Goal: Task Accomplishment & Management: Manage account settings

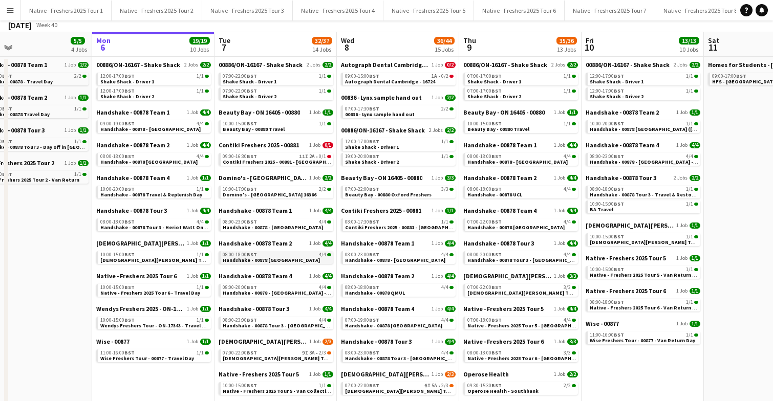
scroll to position [54, 0]
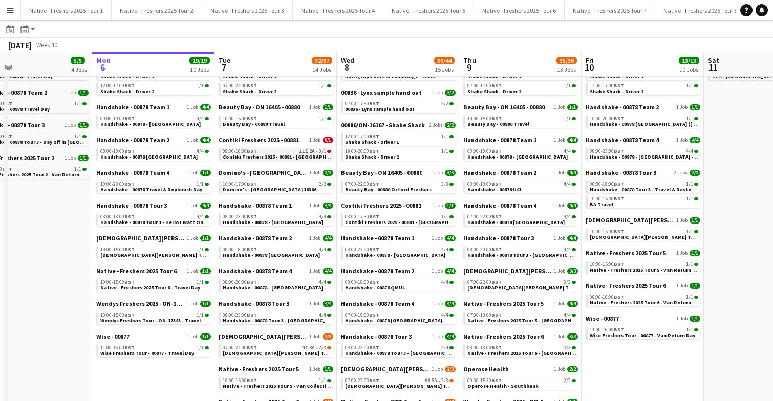
click at [292, 156] on span "Contiki Freshers 2025 - 00881 - [GEOGRAPHIC_DATA]" at bounding box center [285, 157] width 125 height 7
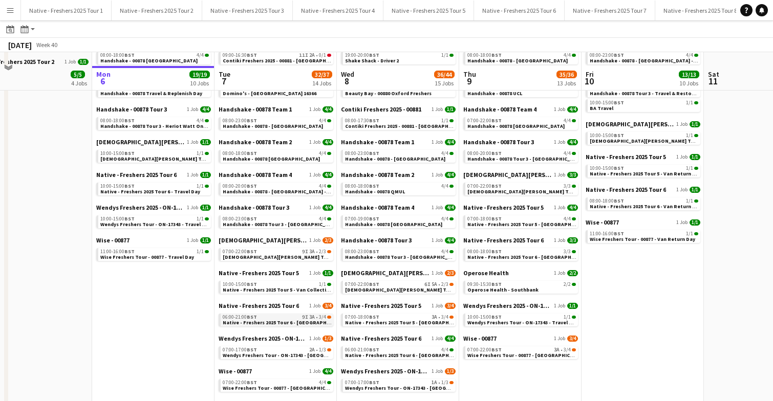
scroll to position [0, 0]
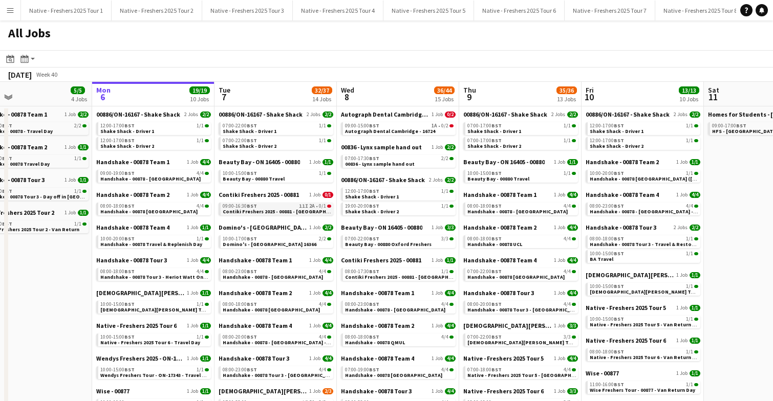
click at [281, 207] on div "09:00-16:30 BST 11I 2A • 0/1" at bounding box center [277, 206] width 109 height 5
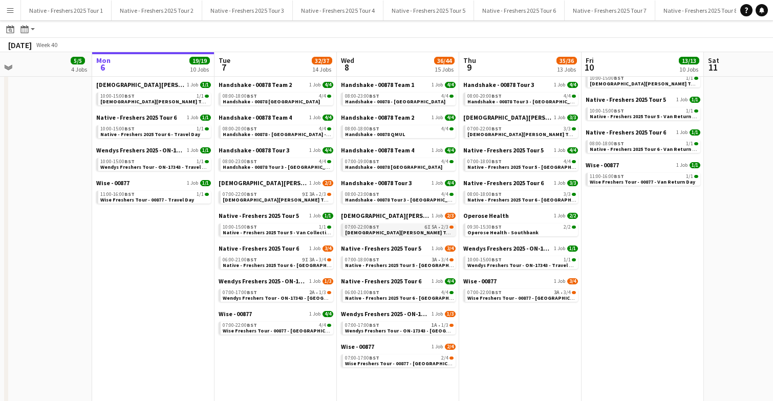
scroll to position [210, 0]
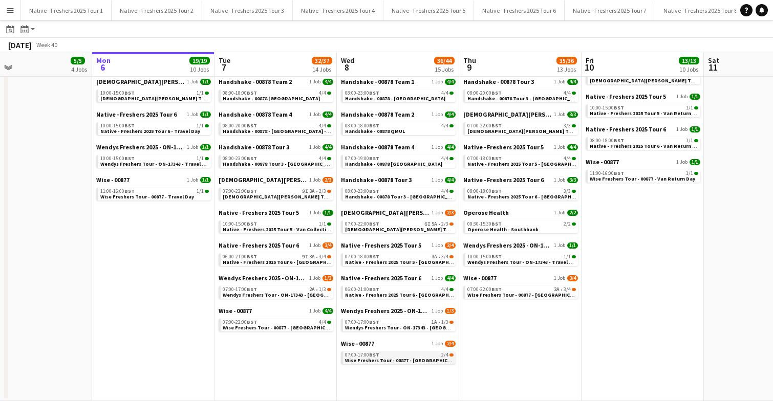
click at [398, 357] on span "Wise Freshers Tour - 00877 - University of Cambridge" at bounding box center [404, 360] width 119 height 7
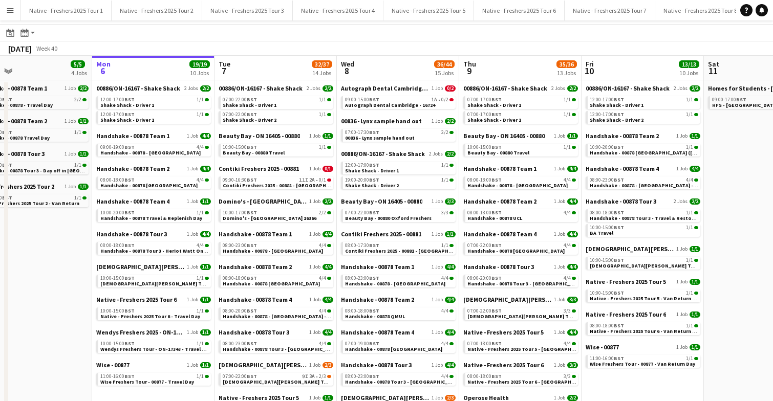
scroll to position [25, 0]
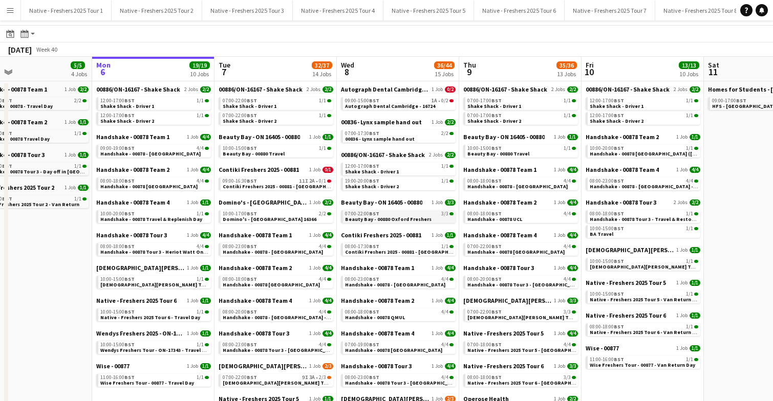
click at [417, 218] on span "Beauty Bay - 00880 Oxford Freshers" at bounding box center [388, 219] width 87 height 7
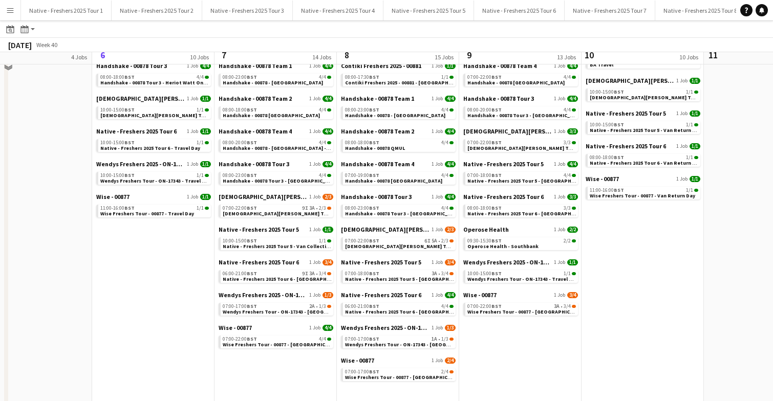
scroll to position [194, 0]
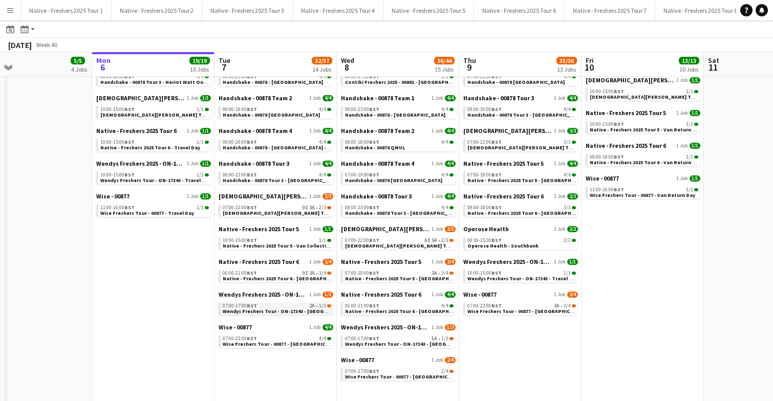
click at [273, 308] on span "Wendys Freshers Tour - ON-17343 - Cambridge University Day 1" at bounding box center [298, 311] width 150 height 7
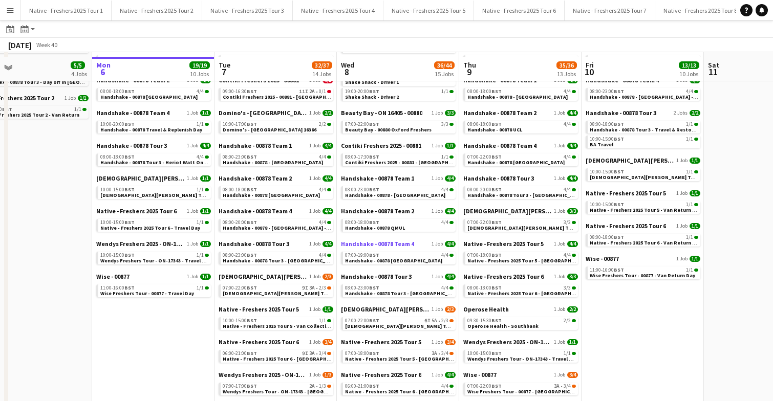
scroll to position [107, 0]
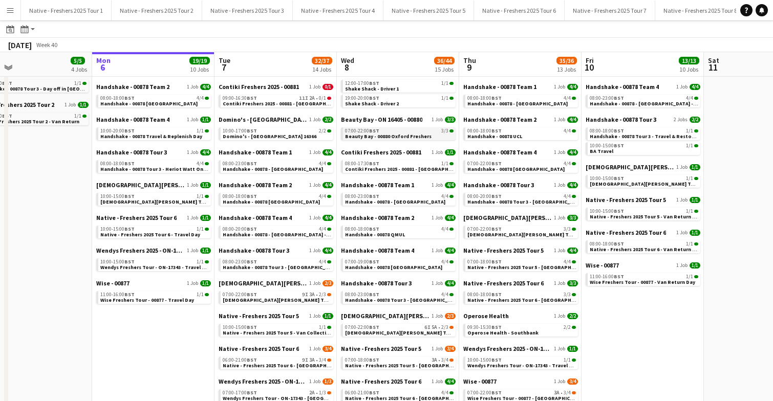
click at [393, 135] on span "Beauty Bay - 00880 Oxford Freshers" at bounding box center [388, 136] width 87 height 7
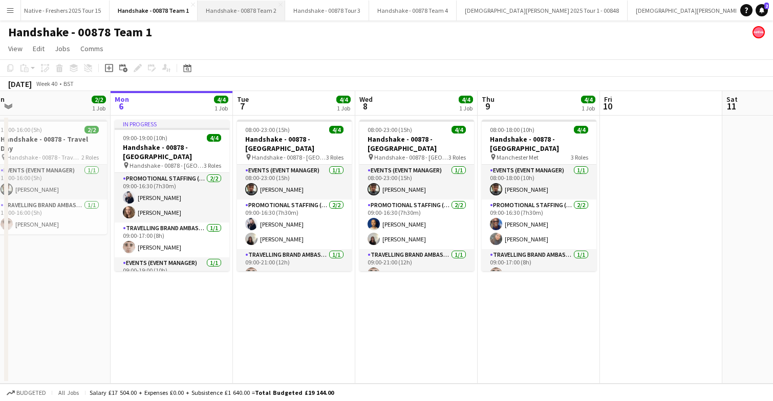
click at [227, 11] on button "Handshake - 00878 Team 2 Close" at bounding box center [242, 11] width 88 height 20
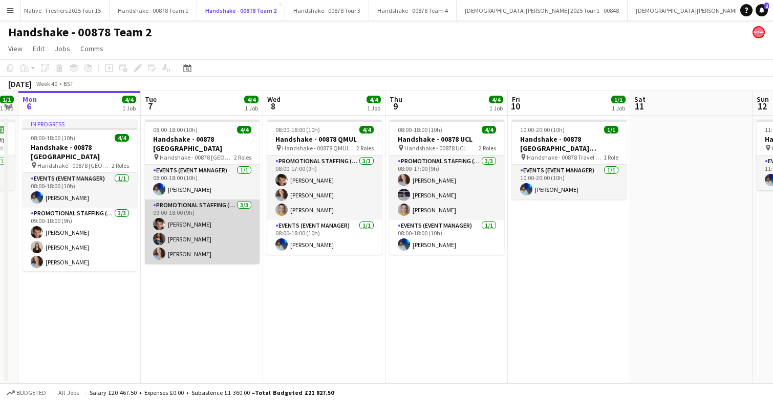
scroll to position [0, 375]
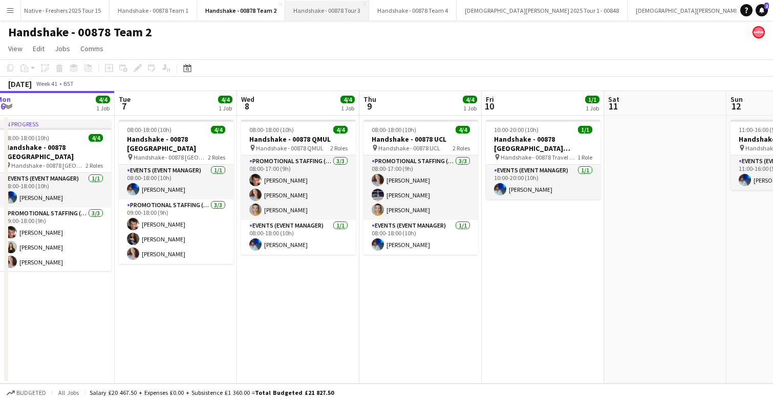
click at [319, 12] on button "Handshake - 00878 Tour 3 Close" at bounding box center [327, 11] width 84 height 20
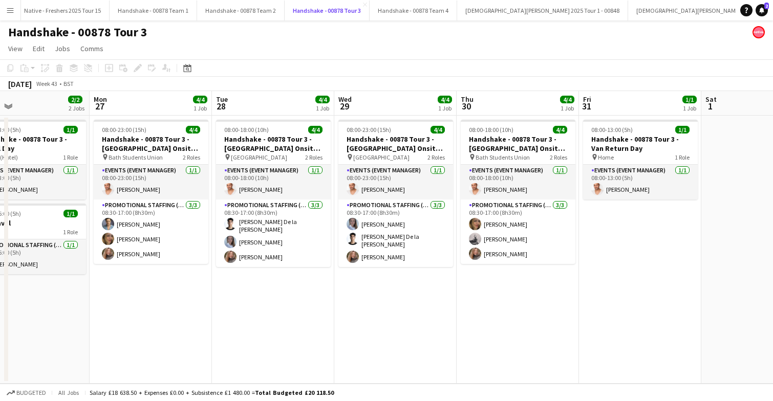
scroll to position [0, 278]
click at [420, 289] on app-date-cell "08:00-23:00 (15h) 4/4 Handshake - 00878 Tour 3 - University of Southampton Onsi…" at bounding box center [395, 250] width 122 height 268
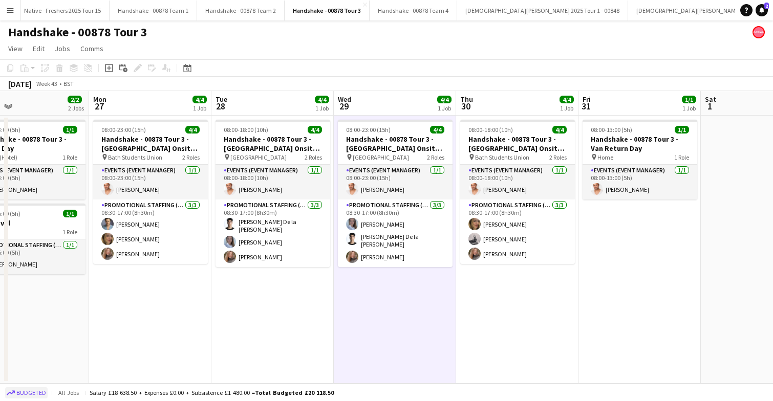
click at [32, 391] on span "Budgeted" at bounding box center [31, 393] width 30 height 7
click at [254, 13] on button "Handshake - 00878 Team 2 Close" at bounding box center [241, 11] width 88 height 20
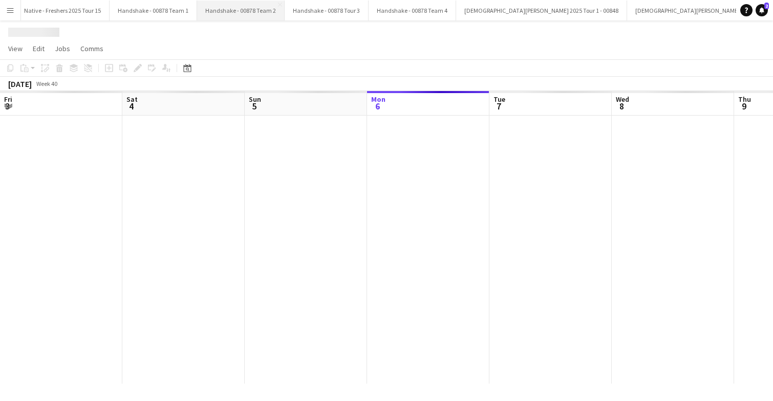
scroll to position [0, 245]
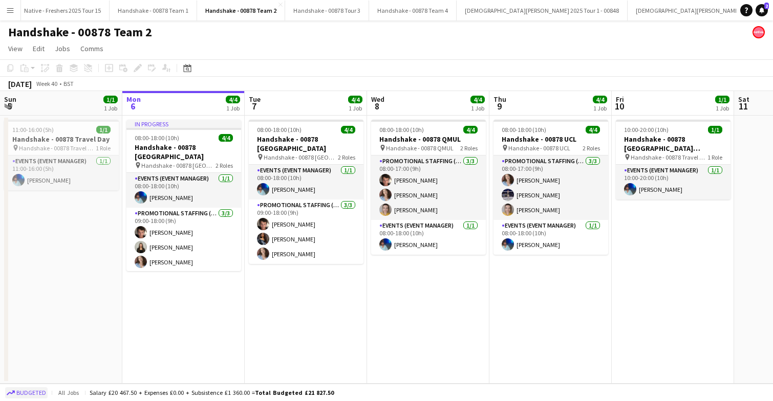
click at [25, 392] on span "Budgeted" at bounding box center [31, 393] width 30 height 7
click at [147, 15] on button "Handshake - 00878 Team 1 Close" at bounding box center [154, 11] width 88 height 20
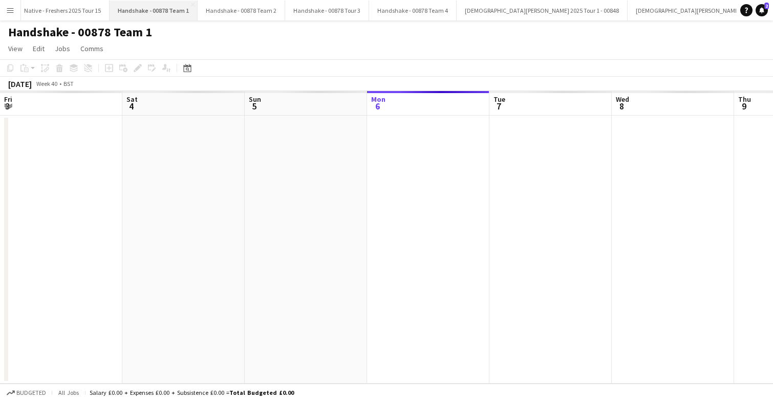
scroll to position [0, 245]
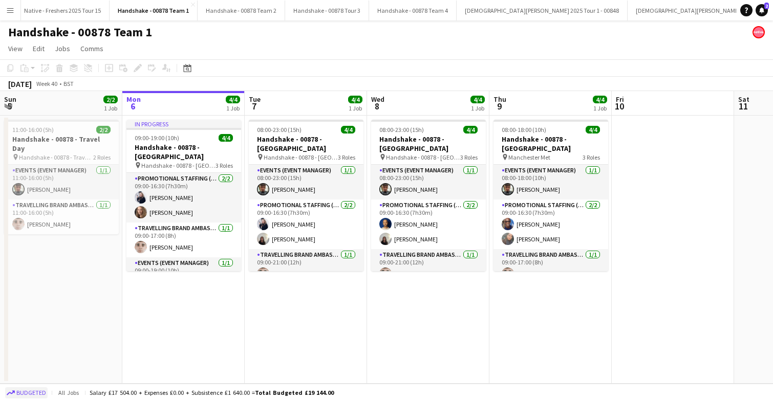
click at [22, 388] on button "Budgeted" at bounding box center [26, 393] width 42 height 11
click at [395, 9] on button "Handshake - 00878 Team 4 Close" at bounding box center [413, 11] width 88 height 20
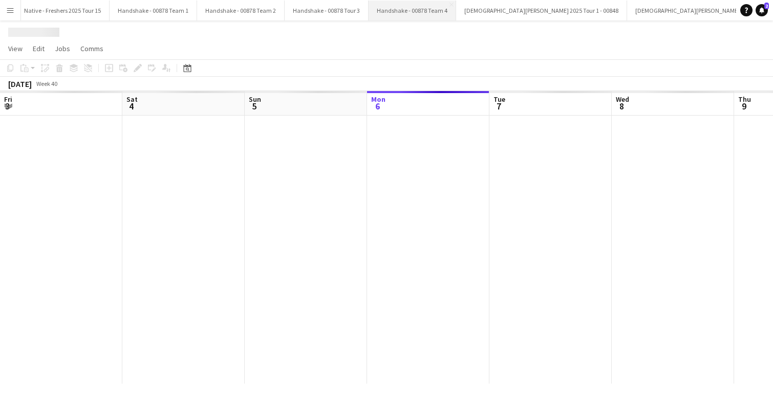
scroll to position [0, 245]
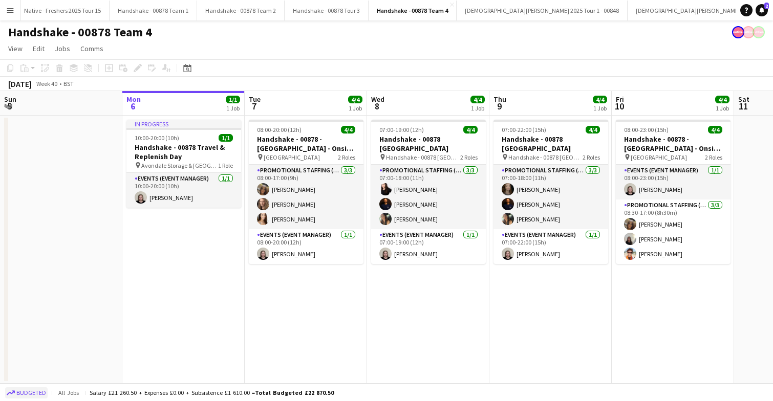
click at [18, 393] on span "Budgeted" at bounding box center [31, 393] width 30 height 7
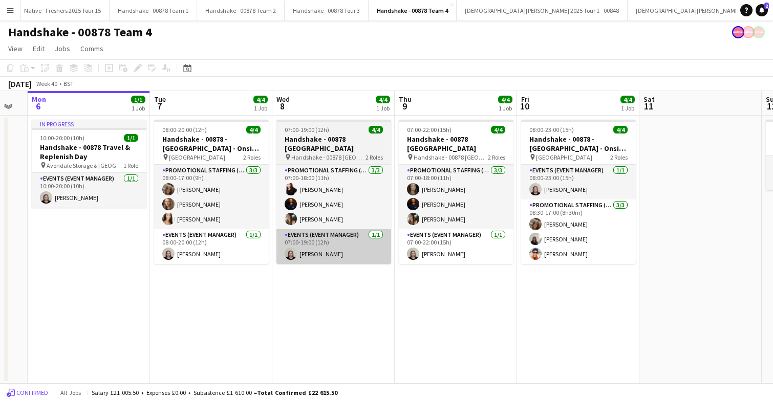
scroll to position [0, 346]
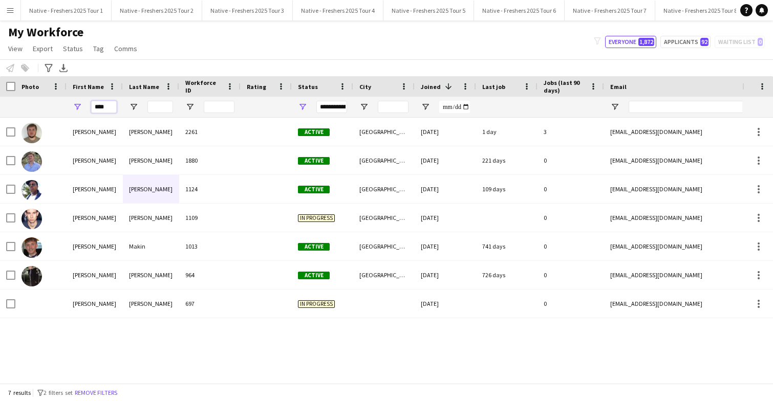
click at [109, 109] on input "****" at bounding box center [104, 107] width 26 height 12
type input "*"
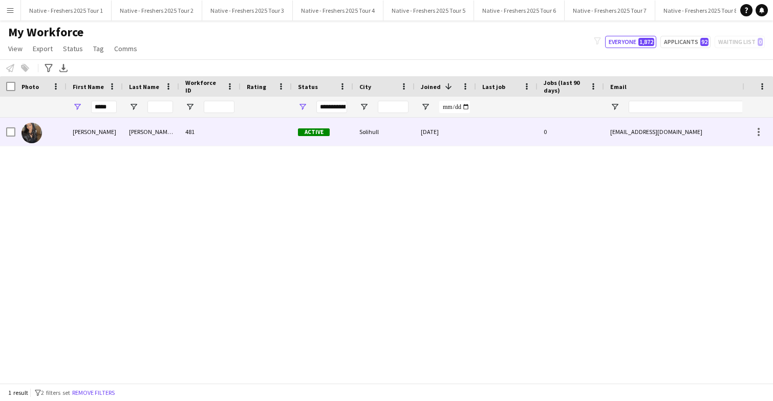
click at [235, 136] on div "481" at bounding box center [209, 132] width 61 height 28
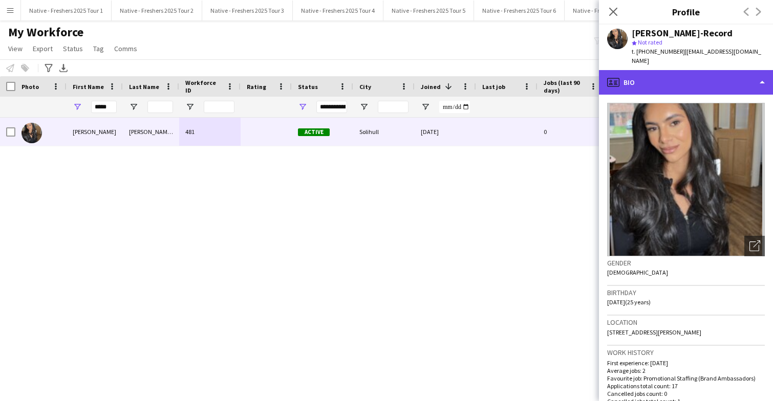
click at [730, 70] on div "profile Bio" at bounding box center [686, 82] width 174 height 25
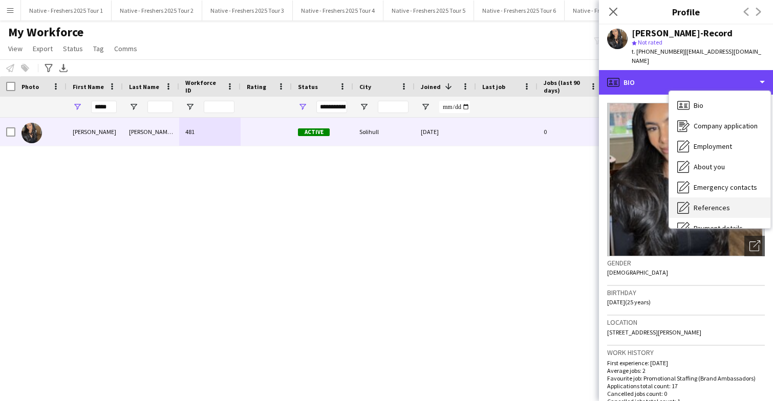
scroll to position [96, 0]
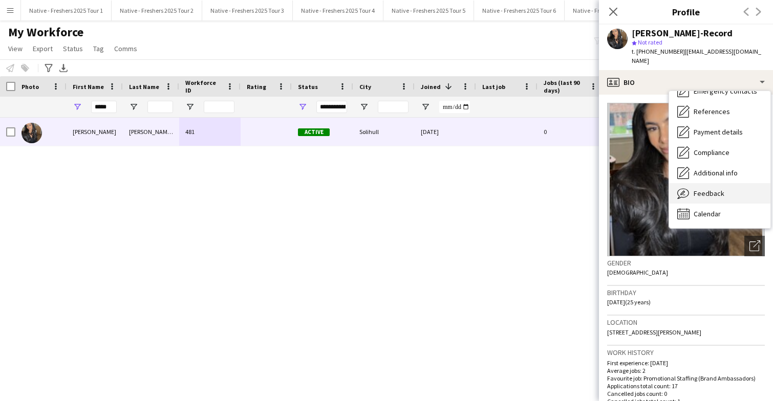
click at [720, 189] on span "Feedback" at bounding box center [709, 193] width 31 height 9
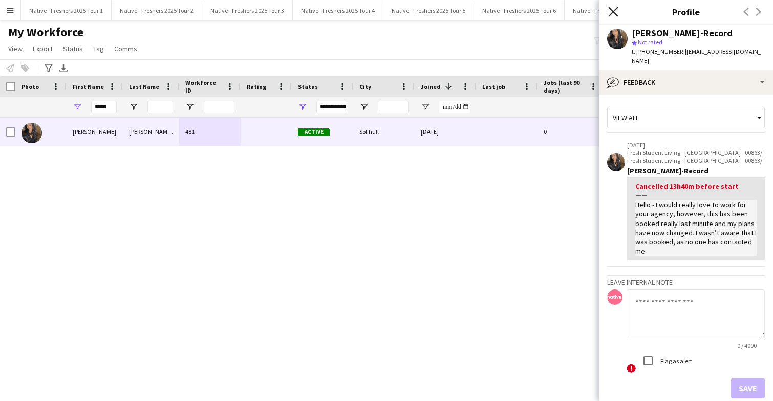
click at [612, 12] on icon at bounding box center [613, 12] width 10 height 10
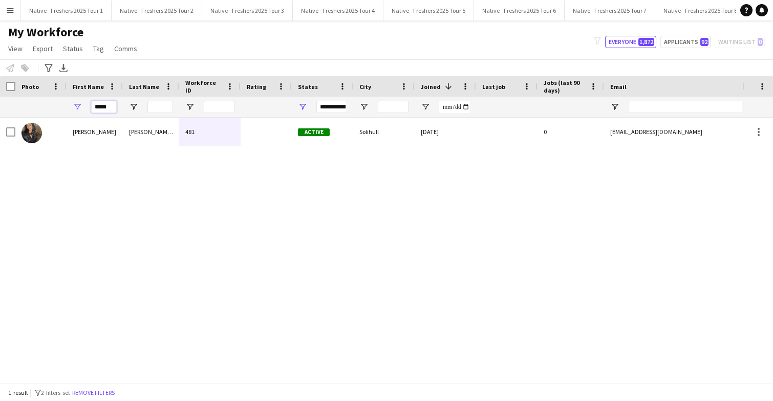
click at [111, 105] on input "*****" at bounding box center [104, 107] width 26 height 12
type input "*"
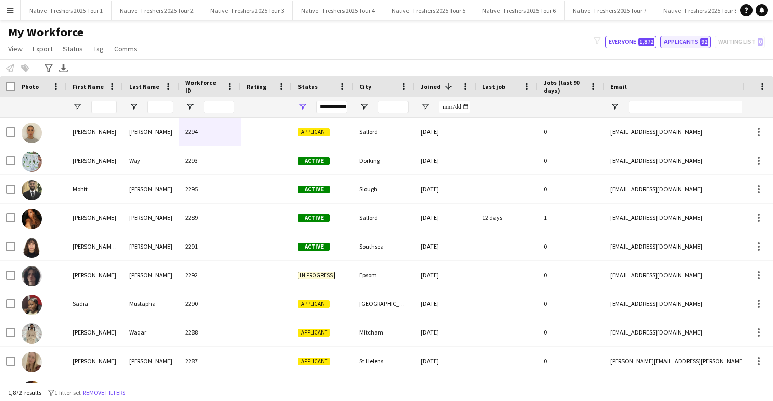
click at [687, 38] on button "Applicants 92" at bounding box center [685, 42] width 50 height 12
type input "**********"
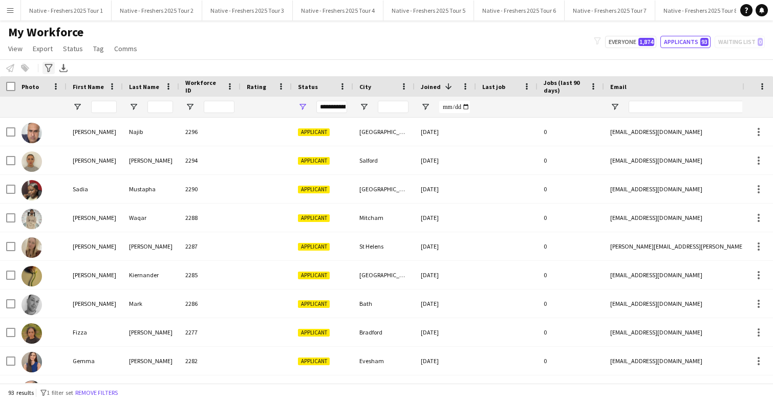
click at [45, 63] on div "Advanced filters" at bounding box center [48, 68] width 12 height 12
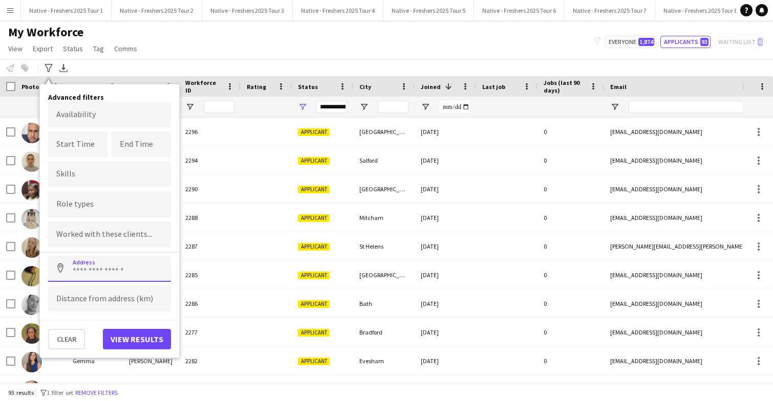
click at [109, 270] on input at bounding box center [109, 269] width 123 height 26
click at [632, 35] on div "My Workforce View Views Default view New view Update view Delete view Edit name…" at bounding box center [386, 42] width 773 height 35
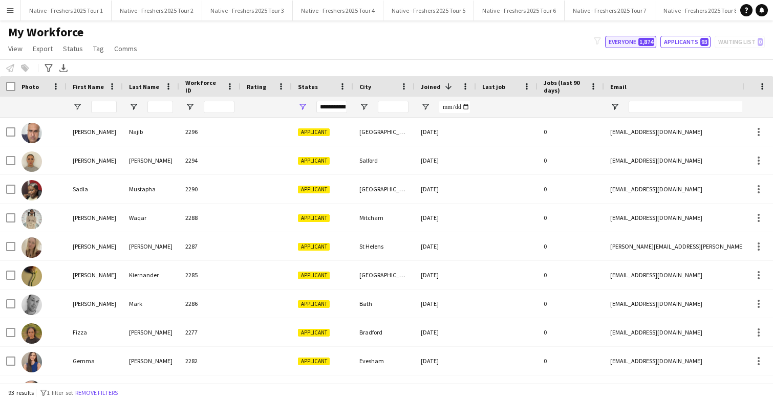
click at [631, 37] on button "Everyone 1,874" at bounding box center [630, 42] width 51 height 12
type input "**********"
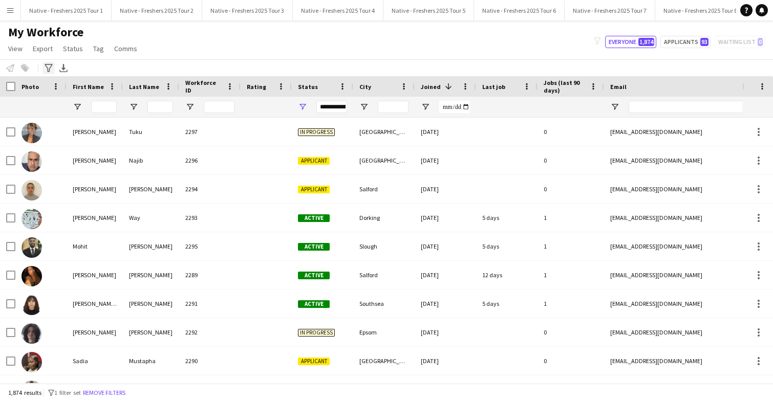
click at [45, 67] on icon "Advanced filters" at bounding box center [49, 68] width 8 height 8
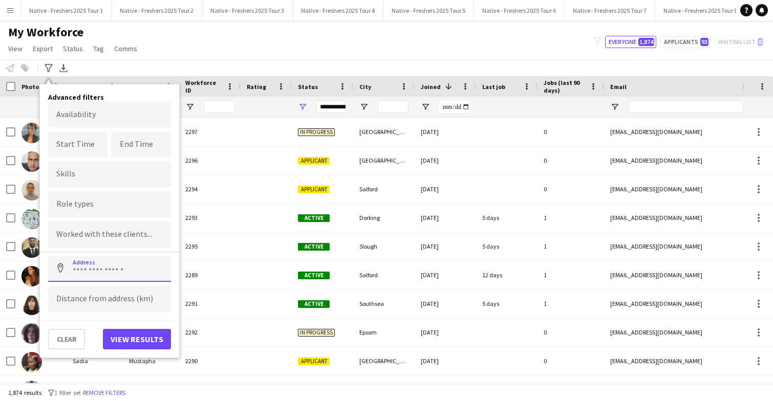
click at [114, 272] on input at bounding box center [109, 269] width 123 height 26
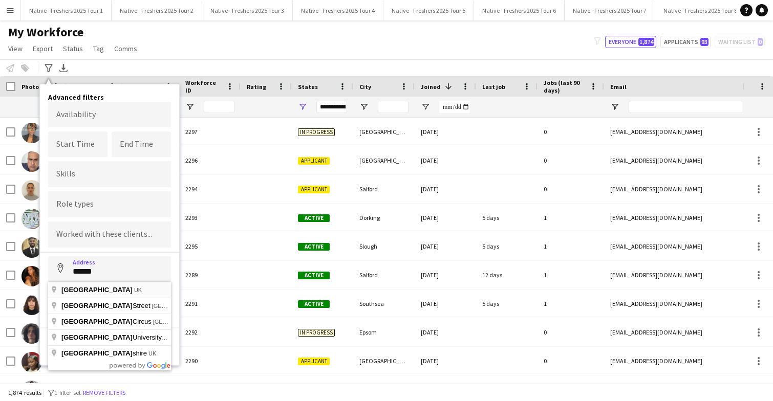
type input "**********"
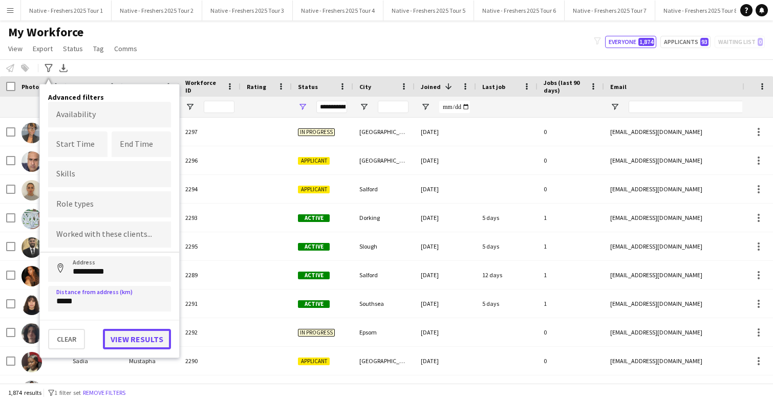
click at [131, 339] on button "View results" at bounding box center [137, 339] width 68 height 20
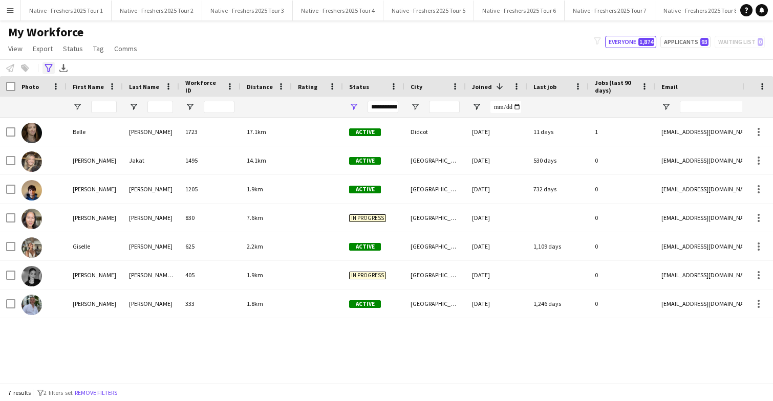
click at [48, 69] on icon at bounding box center [49, 68] width 8 height 8
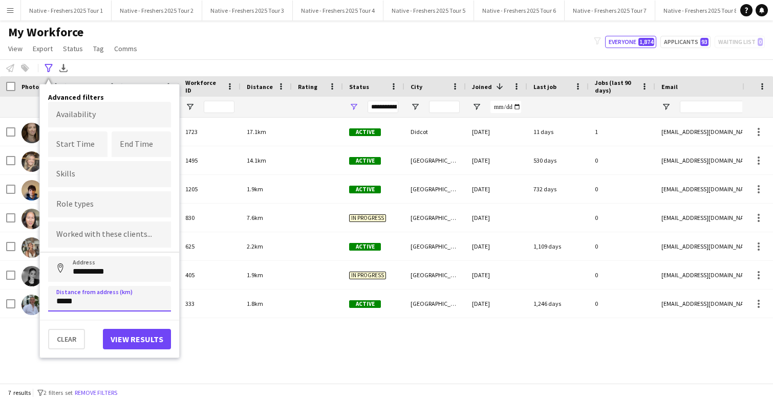
click at [102, 299] on input "*****" at bounding box center [109, 299] width 123 height 26
type input "****"
click at [137, 341] on button "View results" at bounding box center [137, 339] width 68 height 20
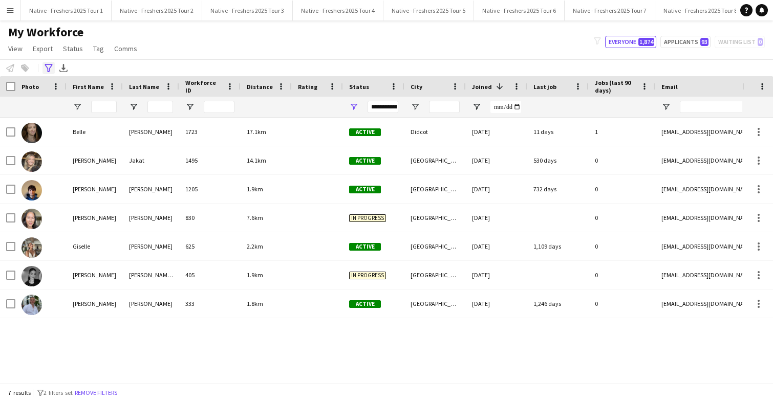
click at [47, 70] on icon "Advanced filters" at bounding box center [49, 68] width 8 height 8
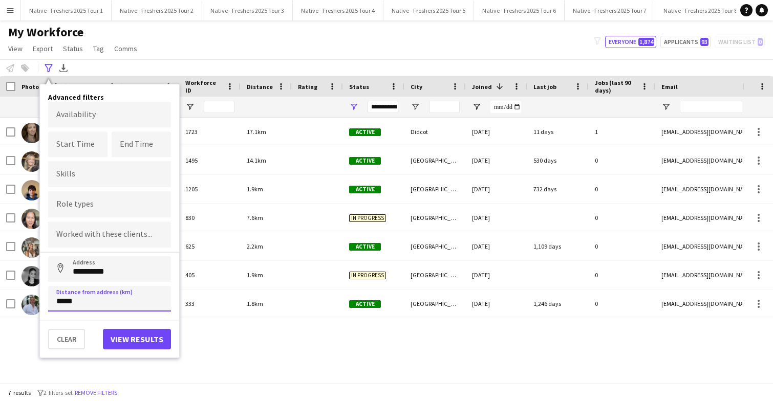
click at [88, 298] on input "*****" at bounding box center [109, 299] width 123 height 26
type input "****"
type input "*****"
click at [135, 339] on button "View results" at bounding box center [137, 339] width 68 height 20
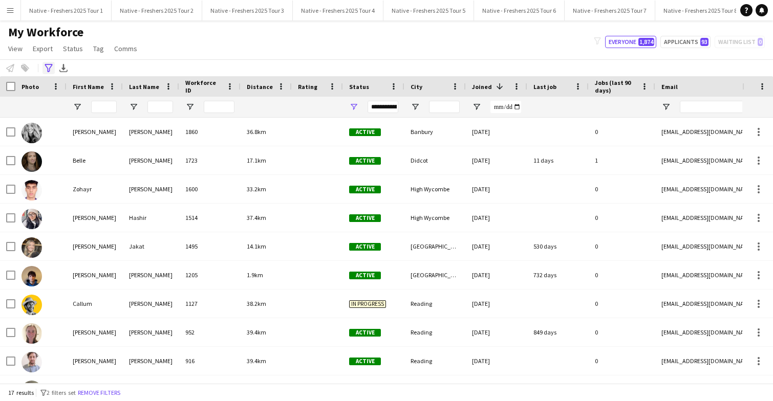
click at [49, 69] on icon at bounding box center [49, 68] width 8 height 8
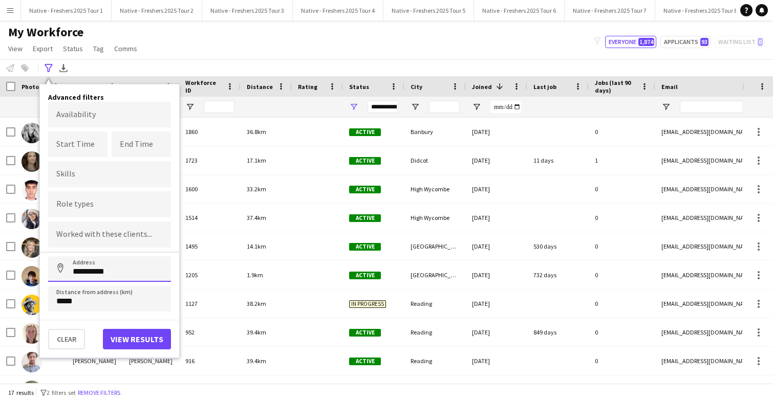
click at [127, 274] on input "**********" at bounding box center [109, 269] width 123 height 26
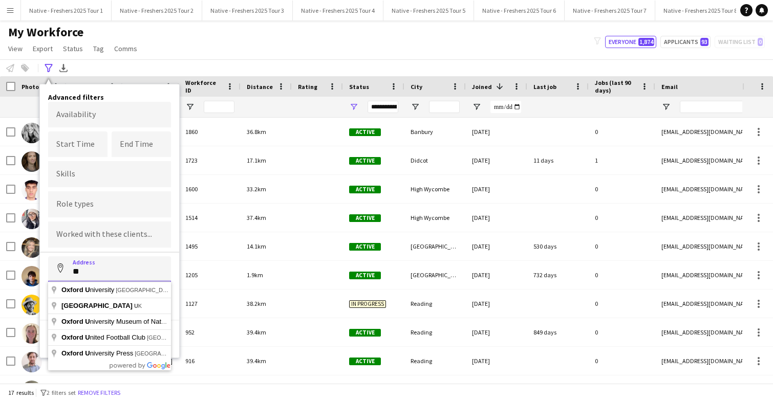
type input "*"
type input "**********"
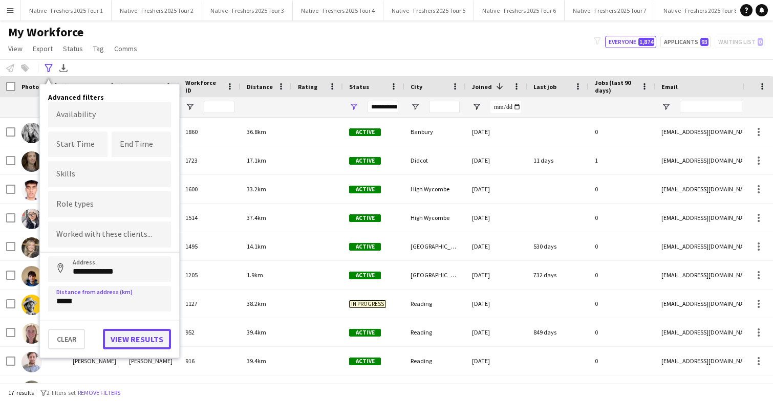
click at [127, 344] on button "View results" at bounding box center [137, 339] width 68 height 20
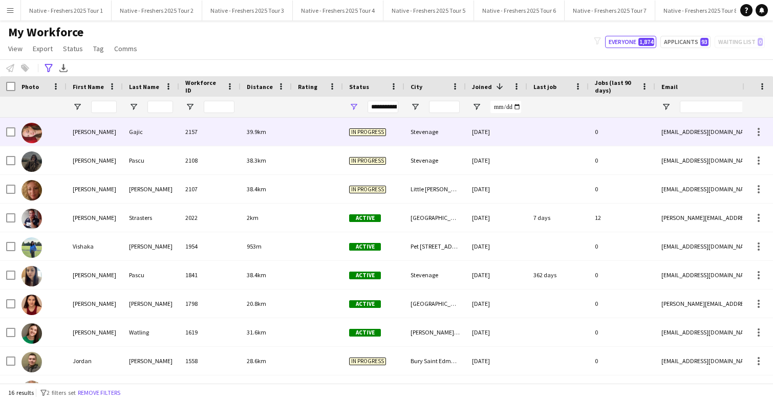
click at [293, 136] on div at bounding box center [317, 132] width 51 height 28
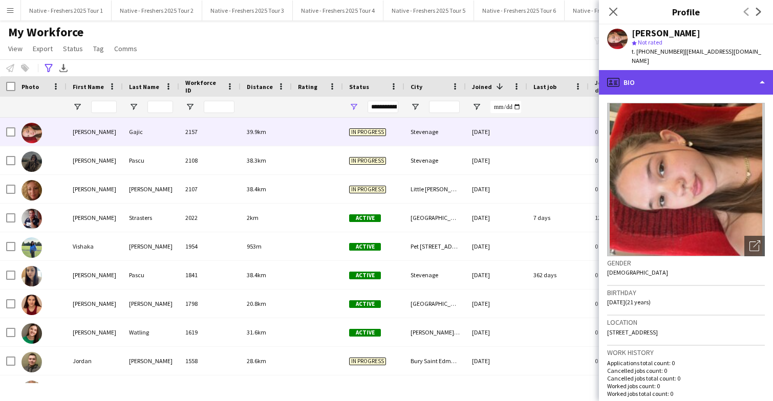
click at [706, 76] on div "profile Bio" at bounding box center [686, 82] width 174 height 25
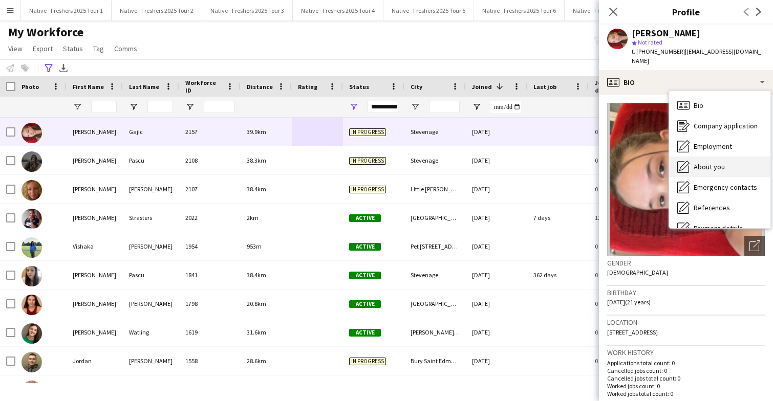
click at [712, 162] on div "About you About you" at bounding box center [719, 167] width 101 height 20
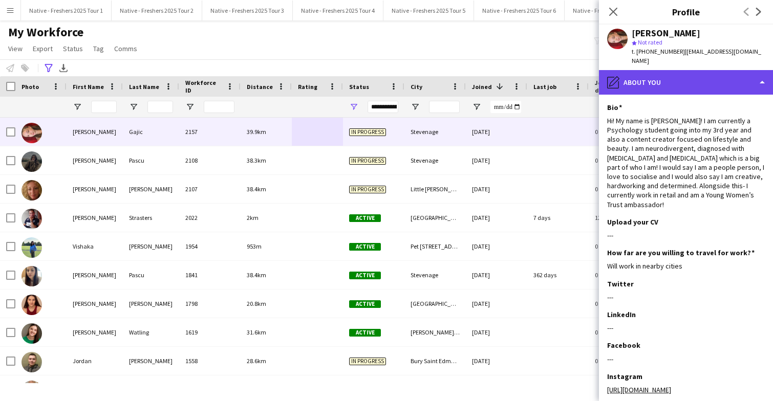
click at [698, 74] on div "pencil4 About you" at bounding box center [686, 82] width 174 height 25
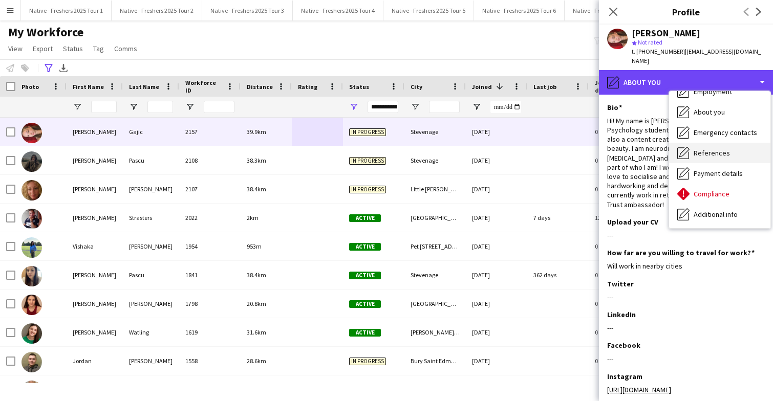
scroll to position [96, 0]
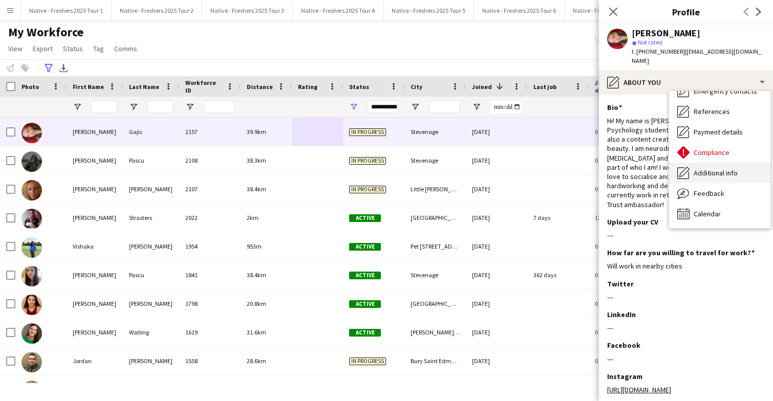
click at [718, 168] on span "Additional info" at bounding box center [716, 172] width 44 height 9
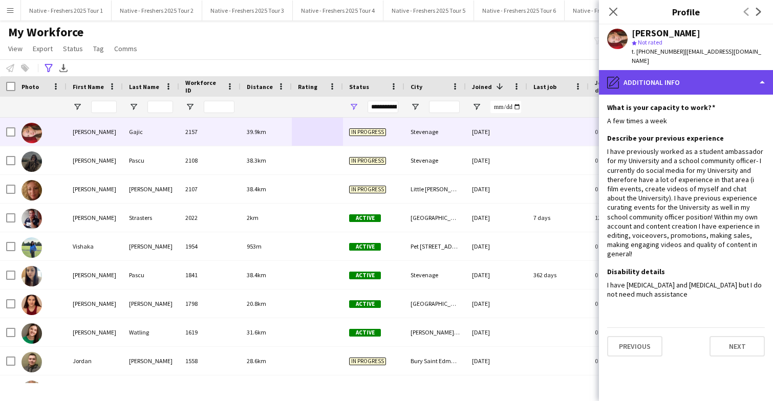
click at [716, 79] on div "pencil4 Additional info" at bounding box center [686, 82] width 174 height 25
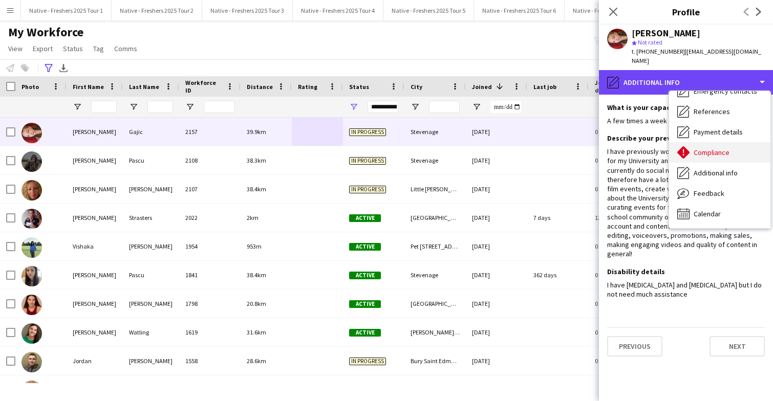
scroll to position [0, 0]
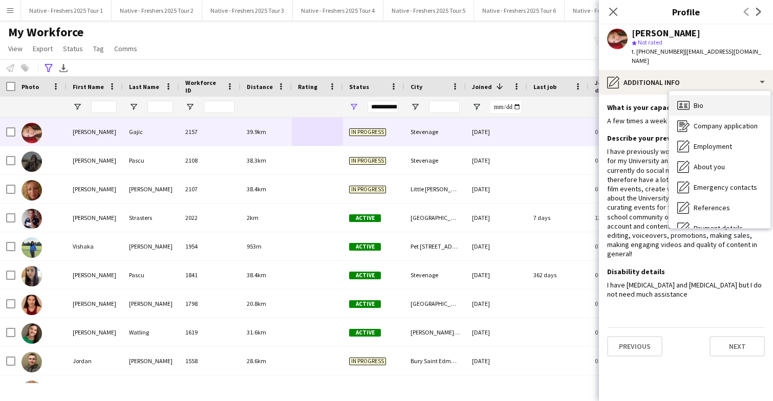
click at [716, 95] on div "Bio Bio" at bounding box center [719, 105] width 101 height 20
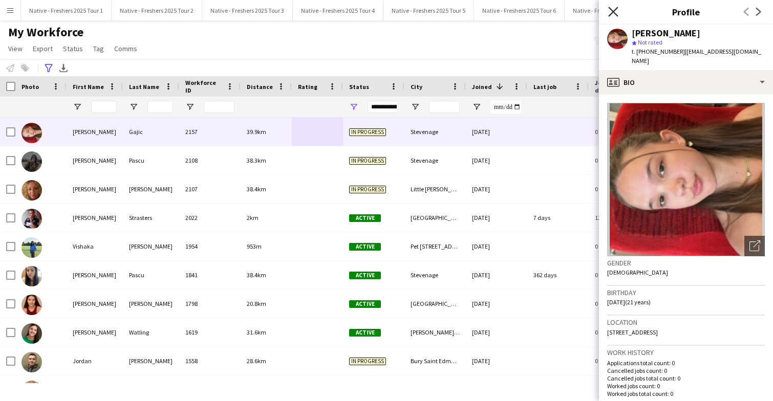
click at [616, 13] on icon "Close pop-in" at bounding box center [613, 12] width 10 height 10
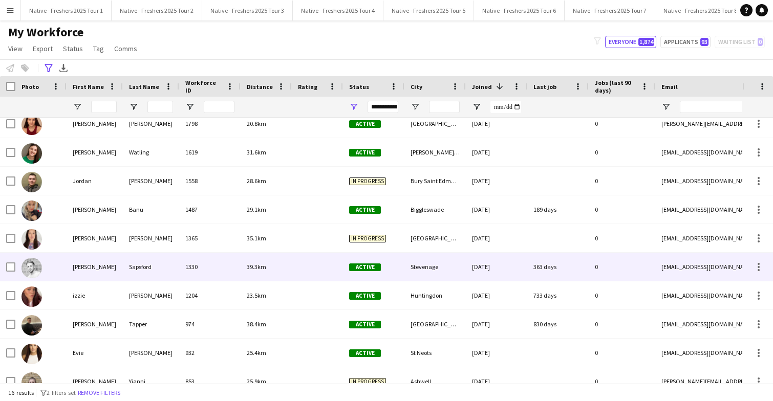
scroll to position [169, 0]
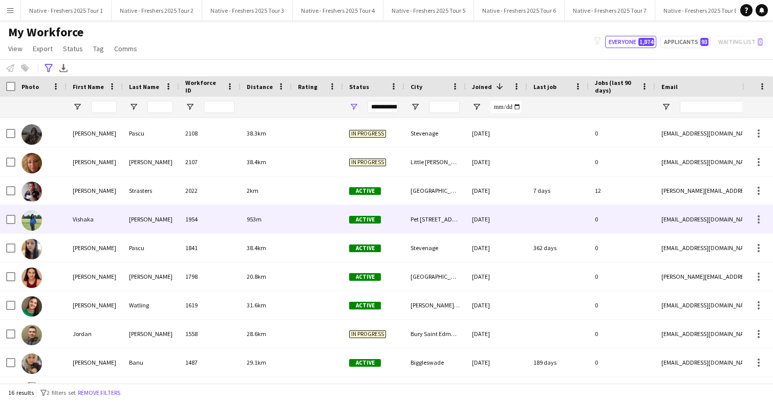
click at [283, 223] on div "953m" at bounding box center [266, 219] width 51 height 28
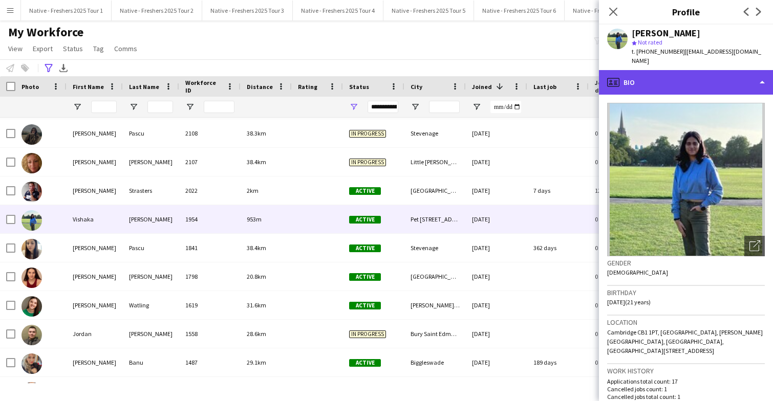
click at [712, 77] on div "profile Bio" at bounding box center [686, 82] width 174 height 25
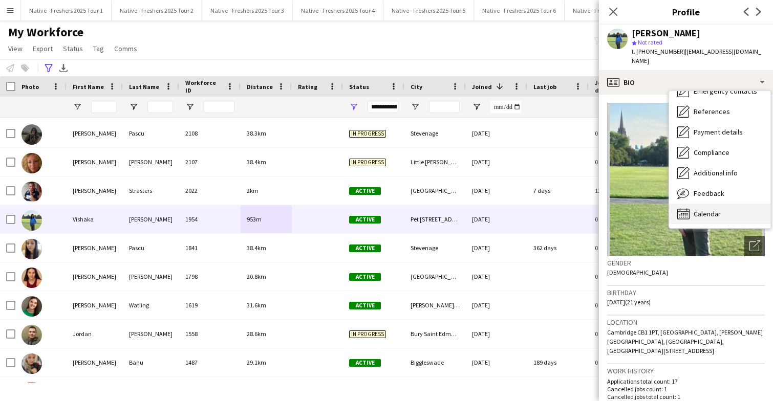
click at [709, 209] on span "Calendar" at bounding box center [707, 213] width 27 height 9
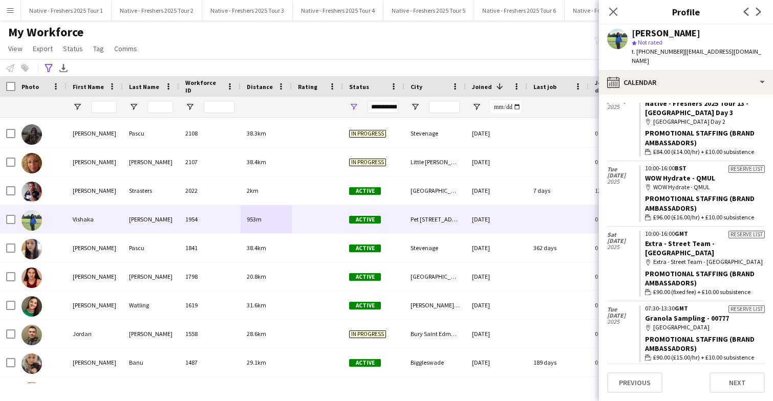
scroll to position [115, 0]
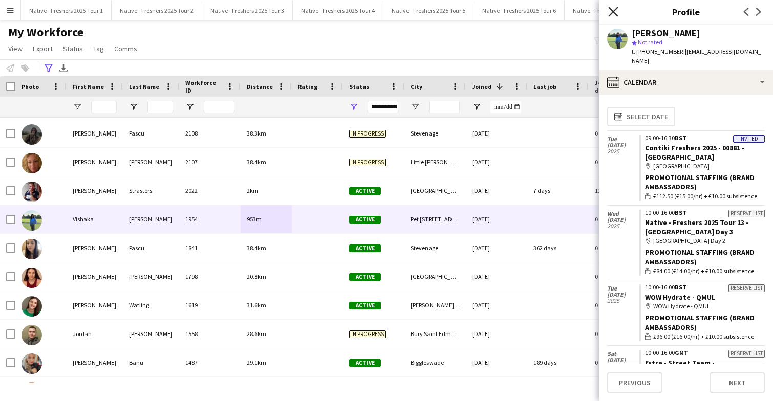
click at [614, 14] on icon "Close pop-in" at bounding box center [613, 12] width 10 height 10
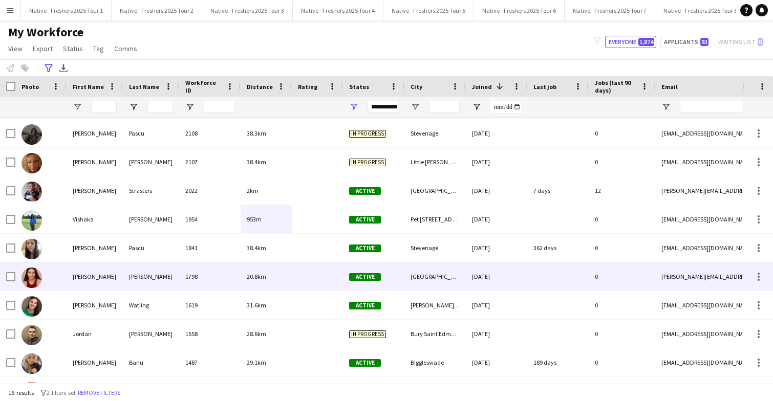
scroll to position [0, 0]
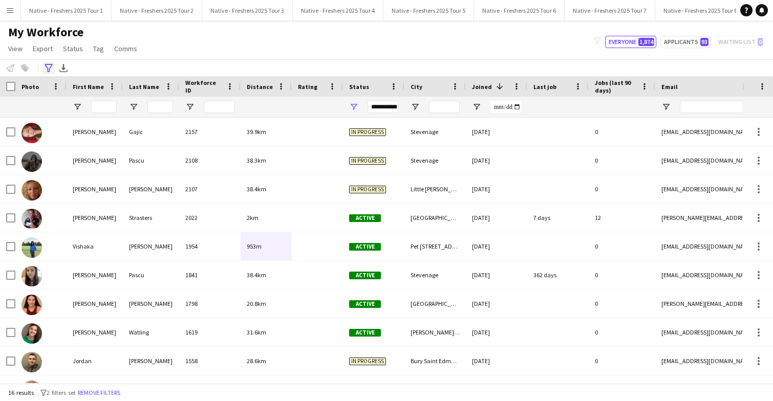
click at [52, 69] on icon "Advanced filters" at bounding box center [49, 68] width 8 height 8
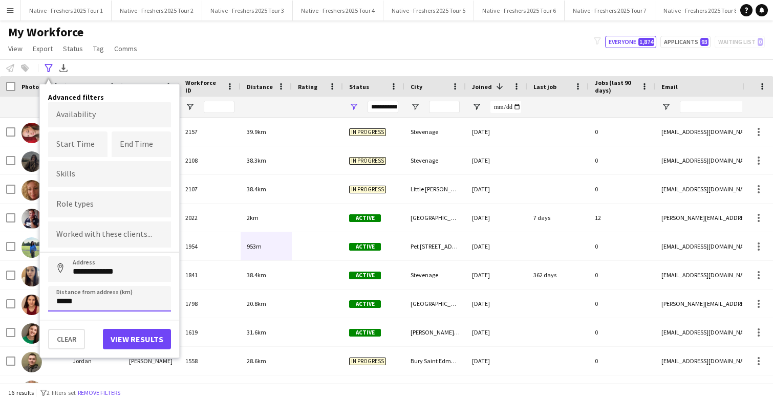
click at [101, 303] on input "*****" at bounding box center [109, 299] width 123 height 26
type input "****"
type input "*****"
click at [135, 345] on button "View results" at bounding box center [137, 339] width 68 height 20
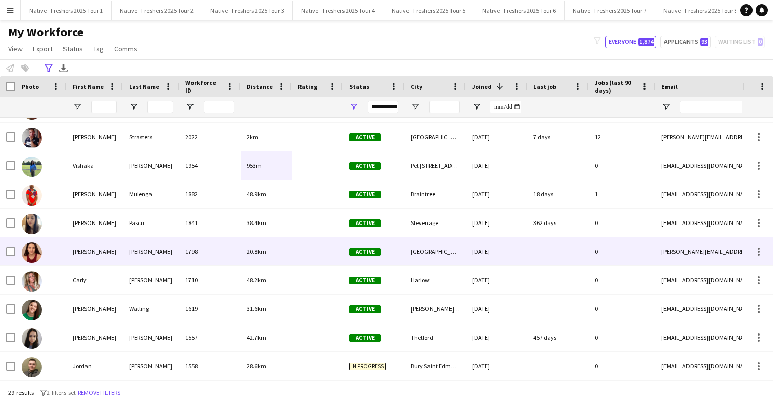
scroll to position [63, 0]
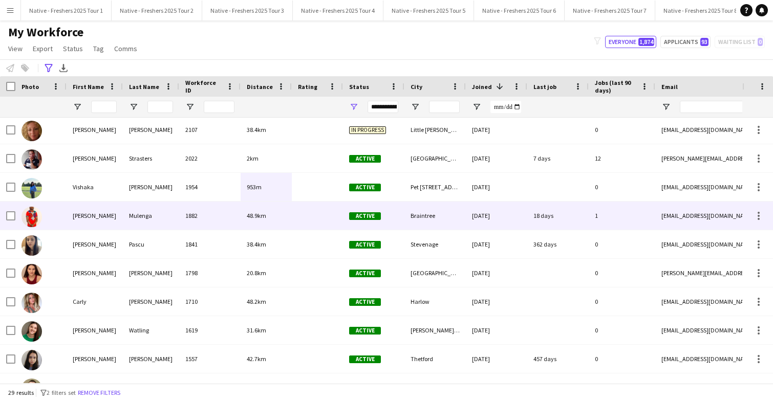
click at [311, 222] on div at bounding box center [317, 216] width 51 height 28
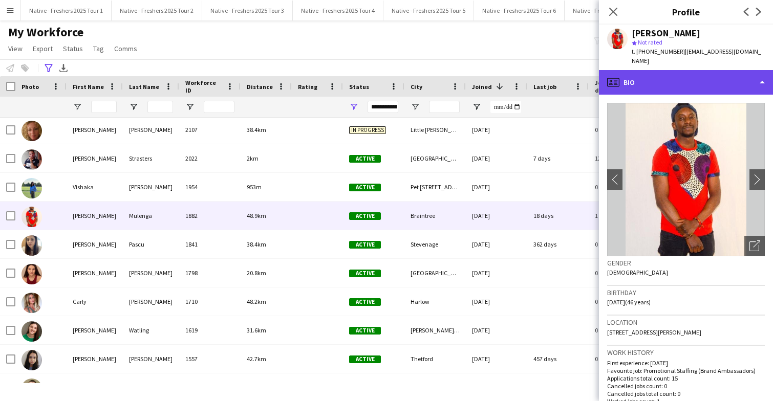
click at [715, 77] on div "profile Bio" at bounding box center [686, 82] width 174 height 25
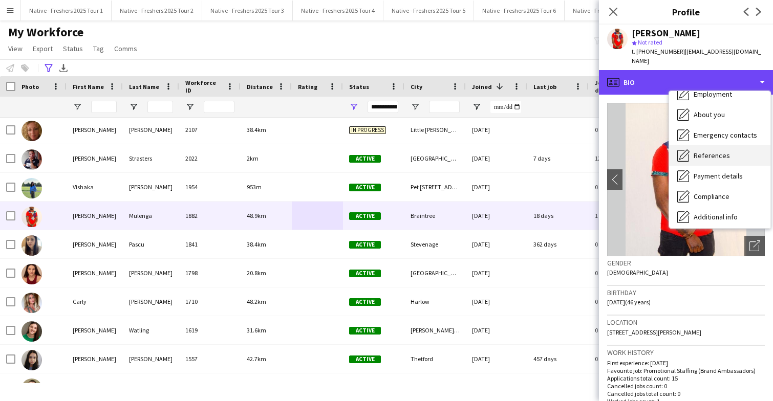
scroll to position [96, 0]
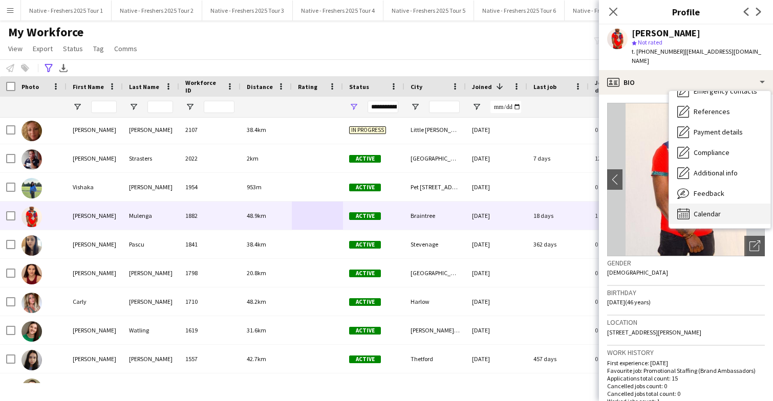
click at [718, 209] on span "Calendar" at bounding box center [707, 213] width 27 height 9
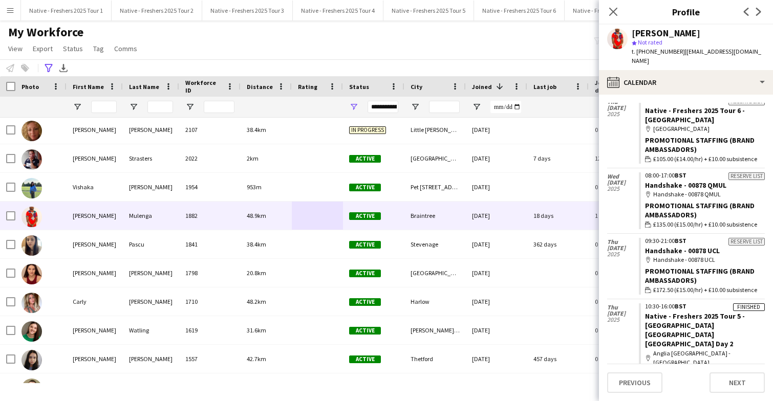
scroll to position [0, 0]
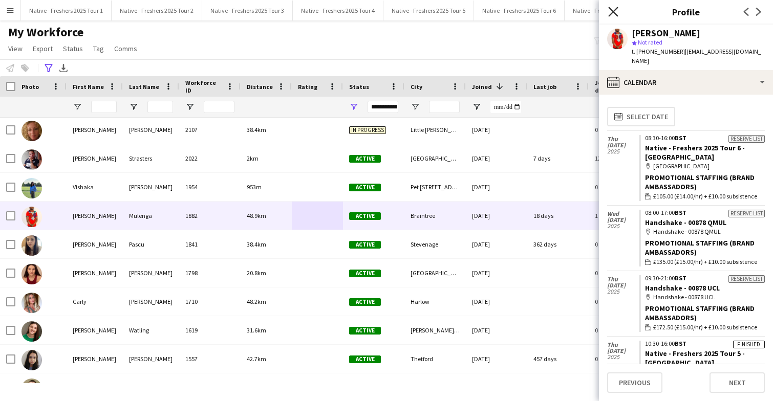
click at [612, 12] on icon at bounding box center [613, 12] width 10 height 10
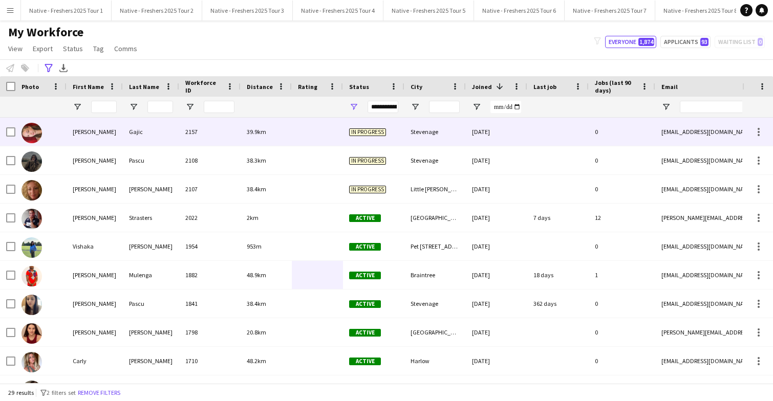
click at [272, 133] on div "39.9km" at bounding box center [266, 132] width 51 height 28
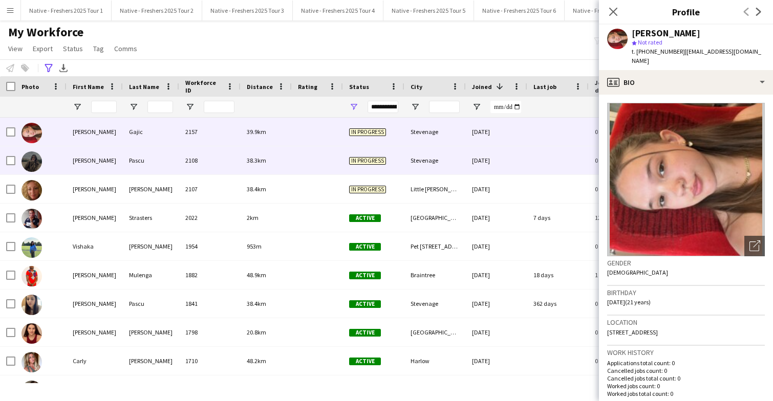
click at [280, 169] on div "38.3km" at bounding box center [266, 160] width 51 height 28
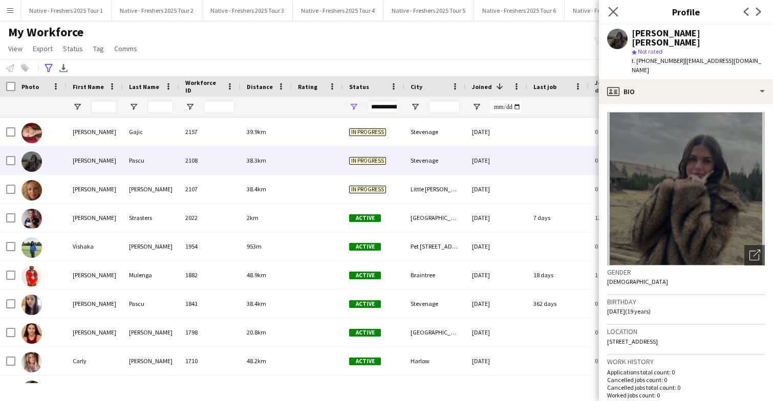
click at [619, 12] on div "Close pop-in" at bounding box center [613, 12] width 29 height 24
click at [619, 12] on app-icon "Close pop-in" at bounding box center [613, 12] width 15 height 15
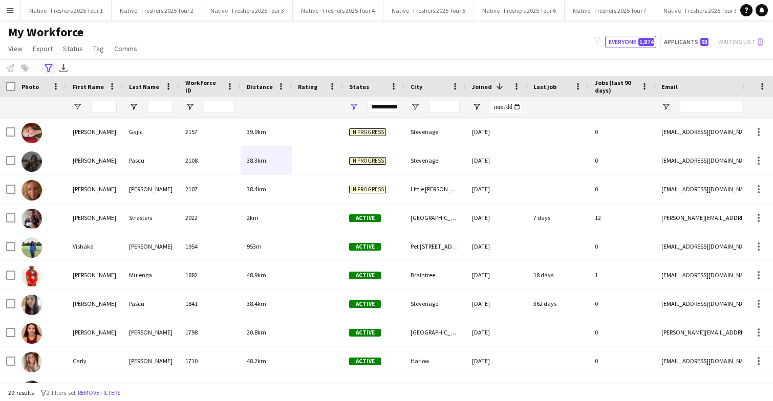
click at [48, 66] on icon "Advanced filters" at bounding box center [49, 68] width 8 height 8
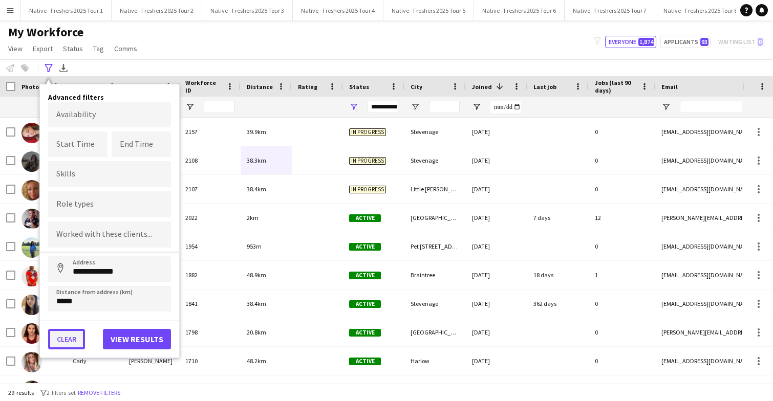
click at [65, 339] on button "Clear" at bounding box center [66, 339] width 37 height 20
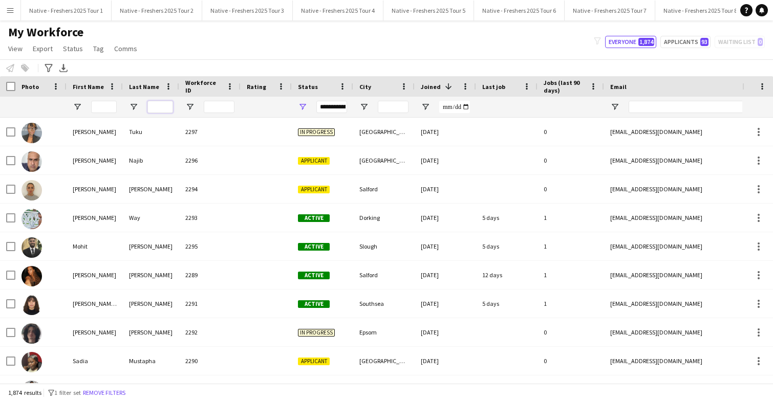
click at [161, 105] on input "Last Name Filter Input" at bounding box center [160, 107] width 26 height 12
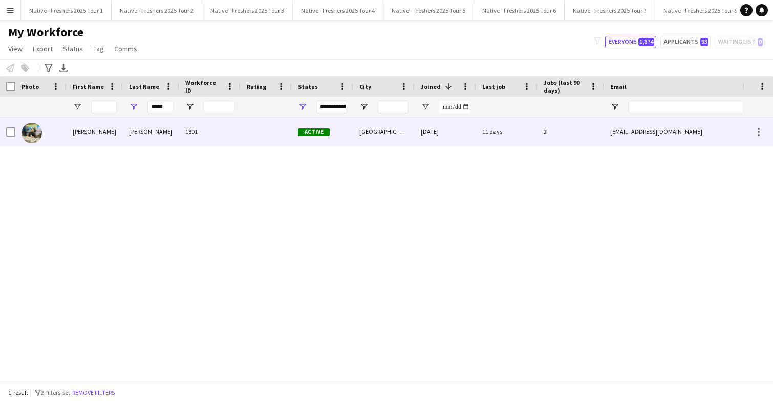
click at [225, 131] on div "1801" at bounding box center [209, 132] width 61 height 28
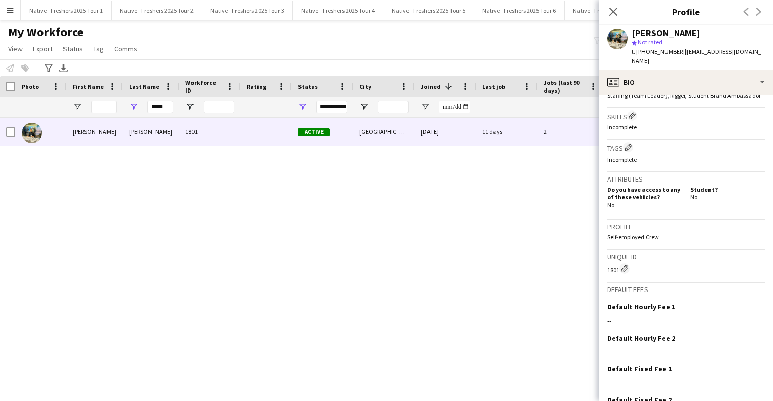
scroll to position [422, 0]
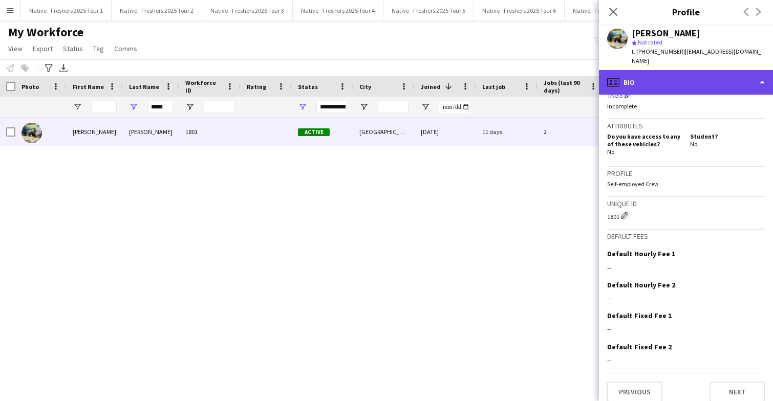
click at [704, 74] on div "profile Bio" at bounding box center [686, 82] width 174 height 25
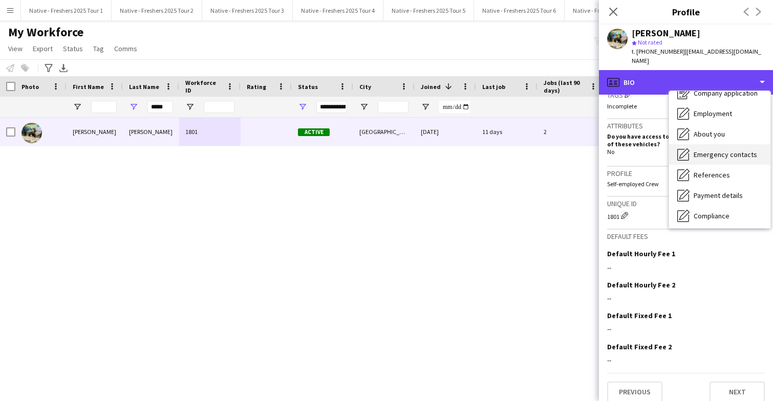
scroll to position [96, 0]
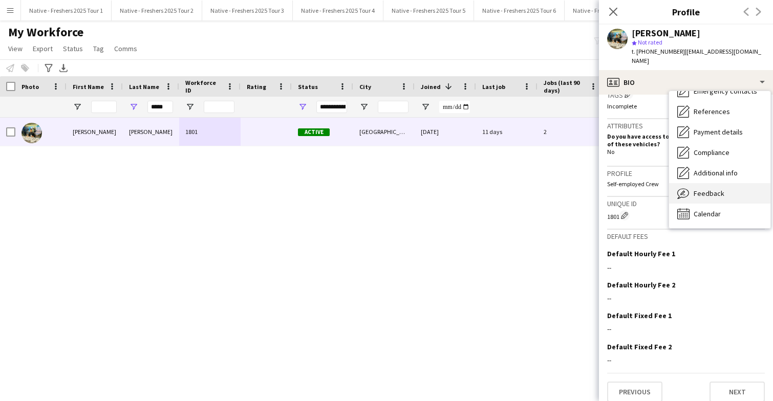
click at [709, 189] on span "Feedback" at bounding box center [709, 193] width 31 height 9
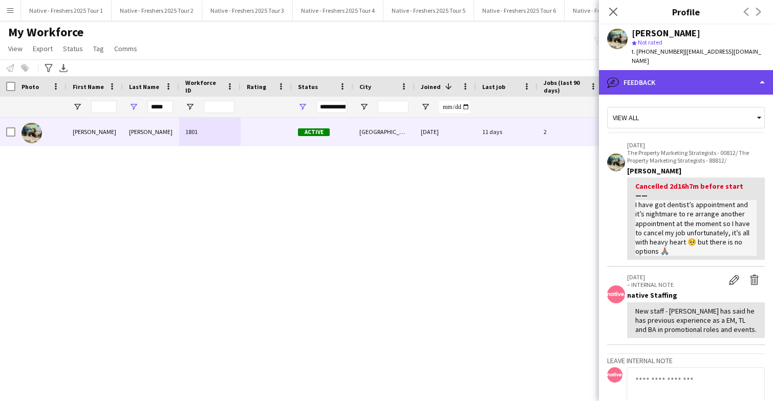
click at [691, 75] on div "bubble-pencil Feedback" at bounding box center [686, 82] width 174 height 25
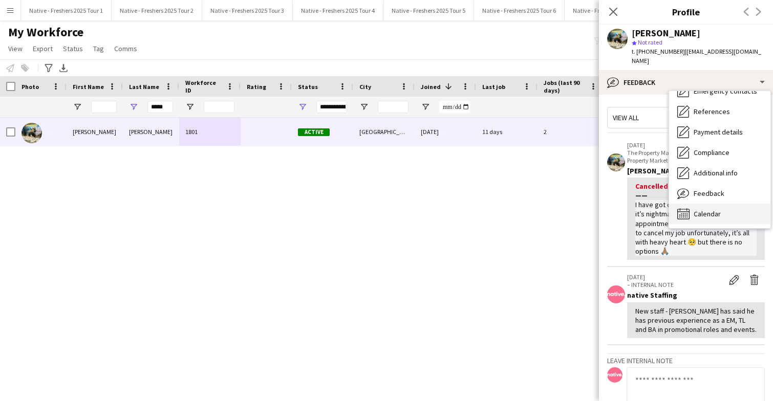
click at [703, 209] on span "Calendar" at bounding box center [707, 213] width 27 height 9
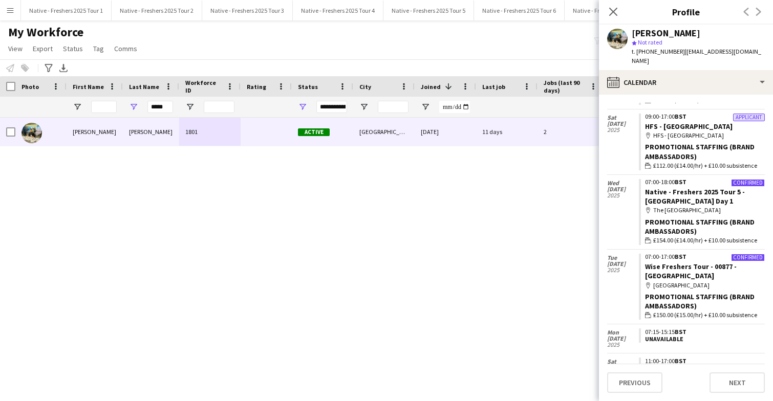
scroll to position [2094, 0]
click at [168, 108] on input "*****" at bounding box center [160, 107] width 26 height 12
type input "*"
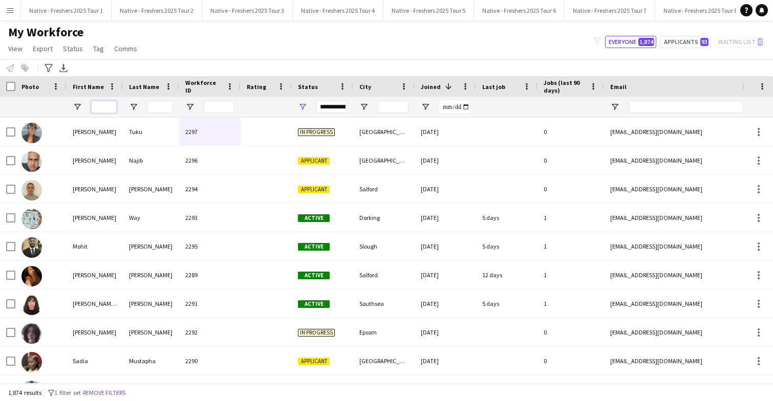
click at [100, 110] on input "First Name Filter Input" at bounding box center [104, 107] width 26 height 12
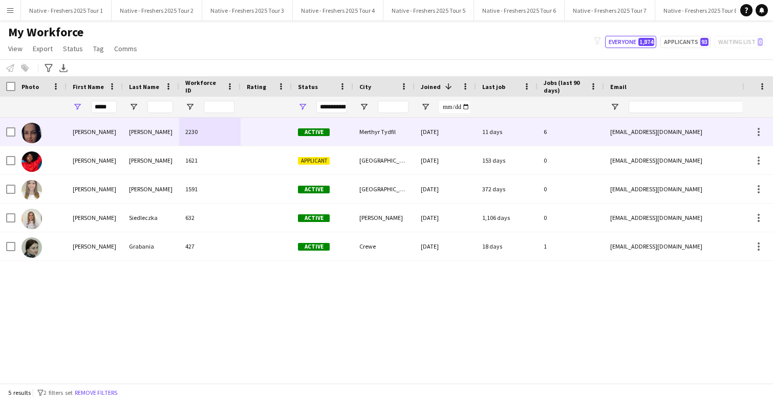
click at [276, 132] on div at bounding box center [266, 132] width 51 height 28
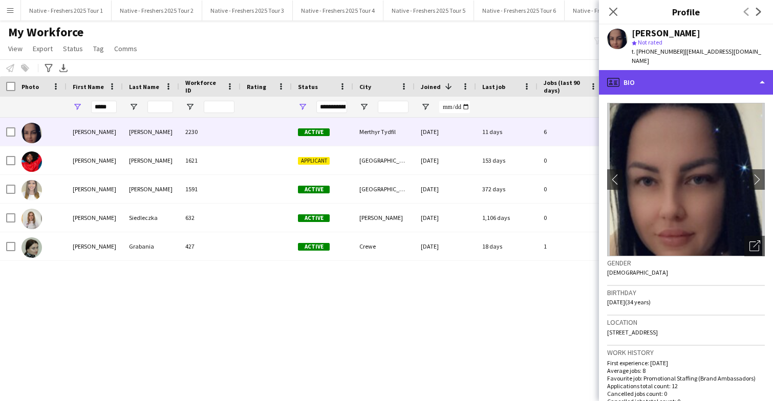
click at [702, 75] on div "profile Bio" at bounding box center [686, 82] width 174 height 25
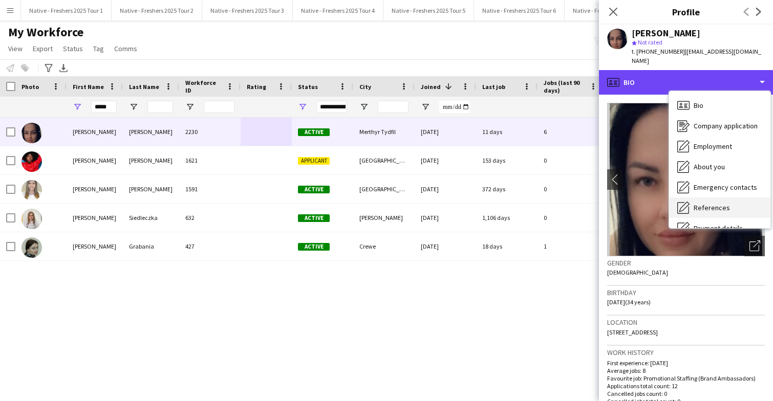
scroll to position [96, 0]
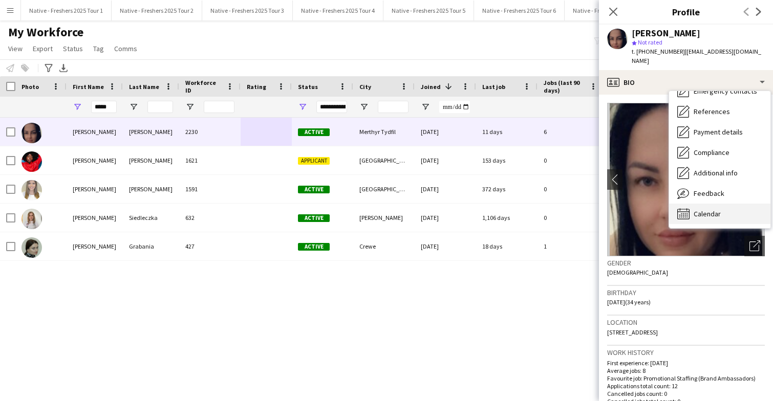
click at [724, 210] on div "Calendar Calendar" at bounding box center [719, 214] width 101 height 20
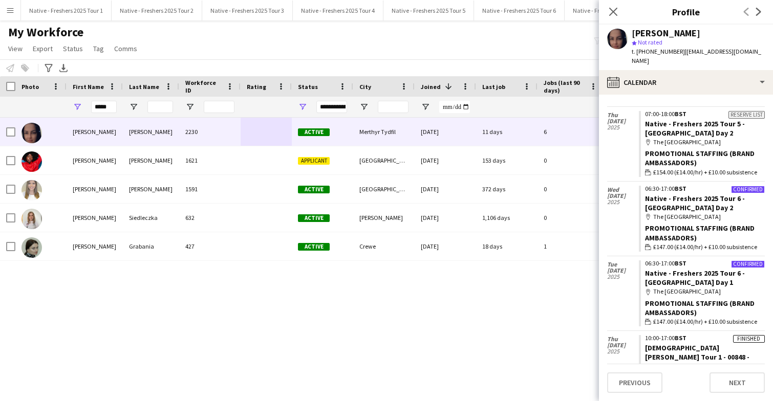
scroll to position [19, 0]
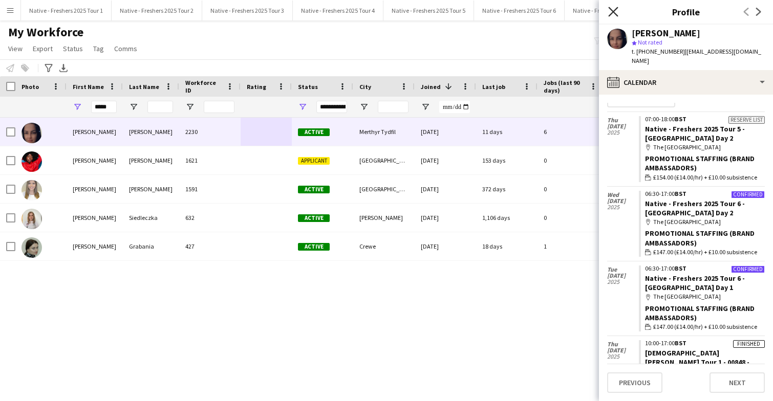
click at [613, 9] on icon "Close pop-in" at bounding box center [613, 12] width 10 height 10
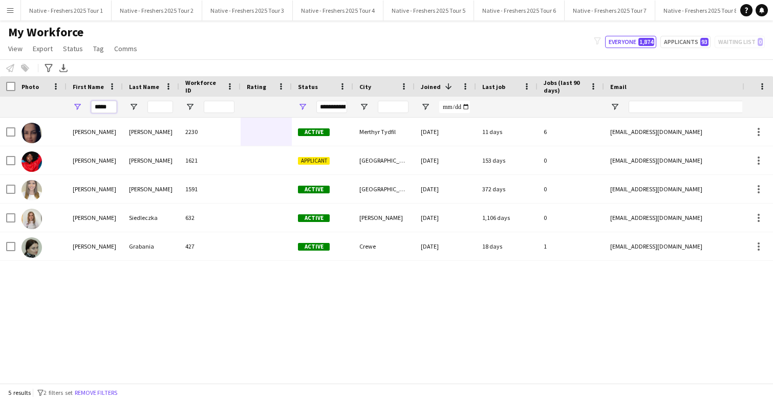
click at [108, 106] on input "*****" at bounding box center [104, 107] width 26 height 12
type input "*"
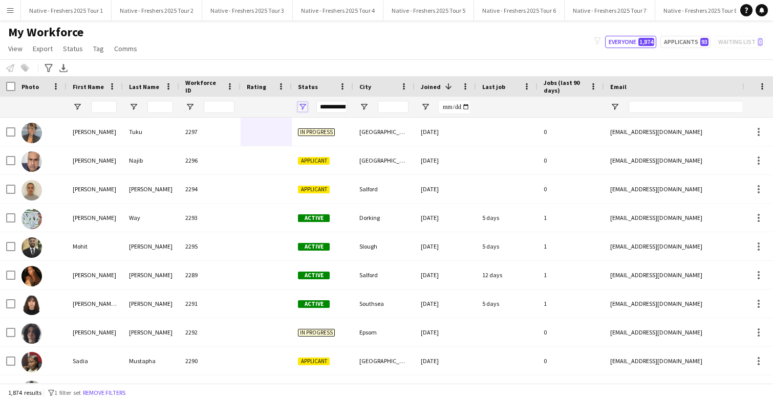
click at [303, 108] on span "Open Filter Menu" at bounding box center [302, 106] width 9 height 9
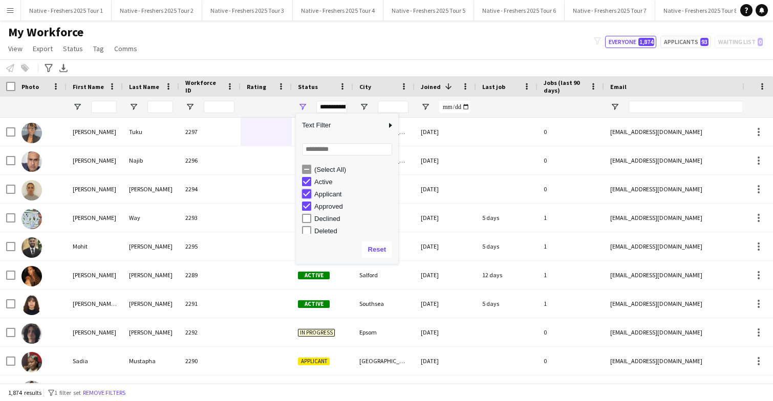
type input "**********"
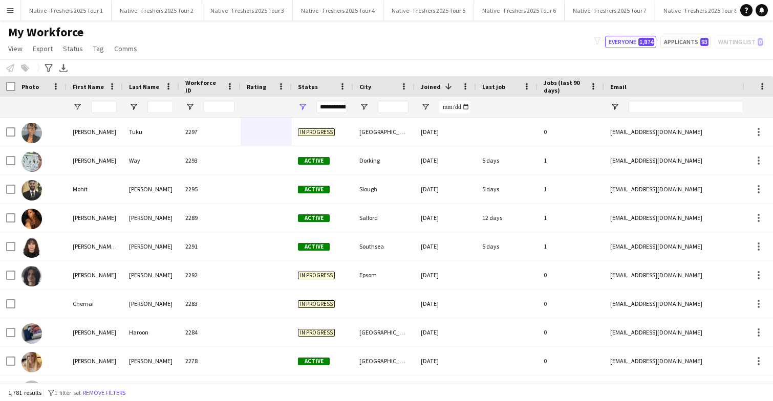
click at [286, 104] on div at bounding box center [266, 107] width 51 height 20
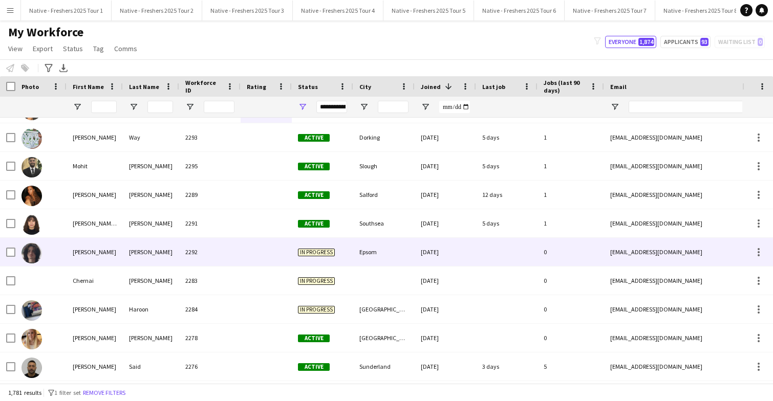
scroll to position [10, 0]
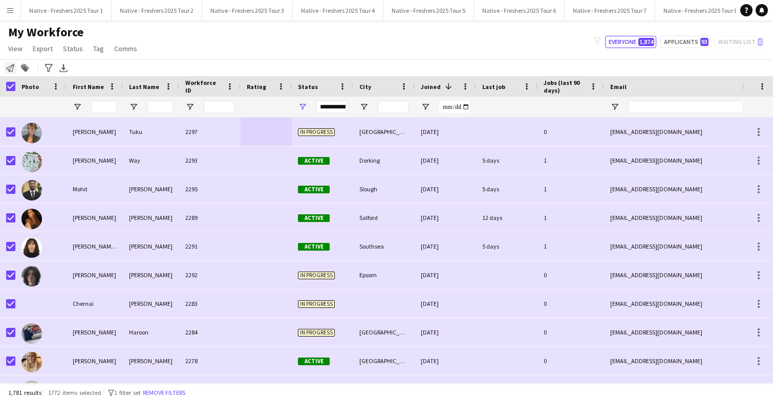
click at [11, 69] on icon "Notify workforce" at bounding box center [10, 68] width 8 height 8
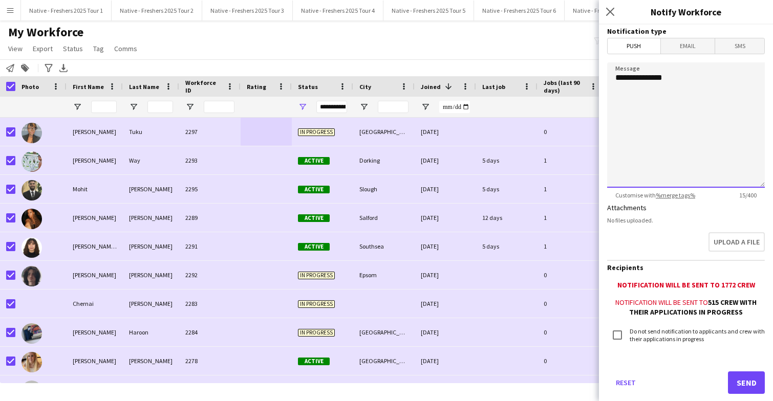
click at [711, 81] on textarea "**********" at bounding box center [686, 124] width 158 height 125
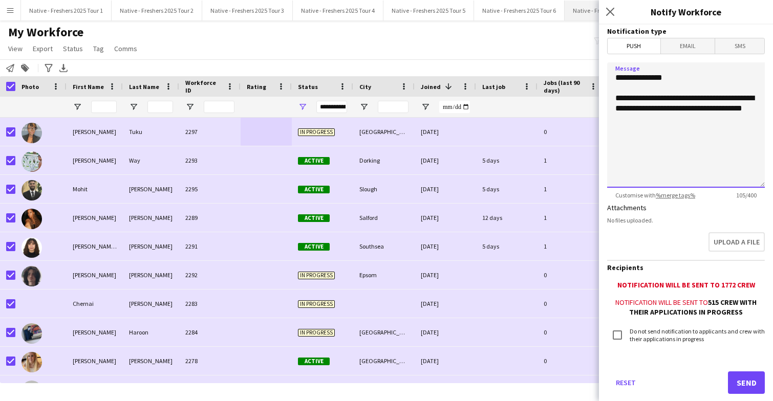
type textarea "**********"
click at [610, 11] on icon at bounding box center [610, 12] width 10 height 10
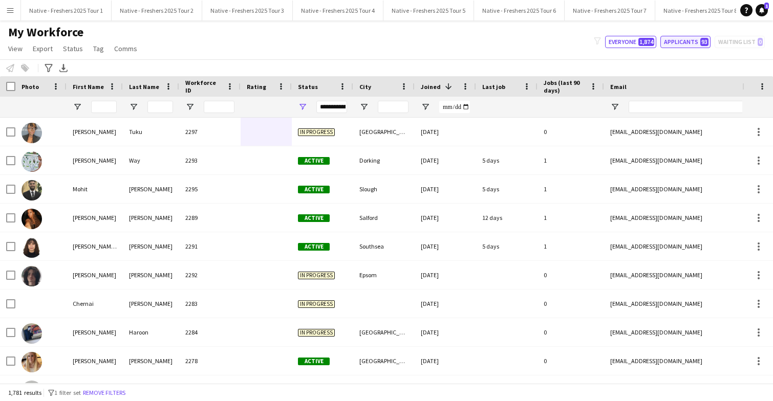
click at [698, 41] on button "Applicants 93" at bounding box center [685, 42] width 50 height 12
type input "**********"
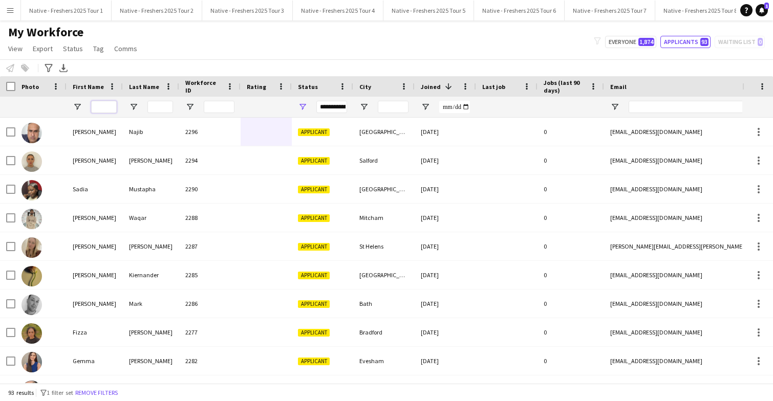
click at [100, 105] on input "First Name Filter Input" at bounding box center [104, 107] width 26 height 12
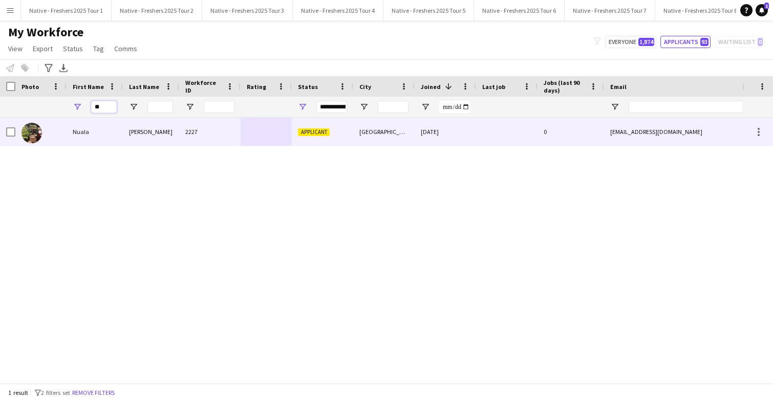
type input "**"
click at [110, 134] on div "Nuala" at bounding box center [95, 132] width 56 height 28
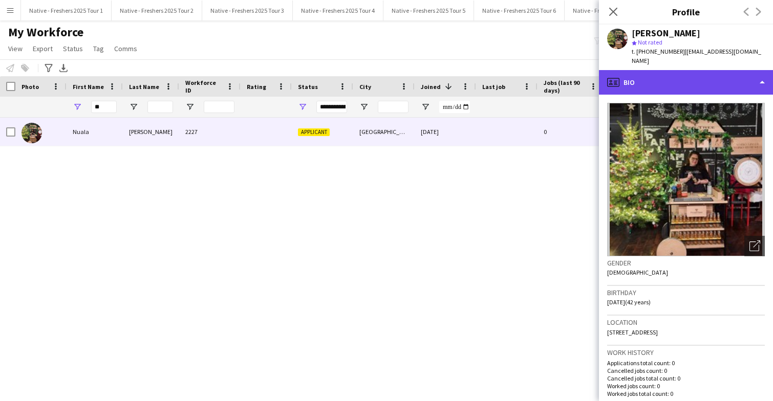
click at [712, 79] on div "profile Bio" at bounding box center [686, 82] width 174 height 25
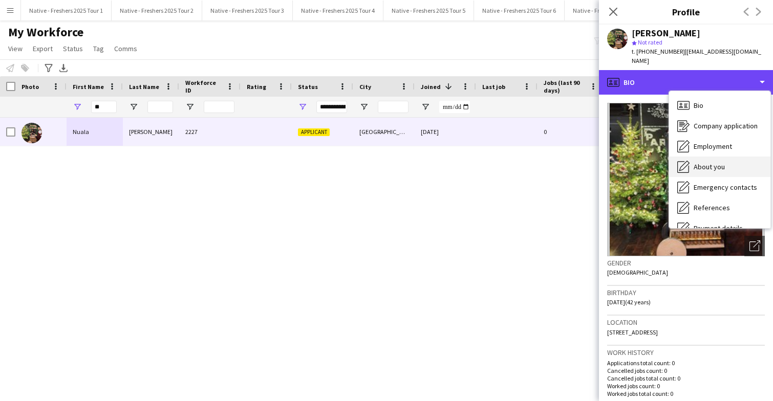
scroll to position [96, 0]
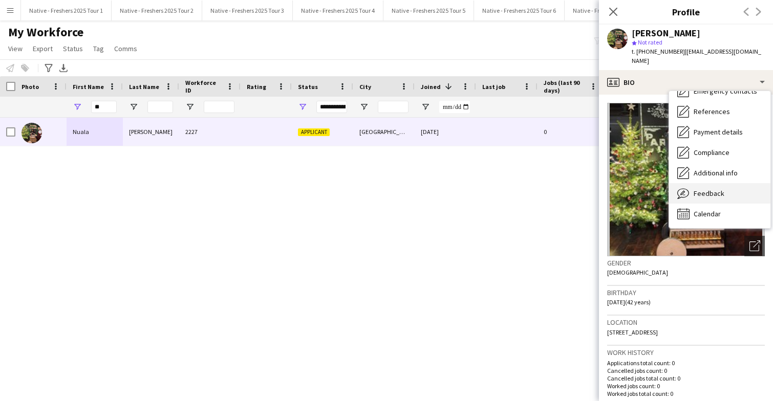
click at [717, 189] on span "Feedback" at bounding box center [709, 193] width 31 height 9
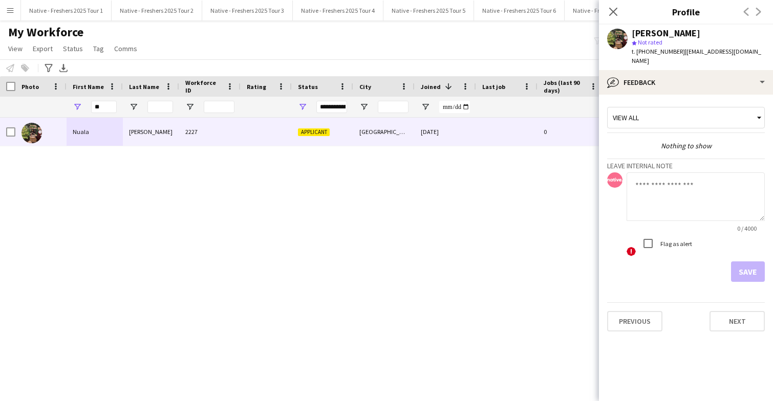
click at [666, 177] on textarea at bounding box center [696, 197] width 138 height 49
type textarea "**********"
click at [740, 264] on button "Save" at bounding box center [748, 272] width 34 height 20
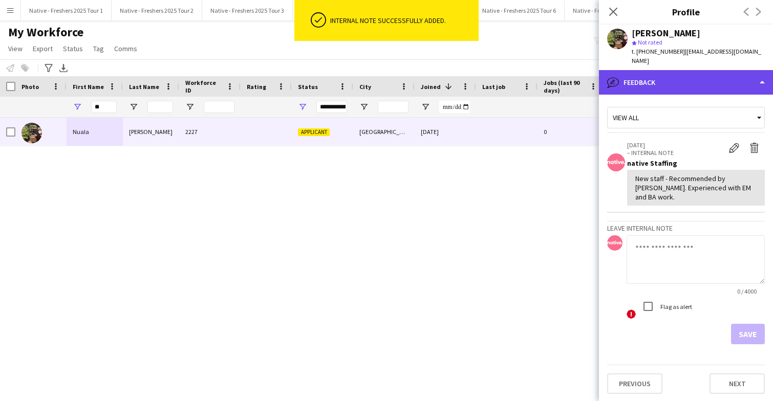
click at [702, 77] on div "bubble-pencil Feedback" at bounding box center [686, 82] width 174 height 25
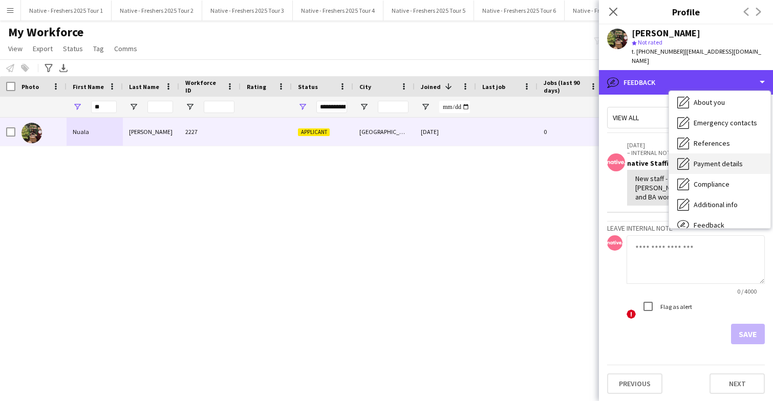
scroll to position [0, 0]
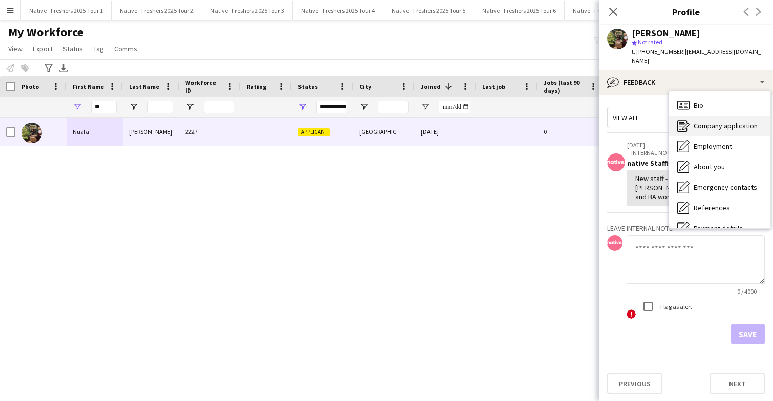
click at [718, 121] on span "Company application" at bounding box center [726, 125] width 64 height 9
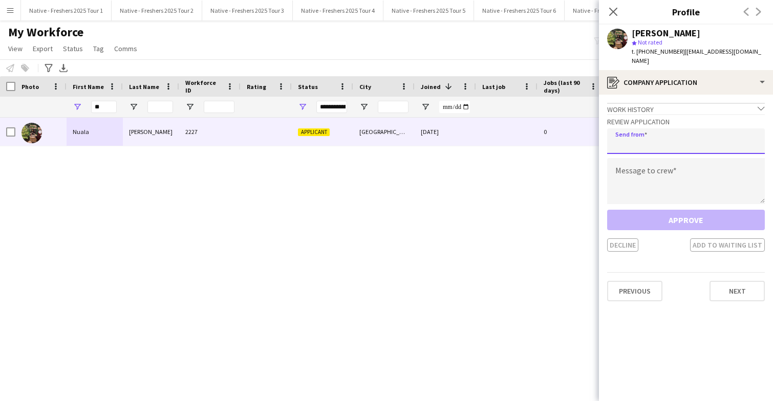
click at [688, 129] on input "email" at bounding box center [686, 141] width 158 height 26
type input "**********"
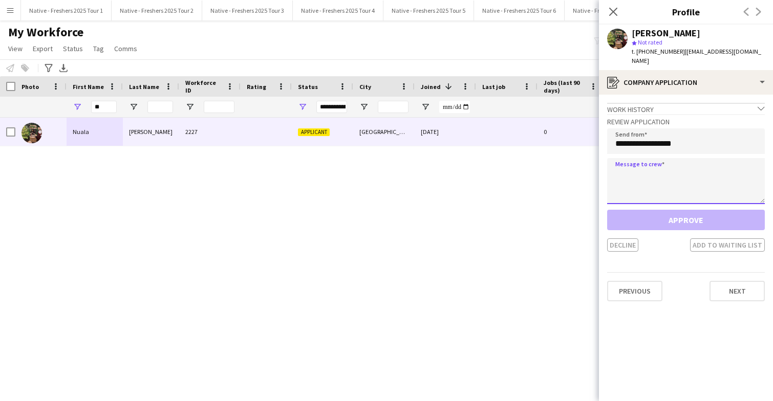
click at [691, 171] on textarea at bounding box center [686, 181] width 158 height 46
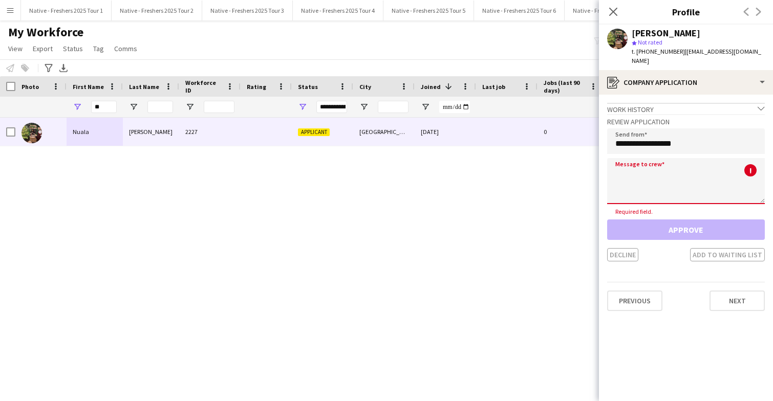
click at [633, 172] on textarea at bounding box center [686, 181] width 158 height 46
paste textarea "**********"
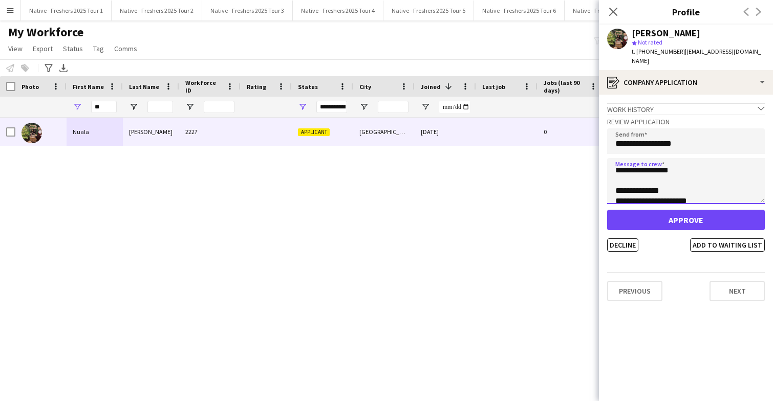
scroll to position [426, 0]
type textarea "**********"
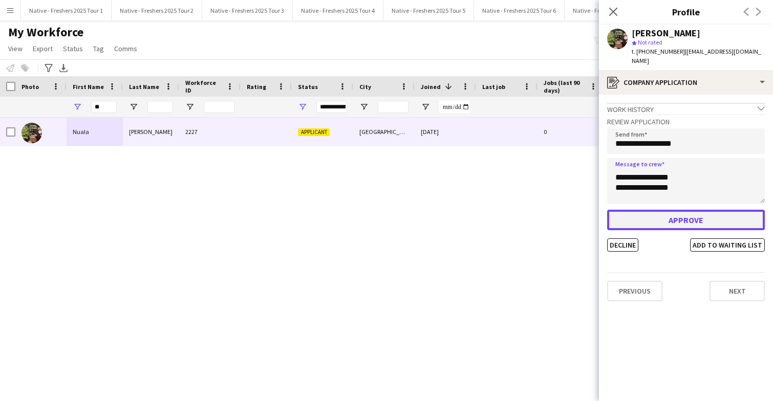
click at [683, 212] on button "Approve" at bounding box center [686, 220] width 158 height 20
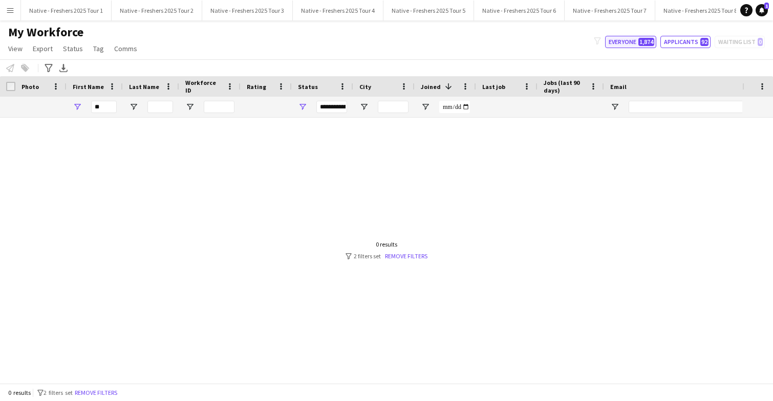
click at [634, 44] on button "Everyone 1,874" at bounding box center [630, 42] width 51 height 12
type input "**********"
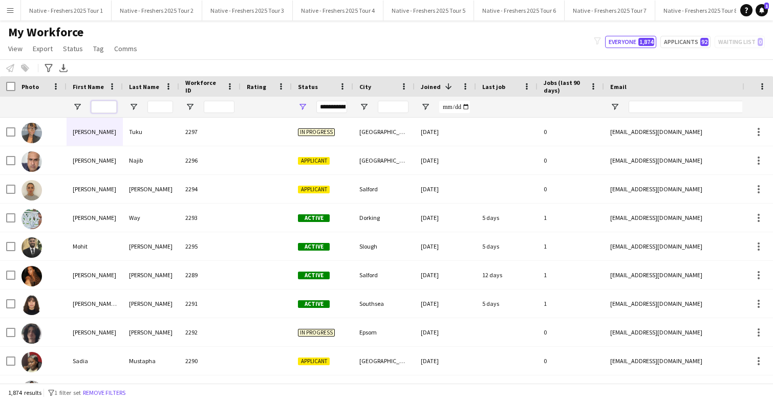
click at [103, 110] on input "First Name Filter Input" at bounding box center [104, 107] width 26 height 12
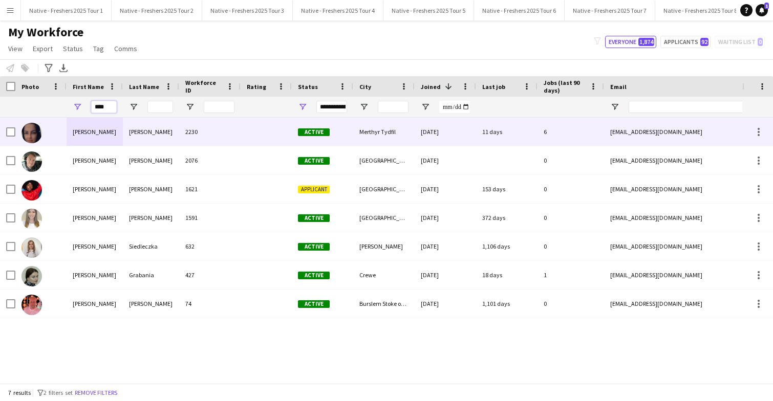
type input "****"
click at [195, 127] on div "2230" at bounding box center [209, 132] width 61 height 28
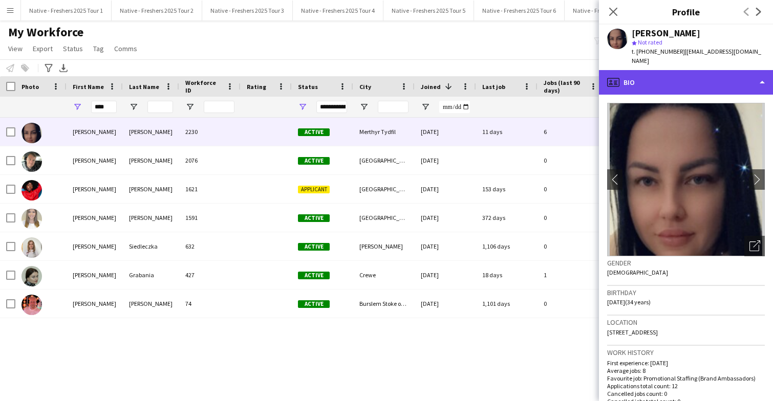
click at [702, 84] on div "profile Bio" at bounding box center [686, 82] width 174 height 25
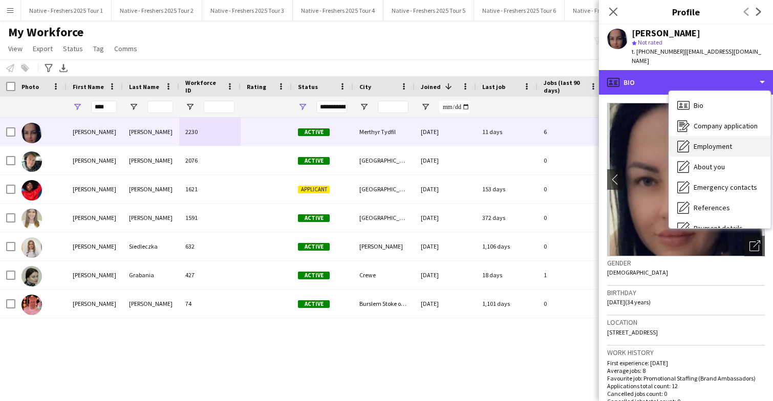
scroll to position [96, 0]
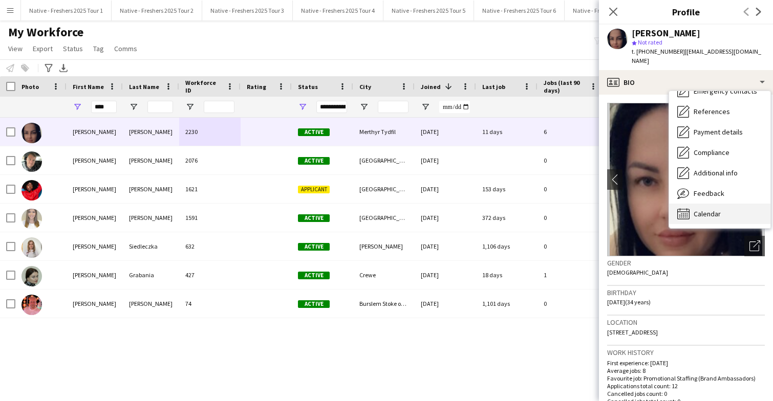
click at [721, 211] on div "Calendar Calendar" at bounding box center [719, 214] width 101 height 20
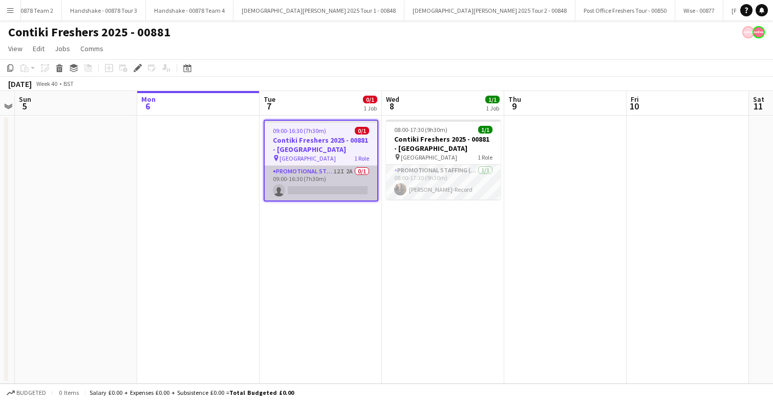
scroll to position [0, 1513]
click at [348, 185] on app-card-role "Promotional Staffing (Brand Ambassadors) 12I 2A 0/1 09:00-16:30 (7h30m) single-…" at bounding box center [321, 183] width 113 height 35
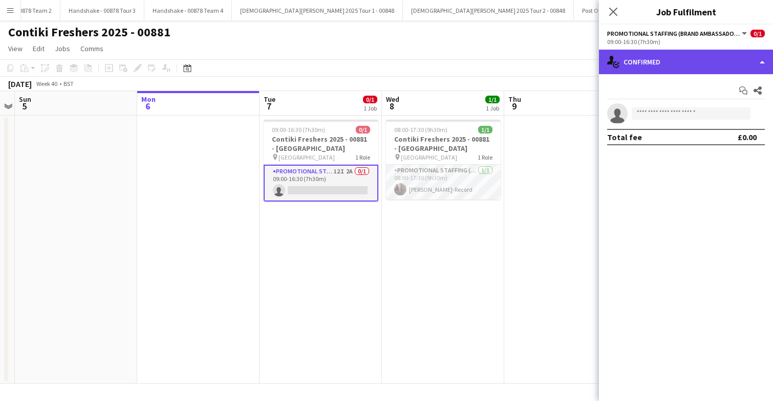
click at [705, 60] on div "single-neutral-actions-check-2 Confirmed" at bounding box center [686, 62] width 174 height 25
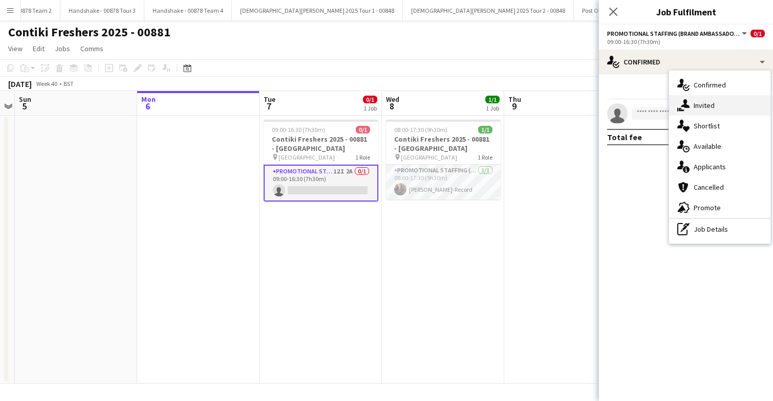
click at [730, 106] on div "single-neutral-actions-share-1 Invited" at bounding box center [719, 105] width 101 height 20
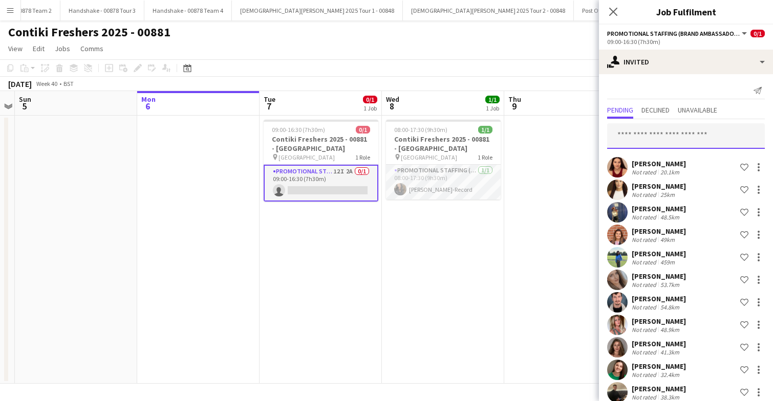
click at [650, 135] on input "text" at bounding box center [686, 136] width 158 height 26
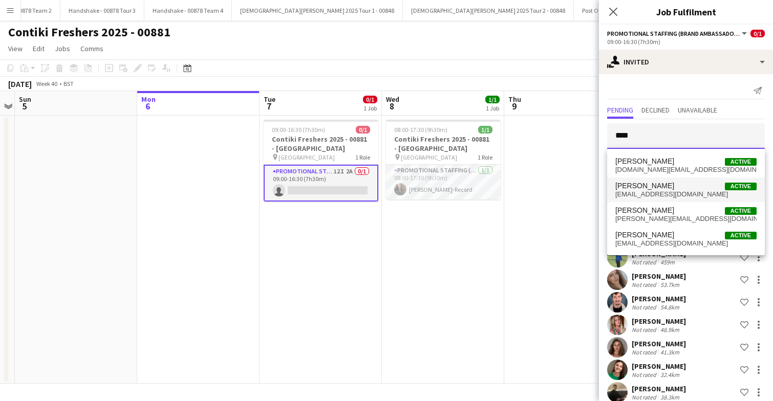
type input "****"
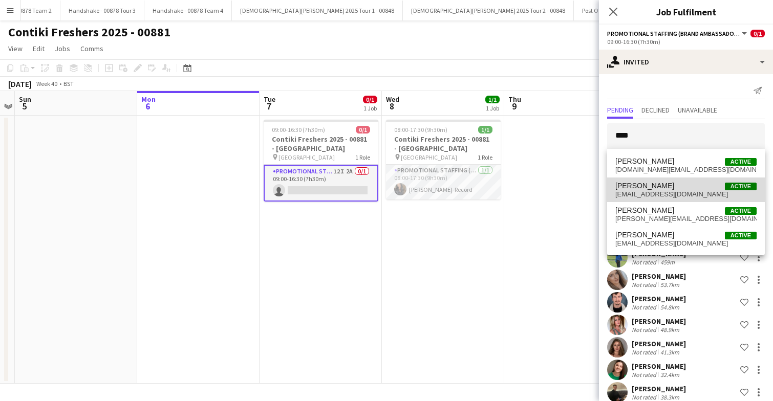
click at [669, 189] on span "[PERSON_NAME] Active" at bounding box center [685, 186] width 141 height 9
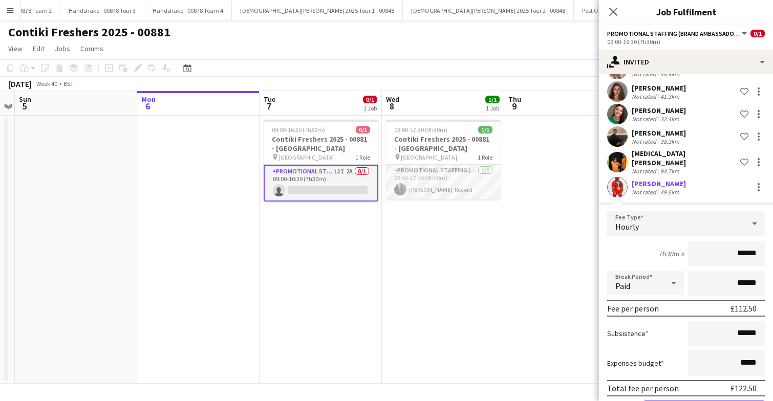
scroll to position [289, 0]
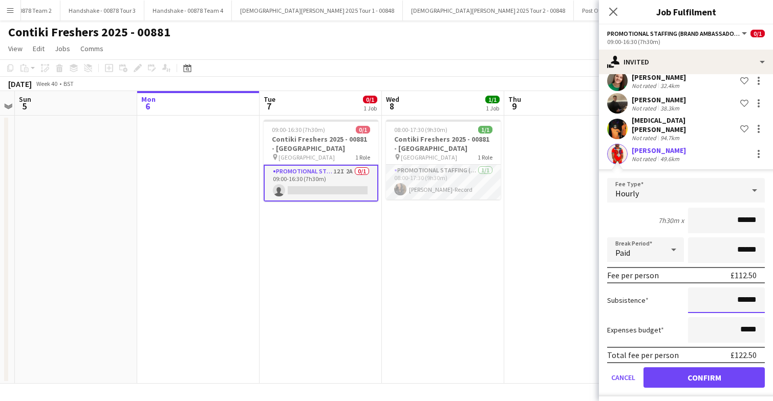
click at [744, 296] on input "******" at bounding box center [726, 301] width 77 height 26
type input "**"
type input "******"
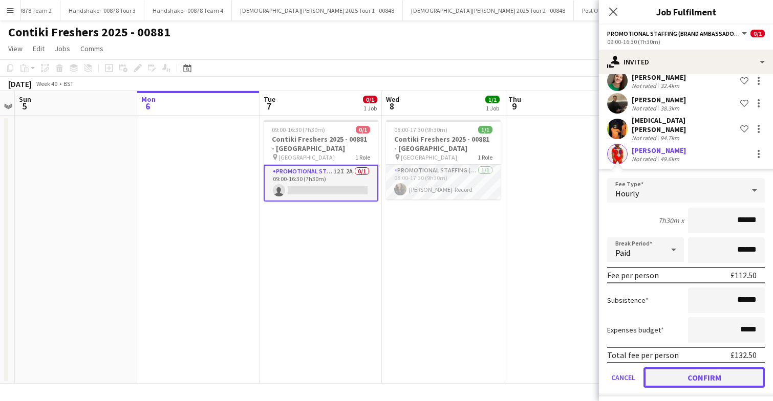
click at [704, 377] on button "Confirm" at bounding box center [704, 378] width 121 height 20
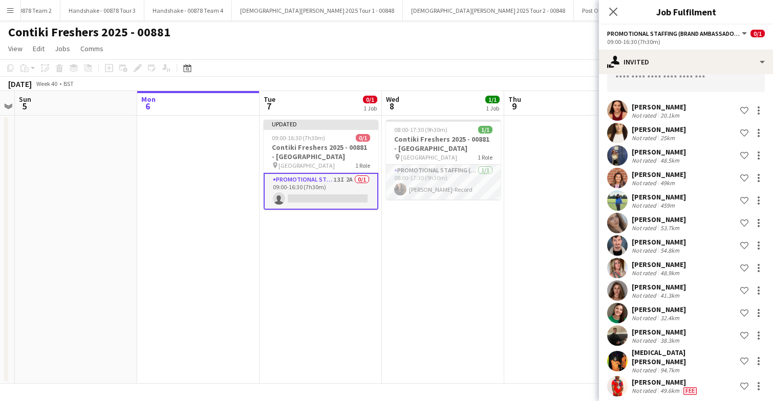
click at [534, 286] on app-date-cell at bounding box center [565, 250] width 122 height 268
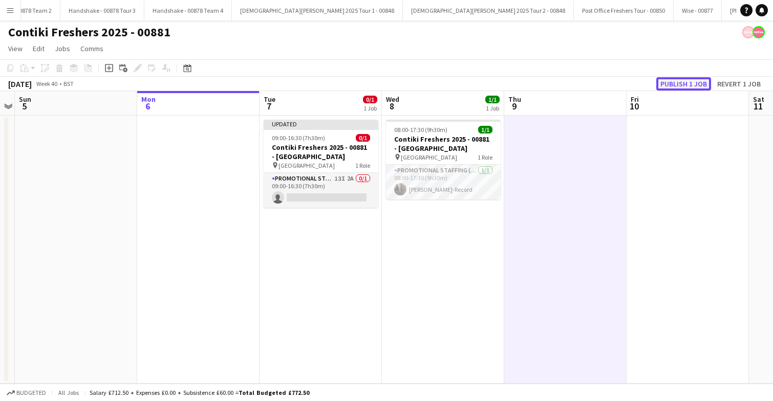
click at [678, 81] on button "Publish 1 job" at bounding box center [683, 83] width 55 height 13
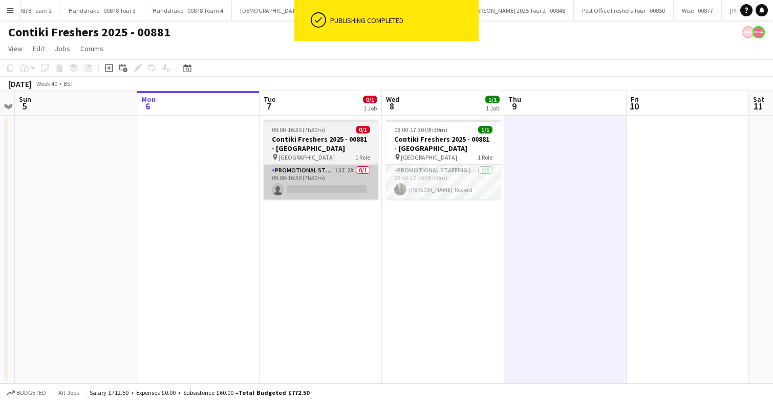
click at [327, 165] on app-card-role "Promotional Staffing (Brand Ambassadors) 13I 2A 0/1 09:00-16:30 (7h30m) single-…" at bounding box center [321, 182] width 115 height 35
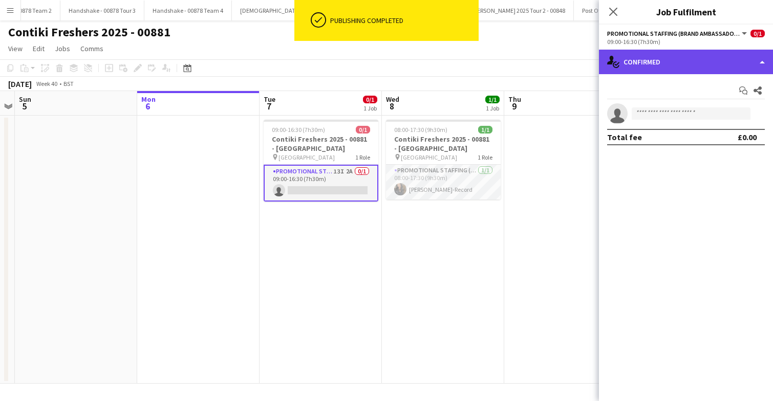
click at [706, 72] on div "single-neutral-actions-check-2 Confirmed" at bounding box center [686, 62] width 174 height 25
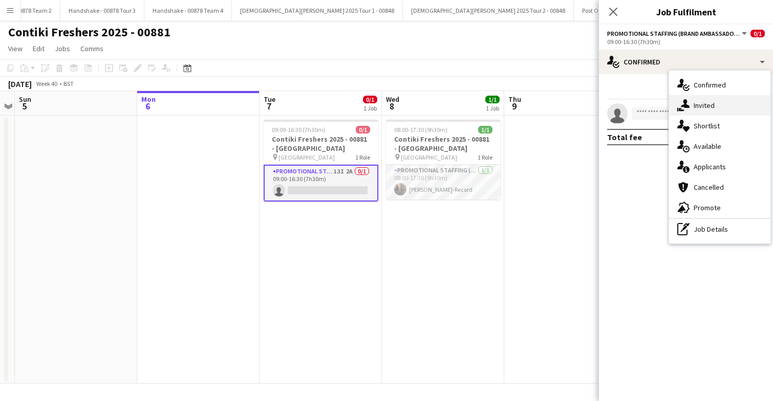
click at [710, 102] on span "Invited" at bounding box center [704, 105] width 21 height 9
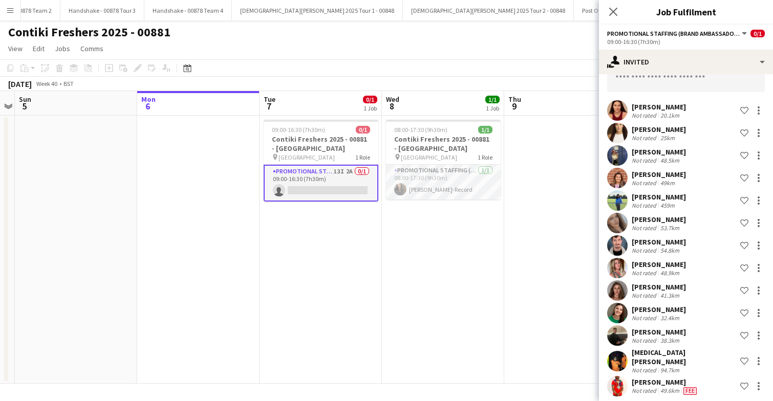
click at [616, 376] on app-user-avatar at bounding box center [617, 386] width 20 height 20
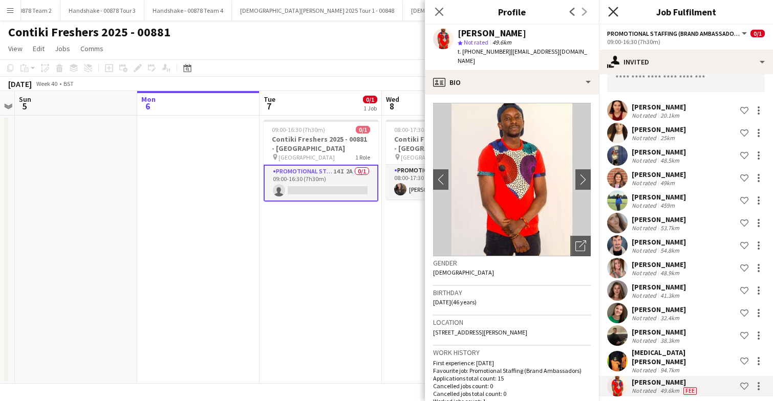
click at [614, 10] on icon at bounding box center [613, 12] width 10 height 10
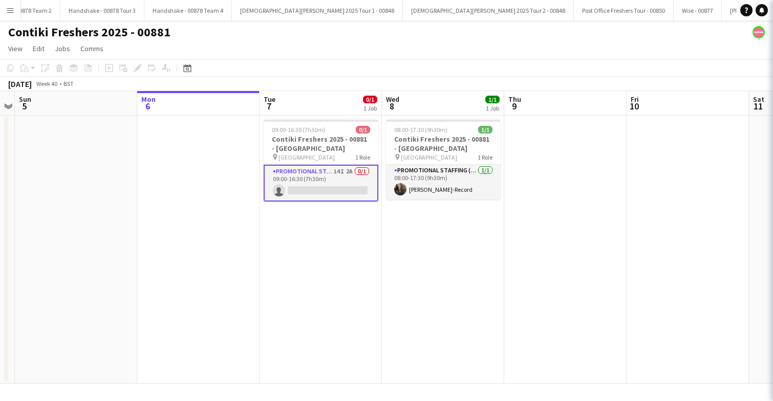
scroll to position [0, 0]
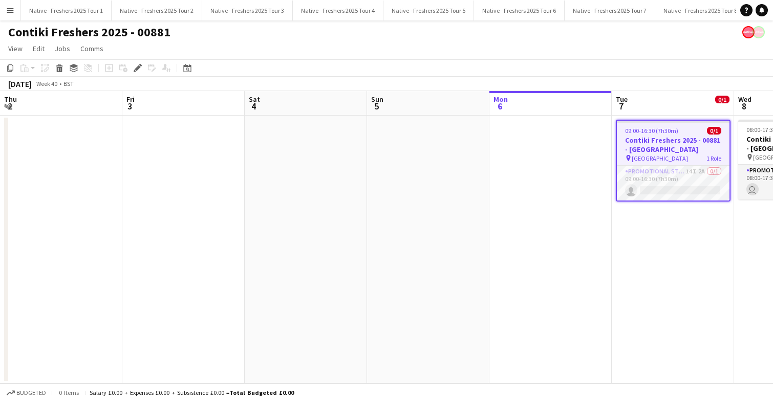
scroll to position [0, 352]
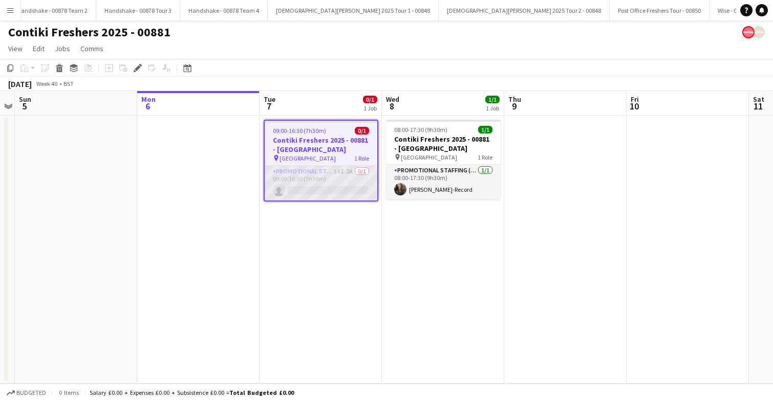
click at [306, 187] on app-card-role "Promotional Staffing (Brand Ambassadors) 14I 2A 0/1 09:00-16:30 (7h30m) single-…" at bounding box center [321, 183] width 113 height 35
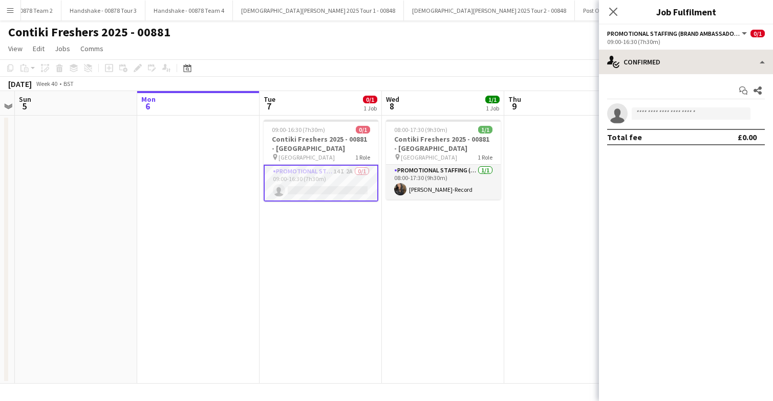
scroll to position [0, 1513]
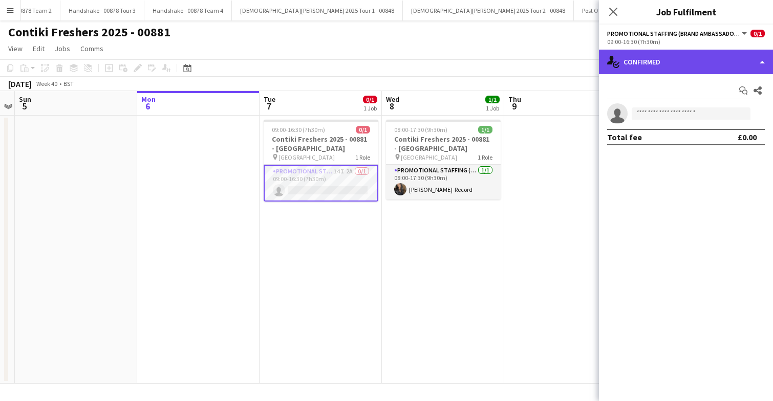
click at [672, 56] on div "single-neutral-actions-check-2 Confirmed" at bounding box center [686, 62] width 174 height 25
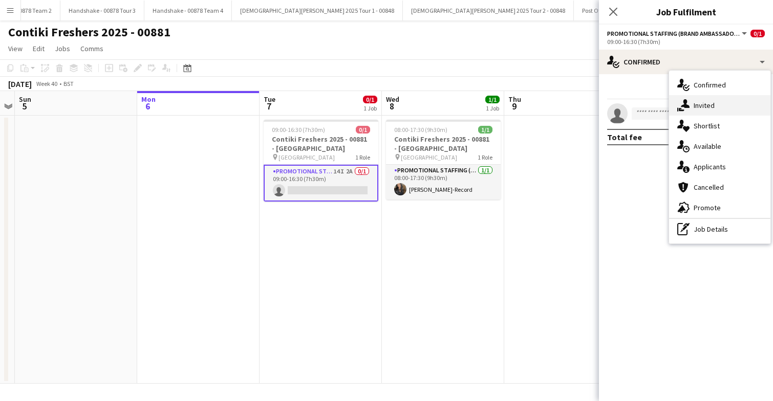
click at [726, 109] on div "single-neutral-actions-share-1 Invited" at bounding box center [719, 105] width 101 height 20
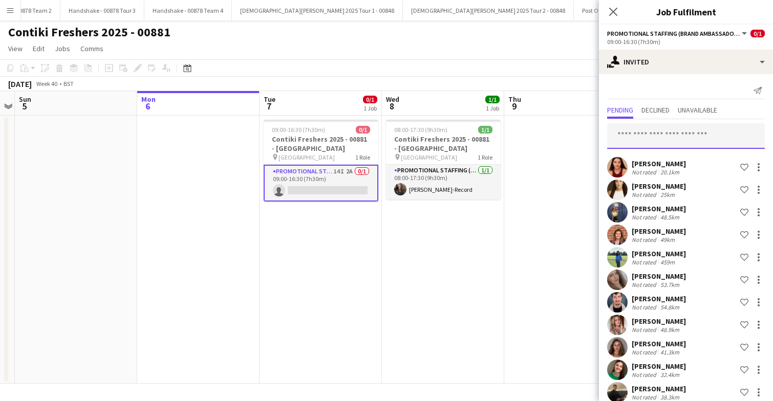
click at [658, 133] on input "text" at bounding box center [686, 136] width 158 height 26
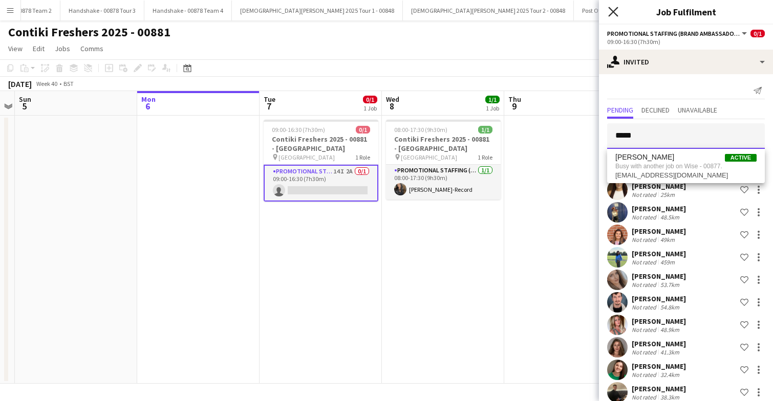
type input "*****"
click at [616, 10] on icon "Close pop-in" at bounding box center [613, 12] width 10 height 10
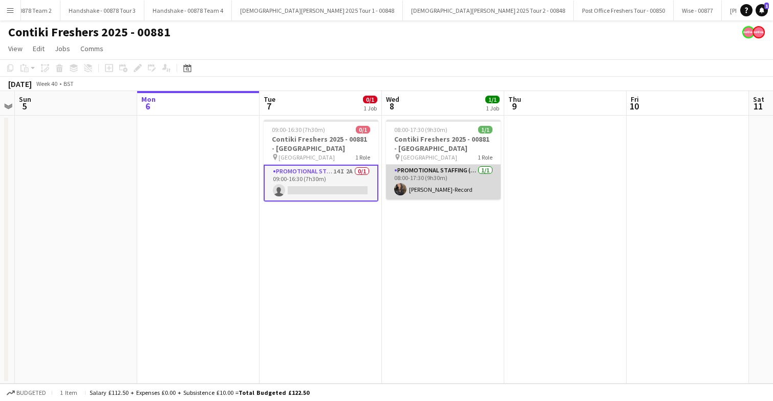
click at [402, 187] on app-user-avatar at bounding box center [400, 189] width 12 height 12
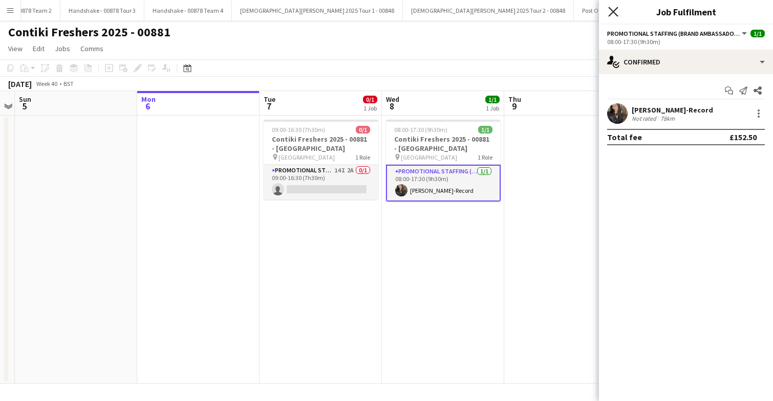
click at [614, 12] on icon at bounding box center [613, 12] width 10 height 10
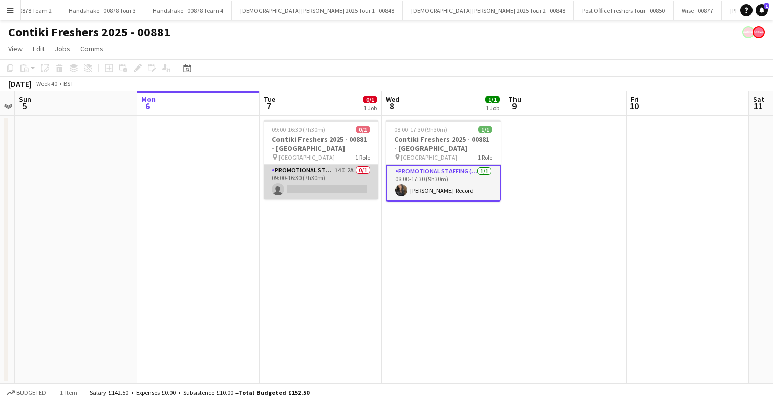
click at [329, 174] on app-card-role "Promotional Staffing (Brand Ambassadors) 14I 2A 0/1 09:00-16:30 (7h30m) single-…" at bounding box center [321, 182] width 115 height 35
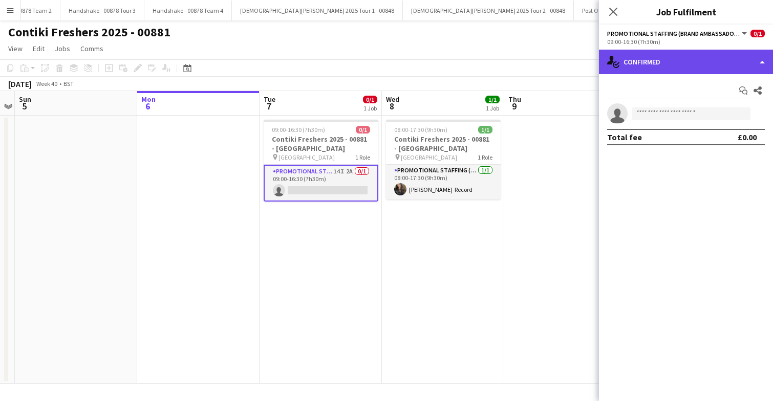
click at [708, 55] on div "single-neutral-actions-check-2 Confirmed" at bounding box center [686, 62] width 174 height 25
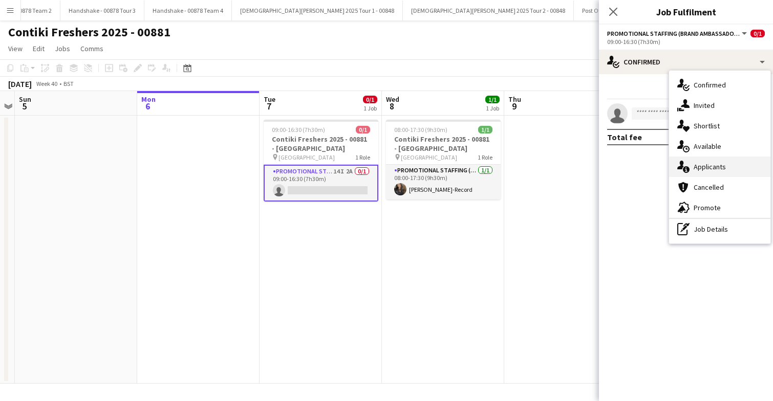
click at [718, 165] on span "Applicants" at bounding box center [710, 166] width 32 height 9
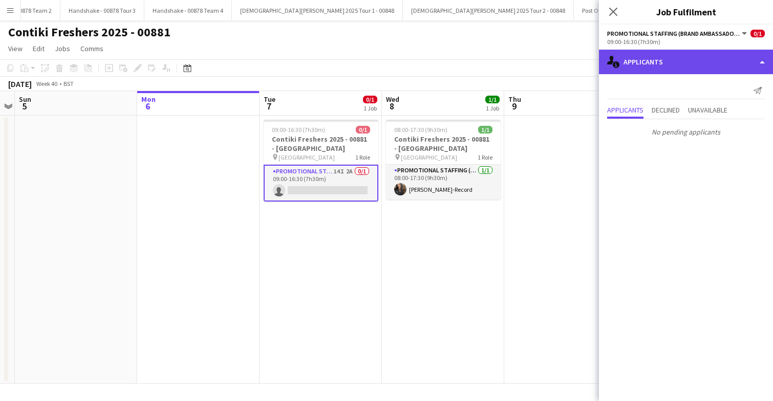
click at [690, 74] on div "single-neutral-actions-information Applicants" at bounding box center [686, 62] width 174 height 25
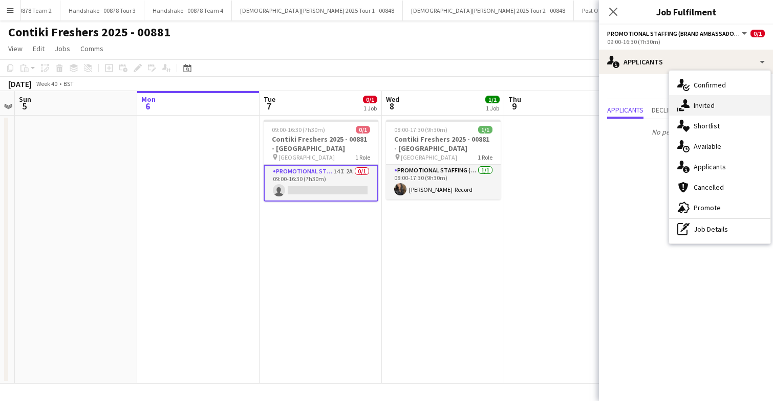
click at [714, 103] on span "Invited" at bounding box center [704, 105] width 21 height 9
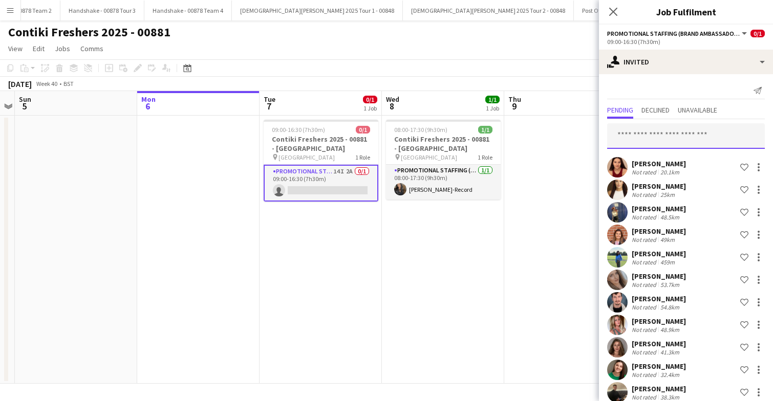
click at [663, 135] on input "text" at bounding box center [686, 136] width 158 height 26
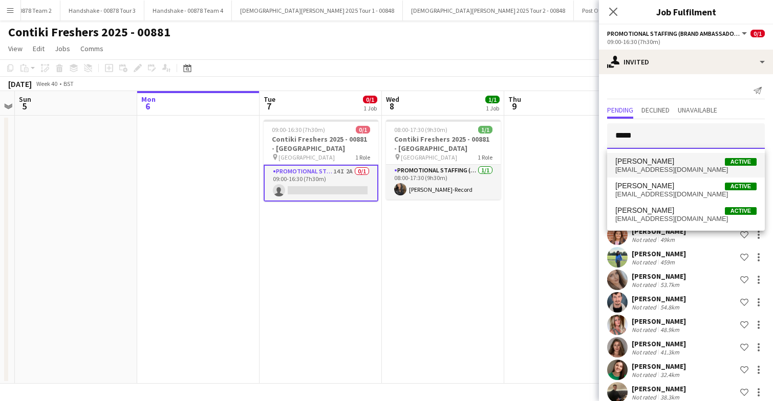
type input "*****"
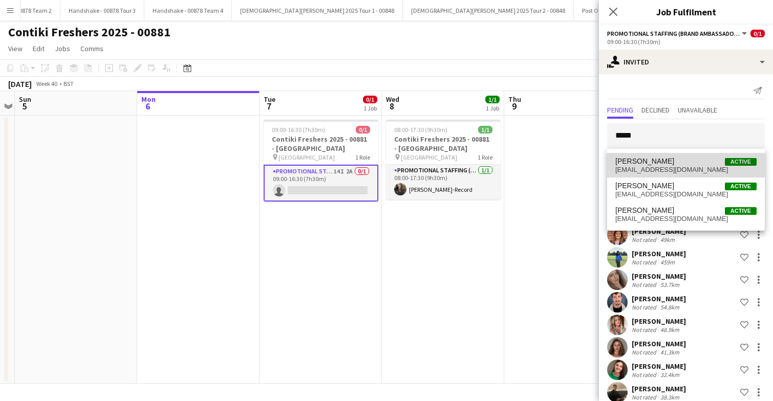
click at [660, 162] on span "Rosie Farnell Active" at bounding box center [685, 161] width 141 height 9
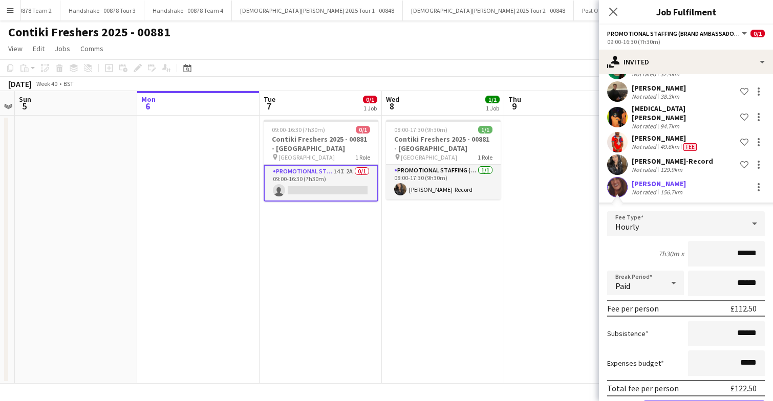
scroll to position [334, 0]
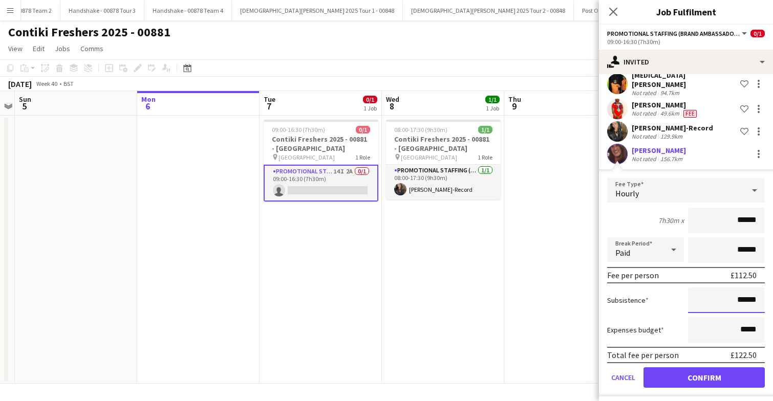
click at [742, 293] on input "******" at bounding box center [726, 301] width 77 height 26
type input "**"
type input "******"
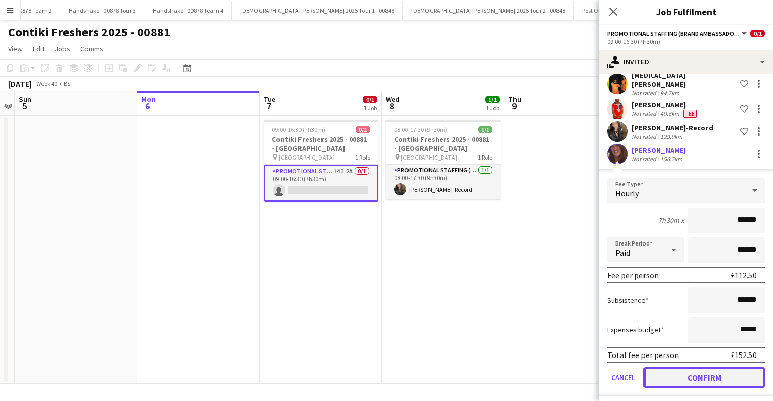
click at [707, 372] on button "Confirm" at bounding box center [704, 378] width 121 height 20
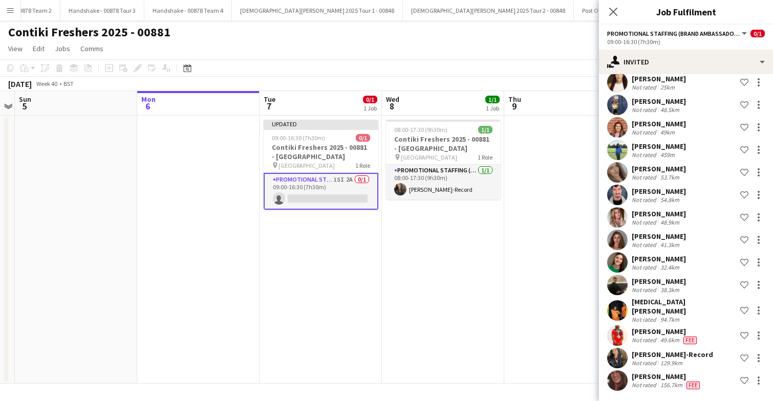
scroll to position [102, 0]
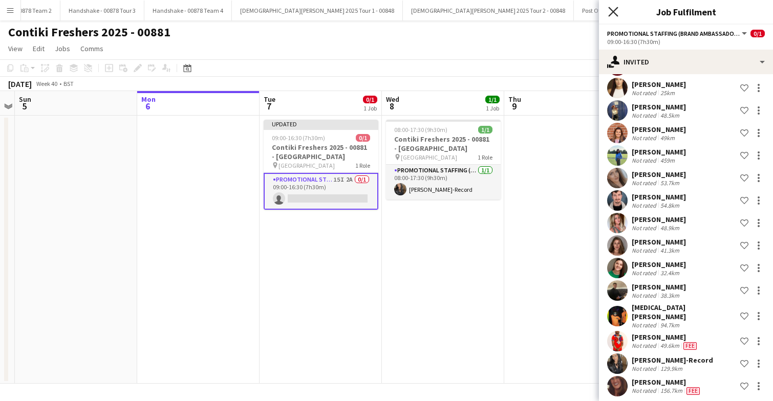
click at [613, 13] on icon "Close pop-in" at bounding box center [613, 12] width 10 height 10
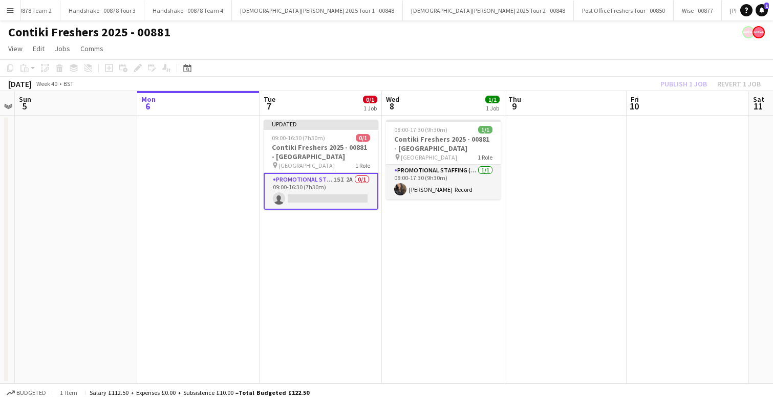
click at [518, 211] on app-date-cell at bounding box center [565, 250] width 122 height 268
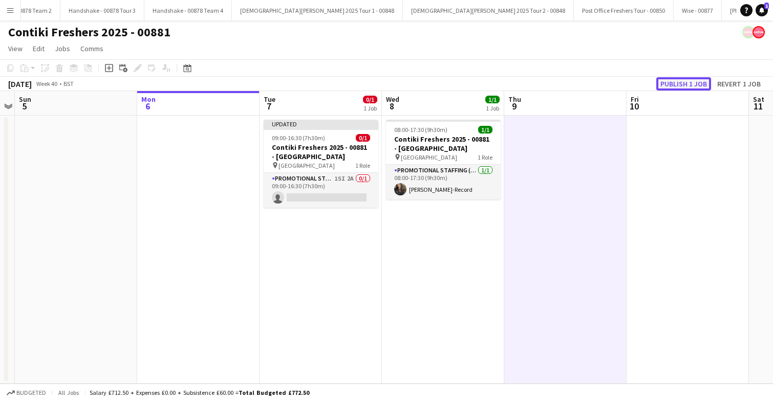
click at [675, 86] on button "Publish 1 job" at bounding box center [683, 83] width 55 height 13
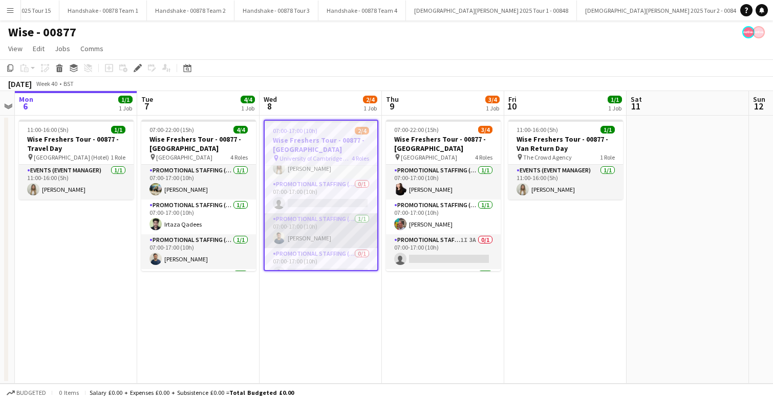
scroll to position [35, 0]
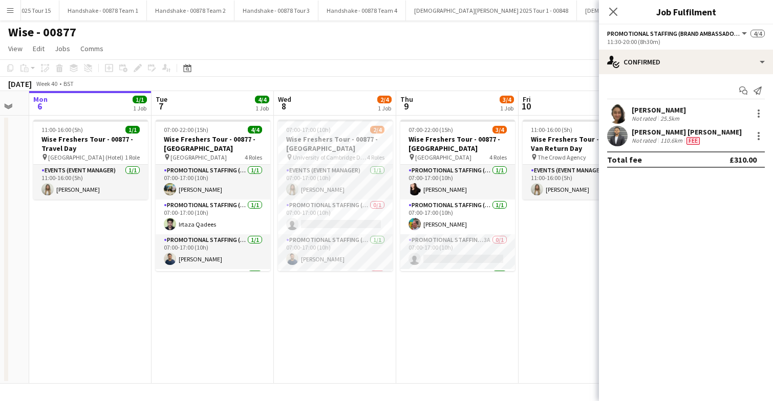
scroll to position [0, 461]
click at [613, 11] on icon at bounding box center [613, 12] width 10 height 10
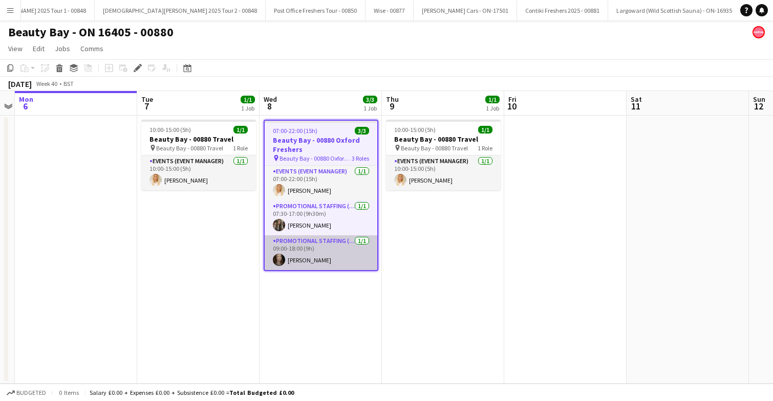
scroll to position [0, 1833]
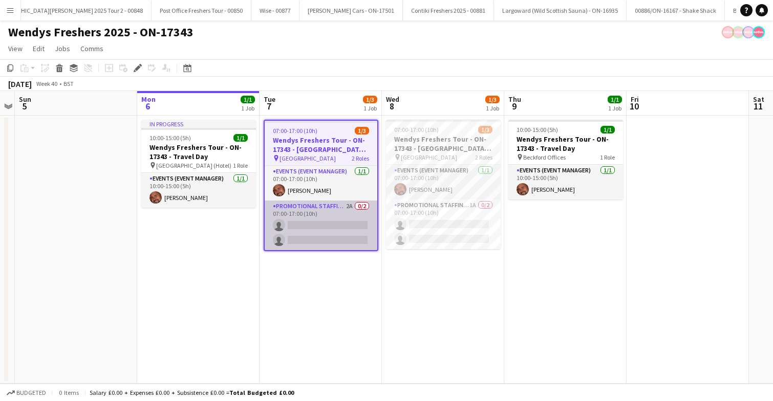
scroll to position [0, 1936]
click at [335, 224] on app-card-role "Promotional Staffing (Brand Ambassadors) 2A 0/2 07:00-17:00 (10h) single-neutra…" at bounding box center [321, 226] width 113 height 50
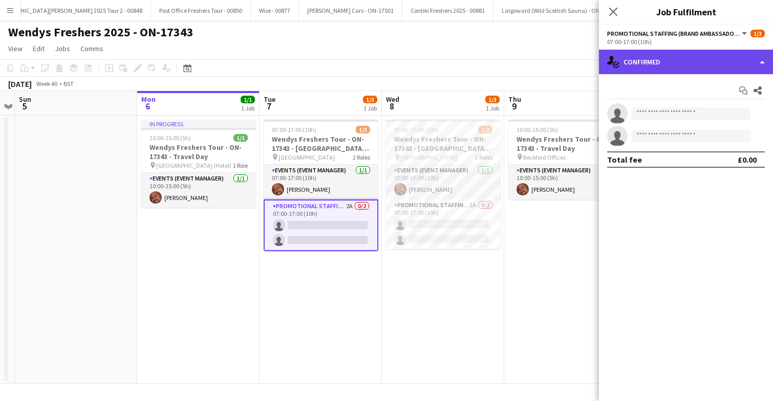
click at [706, 65] on div "single-neutral-actions-check-2 Confirmed" at bounding box center [686, 62] width 174 height 25
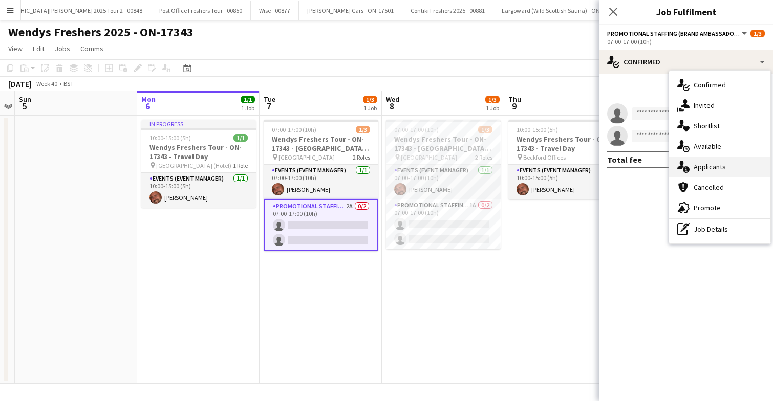
click at [717, 166] on span "Applicants" at bounding box center [710, 166] width 32 height 9
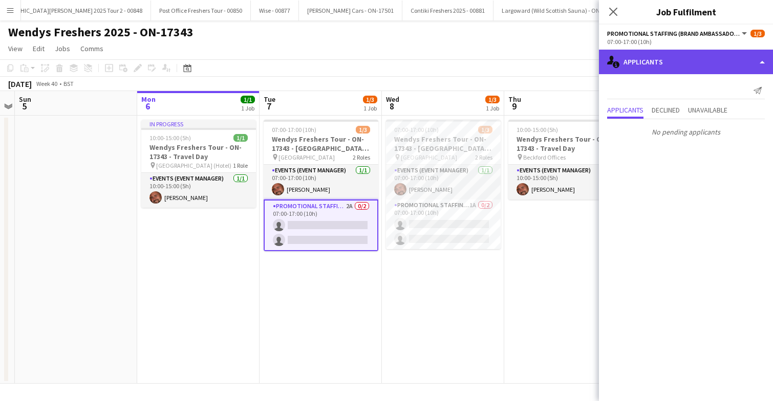
click at [698, 65] on div "single-neutral-actions-information Applicants" at bounding box center [686, 62] width 174 height 25
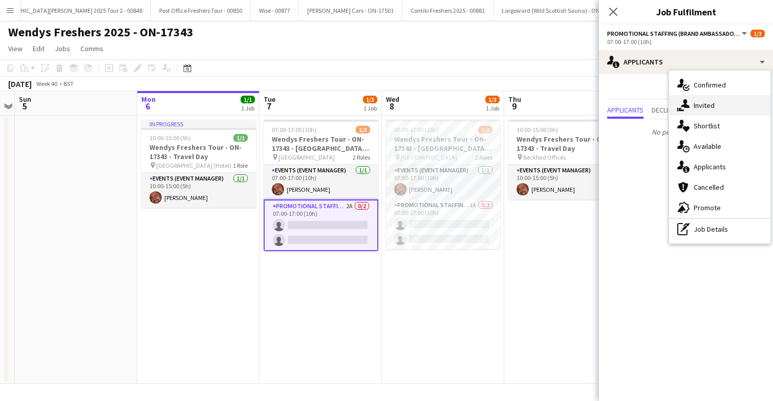
click at [712, 108] on span "Invited" at bounding box center [704, 105] width 21 height 9
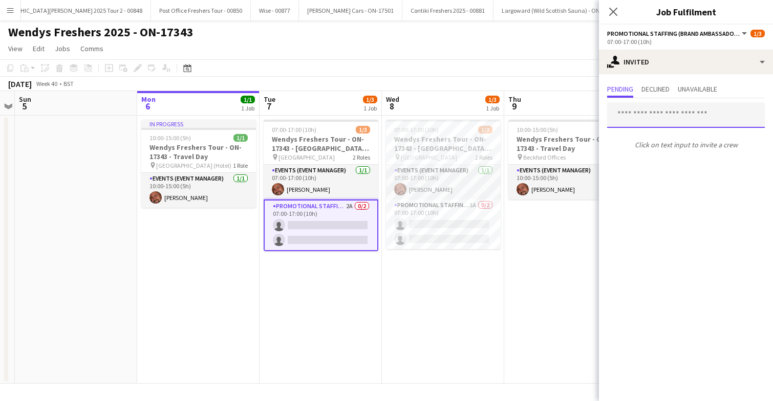
click at [649, 117] on input "text" at bounding box center [686, 115] width 158 height 26
type input "*"
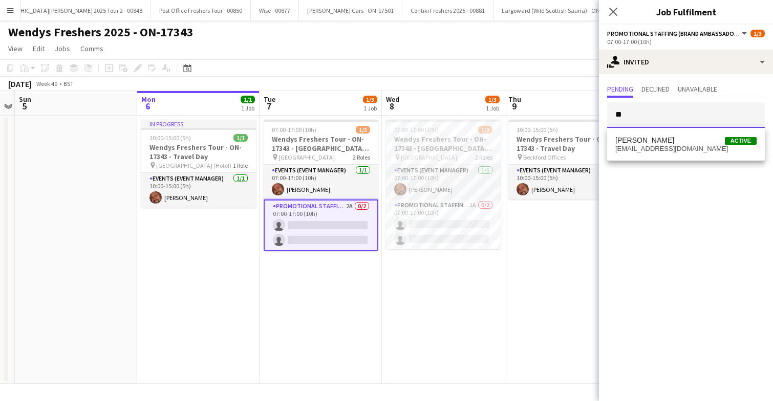
type input "*"
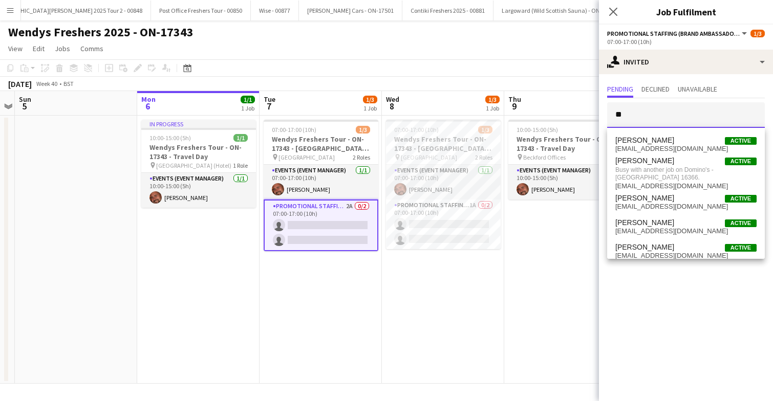
type input "*"
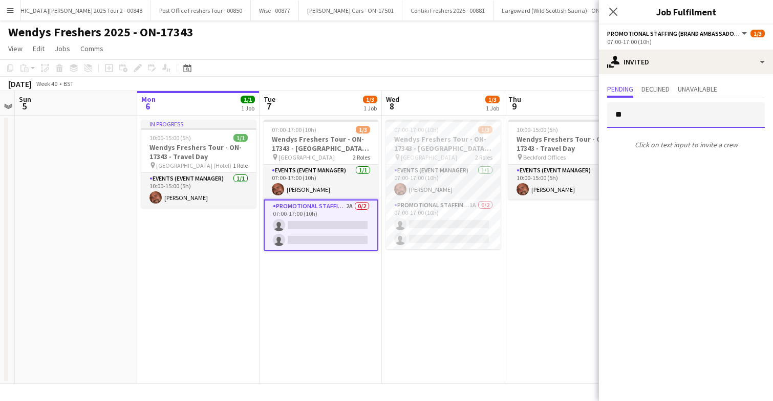
type input "*"
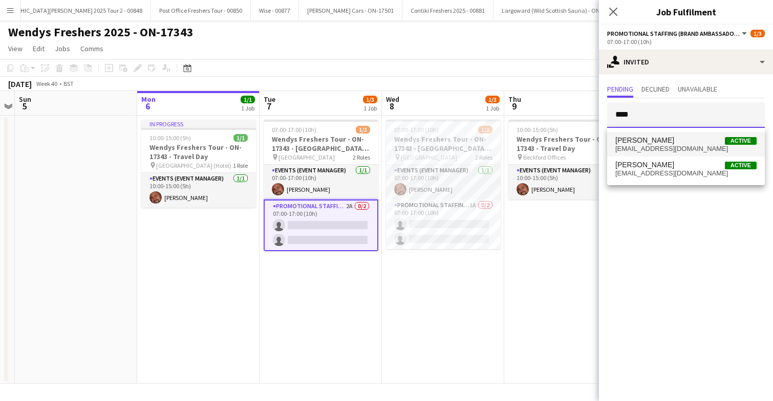
type input "****"
click at [640, 144] on span "Mohit Batth" at bounding box center [644, 140] width 59 height 9
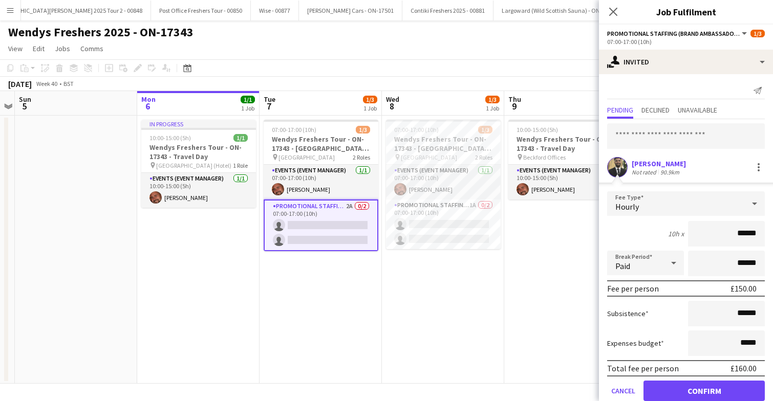
scroll to position [19, 0]
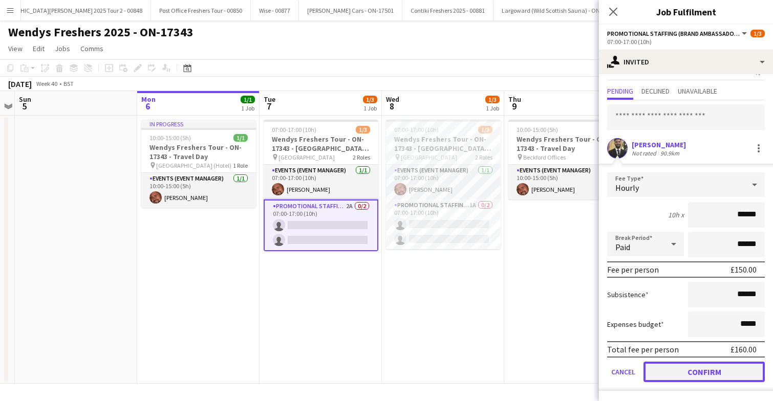
click at [686, 372] on button "Confirm" at bounding box center [704, 372] width 121 height 20
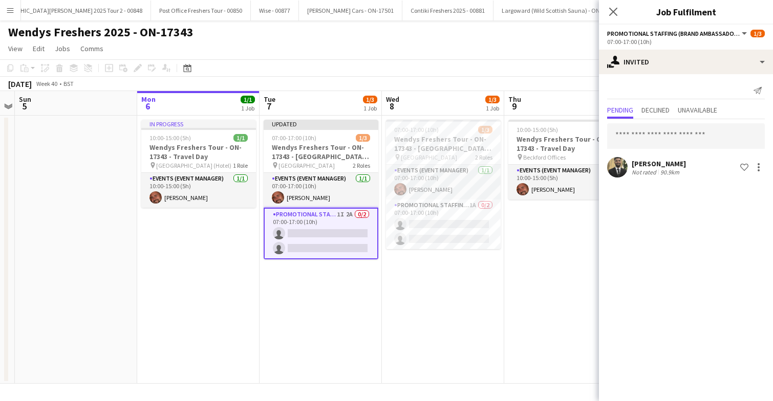
click at [564, 263] on app-date-cell "10:00-15:00 (5h) 1/1 Wendys Freshers Tour - ON-17343 - Travel Day pin Beckford …" at bounding box center [565, 250] width 122 height 268
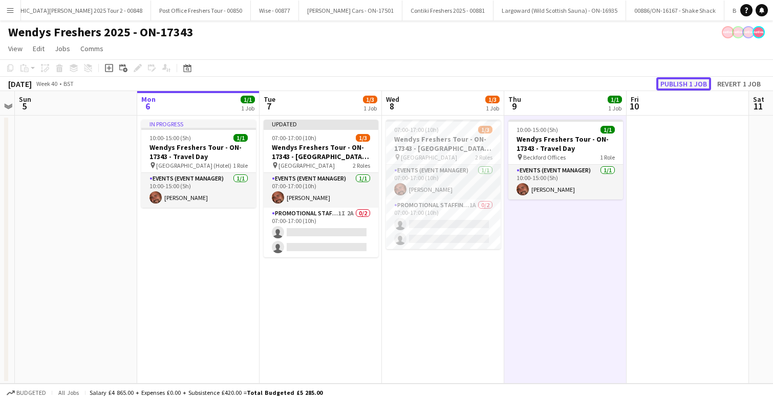
click at [689, 81] on button "Publish 1 job" at bounding box center [683, 83] width 55 height 13
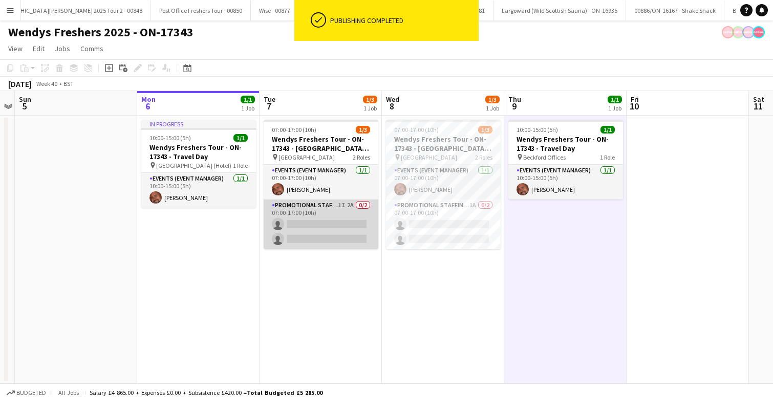
click at [360, 223] on app-card-role "Promotional Staffing (Brand Ambassadors) 1I 2A 0/2 07:00-17:00 (10h) single-neu…" at bounding box center [321, 225] width 115 height 50
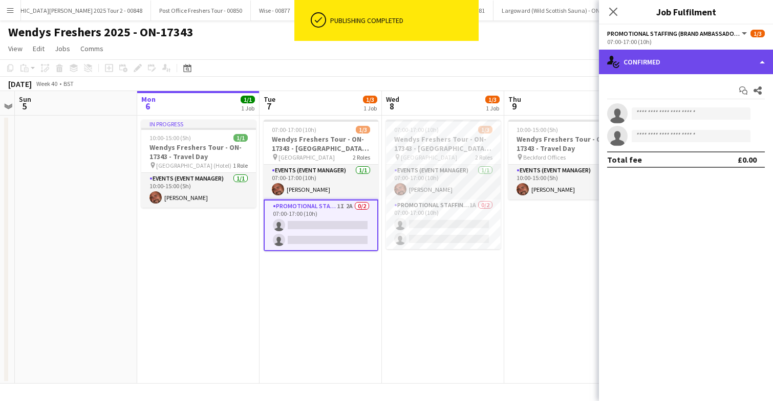
click at [693, 61] on div "single-neutral-actions-check-2 Confirmed" at bounding box center [686, 62] width 174 height 25
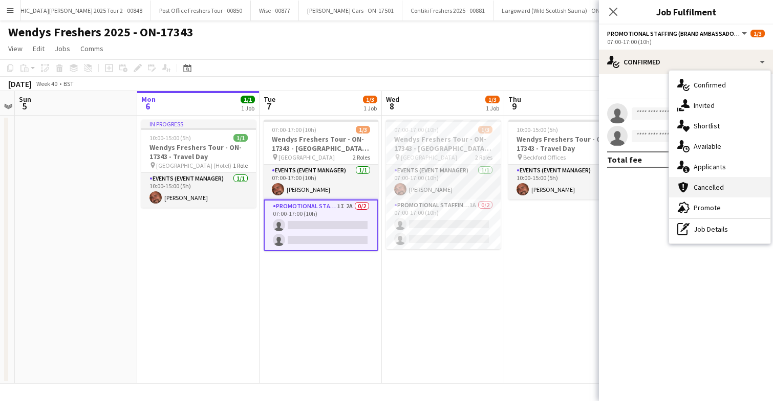
click at [726, 188] on div "cancellation Cancelled" at bounding box center [719, 187] width 101 height 20
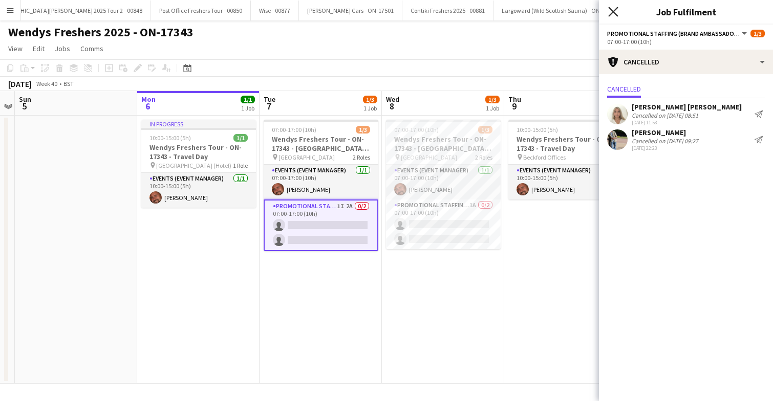
click at [617, 10] on icon "Close pop-in" at bounding box center [613, 12] width 10 height 10
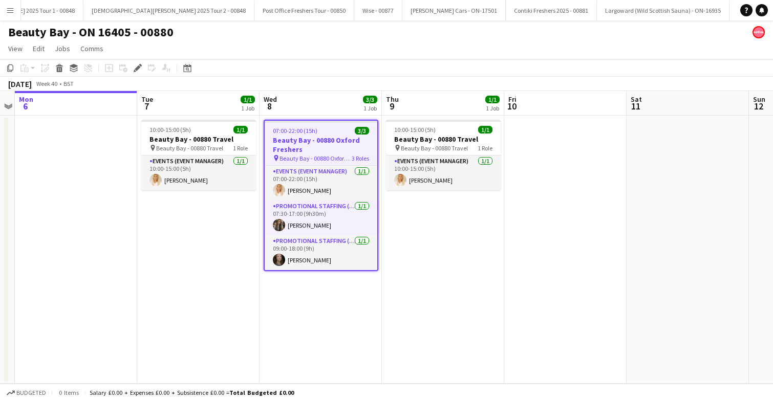
scroll to position [0, 1833]
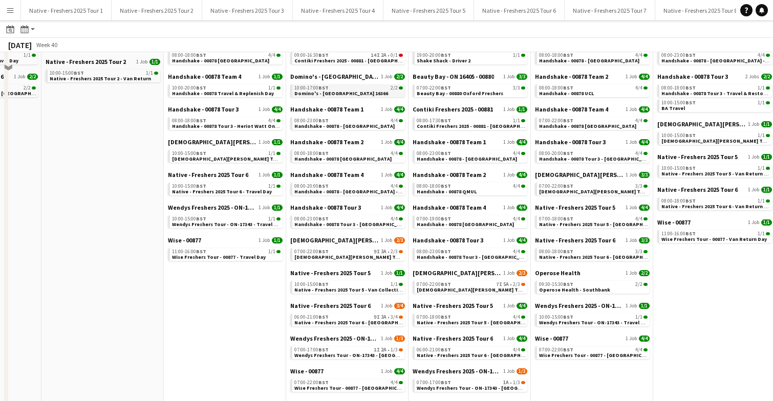
scroll to position [210, 0]
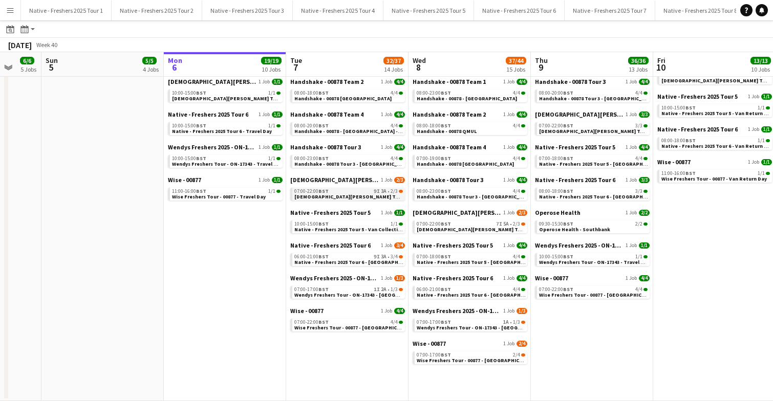
click at [360, 194] on span "Lady Garden Tour 1 - 00848 - University of Cambridge" at bounding box center [387, 197] width 186 height 7
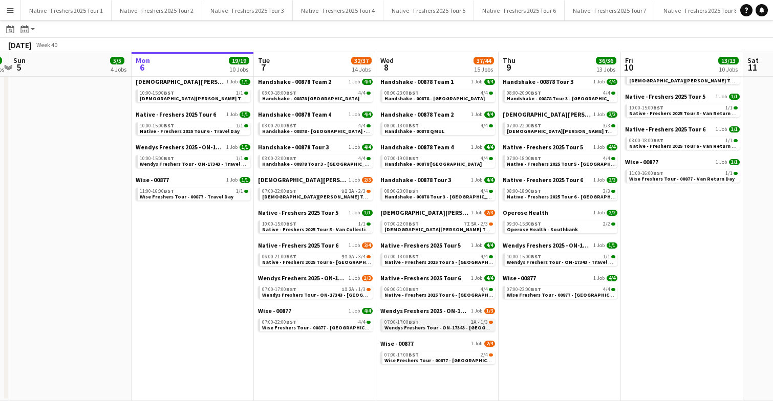
click at [419, 323] on div "07:00-17:00 BST 1A • 1/3" at bounding box center [438, 322] width 109 height 5
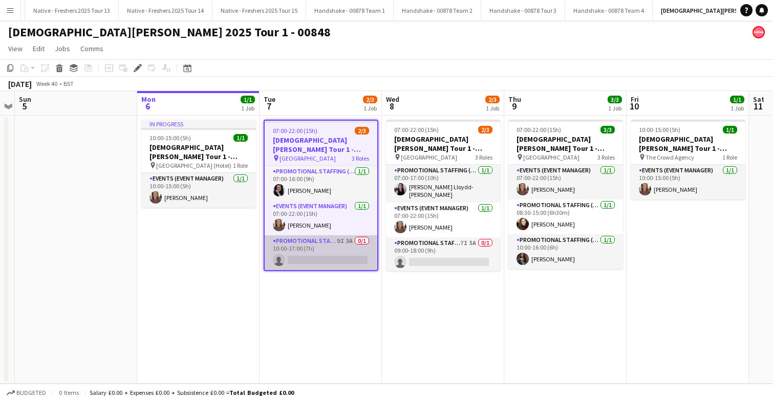
scroll to position [0, 1093]
click at [338, 256] on app-card-role "Promotional Staffing (Brand Ambassadors) 9I 3A 0/1 10:00-17:00 (7h) single-neut…" at bounding box center [321, 252] width 113 height 35
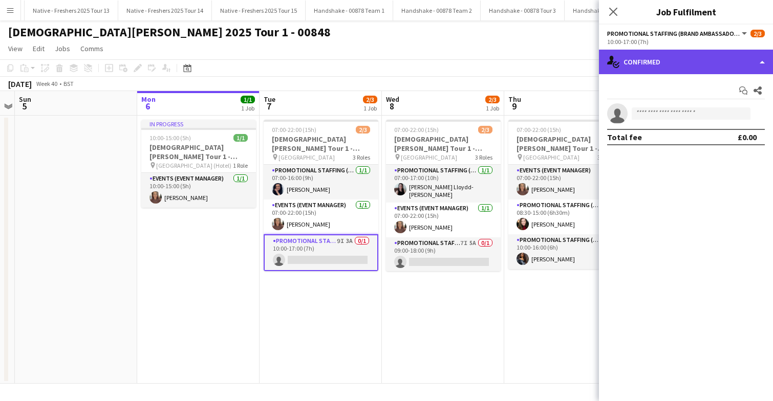
click at [678, 73] on div "single-neutral-actions-check-2 Confirmed" at bounding box center [686, 62] width 174 height 25
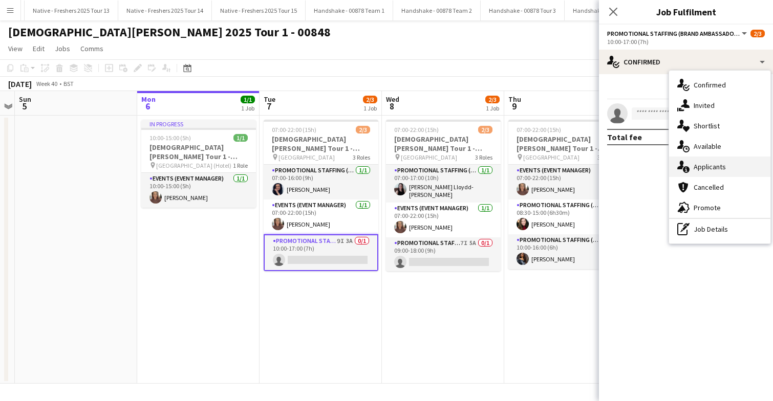
click at [711, 166] on span "Applicants" at bounding box center [710, 166] width 32 height 9
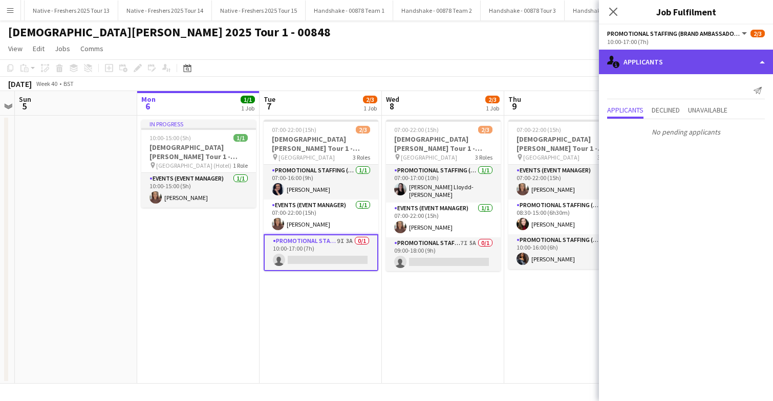
click at [684, 63] on div "single-neutral-actions-information Applicants" at bounding box center [686, 62] width 174 height 25
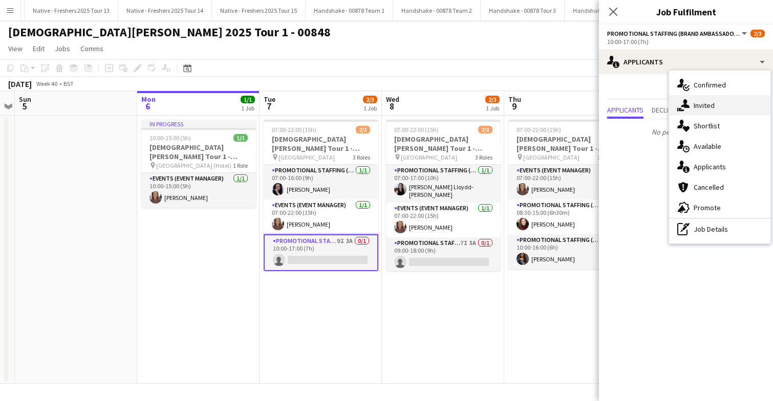
click at [705, 104] on span "Invited" at bounding box center [704, 105] width 21 height 9
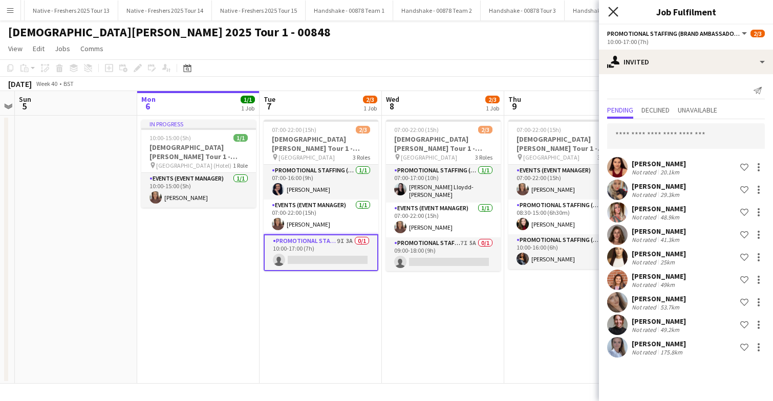
click at [614, 14] on icon "Close pop-in" at bounding box center [613, 12] width 10 height 10
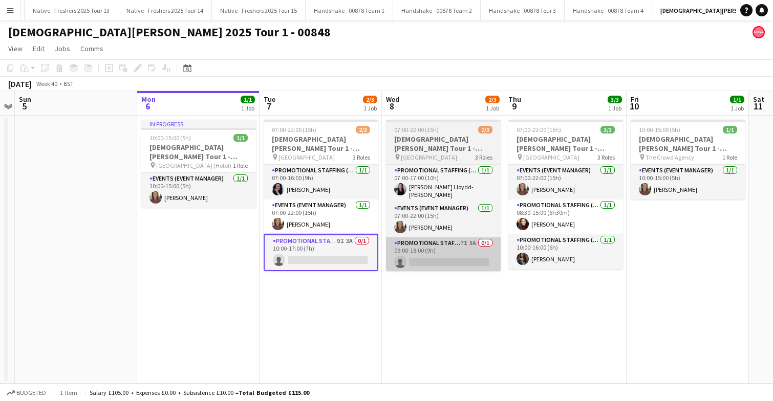
click at [441, 258] on app-card-role "Promotional Staffing (Brand Ambassadors) 7I 5A 0/1 09:00-18:00 (9h) single-neut…" at bounding box center [443, 255] width 115 height 35
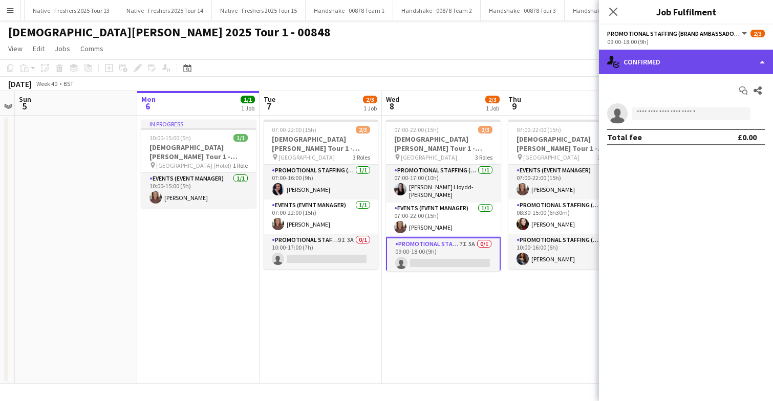
click at [694, 64] on div "single-neutral-actions-check-2 Confirmed" at bounding box center [686, 62] width 174 height 25
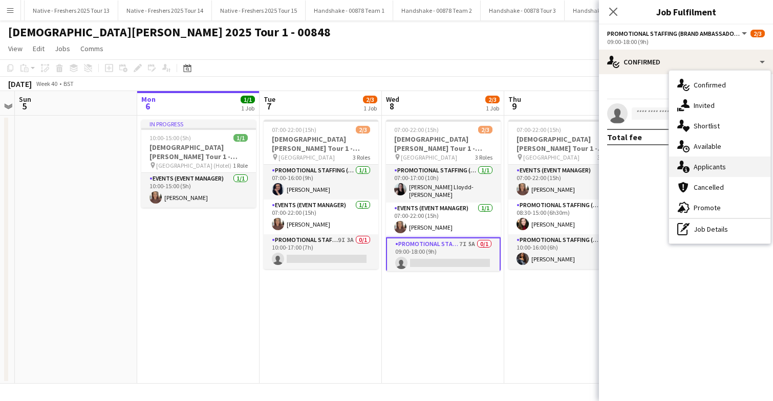
click at [716, 167] on span "Applicants" at bounding box center [710, 166] width 32 height 9
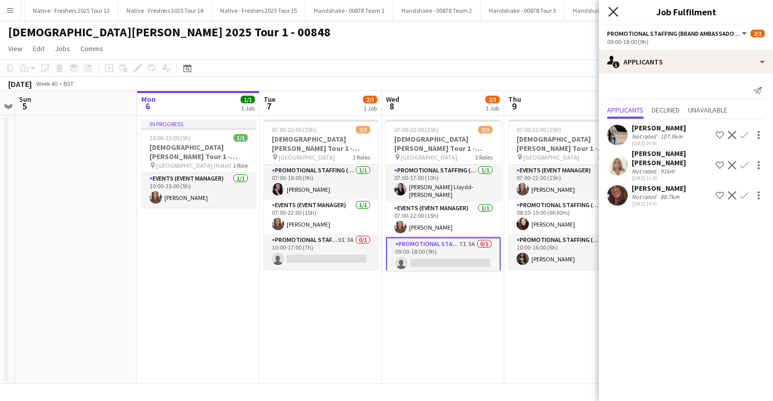
click at [613, 12] on icon at bounding box center [613, 12] width 10 height 10
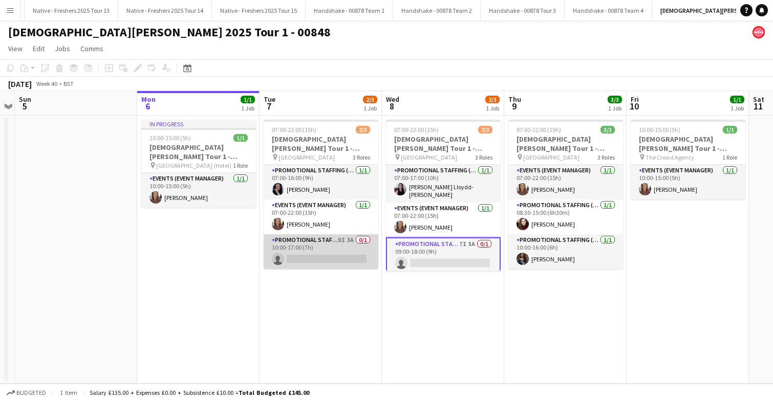
click at [333, 252] on app-card-role "Promotional Staffing (Brand Ambassadors) 9I 3A 0/1 10:00-17:00 (7h) single-neut…" at bounding box center [321, 251] width 115 height 35
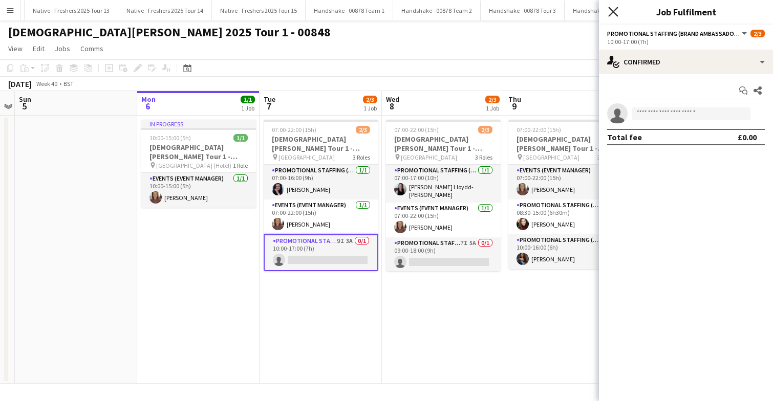
click at [612, 8] on icon "Close pop-in" at bounding box center [613, 12] width 10 height 10
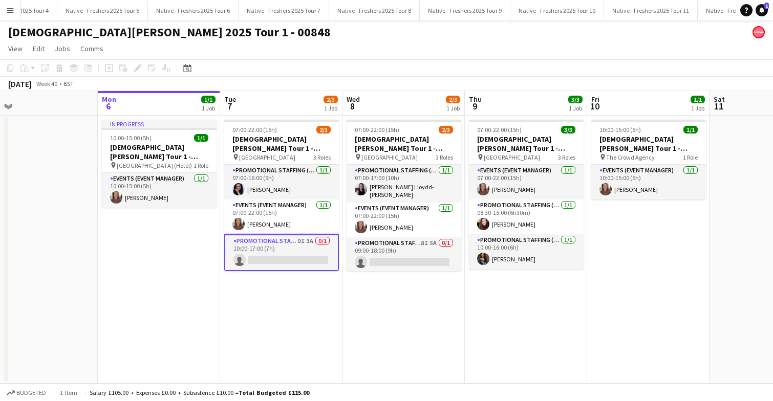
scroll to position [0, 325]
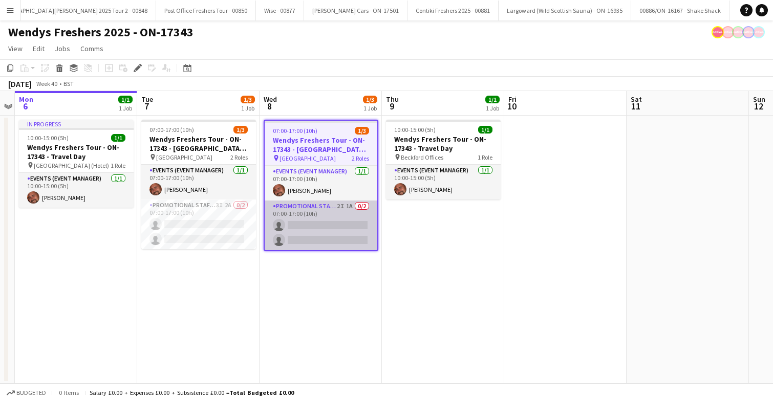
scroll to position [0, 1936]
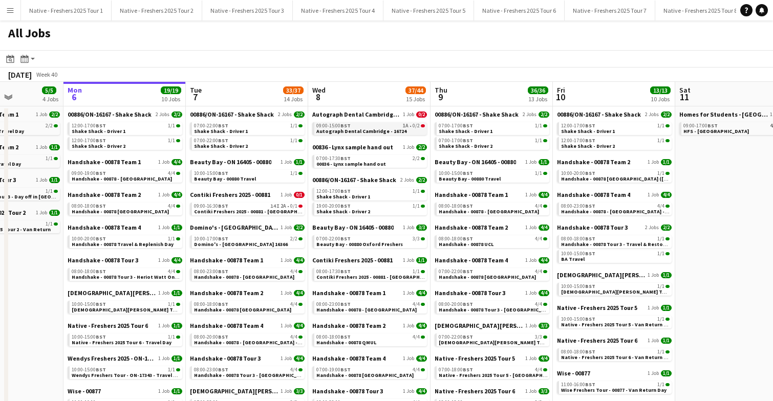
click at [375, 128] on span "Autograph Dental Cambridge - 16724" at bounding box center [361, 131] width 90 height 7
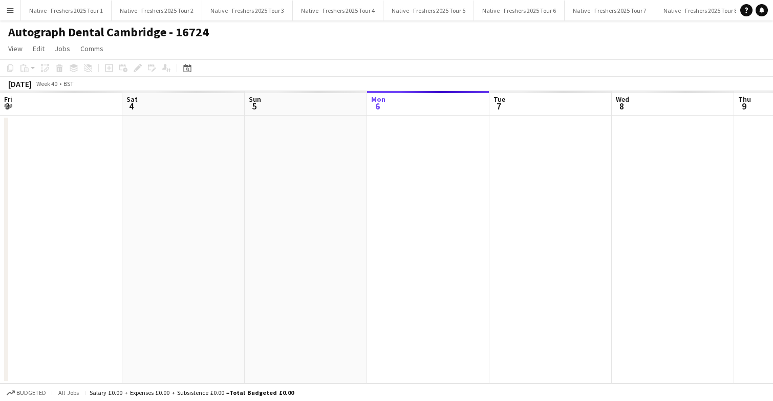
scroll to position [0, 352]
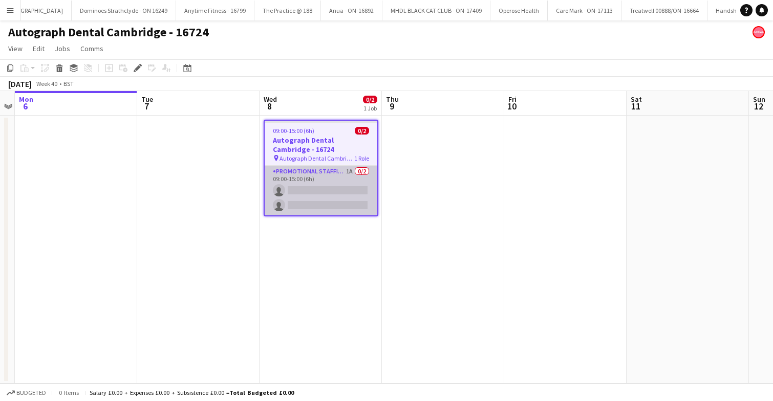
click at [327, 182] on app-card-role "Promotional Staffing (Brand Ambassadors) 1A 0/2 09:00-15:00 (6h) single-neutral…" at bounding box center [321, 191] width 113 height 50
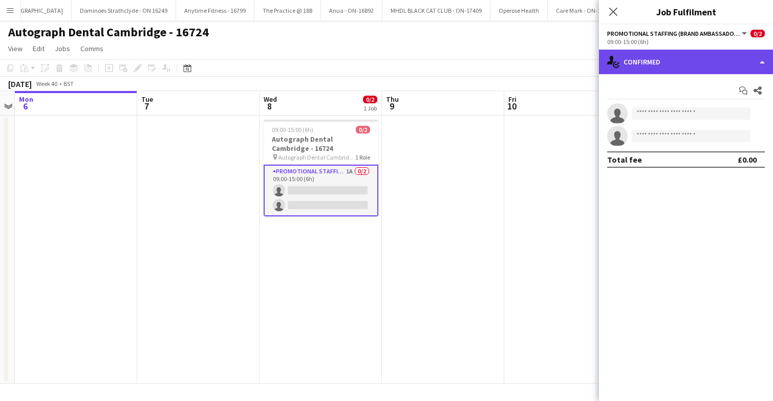
click at [688, 62] on div "single-neutral-actions-check-2 Confirmed" at bounding box center [686, 62] width 174 height 25
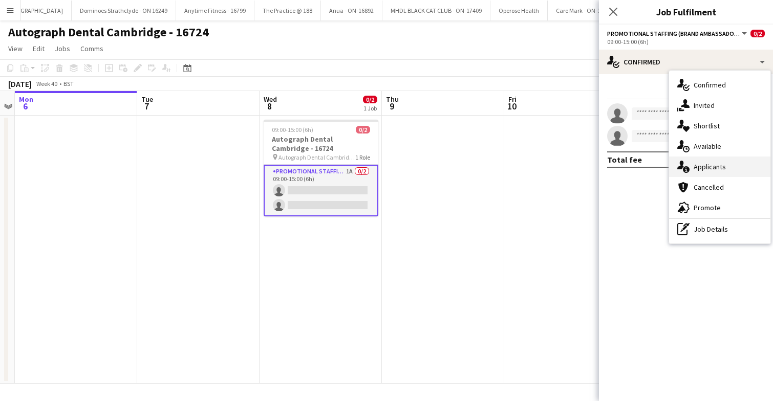
click at [723, 175] on div "single-neutral-actions-information Applicants" at bounding box center [719, 167] width 101 height 20
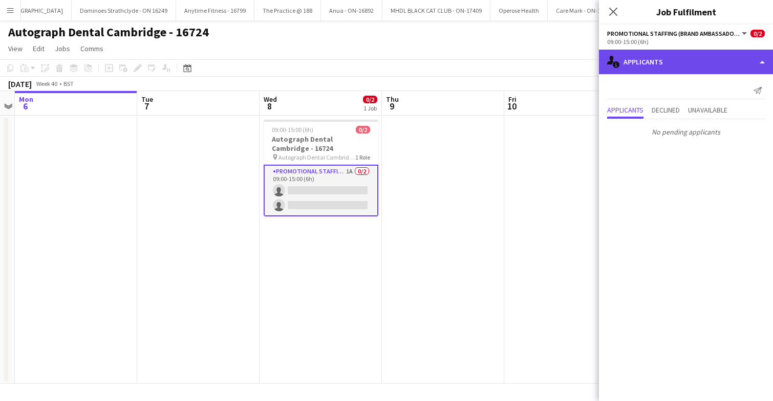
click at [681, 61] on div "single-neutral-actions-information Applicants" at bounding box center [686, 62] width 174 height 25
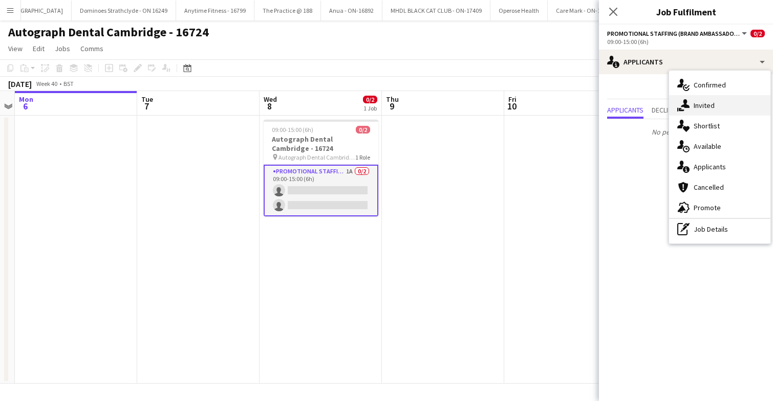
click at [714, 111] on div "single-neutral-actions-share-1 Invited" at bounding box center [719, 105] width 101 height 20
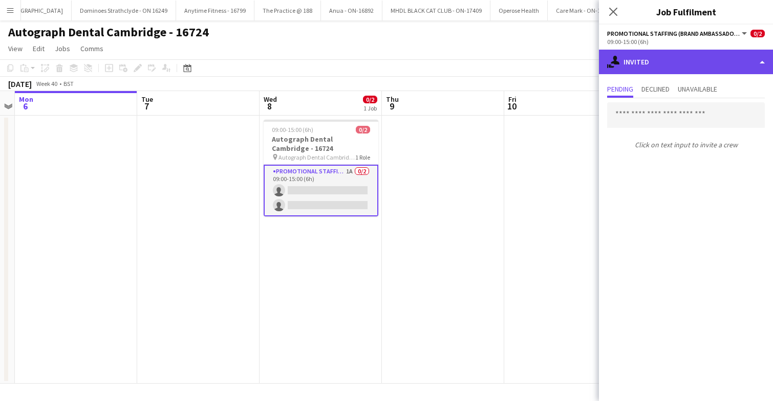
click at [687, 62] on div "single-neutral-actions-share-1 Invited" at bounding box center [686, 62] width 174 height 25
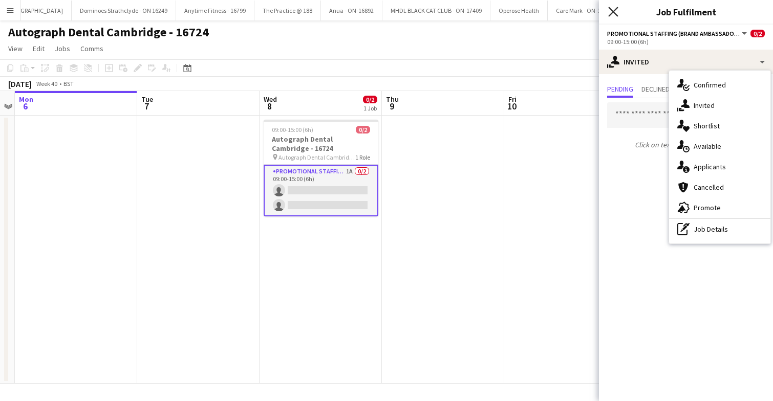
click at [615, 14] on icon "Close pop-in" at bounding box center [613, 12] width 10 height 10
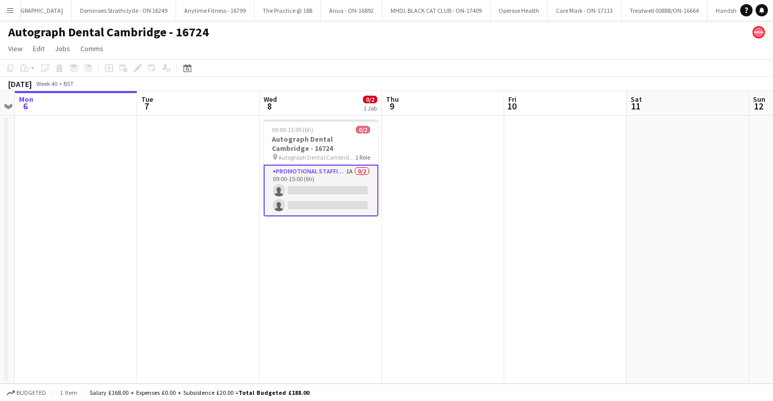
click at [475, 201] on app-date-cell at bounding box center [443, 250] width 122 height 268
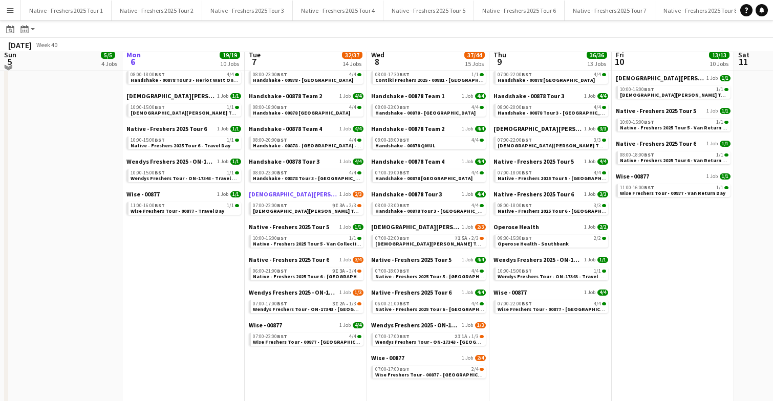
scroll to position [210, 0]
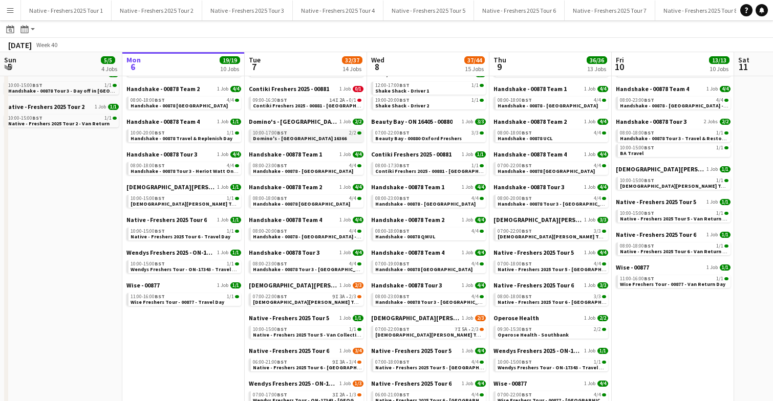
scroll to position [107, 0]
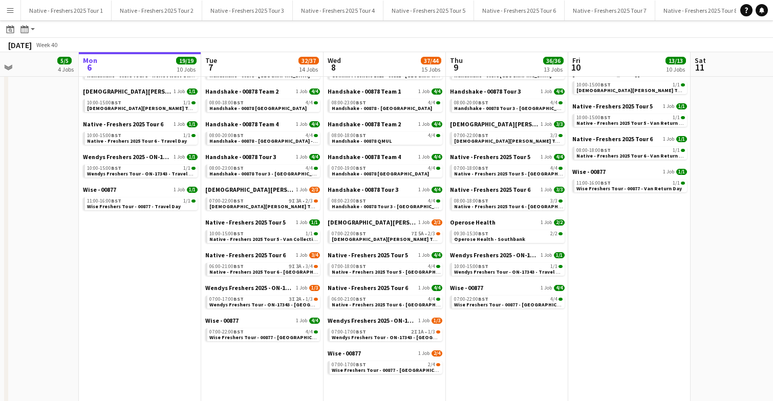
scroll to position [210, 0]
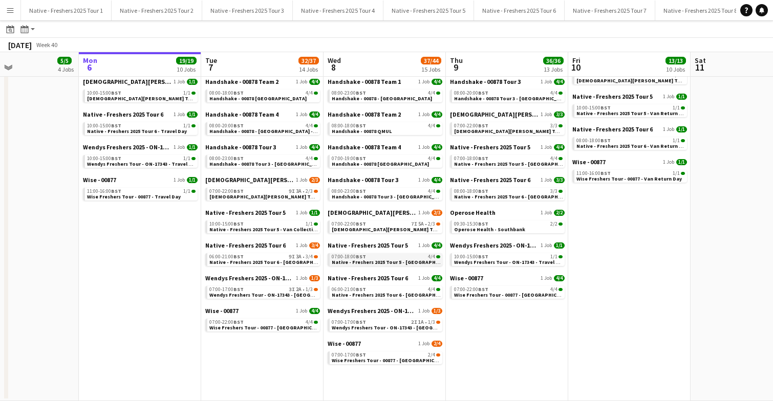
click at [385, 261] on span "Native - Freshers 2025 Tour 5 - [GEOGRAPHIC_DATA] Day 1" at bounding box center [401, 262] width 139 height 7
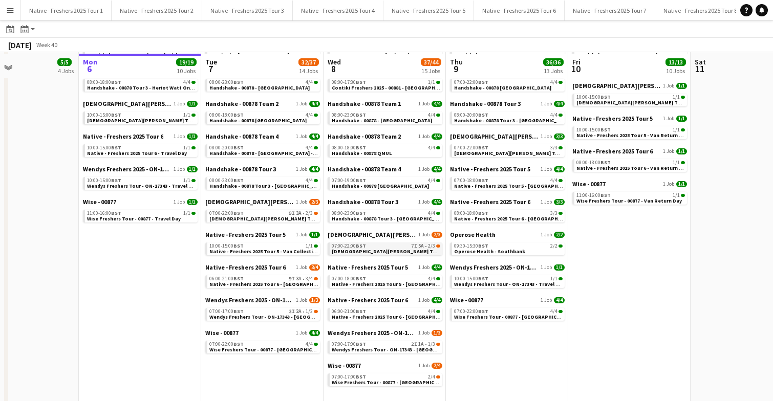
scroll to position [188, 0]
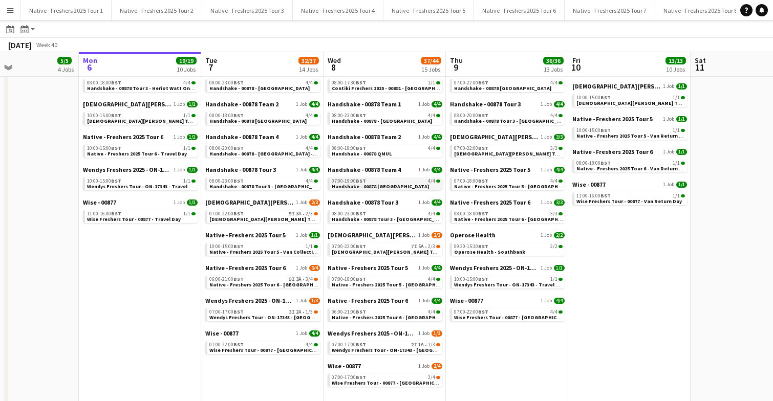
click at [394, 184] on link "07:00-19:00 BST 4/4 Handshake - 00878 Oxford" at bounding box center [386, 184] width 109 height 12
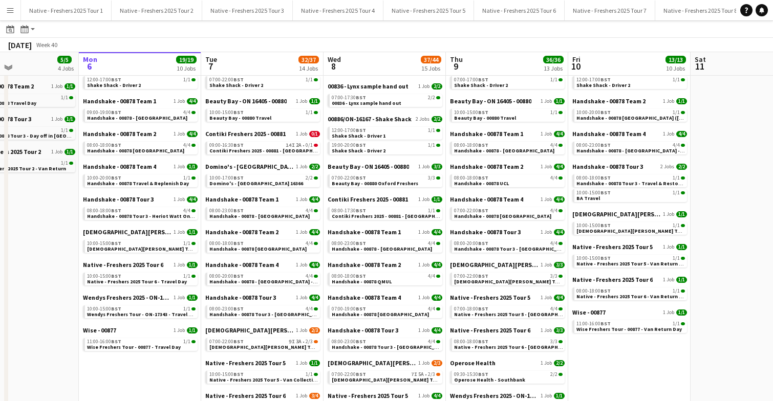
scroll to position [59, 0]
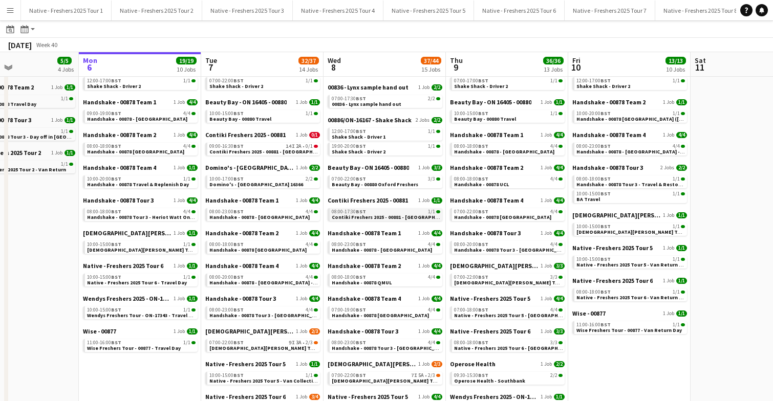
click at [385, 215] on span "Contiki Freshers 2025 - 00881 - [GEOGRAPHIC_DATA]" at bounding box center [394, 217] width 125 height 7
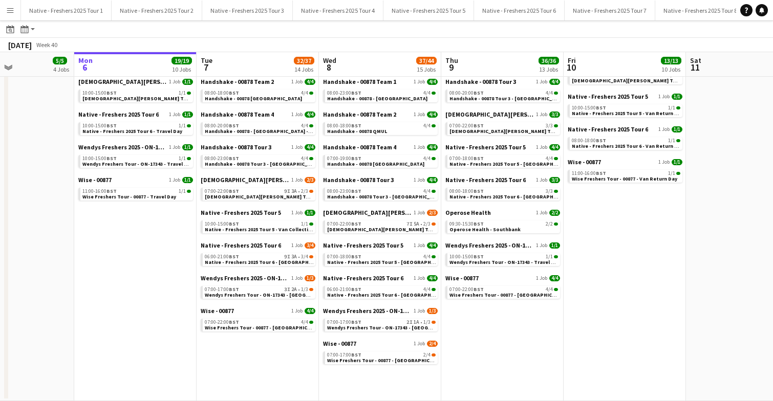
scroll to position [0, 282]
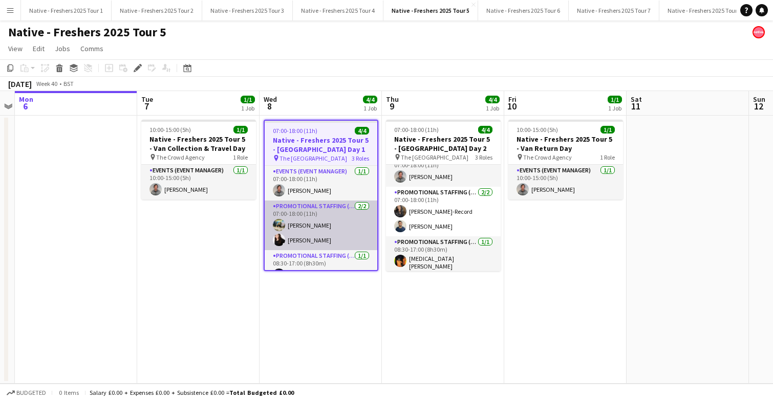
scroll to position [15, 0]
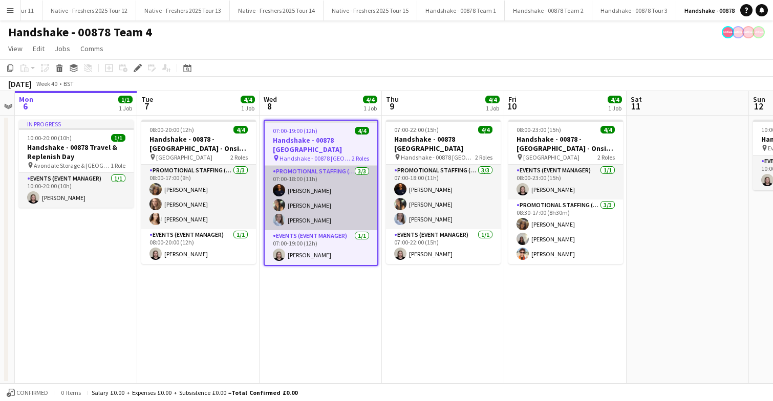
scroll to position [0, 993]
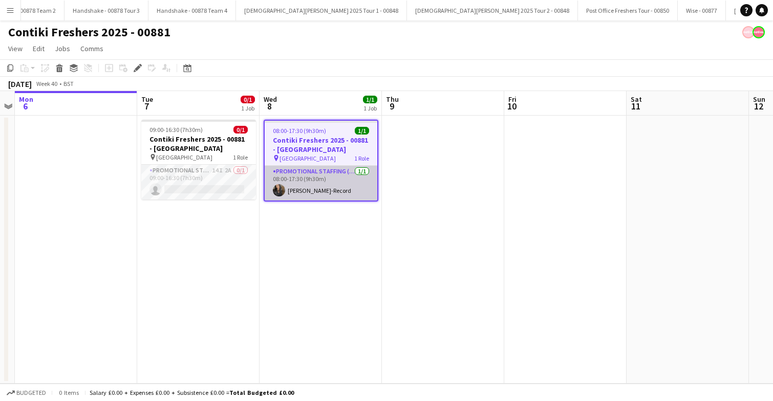
scroll to position [0, 1513]
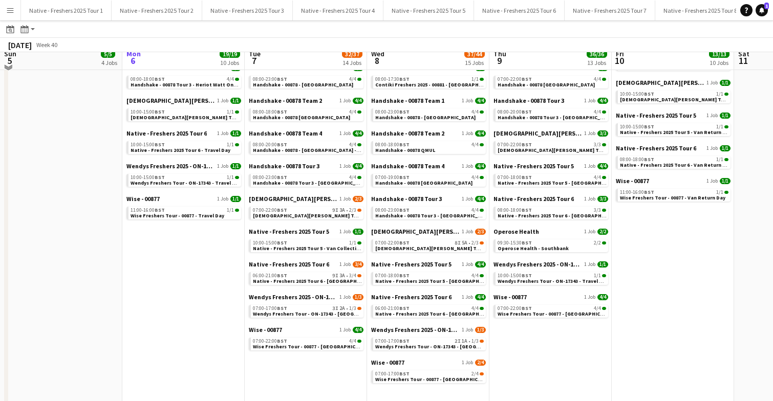
scroll to position [192, 0]
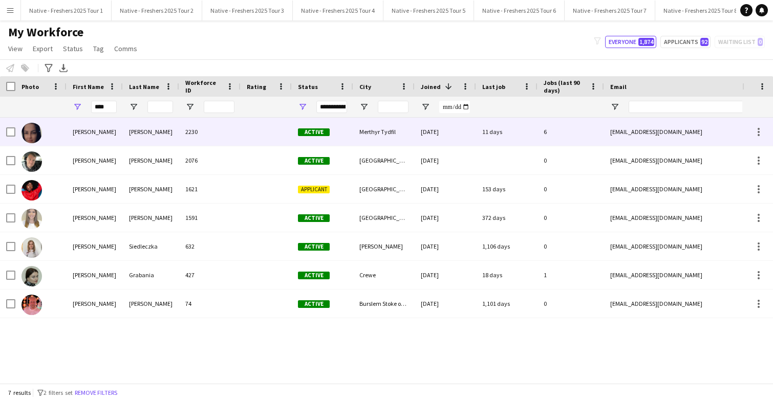
click at [197, 127] on div "2230" at bounding box center [209, 132] width 61 height 28
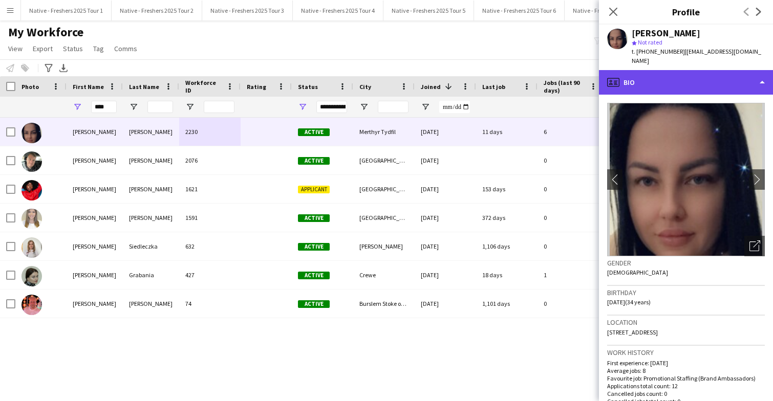
click at [742, 78] on div "profile Bio" at bounding box center [686, 82] width 174 height 25
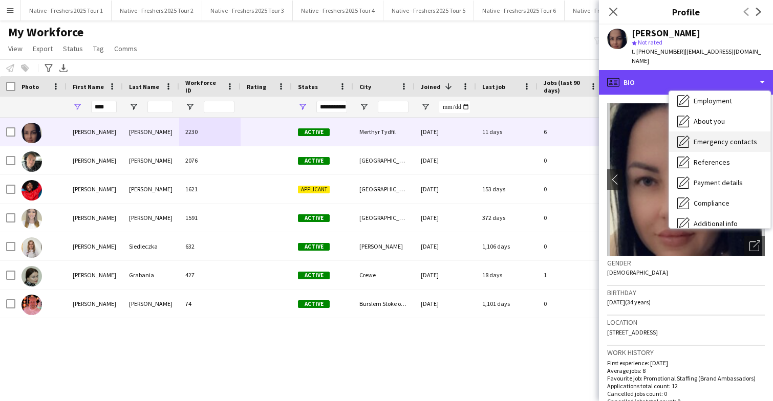
scroll to position [96, 0]
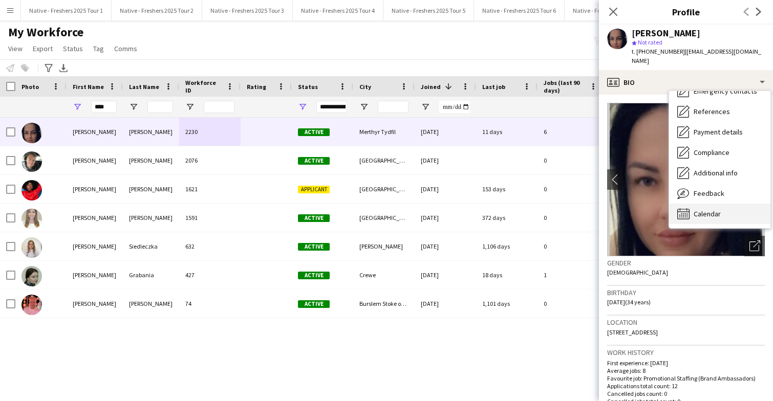
click at [722, 210] on div "Calendar Calendar" at bounding box center [719, 214] width 101 height 20
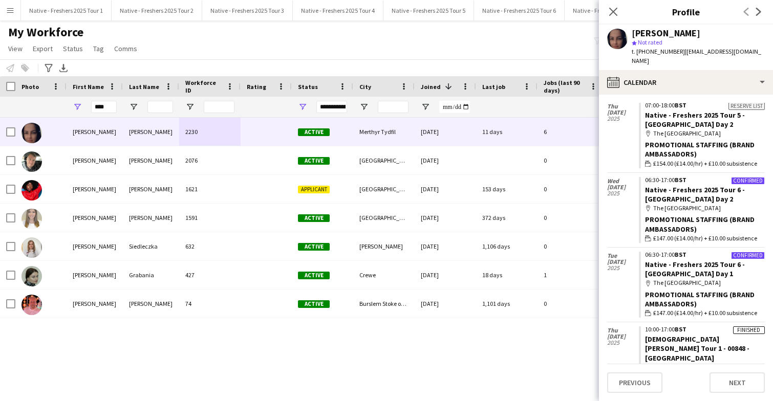
scroll to position [50, 0]
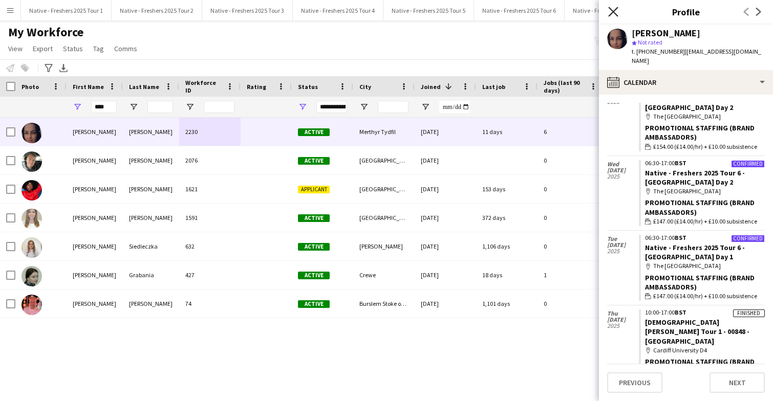
click at [616, 14] on icon at bounding box center [613, 12] width 10 height 10
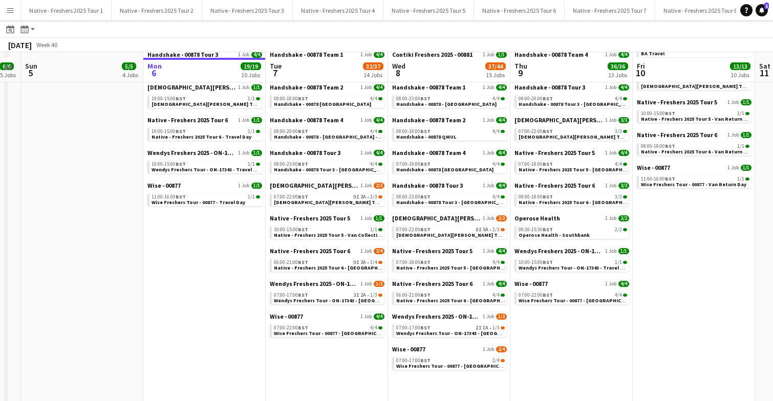
scroll to position [210, 0]
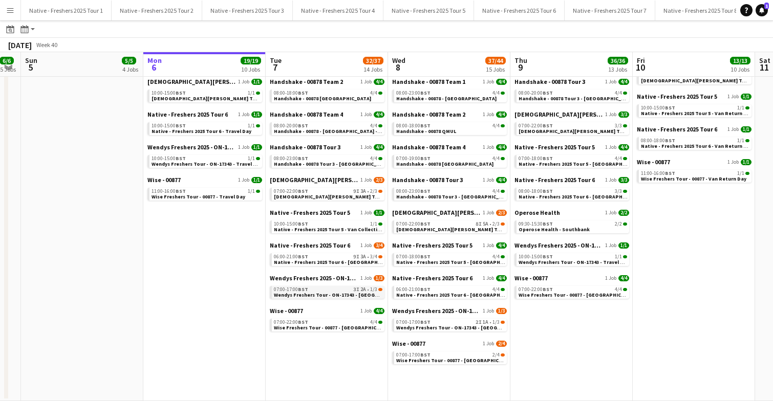
click at [327, 292] on span "Wendys Freshers Tour - ON-17343 - Cambridge University Day 1" at bounding box center [349, 295] width 150 height 7
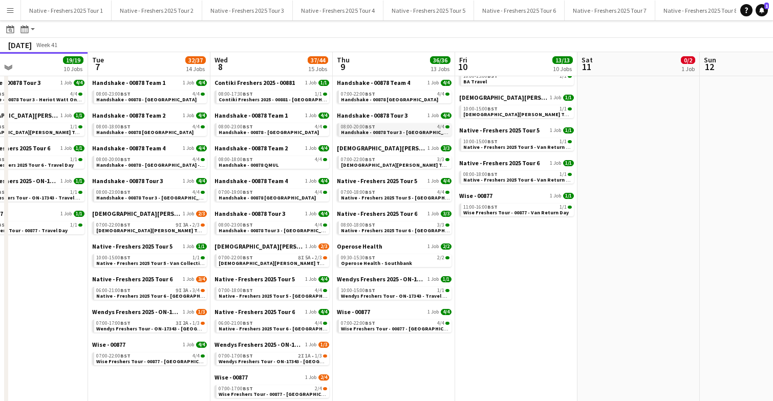
scroll to position [180, 0]
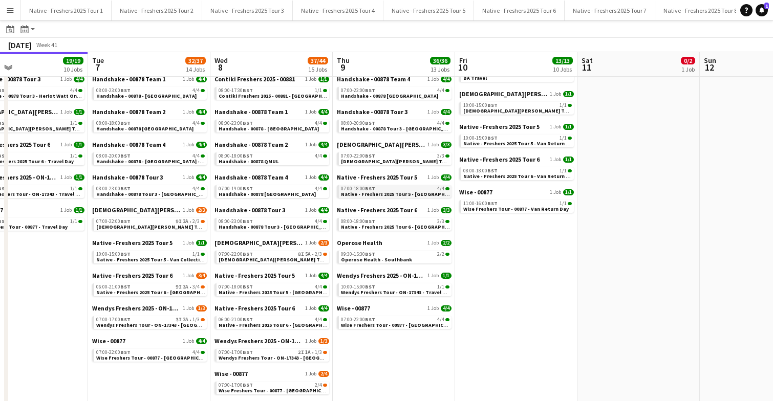
click at [409, 192] on span "Native - Freshers 2025 Tour 5 - University of Oxford Day 2" at bounding box center [410, 194] width 139 height 7
click at [156, 324] on span "Wendys Freshers Tour - ON-17343 - Cambridge University Day 1" at bounding box center [171, 325] width 150 height 7
click at [159, 224] on span "[DEMOGRAPHIC_DATA][PERSON_NAME] Tour 1 - 00848 - [GEOGRAPHIC_DATA]" at bounding box center [189, 227] width 186 height 7
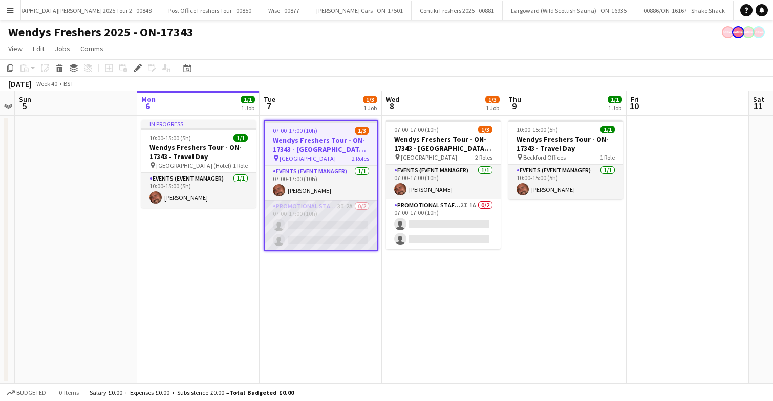
scroll to position [0, 1936]
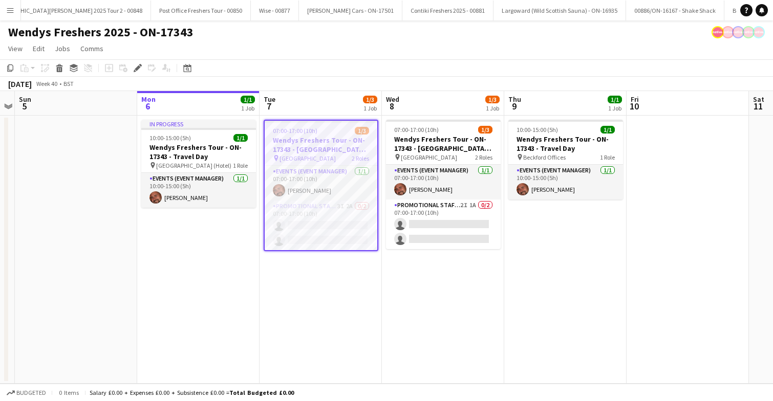
scroll to position [0, 1936]
click at [324, 230] on app-card-role "Promotional Staffing (Brand Ambassadors) 3I 2A 0/2 07:00-17:00 (10h) single-neu…" at bounding box center [321, 226] width 113 height 50
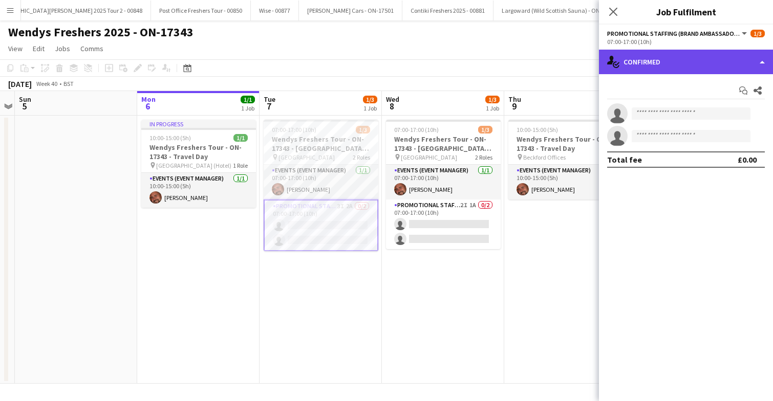
click at [704, 62] on div "single-neutral-actions-check-2 Confirmed" at bounding box center [686, 62] width 174 height 25
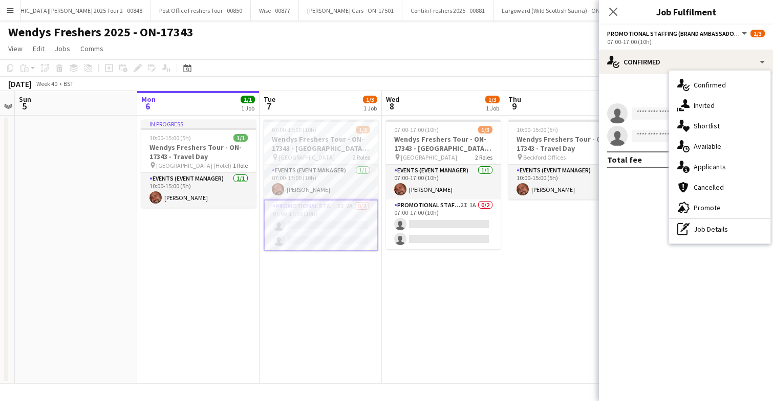
click at [340, 289] on app-date-cell "07:00-17:00 (10h) 1/3 Wendys Freshers Tour - ON-17343 - Cambridge University Da…" at bounding box center [321, 250] width 122 height 268
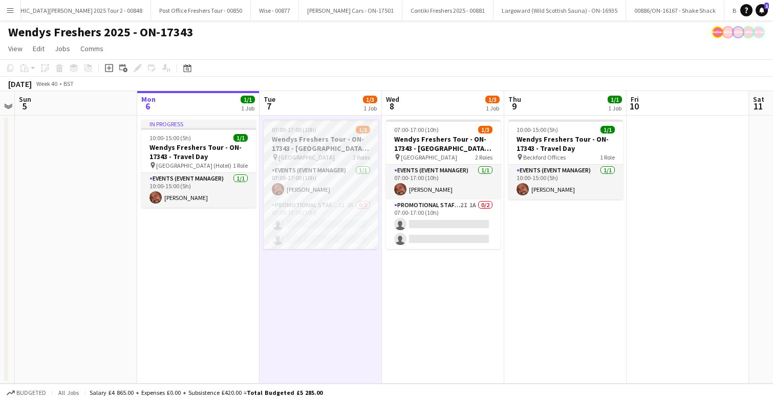
click at [332, 139] on h3 "Wendys Freshers Tour - ON-17343 - Cambridge University Day 1" at bounding box center [321, 144] width 115 height 18
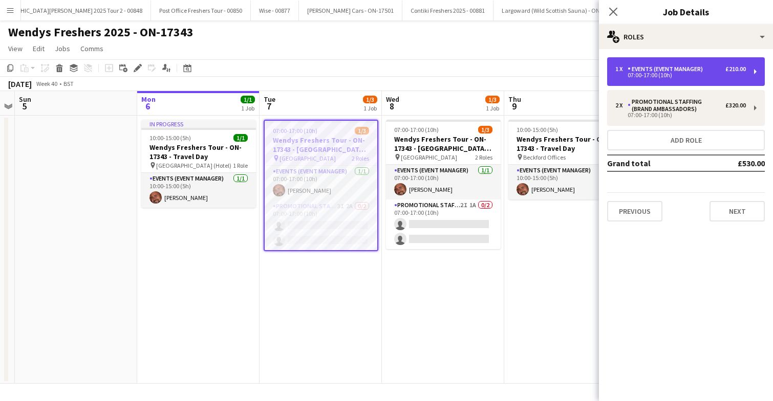
click at [706, 74] on div "07:00-17:00 (10h)" at bounding box center [680, 75] width 131 height 5
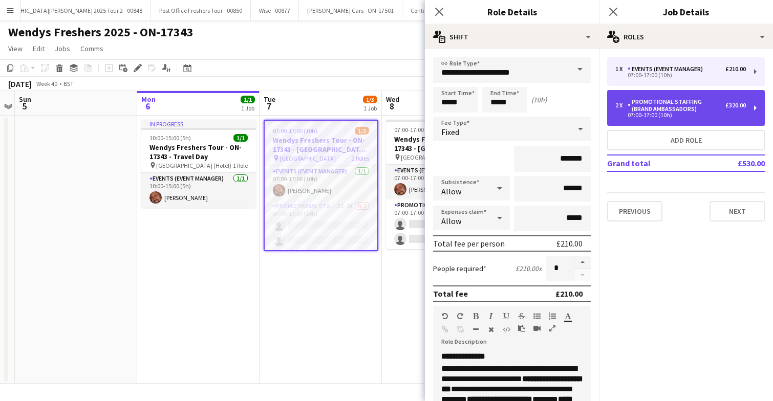
click at [696, 112] on div "Promotional Staffing (Brand Ambassadors)" at bounding box center [677, 105] width 98 height 14
type input "**********"
type input "******"
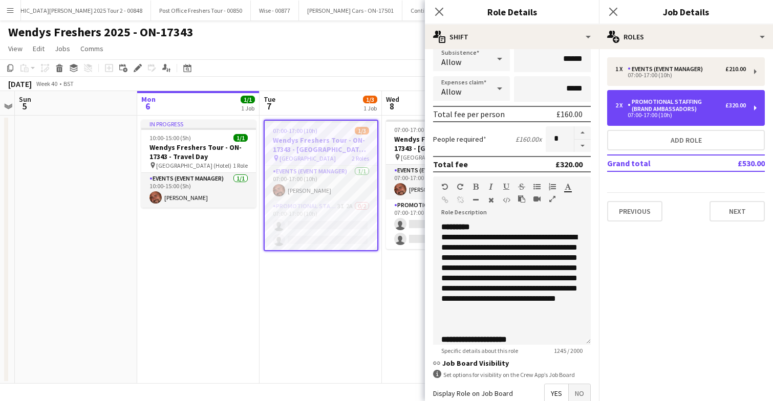
scroll to position [184, 0]
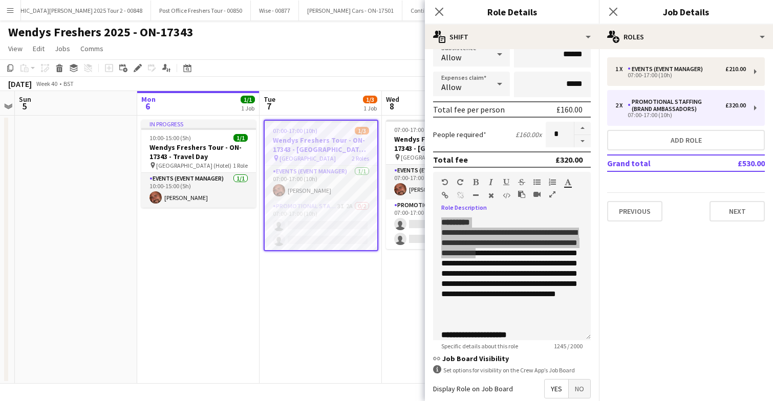
drag, startPoint x: 441, startPoint y: 222, endPoint x: 542, endPoint y: 249, distance: 104.9
click at [542, 249] on p "**********" at bounding box center [511, 269] width 141 height 102
click at [505, 274] on p "**********" at bounding box center [511, 269] width 141 height 102
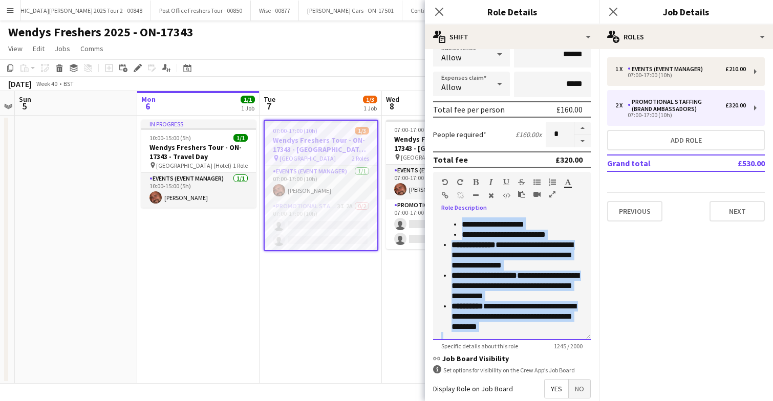
scroll to position [356, 0]
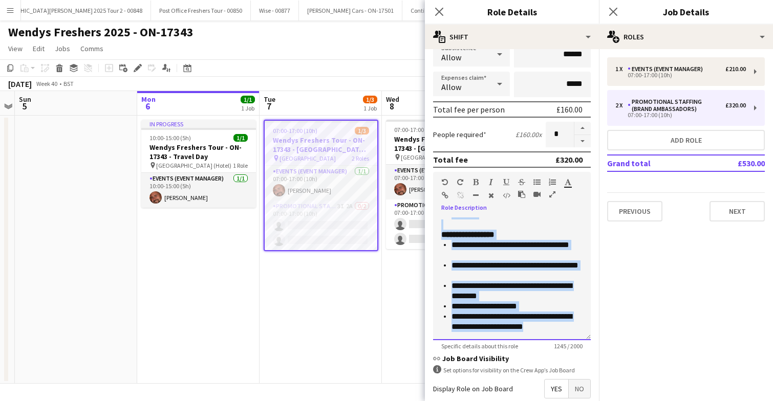
drag, startPoint x: 441, startPoint y: 222, endPoint x: 552, endPoint y: 348, distance: 167.6
click at [552, 348] on app-form-group "**********" at bounding box center [512, 261] width 158 height 178
copy div "**********"
click at [584, 140] on button "button" at bounding box center [582, 141] width 16 height 13
type input "*"
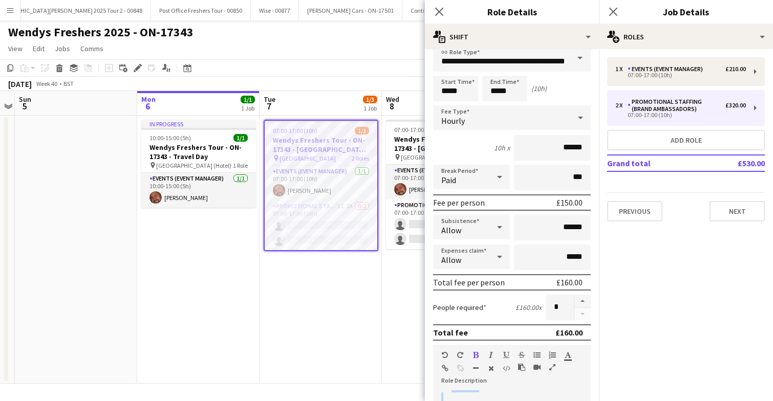
scroll to position [0, 0]
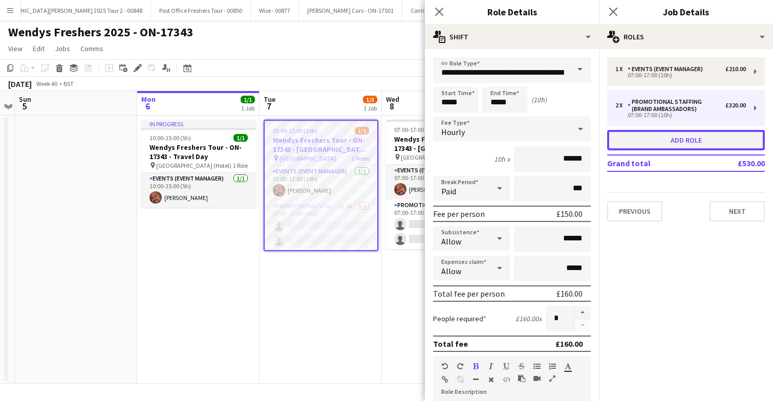
click at [663, 140] on button "Add role" at bounding box center [686, 140] width 158 height 20
type input "*********"
type input "*****"
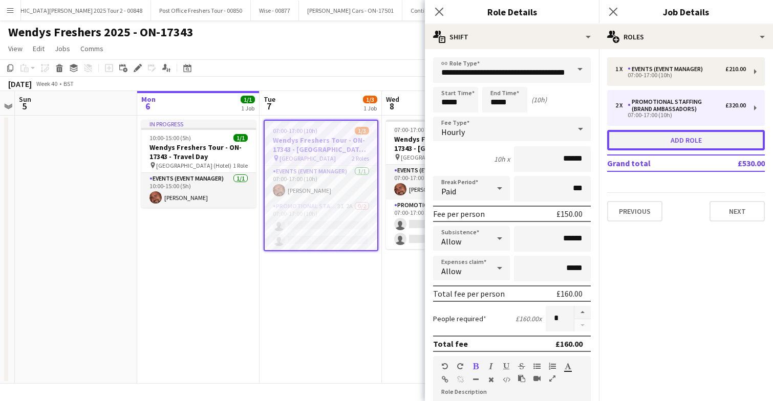
type input "*****"
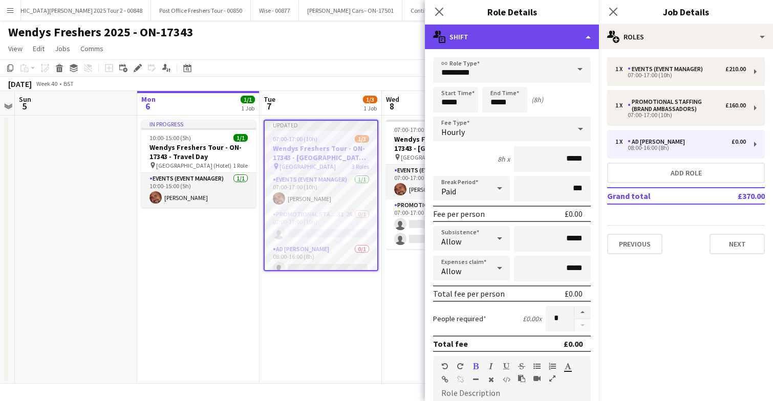
click at [563, 40] on div "multiple-actions-text Shift" at bounding box center [512, 37] width 174 height 25
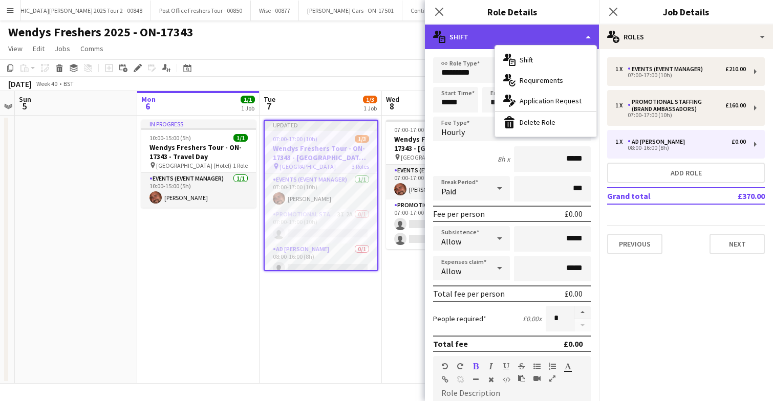
click at [484, 37] on div "multiple-actions-text Shift" at bounding box center [512, 37] width 174 height 25
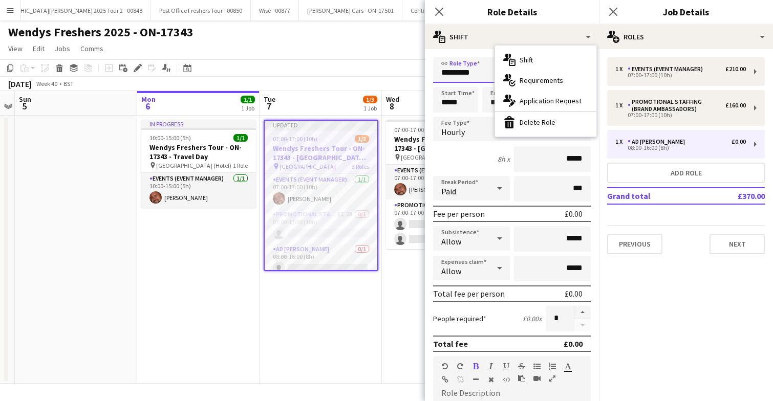
click at [480, 72] on input "*********" at bounding box center [512, 70] width 158 height 26
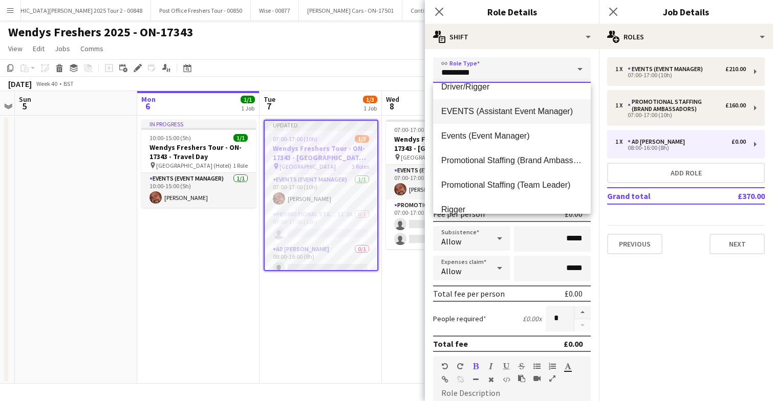
scroll to position [62, 0]
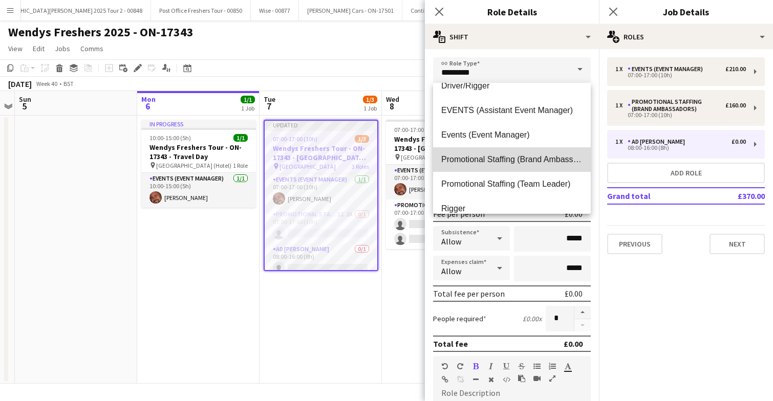
click at [525, 160] on span "Promotional Staffing (Brand Ambassadors)" at bounding box center [511, 160] width 141 height 10
type input "**********"
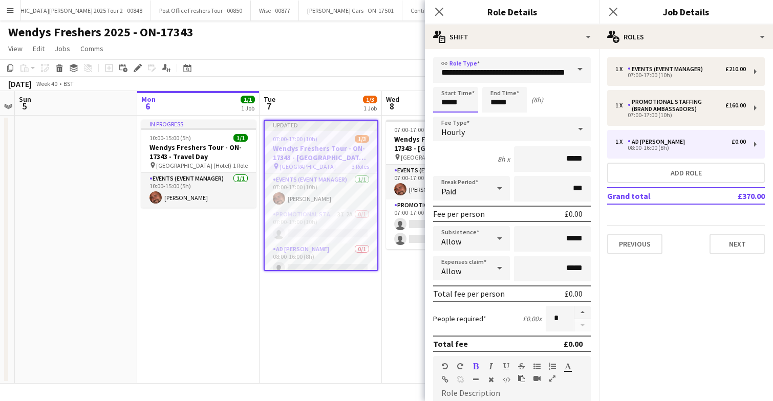
scroll to position [0, 0]
click at [468, 99] on input "*****" at bounding box center [455, 100] width 45 height 26
click at [445, 118] on div at bounding box center [445, 118] width 20 height 10
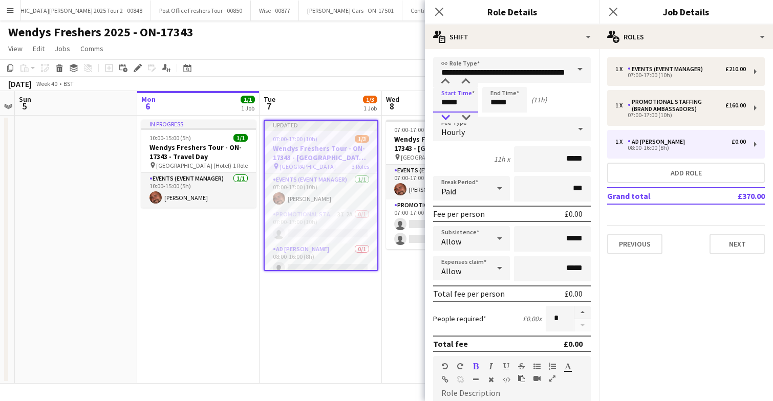
type input "*****"
click at [445, 118] on div at bounding box center [445, 118] width 20 height 10
click at [521, 104] on input "*****" at bounding box center [504, 100] width 45 height 26
click at [497, 82] on div at bounding box center [494, 82] width 20 height 10
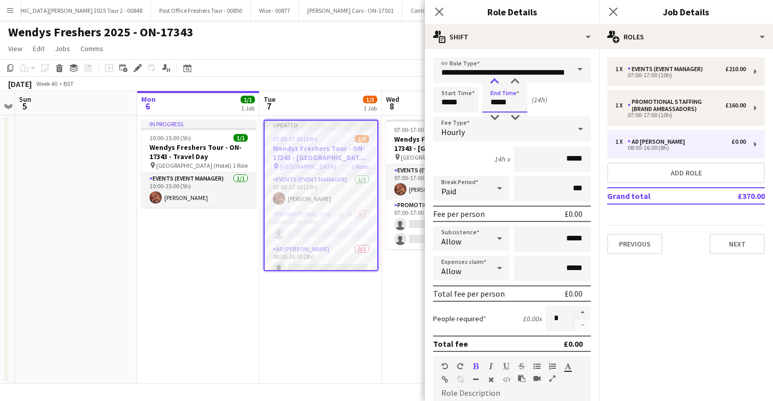
type input "*****"
click at [496, 81] on div at bounding box center [494, 82] width 20 height 10
click at [461, 106] on input "*****" at bounding box center [455, 100] width 45 height 26
type input "*****"
click at [447, 85] on div at bounding box center [445, 82] width 20 height 10
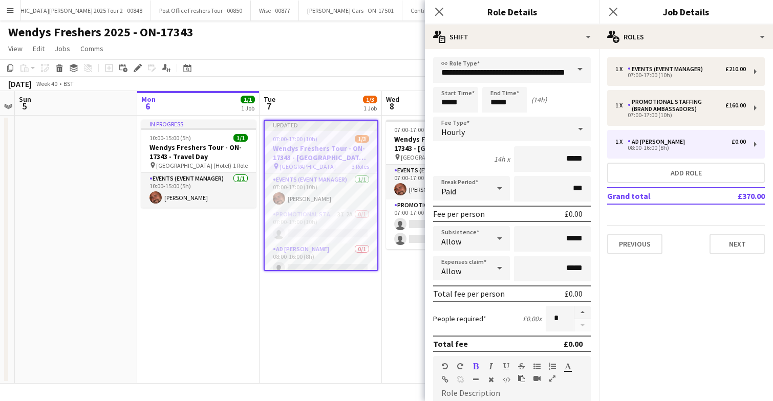
click at [485, 148] on div "14h x *****" at bounding box center [512, 159] width 158 height 26
click at [583, 159] on input "*****" at bounding box center [552, 159] width 77 height 26
type input "**"
type input "******"
click at [569, 239] on input "*****" at bounding box center [552, 239] width 77 height 26
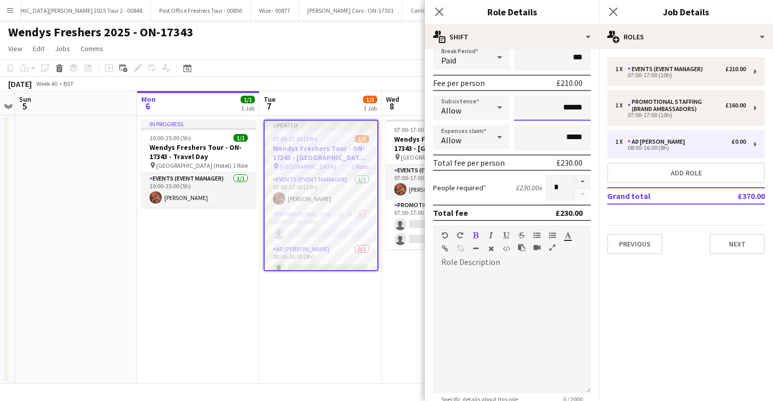
scroll to position [145, 0]
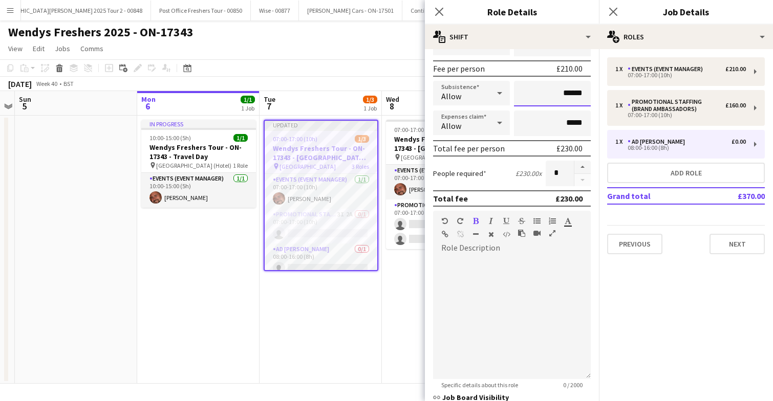
type input "******"
click at [505, 276] on div at bounding box center [512, 317] width 158 height 123
paste div
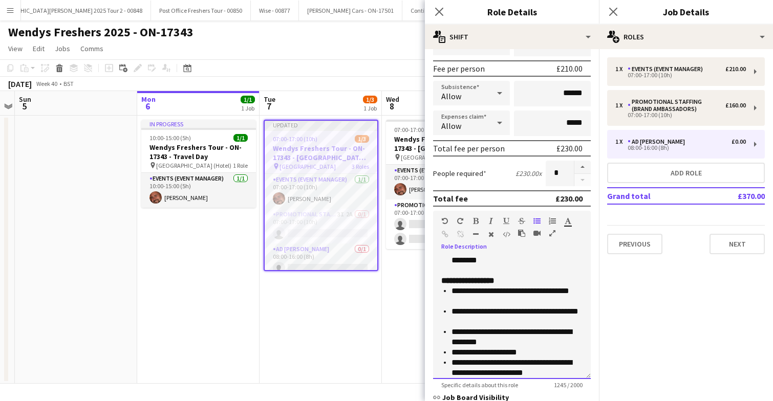
scroll to position [292, 0]
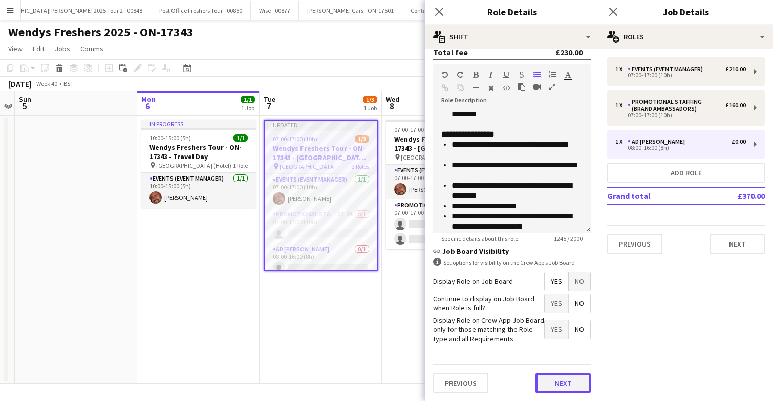
click at [558, 384] on button "Next" at bounding box center [562, 383] width 55 height 20
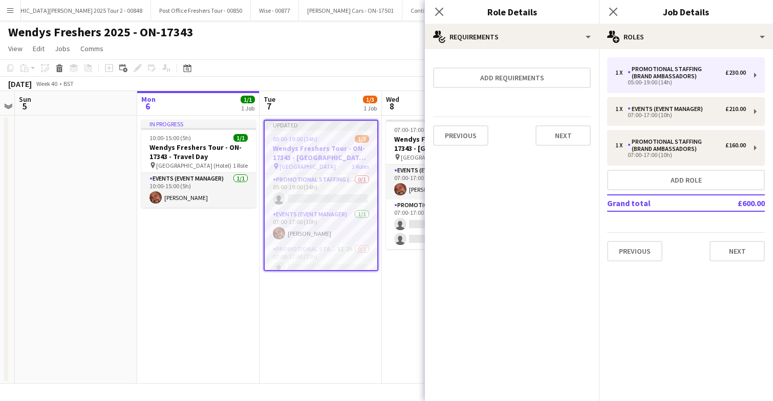
click at [365, 315] on app-date-cell "Updated 05:00-19:00 (14h) 1/3 Wendys Freshers Tour - ON-17343 - Cambridge Unive…" at bounding box center [321, 250] width 122 height 268
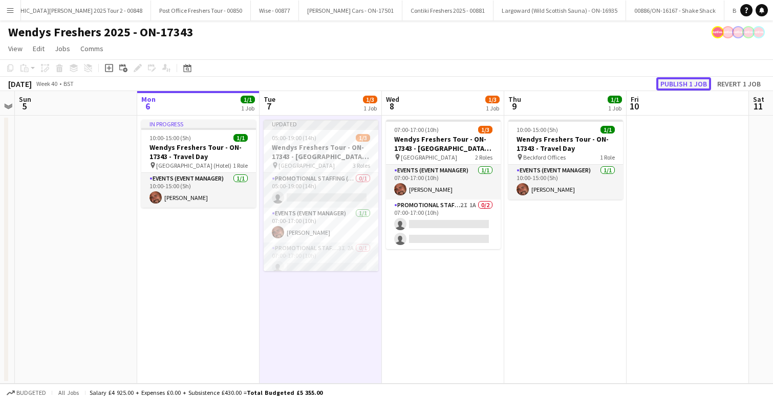
click at [687, 81] on button "Publish 1 job" at bounding box center [683, 83] width 55 height 13
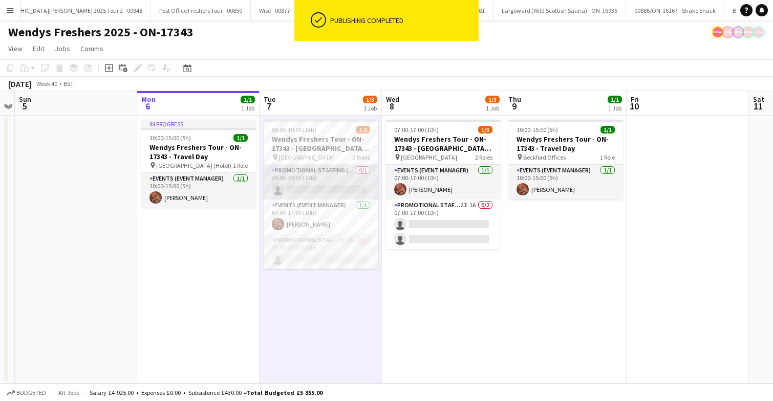
click at [327, 183] on app-card-role "Promotional Staffing (Brand Ambassadors) 0/1 05:00-19:00 (14h) single-neutral-a…" at bounding box center [321, 182] width 115 height 35
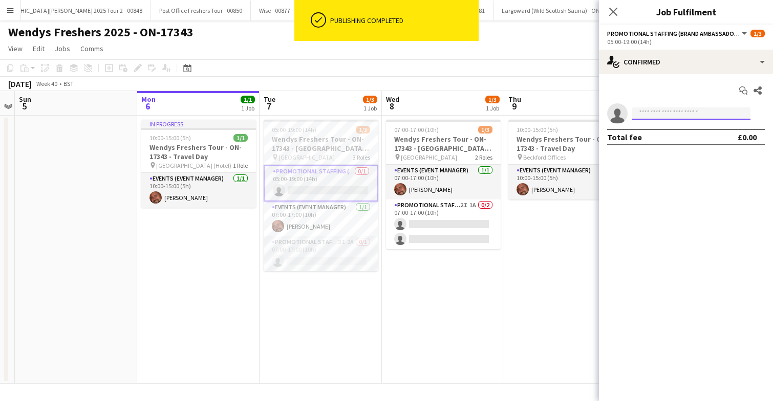
click at [691, 114] on input at bounding box center [691, 114] width 119 height 12
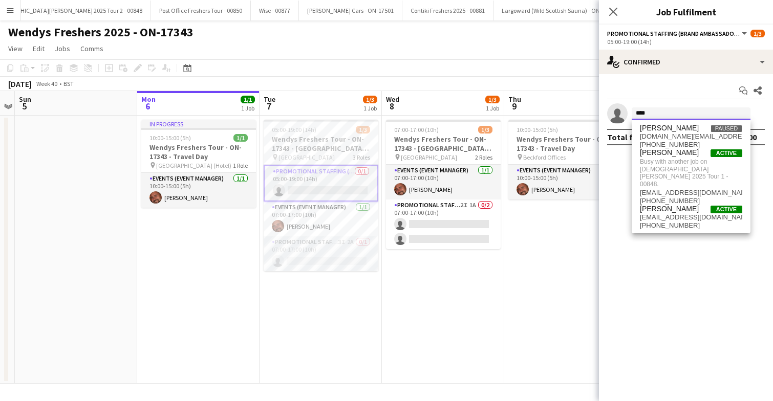
type input "****"
click at [613, 11] on icon at bounding box center [613, 12] width 10 height 10
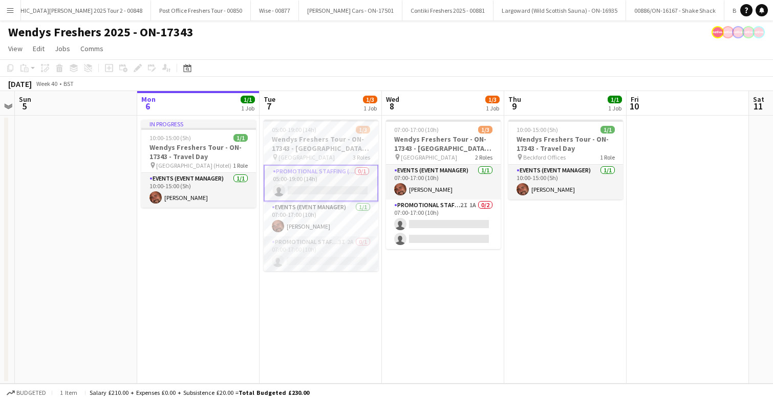
click at [327, 184] on app-card-role "Promotional Staffing (Brand Ambassadors) 0/1 05:00-19:00 (14h) single-neutral-a…" at bounding box center [321, 183] width 115 height 37
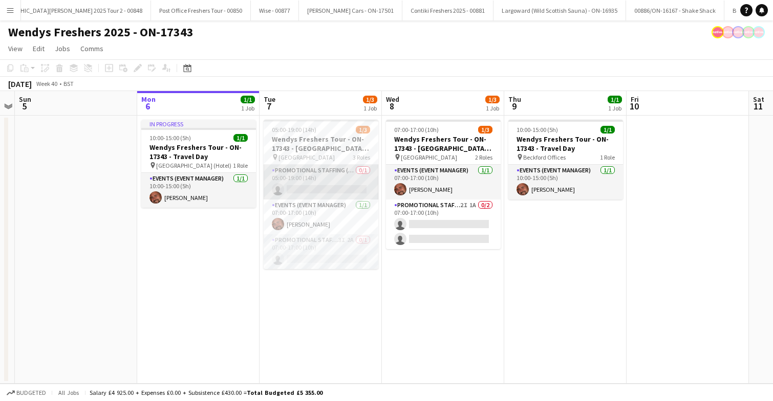
click at [327, 184] on app-card-role "Promotional Staffing (Brand Ambassadors) 0/1 05:00-19:00 (14h) single-neutral-a…" at bounding box center [321, 182] width 115 height 35
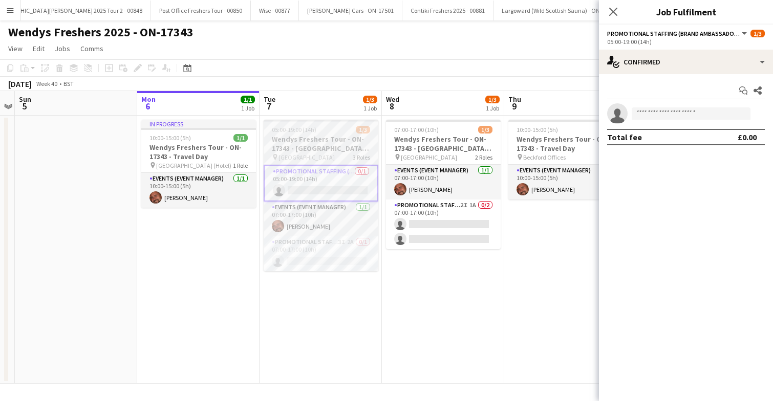
click at [338, 129] on div "05:00-19:00 (14h) 1/3" at bounding box center [321, 130] width 115 height 8
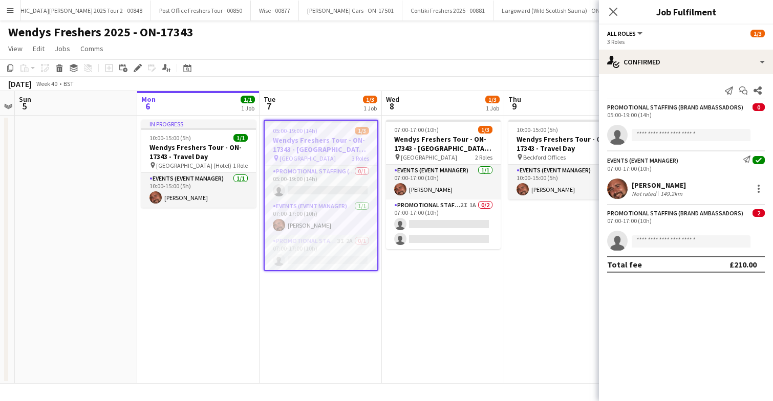
click at [338, 129] on div "05:00-19:00 (14h) 1/3" at bounding box center [321, 131] width 113 height 8
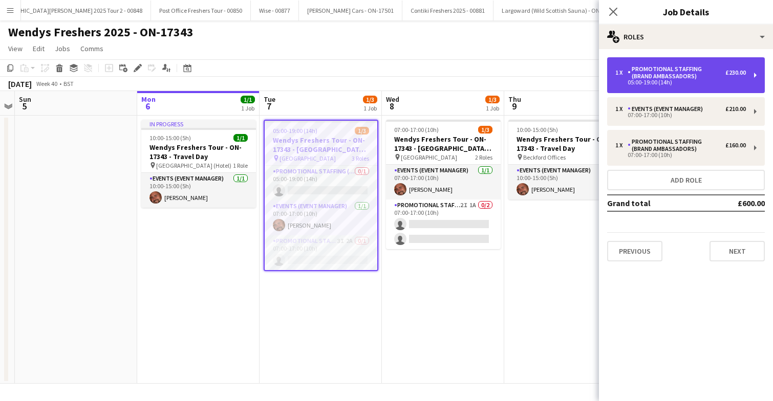
click at [705, 78] on div "Promotional Staffing (Brand Ambassadors)" at bounding box center [677, 73] width 98 height 14
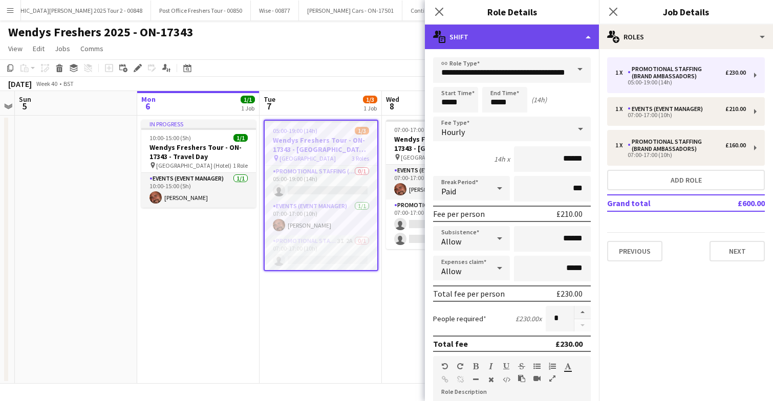
click at [519, 35] on div "multiple-actions-text Shift" at bounding box center [512, 37] width 174 height 25
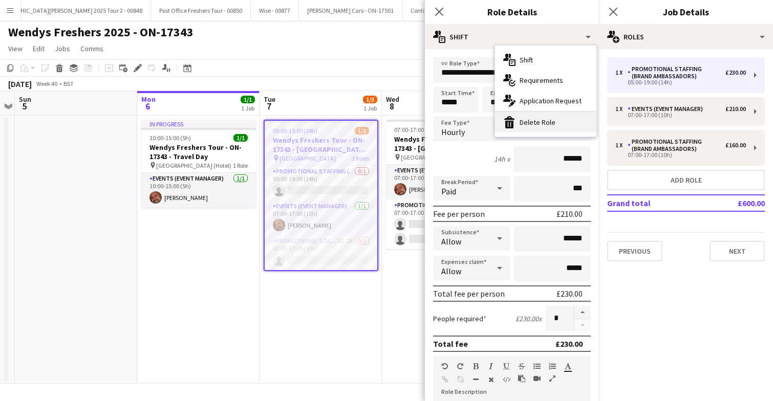
click at [542, 123] on div "bin-2 Delete Role" at bounding box center [545, 122] width 101 height 20
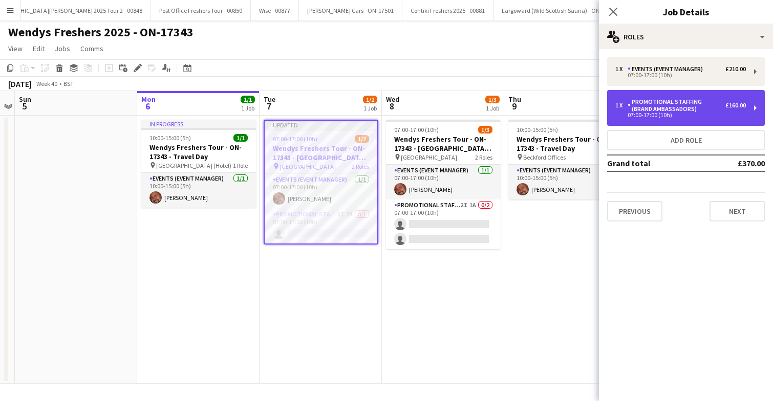
click at [695, 105] on div "Promotional Staffing (Brand Ambassadors)" at bounding box center [677, 105] width 98 height 14
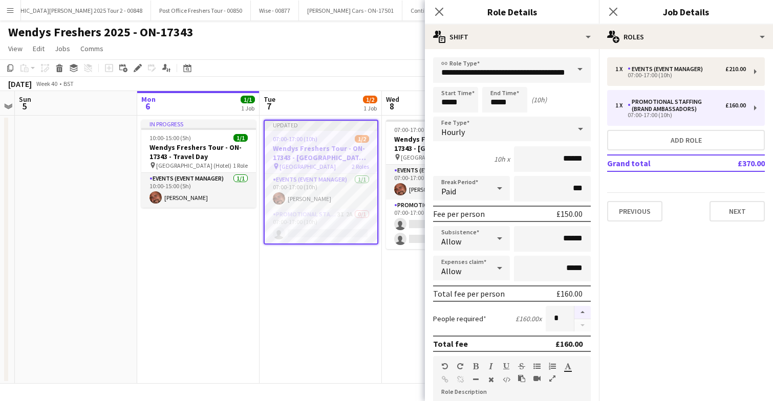
click at [583, 313] on button "button" at bounding box center [582, 312] width 16 height 13
type input "*"
click at [614, 11] on icon at bounding box center [613, 12] width 10 height 10
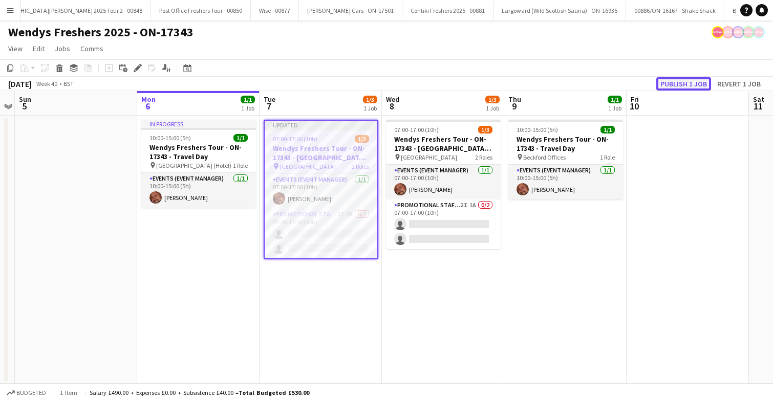
click at [690, 81] on button "Publish 1 job" at bounding box center [683, 83] width 55 height 13
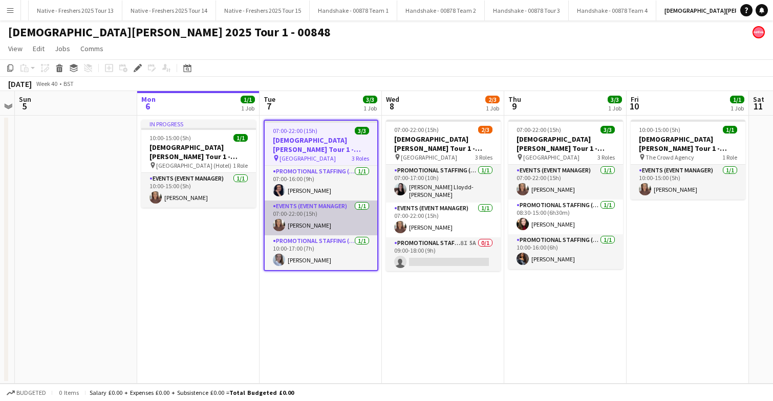
scroll to position [0, 1093]
click at [341, 131] on div "07:00-22:00 (15h) 3/3" at bounding box center [321, 131] width 113 height 8
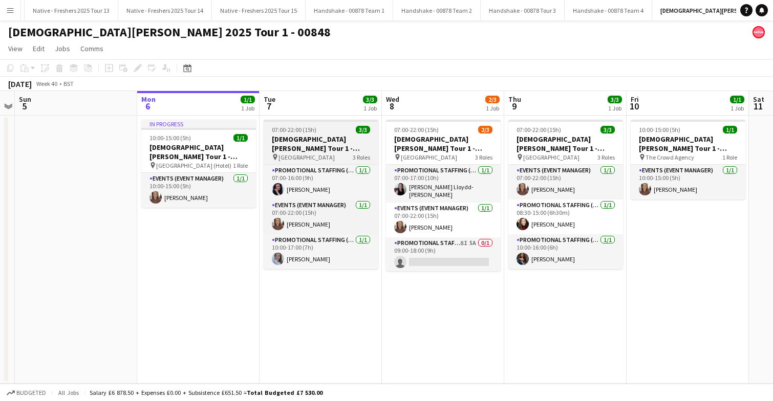
click at [341, 131] on div "07:00-22:00 (15h) 3/3" at bounding box center [321, 130] width 115 height 8
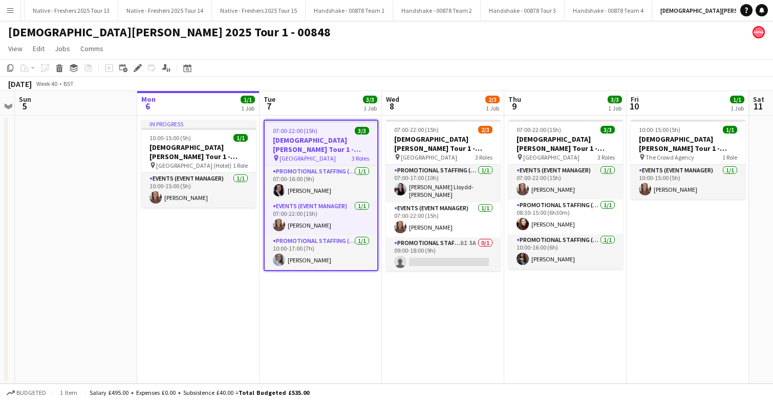
click at [382, 318] on app-date-cell "07:00-22:00 (15h) 2/3 Lady Garden Tour 1 - 00848 - University of Oxford pin Uni…" at bounding box center [443, 250] width 122 height 268
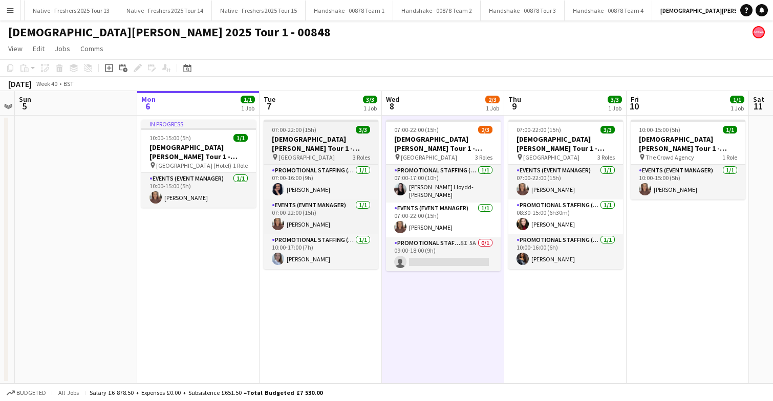
click at [336, 131] on div "07:00-22:00 (15h) 3/3" at bounding box center [321, 130] width 115 height 8
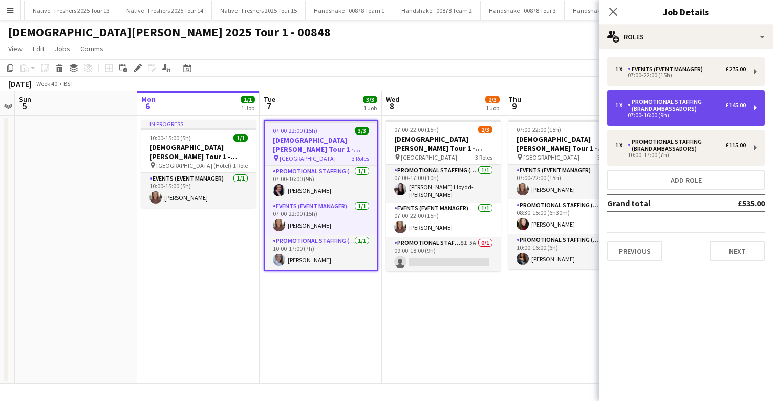
click at [686, 112] on div "Promotional Staffing (Brand Ambassadors)" at bounding box center [677, 105] width 98 height 14
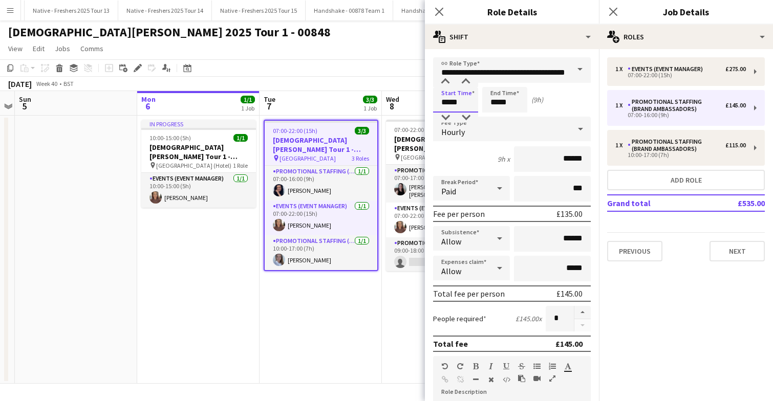
click at [470, 105] on input "*****" at bounding box center [455, 100] width 45 height 26
click at [445, 119] on div at bounding box center [445, 118] width 20 height 10
type input "*****"
click at [445, 119] on div at bounding box center [445, 118] width 20 height 10
click at [519, 102] on input "*****" at bounding box center [504, 100] width 45 height 26
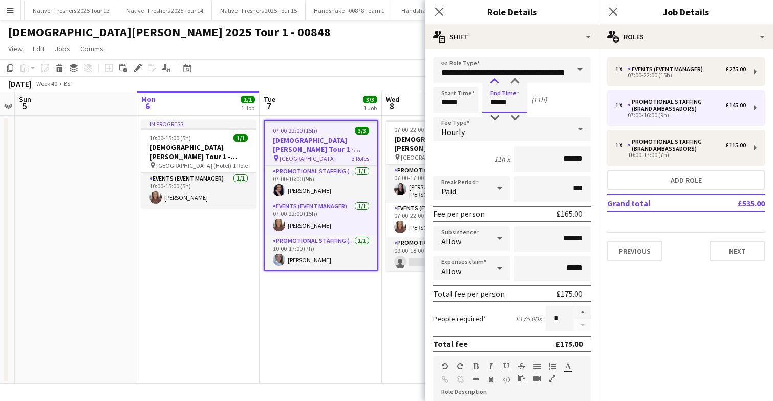
click at [496, 83] on div at bounding box center [494, 82] width 20 height 10
type input "*****"
click at [496, 83] on div at bounding box center [494, 82] width 20 height 10
click at [613, 9] on icon "Close pop-in" at bounding box center [613, 12] width 10 height 10
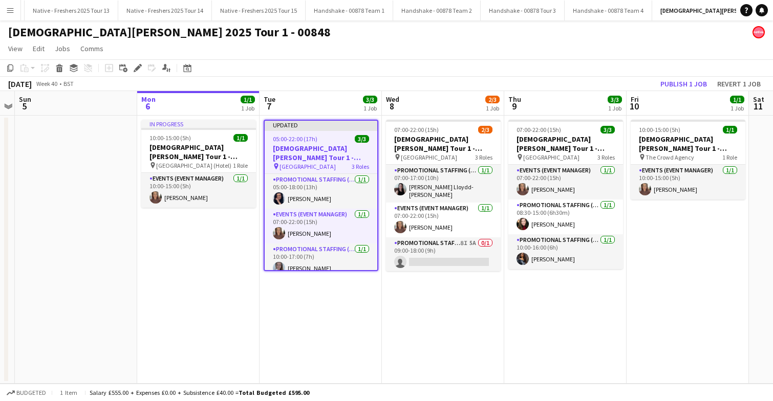
scroll to position [0, 353]
click at [361, 348] on app-date-cell "Updated 05:00-22:00 (17h) 3/3 Lady Garden Tour 1 - 00848 - University of Cambri…" at bounding box center [320, 250] width 122 height 268
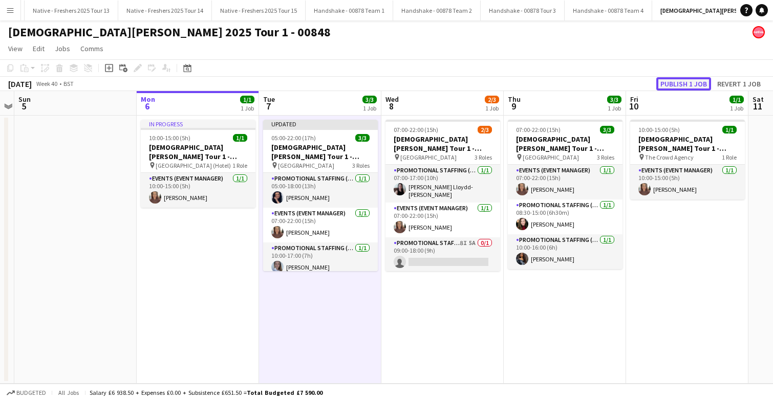
click at [690, 88] on button "Publish 1 job" at bounding box center [683, 83] width 55 height 13
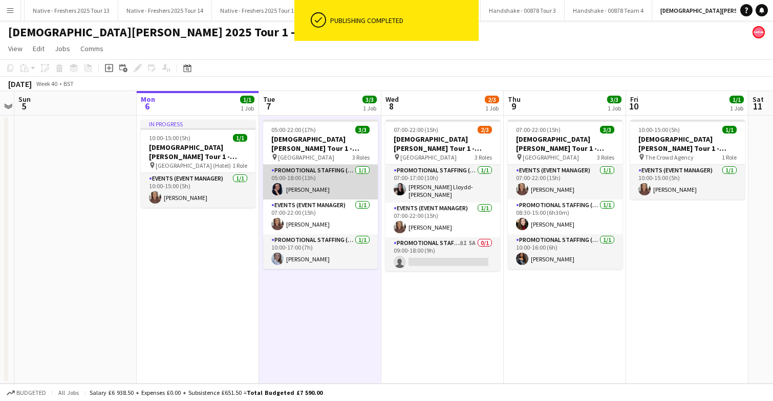
click at [314, 188] on app-card-role "Promotional Staffing (Brand Ambassadors) 1/1 05:00-18:00 (13h) Lisa Jones" at bounding box center [320, 182] width 115 height 35
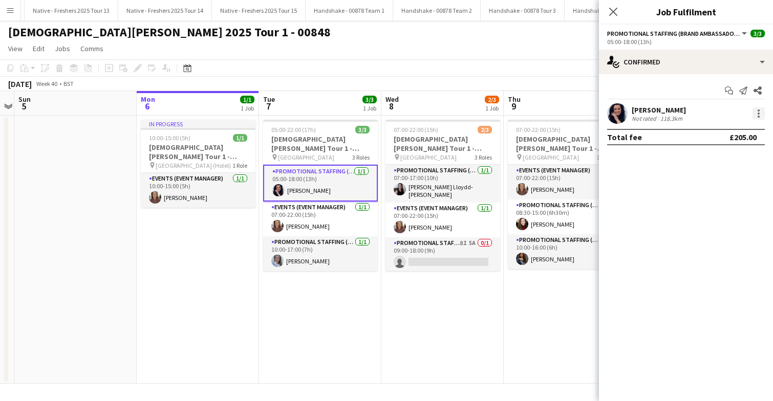
click at [762, 112] on div at bounding box center [759, 114] width 12 height 12
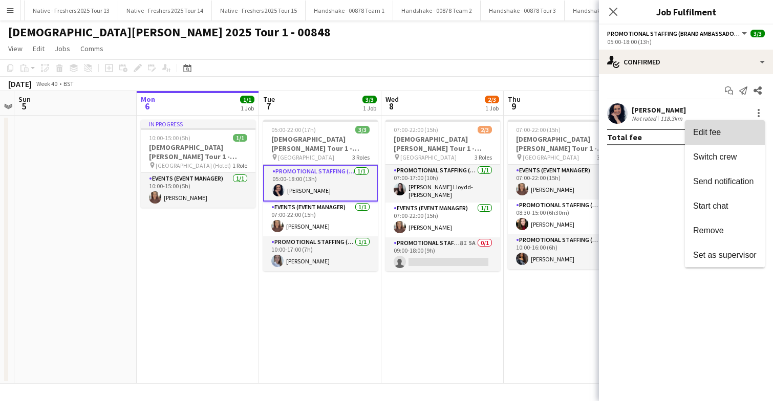
click at [726, 136] on span "Edit fee" at bounding box center [724, 132] width 63 height 9
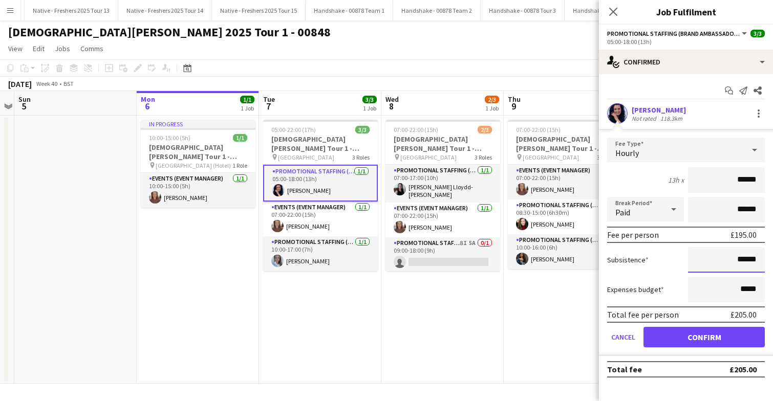
click at [757, 262] on input "******" at bounding box center [726, 260] width 77 height 26
type input "**"
type input "******"
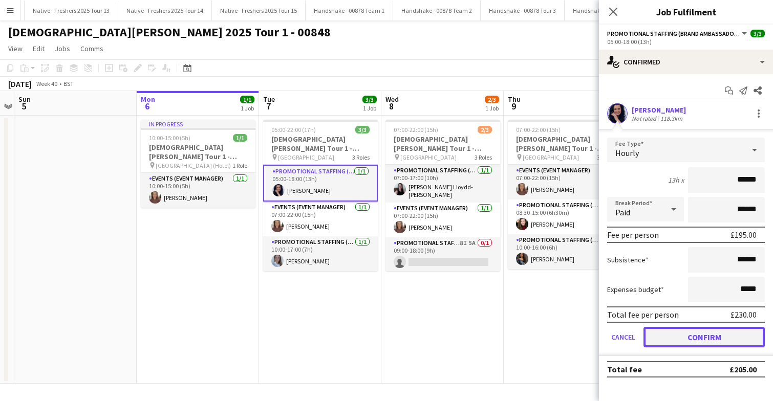
click at [709, 338] on button "Confirm" at bounding box center [704, 337] width 121 height 20
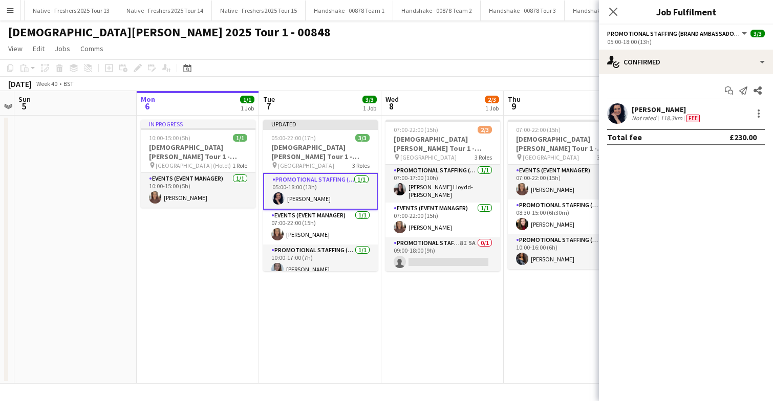
click at [472, 322] on app-date-cell "07:00-22:00 (15h) 2/3 Lady Garden Tour 1 - 00848 - University of Oxford pin Uni…" at bounding box center [442, 250] width 122 height 268
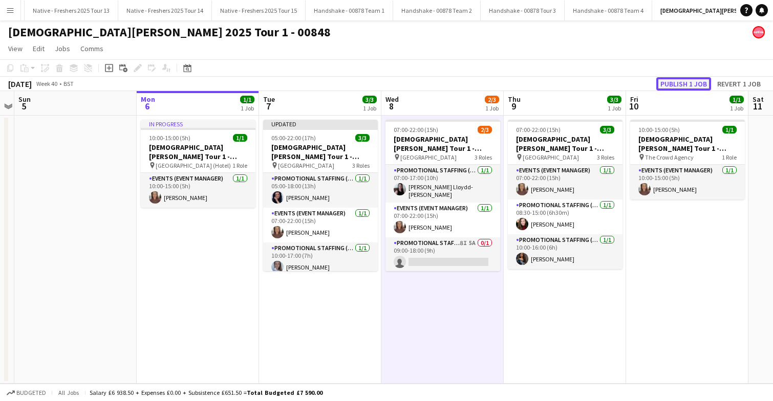
click at [686, 83] on button "Publish 1 job" at bounding box center [683, 83] width 55 height 13
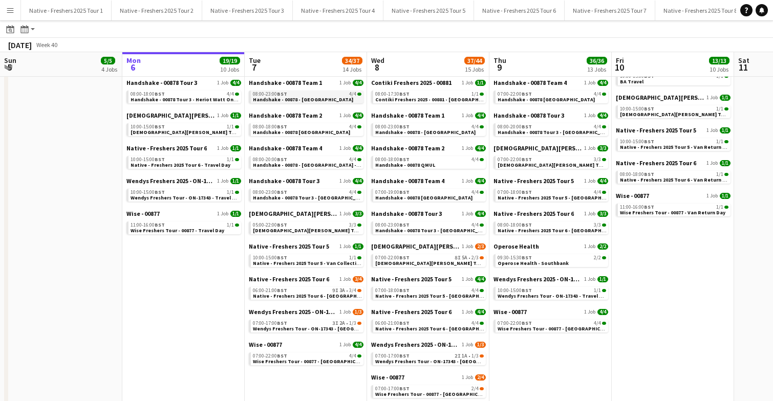
scroll to position [178, 0]
click at [309, 293] on span "Native - Freshers 2025 Tour 6 - [GEOGRAPHIC_DATA] Day 1" at bounding box center [322, 295] width 139 height 7
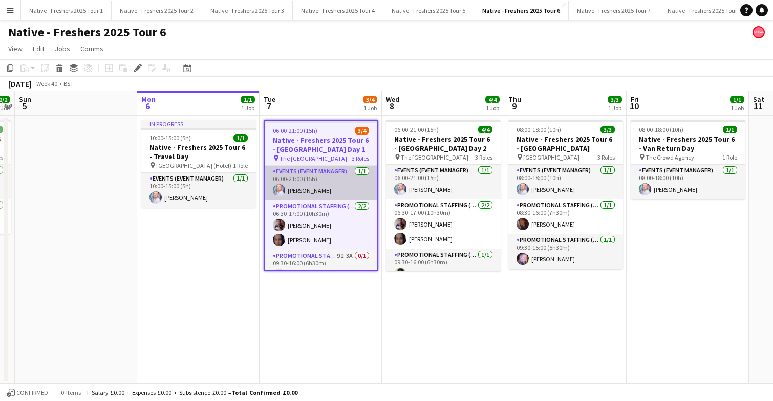
scroll to position [15, 0]
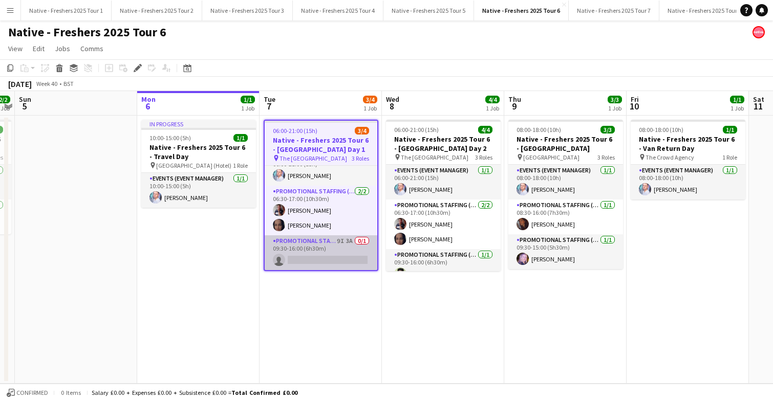
click at [346, 255] on app-card-role "Promotional Staffing (Brand Ambassadors) 9I 3A 0/1 09:30-16:00 (6h30m) single-n…" at bounding box center [321, 252] width 113 height 35
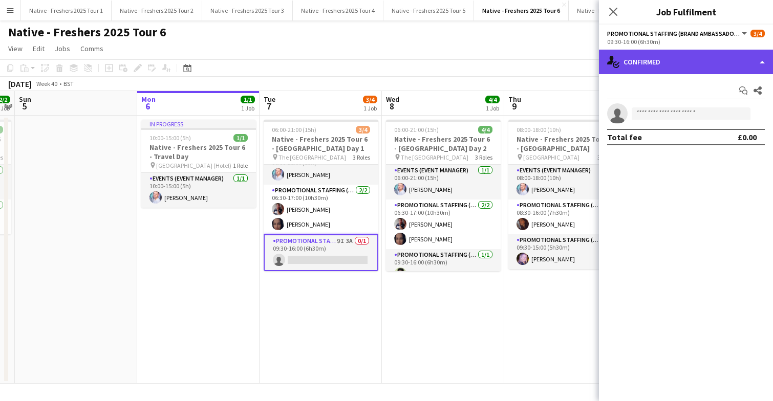
click at [713, 62] on div "single-neutral-actions-check-2 Confirmed" at bounding box center [686, 62] width 174 height 25
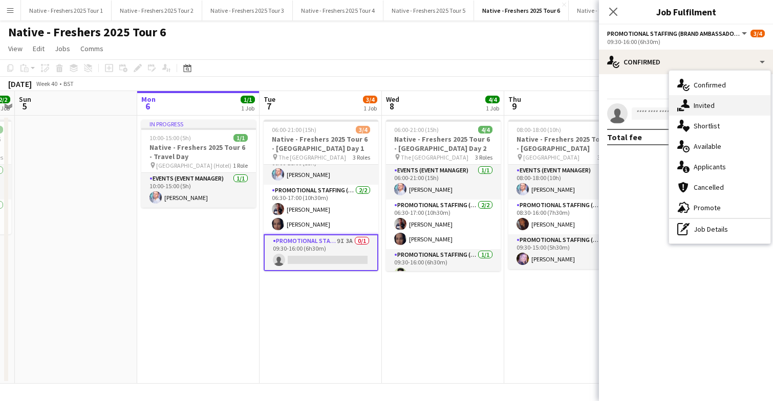
click at [715, 106] on div "single-neutral-actions-share-1 Invited" at bounding box center [719, 105] width 101 height 20
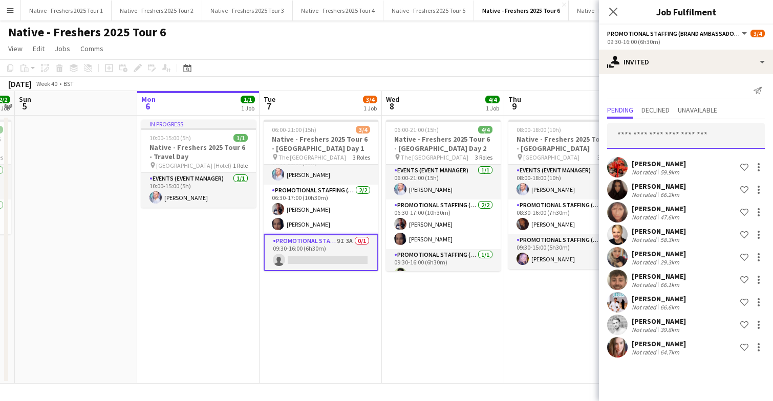
click at [654, 134] on input "text" at bounding box center [686, 136] width 158 height 26
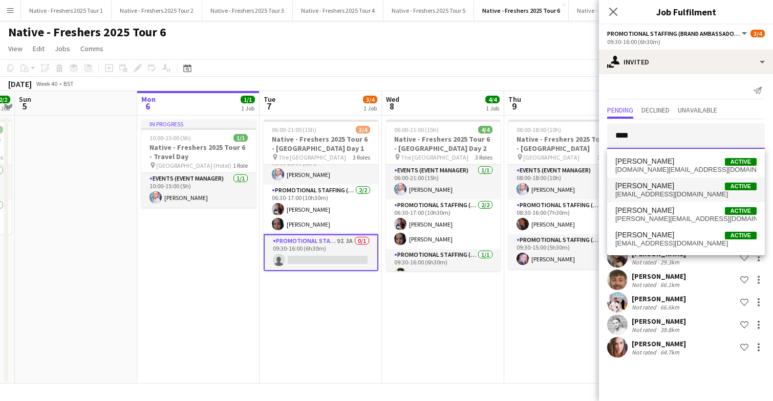
type input "****"
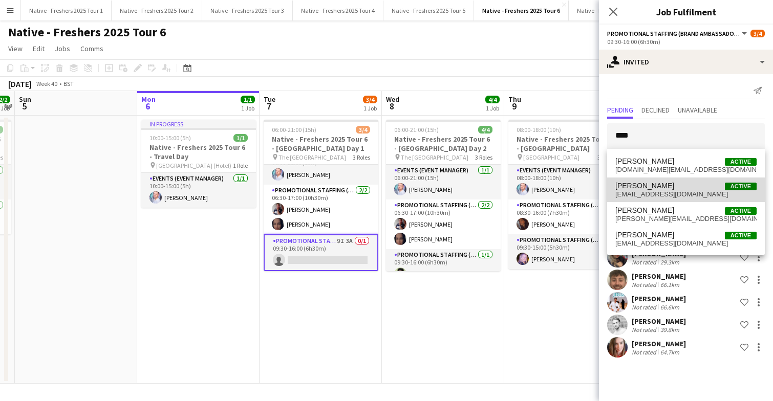
click at [679, 193] on span "wdawg2679@hotmail.com" at bounding box center [685, 194] width 141 height 8
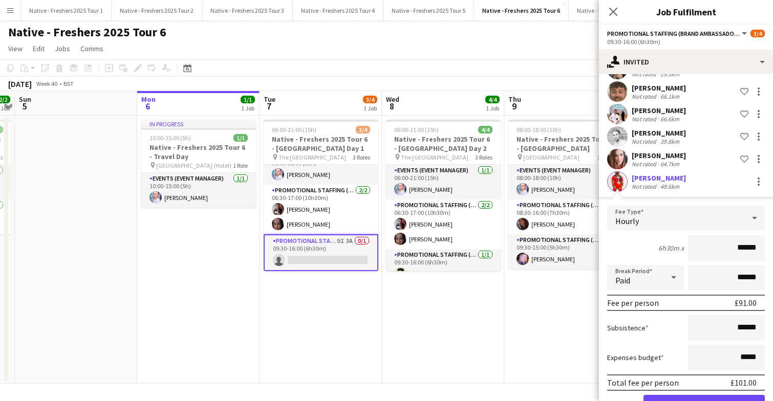
scroll to position [222, 0]
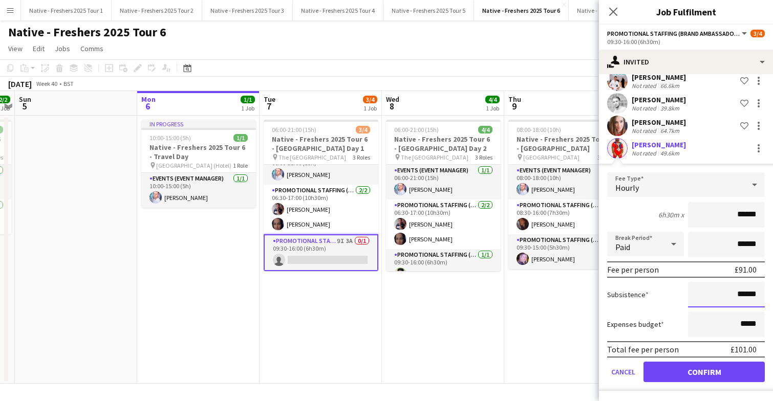
click at [743, 295] on input "******" at bounding box center [726, 295] width 77 height 26
click at [757, 294] on input "******" at bounding box center [726, 295] width 77 height 26
type input "**"
type input "******"
click at [709, 371] on button "Confirm" at bounding box center [704, 372] width 121 height 20
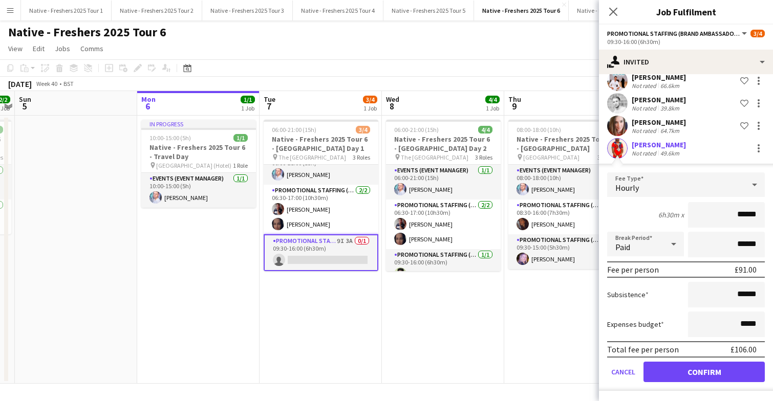
scroll to position [0, 0]
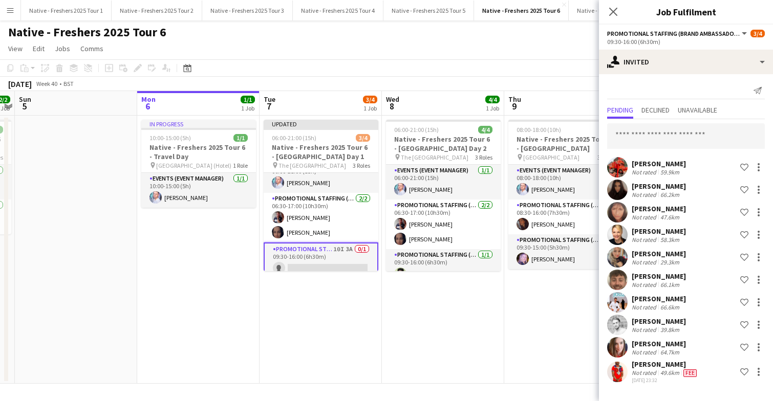
click at [448, 332] on app-date-cell "06:00-21:00 (15h) 4/4 Native - Freshers 2025 Tour 6 - University of Cambridge D…" at bounding box center [443, 250] width 122 height 268
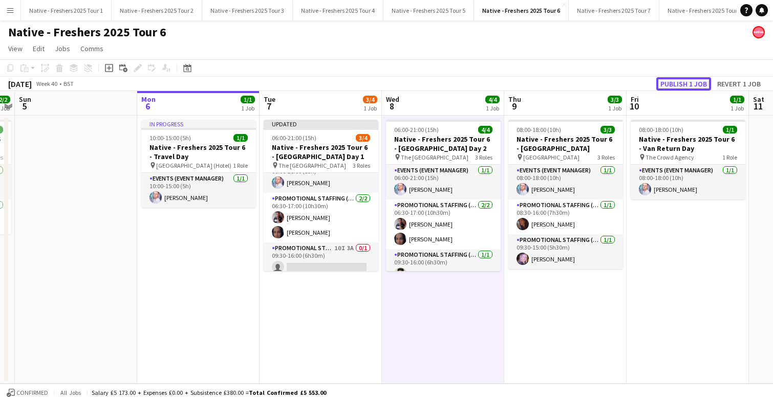
click at [682, 81] on button "Publish 1 job" at bounding box center [683, 83] width 55 height 13
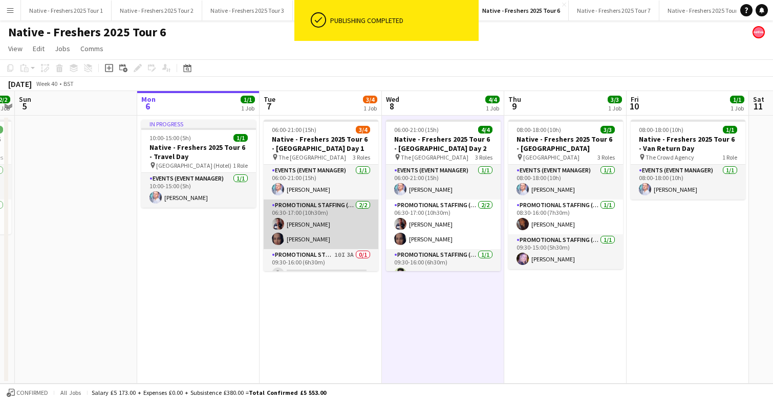
scroll to position [13, 0]
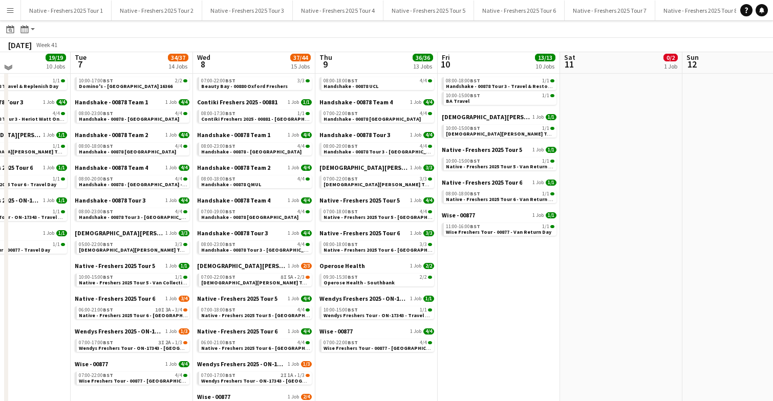
scroll to position [163, 0]
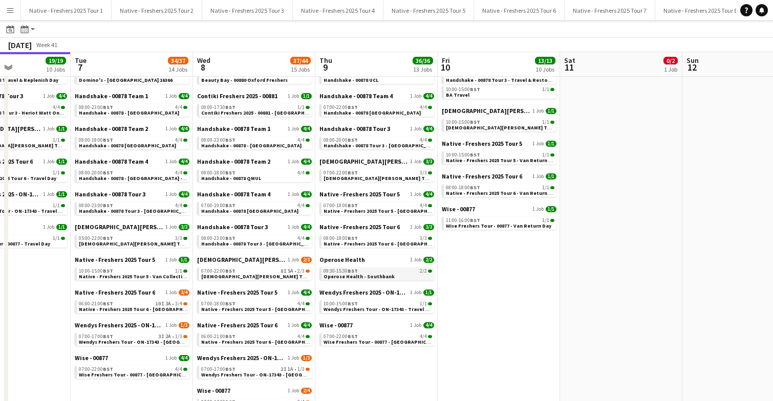
click at [365, 274] on span "Operose Health - Southbank" at bounding box center [359, 276] width 71 height 7
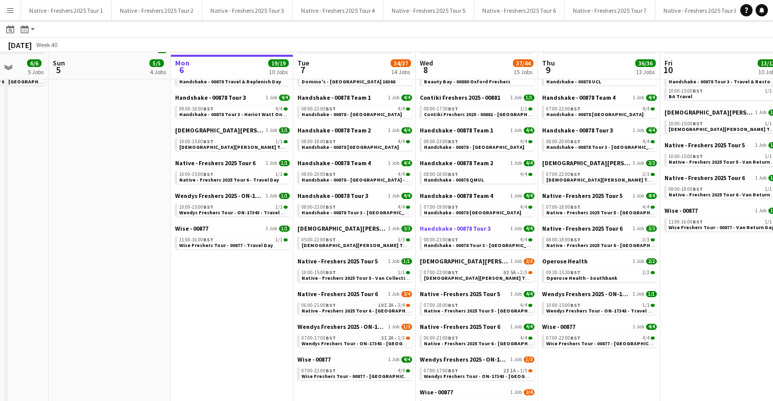
scroll to position [165, 0]
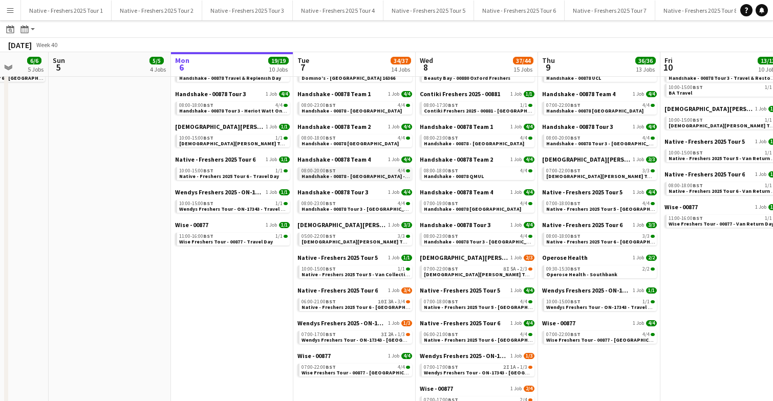
click at [336, 175] on span "Handshake - 00878 - [GEOGRAPHIC_DATA] - Onsite Day" at bounding box center [368, 176] width 132 height 7
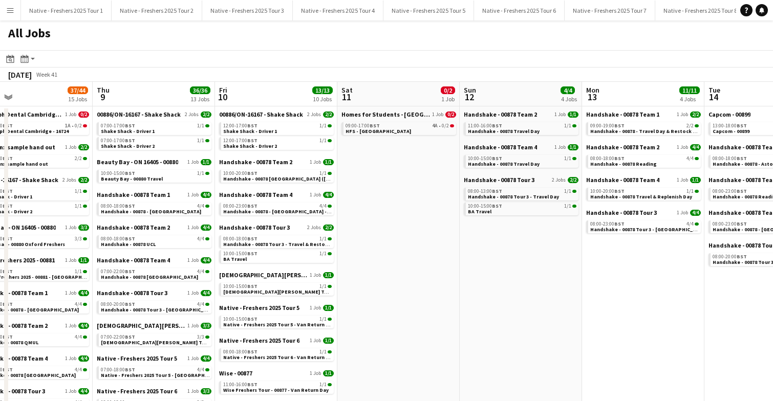
scroll to position [0, 280]
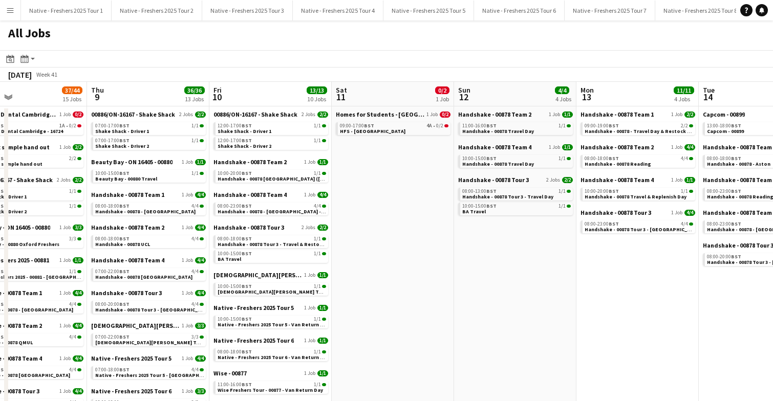
click at [505, 307] on app-date-cell "Handshake - 00878 Team 2 1 Job [DATE] 11:00-16:00 BST 1/1 Handshake - 00878 Tra…" at bounding box center [515, 359] width 122 height 506
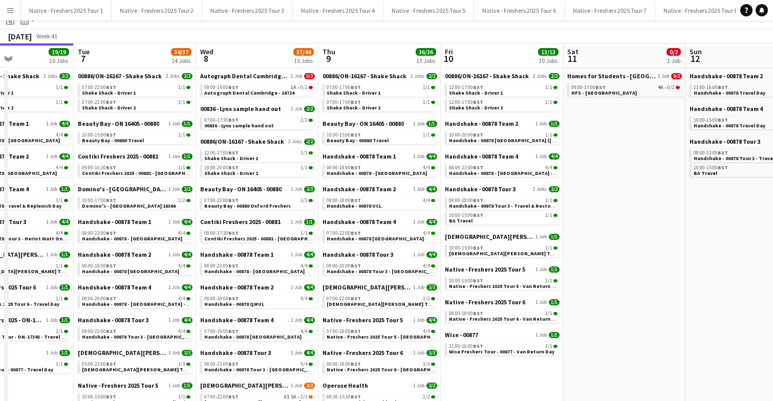
scroll to position [42, 0]
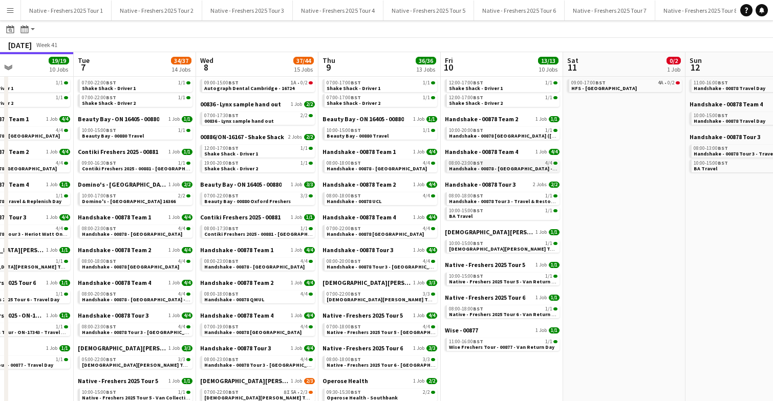
click at [499, 170] on span "Handshake - 00878 - [GEOGRAPHIC_DATA] - Onsite Day" at bounding box center [515, 168] width 132 height 7
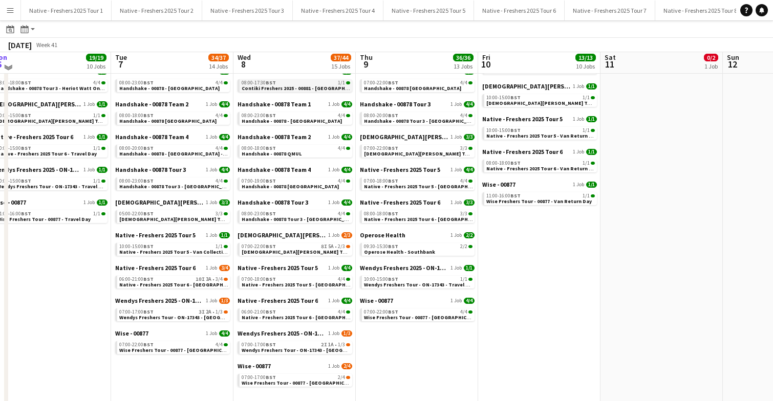
scroll to position [191, 0]
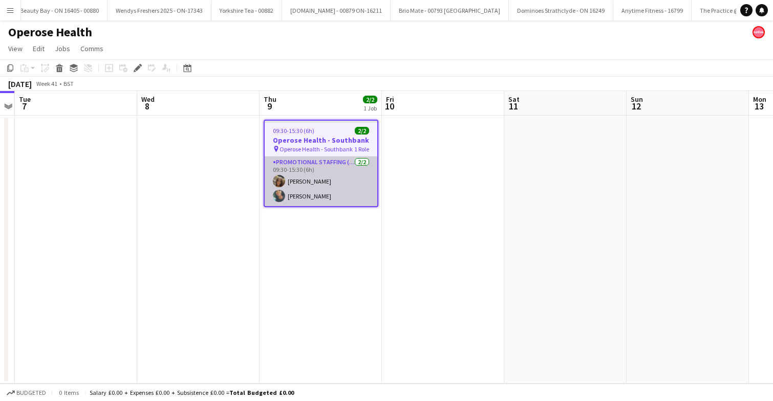
scroll to position [0, 2652]
click at [350, 185] on app-card-role "Promotional Staffing (Brand Ambassadors) [DATE] 09:30-15:30 (6h) [PERSON_NAME] …" at bounding box center [321, 182] width 113 height 50
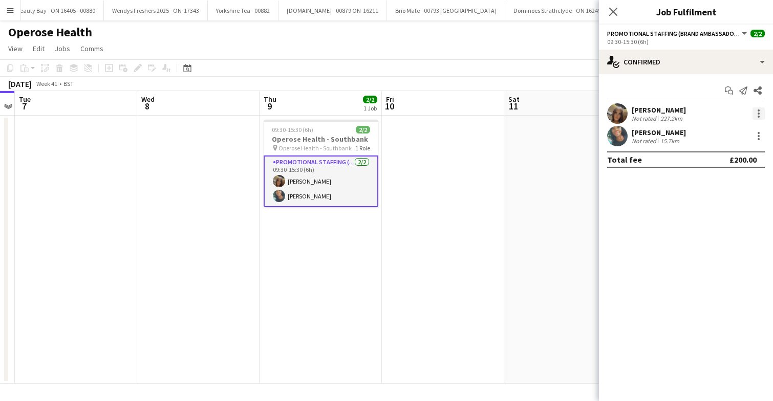
click at [759, 114] on div at bounding box center [759, 114] width 2 height 2
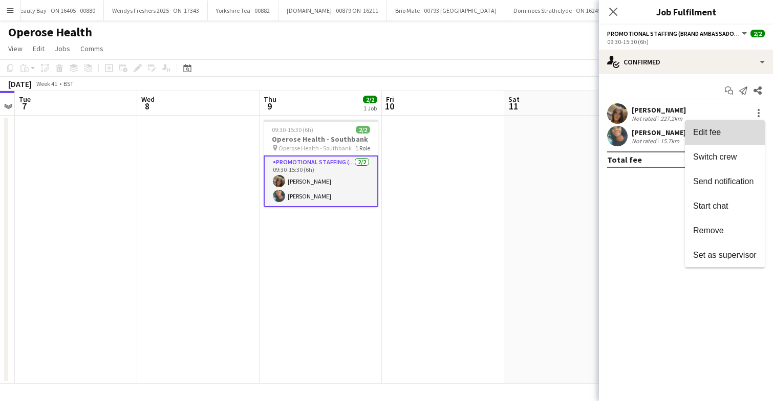
click at [712, 138] on button "Edit fee" at bounding box center [725, 132] width 80 height 25
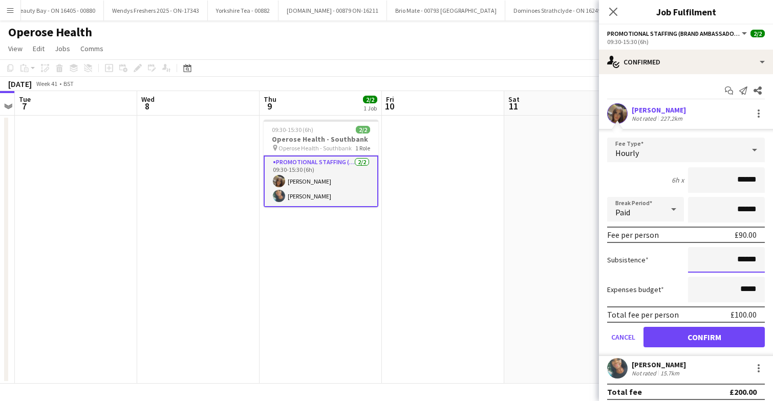
click at [757, 263] on input "******" at bounding box center [726, 260] width 77 height 26
type input "**"
type input "******"
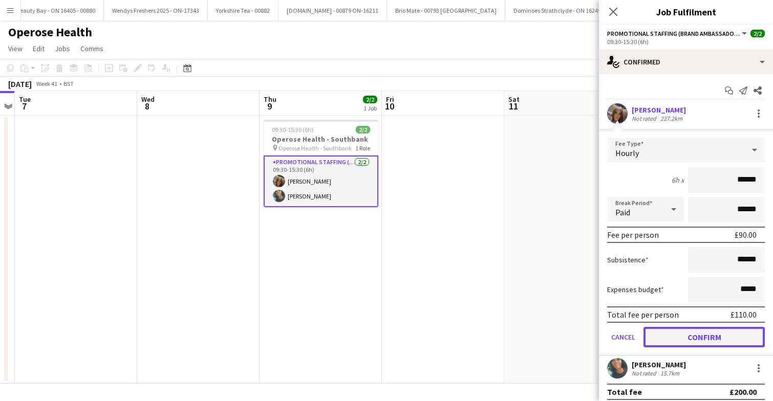
click at [688, 334] on button "Confirm" at bounding box center [704, 337] width 121 height 20
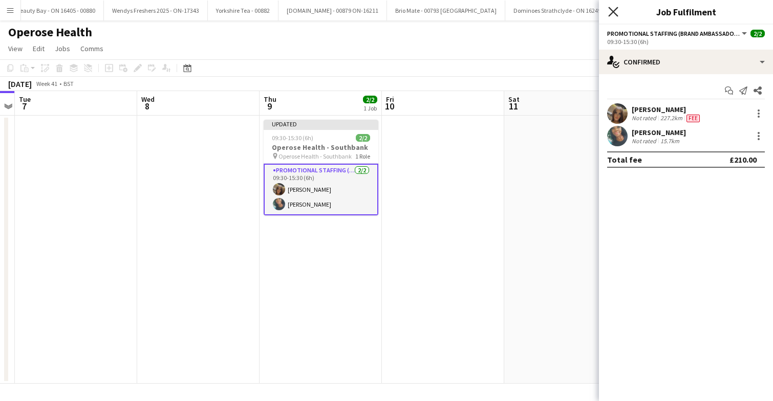
click at [611, 9] on icon at bounding box center [613, 12] width 10 height 10
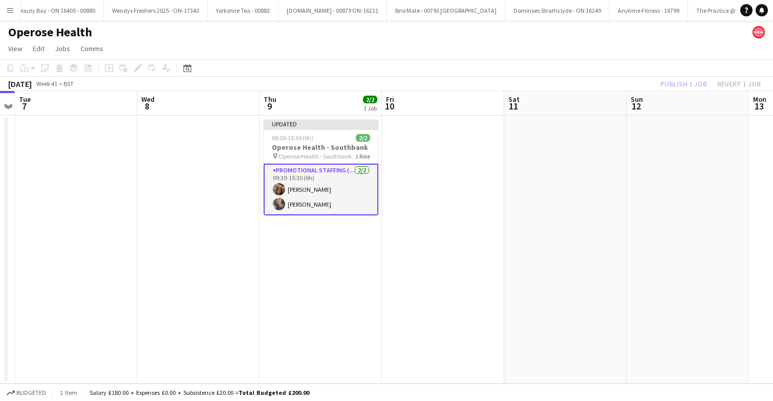
click at [469, 145] on app-date-cell at bounding box center [443, 250] width 122 height 268
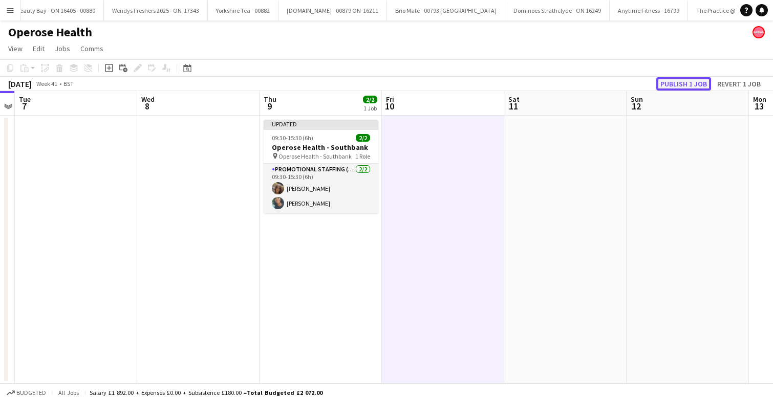
click at [682, 78] on button "Publish 1 job" at bounding box center [683, 83] width 55 height 13
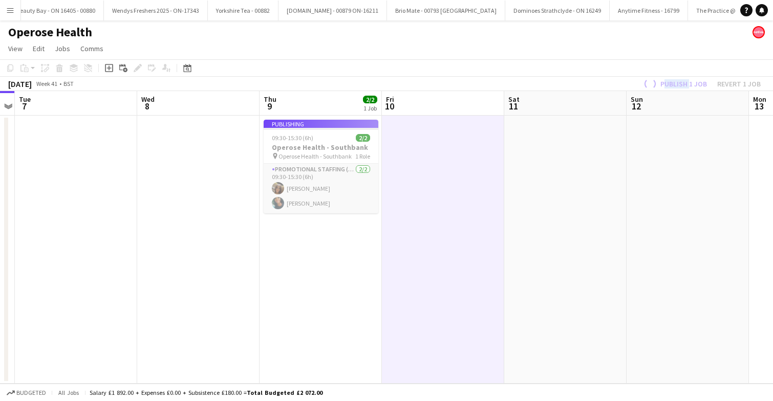
click at [682, 78] on div "Publish 1 job Revert 1 job" at bounding box center [701, 83] width 144 height 13
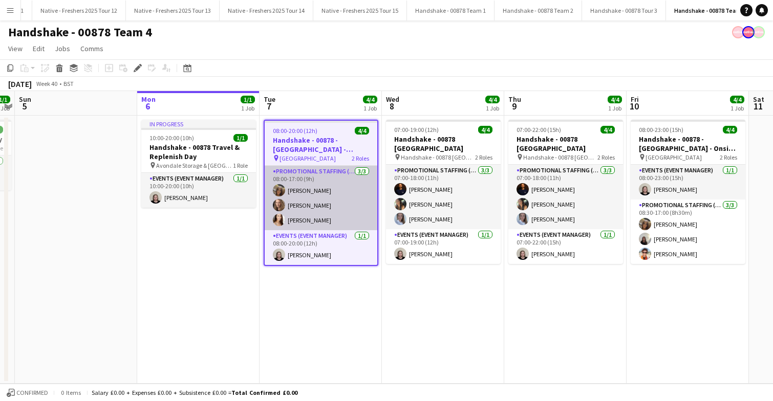
scroll to position [0, 993]
click at [327, 201] on app-card-role "Promotional Staffing (Brand Ambassadors) [DATE] 08:00-17:00 (9h) [PERSON_NAME] …" at bounding box center [321, 198] width 113 height 65
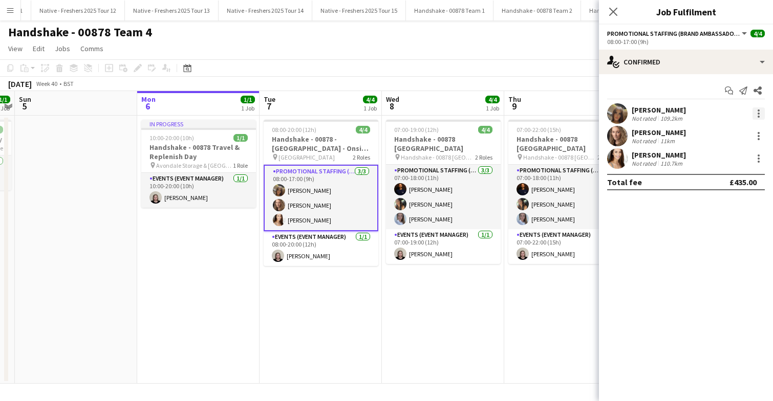
click at [759, 114] on div at bounding box center [759, 114] width 12 height 12
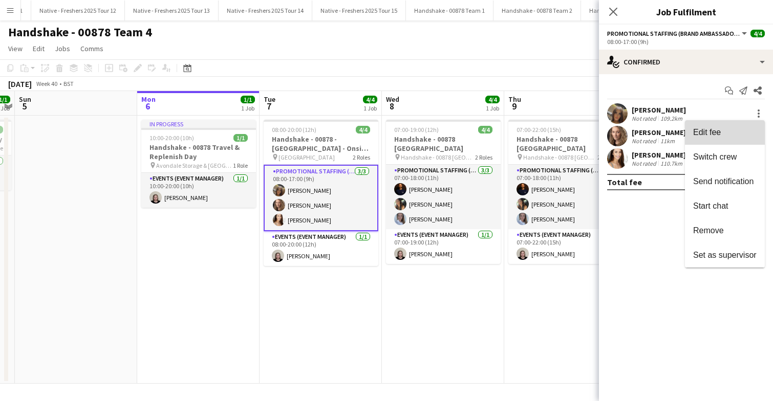
click at [708, 135] on span "Edit fee" at bounding box center [707, 132] width 28 height 9
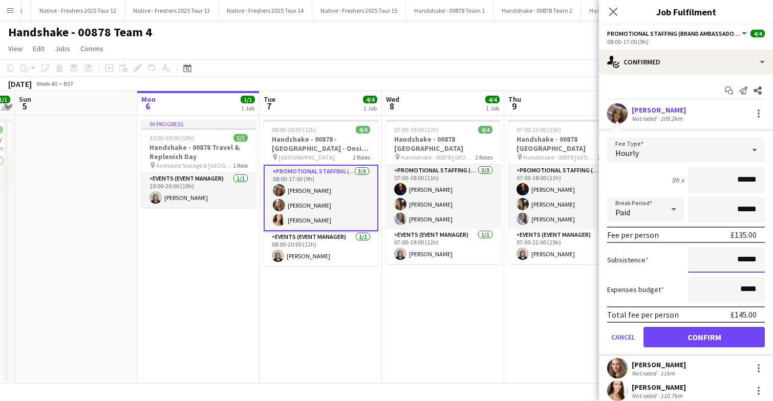
click at [744, 262] on input "******" at bounding box center [726, 260] width 77 height 26
click at [759, 262] on input "******" at bounding box center [726, 260] width 77 height 26
type input "**"
type input "******"
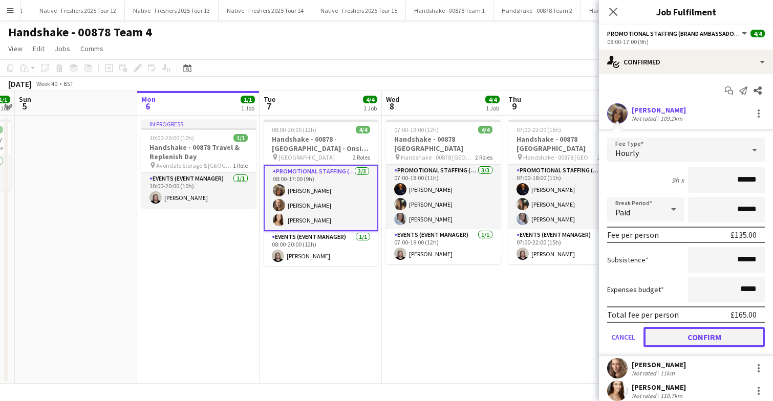
click at [715, 338] on button "Confirm" at bounding box center [704, 337] width 121 height 20
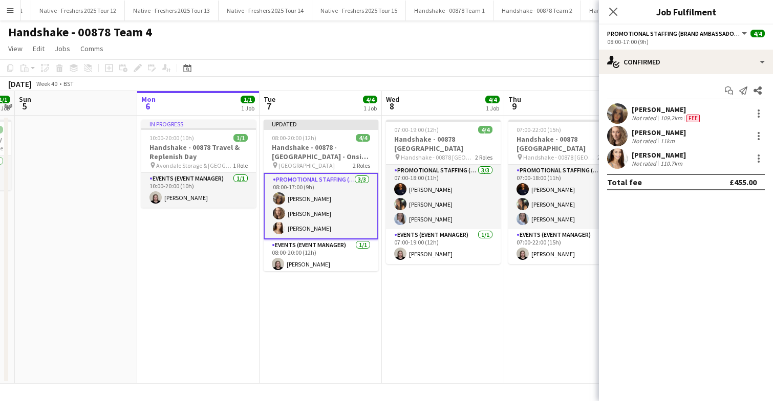
click at [392, 301] on app-date-cell "07:00-19:00 (12h) 4/4 Handshake - 00878 [GEOGRAPHIC_DATA] pin Handshake - 00878…" at bounding box center [443, 250] width 122 height 268
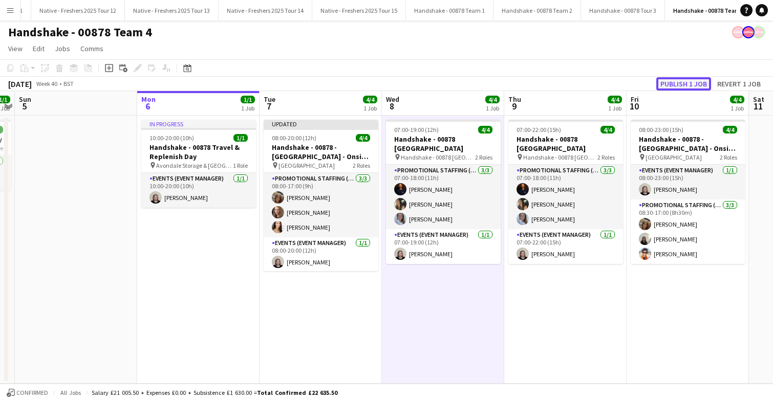
click at [685, 80] on button "Publish 1 job" at bounding box center [683, 83] width 55 height 13
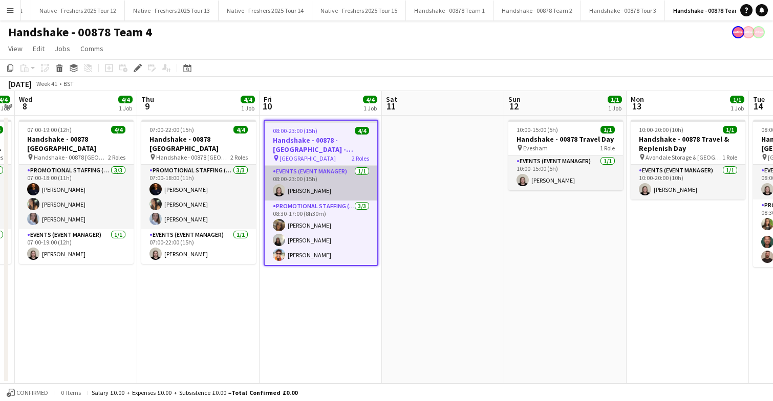
scroll to position [0, 993]
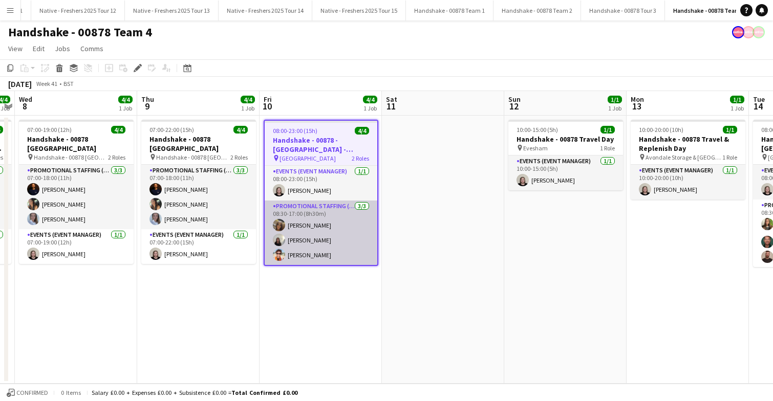
click at [332, 242] on app-card-role "Promotional Staffing (Brand Ambassadors) [DATE] 08:30-17:00 (8h30m) [PERSON_NAM…" at bounding box center [321, 233] width 113 height 65
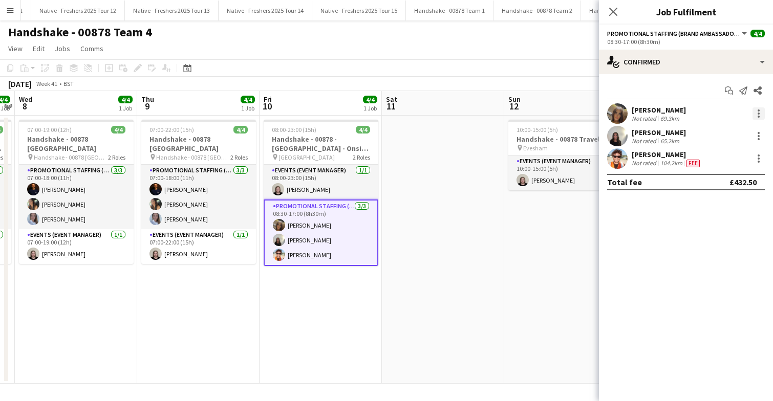
click at [758, 111] on div at bounding box center [759, 111] width 2 height 2
click at [614, 11] on div at bounding box center [386, 200] width 773 height 401
click at [611, 9] on icon "Close pop-in" at bounding box center [613, 12] width 10 height 10
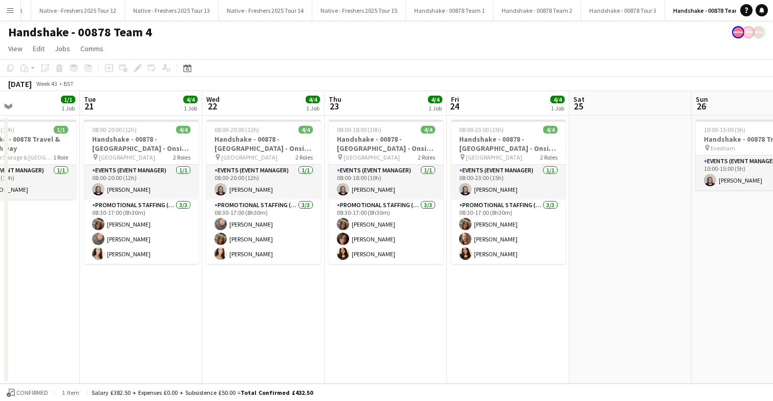
scroll to position [0, 278]
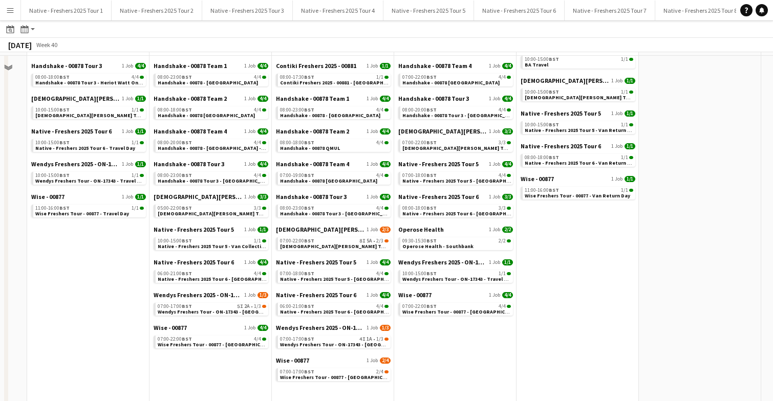
scroll to position [201, 0]
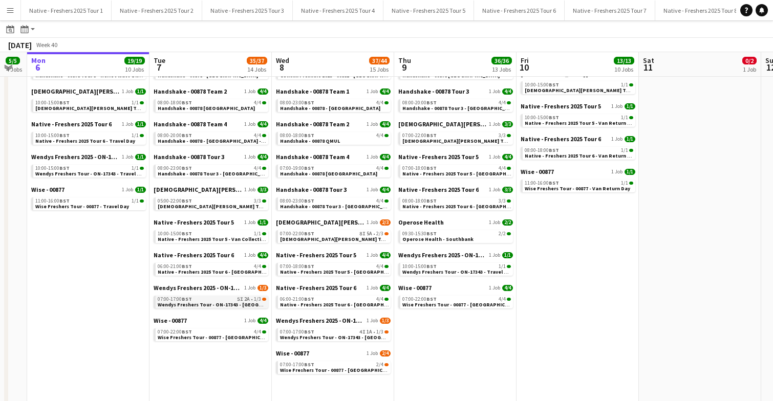
click at [215, 302] on span "Wendys Freshers Tour - ON-17343 - [GEOGRAPHIC_DATA] Day 1" at bounding box center [233, 305] width 150 height 7
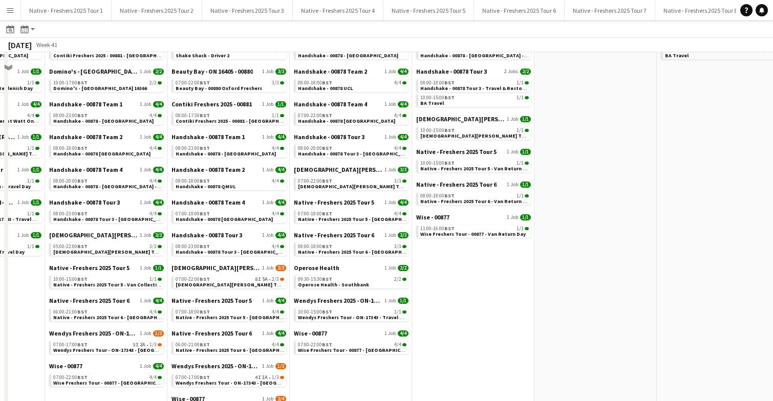
scroll to position [210, 0]
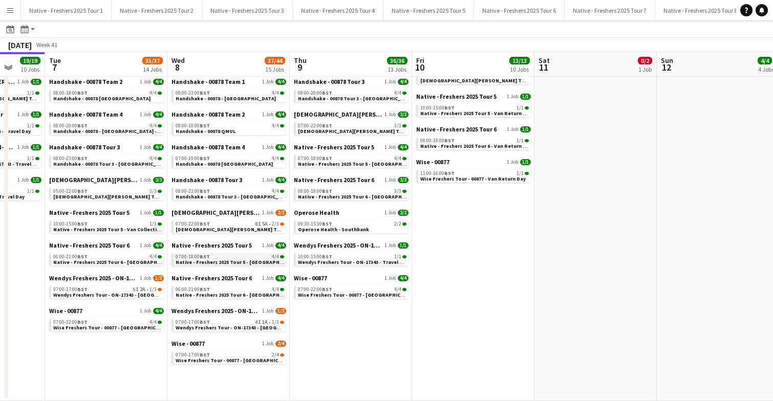
click at [246, 260] on span "Native - Freshers 2025 Tour 5 - [GEOGRAPHIC_DATA] Day 1" at bounding box center [245, 262] width 139 height 7
click at [357, 163] on span "Native - Freshers 2025 Tour 5 - [GEOGRAPHIC_DATA] Day 2" at bounding box center [367, 164] width 139 height 7
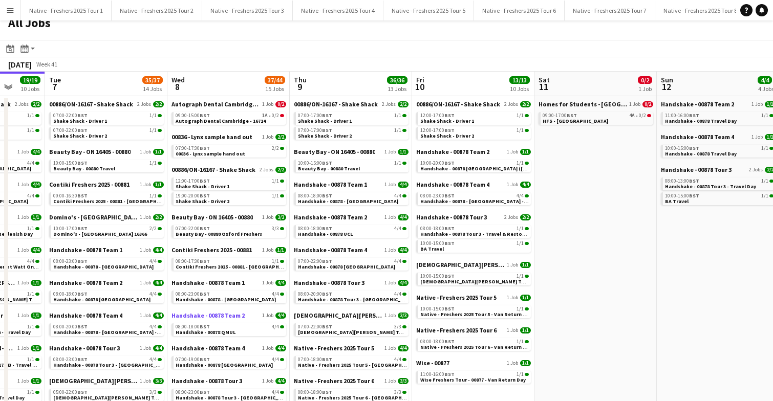
scroll to position [0, 0]
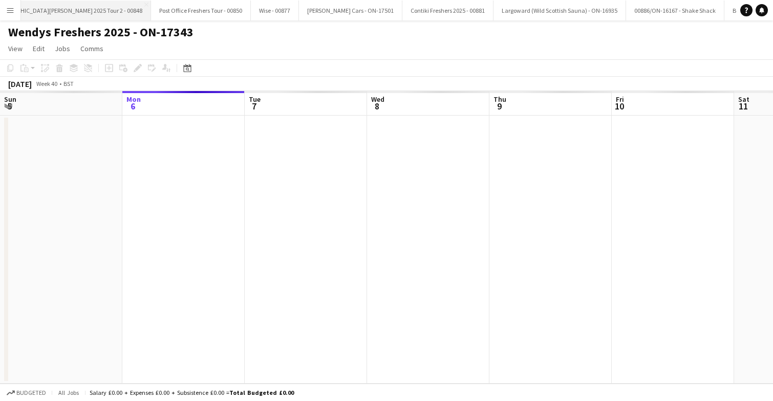
scroll to position [0, 352]
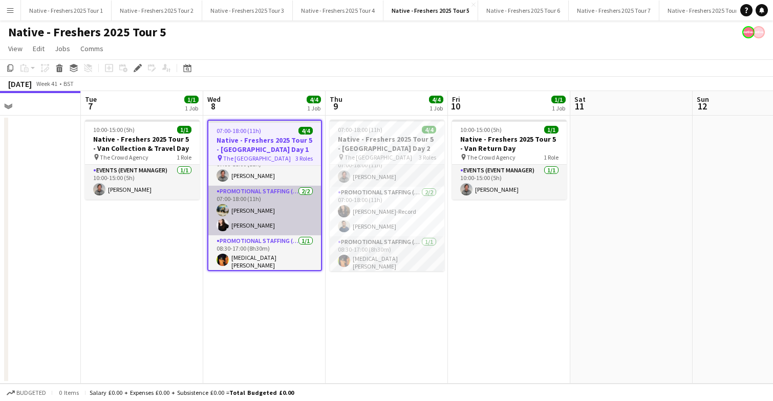
scroll to position [0, 403]
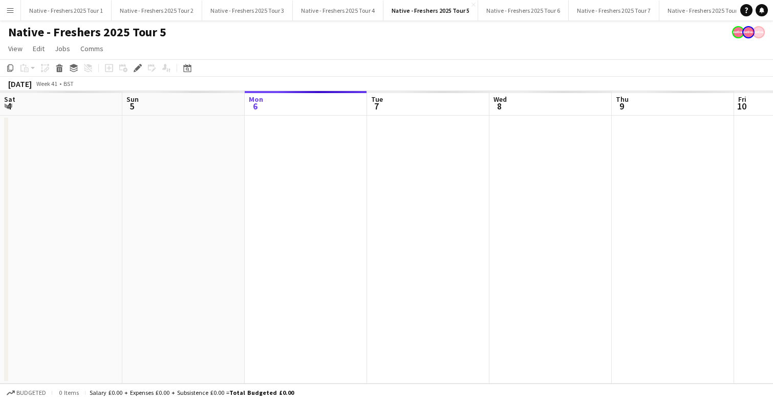
scroll to position [0, 352]
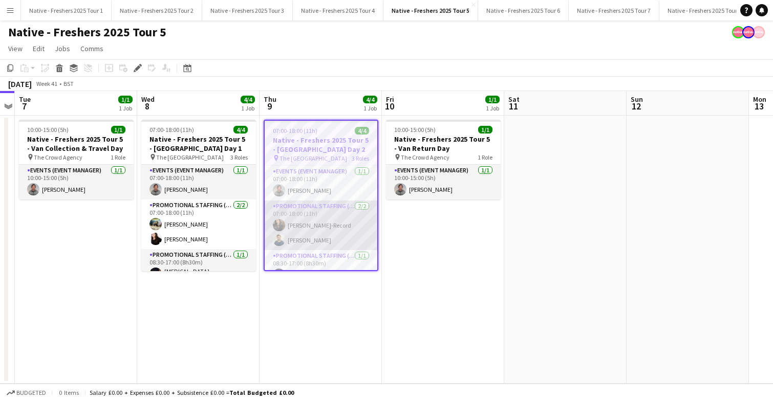
click at [352, 227] on app-card-role "Promotional Staffing (Brand Ambassadors) [DATE] 07:00-18:00 (11h) [PERSON_NAME]…" at bounding box center [321, 226] width 113 height 50
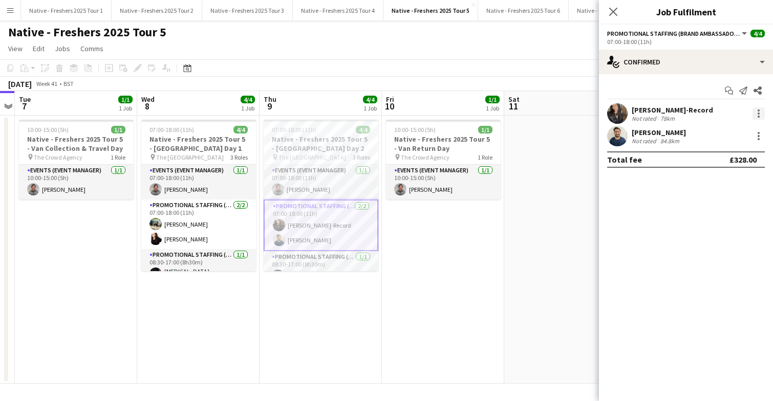
click at [758, 112] on div at bounding box center [759, 114] width 12 height 12
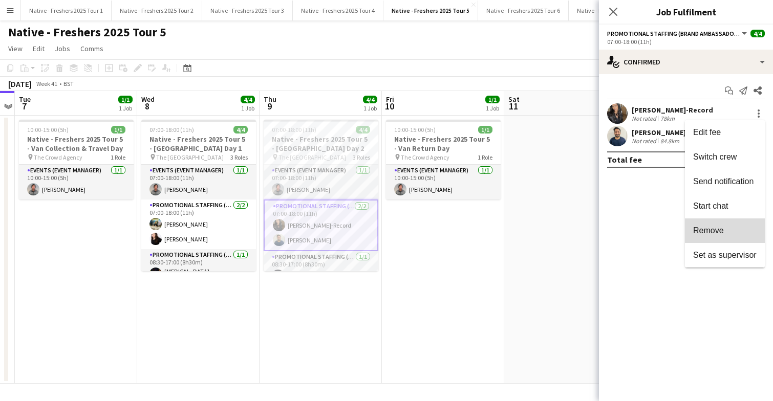
click at [728, 228] on span "Remove" at bounding box center [724, 230] width 63 height 9
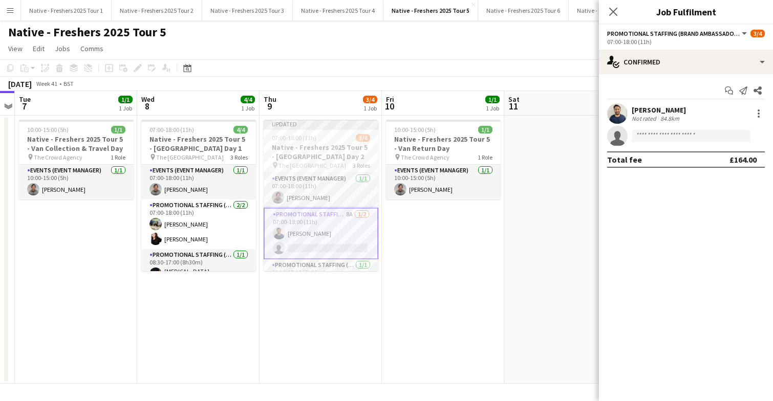
click at [543, 180] on app-date-cell at bounding box center [565, 250] width 122 height 268
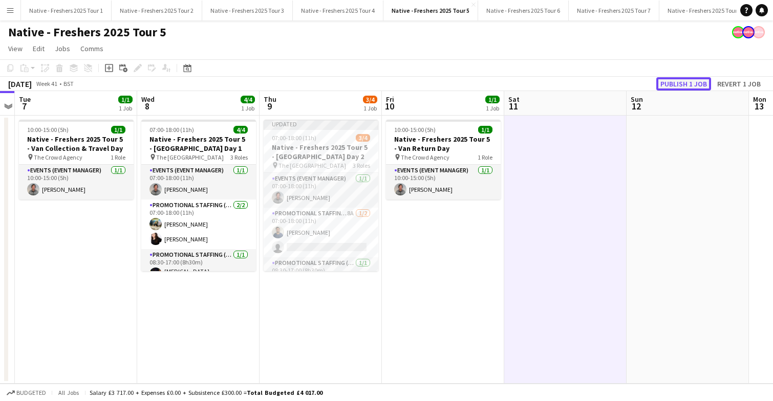
click at [687, 82] on button "Publish 1 job" at bounding box center [683, 83] width 55 height 13
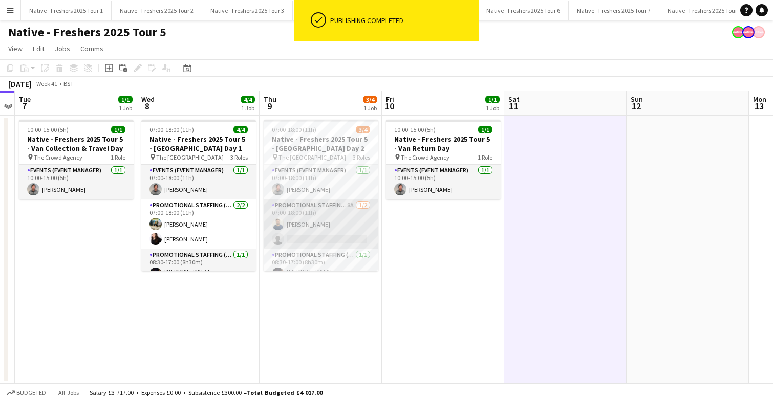
click at [338, 225] on app-card-role "Promotional Staffing (Brand Ambassadors) 8A [DATE] 07:00-18:00 (11h) [PERSON_NA…" at bounding box center [321, 225] width 115 height 50
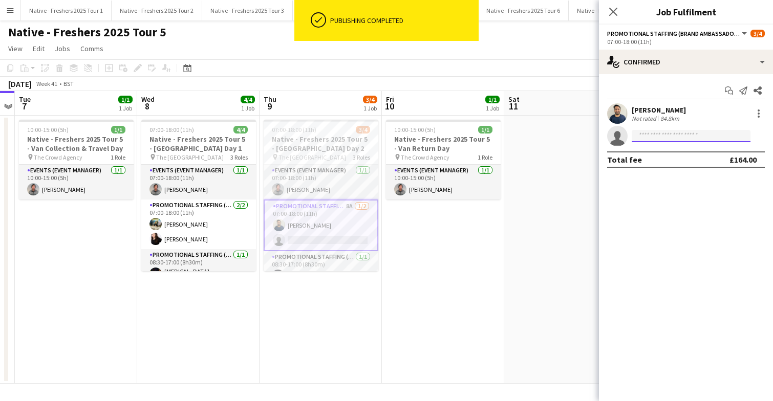
click at [660, 137] on input at bounding box center [691, 136] width 119 height 12
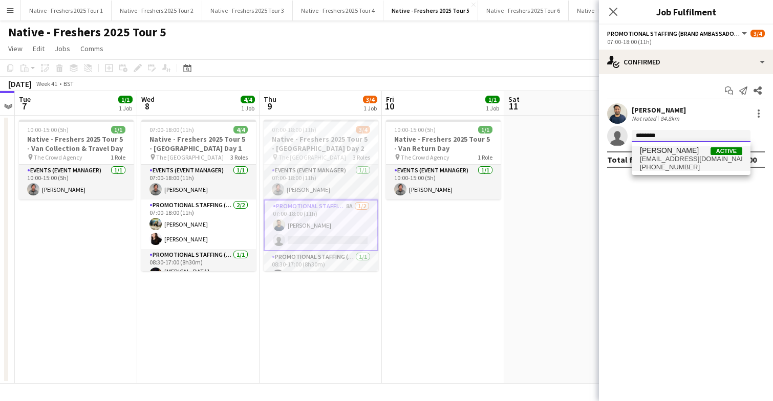
type input "********"
click at [674, 157] on span "[EMAIL_ADDRESS][DOMAIN_NAME]" at bounding box center [691, 159] width 102 height 8
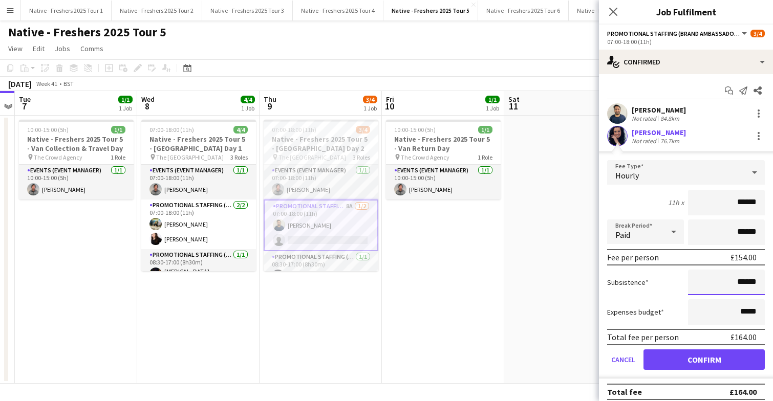
click at [761, 284] on input "******" at bounding box center [726, 283] width 77 height 26
click at [743, 284] on input "******" at bounding box center [726, 283] width 77 height 26
type input "**"
type input "******"
click at [704, 360] on button "Confirm" at bounding box center [704, 360] width 121 height 20
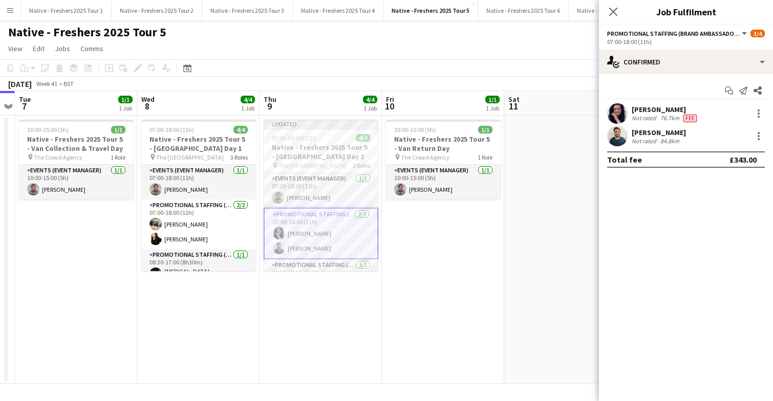
scroll to position [0, 353]
click at [508, 306] on app-date-cell at bounding box center [565, 250] width 122 height 268
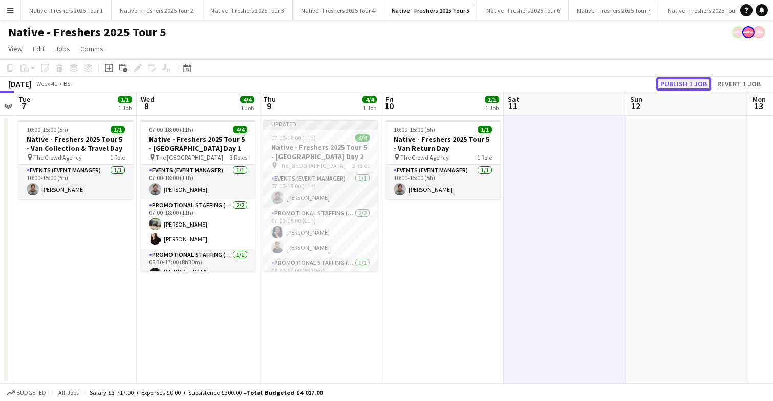
click at [687, 83] on button "Publish 1 job" at bounding box center [683, 83] width 55 height 13
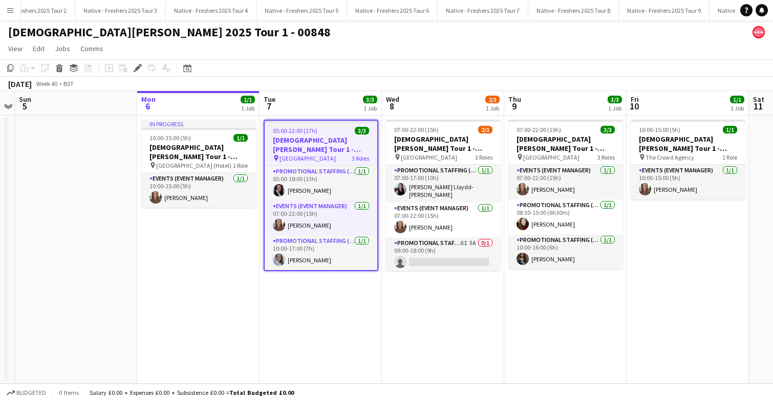
scroll to position [0, 115]
click at [132, 9] on button "Native - Freshers 2025 Tour 3 Close" at bounding box center [133, 11] width 91 height 20
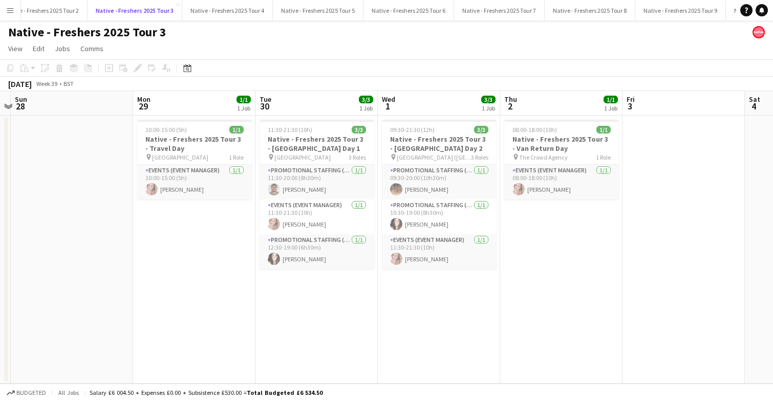
scroll to position [0, 259]
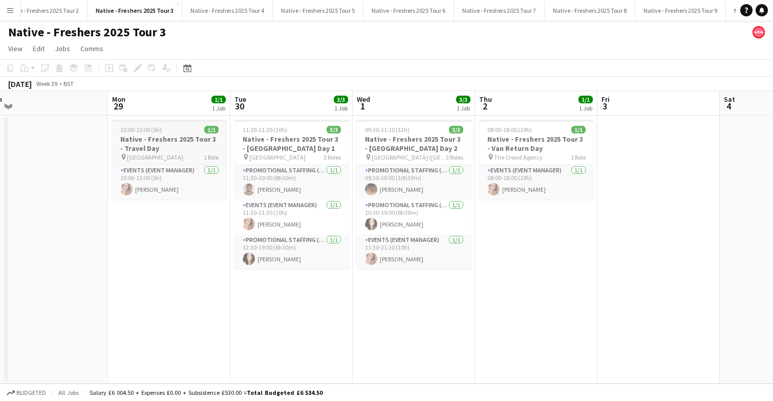
click at [178, 132] on div "10:00-15:00 (5h) 1/1" at bounding box center [169, 130] width 115 height 8
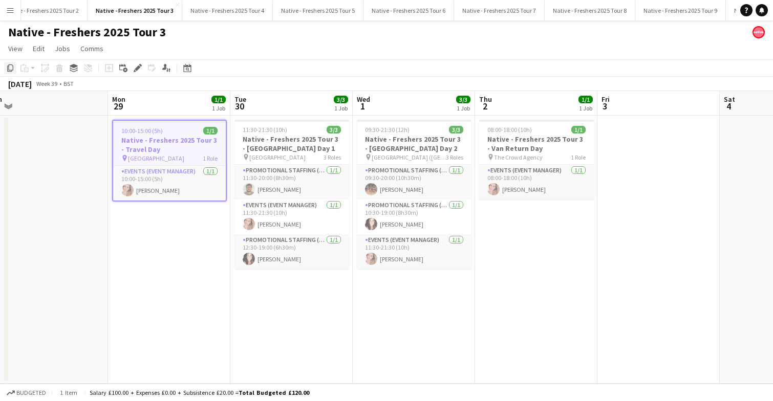
click at [11, 71] on icon at bounding box center [10, 68] width 6 height 7
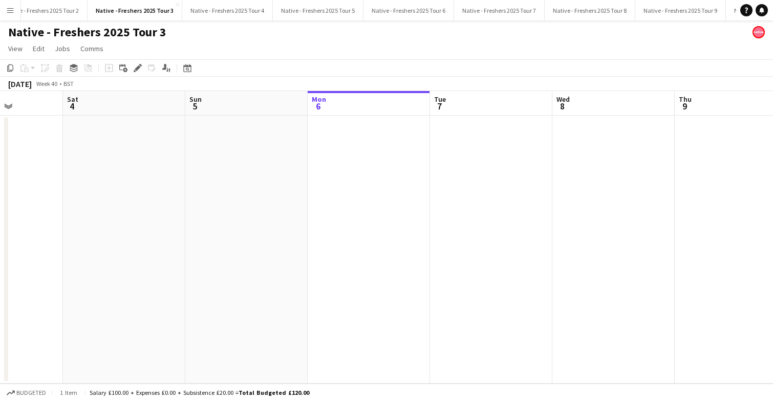
scroll to position [0, 435]
click at [363, 142] on app-date-cell at bounding box center [360, 250] width 122 height 268
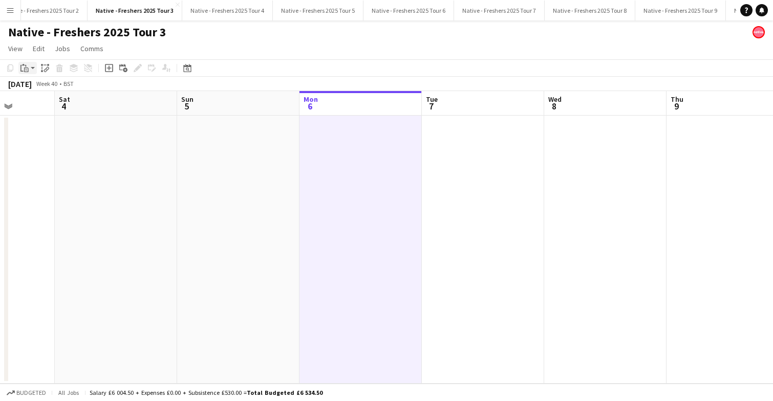
click at [25, 67] on icon "Paste" at bounding box center [24, 68] width 8 height 8
click at [56, 104] on link "Paste with crew Command Shift V" at bounding box center [67, 104] width 81 height 9
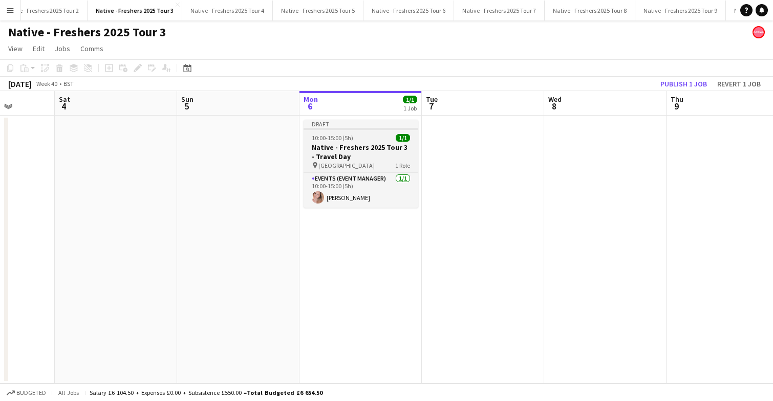
click at [381, 139] on div "10:00-15:00 (5h) 1/1" at bounding box center [361, 138] width 115 height 8
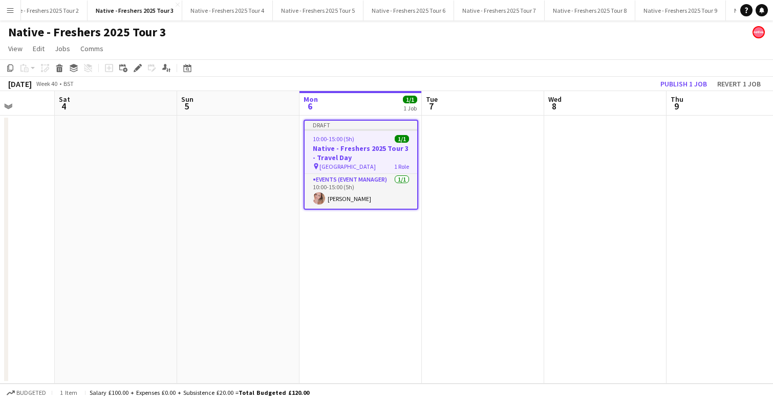
click at [381, 139] on div "10:00-15:00 (5h) 1/1" at bounding box center [361, 139] width 113 height 8
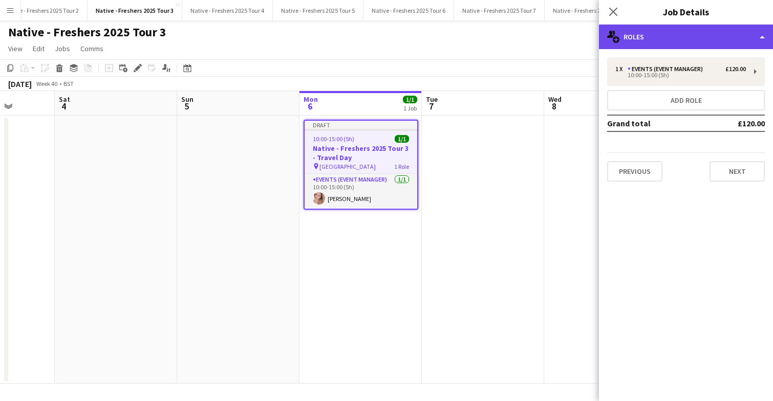
click at [694, 39] on div "multiple-users-add Roles" at bounding box center [686, 37] width 174 height 25
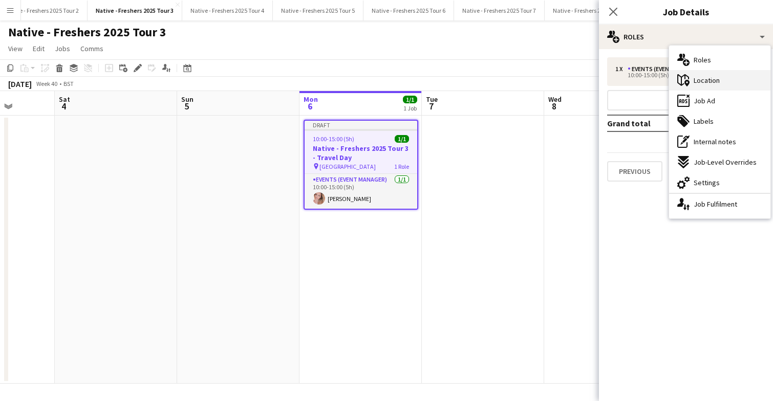
click at [711, 80] on span "Location" at bounding box center [707, 80] width 26 height 9
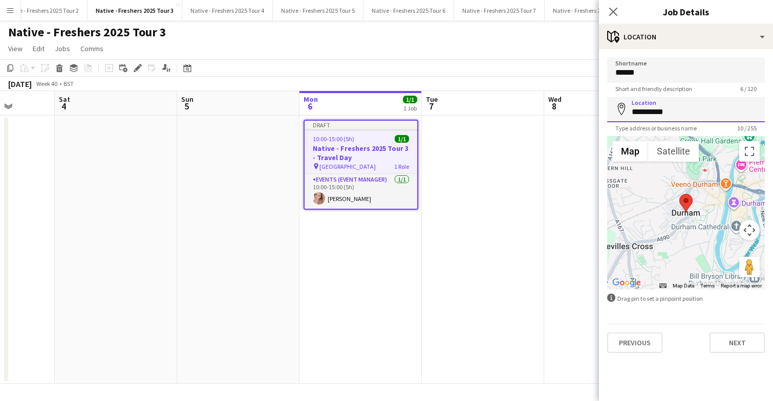
click at [684, 115] on input "**********" at bounding box center [686, 110] width 158 height 26
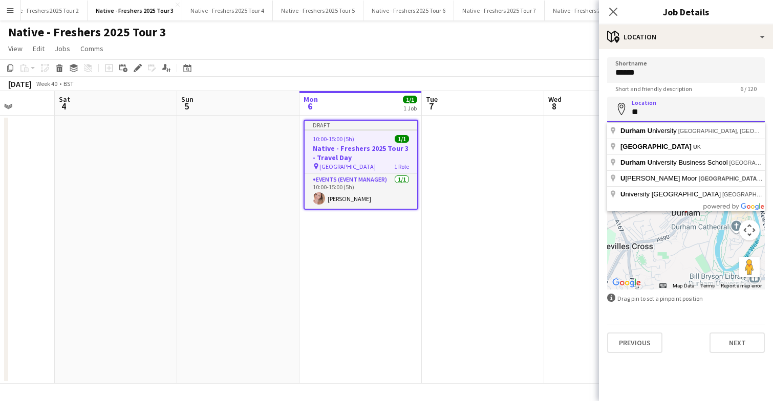
type input "*"
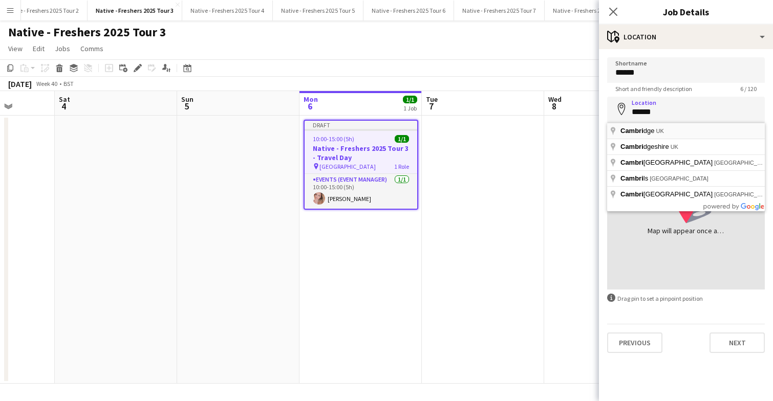
type input "**********"
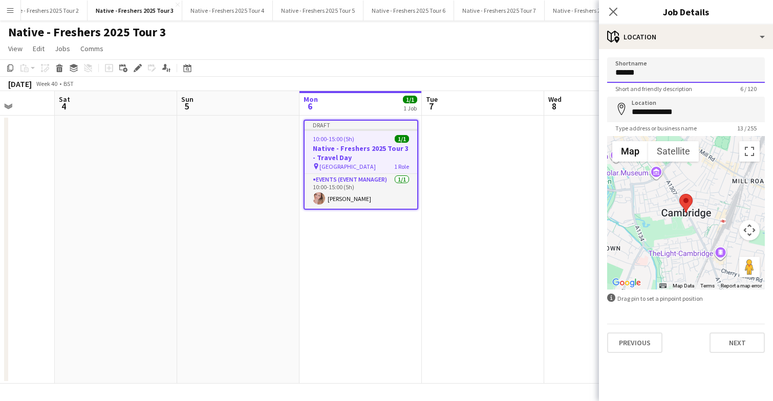
click at [669, 76] on input "******" at bounding box center [686, 70] width 158 height 26
type input "*"
type input "**********"
click at [506, 183] on app-date-cell at bounding box center [483, 250] width 122 height 268
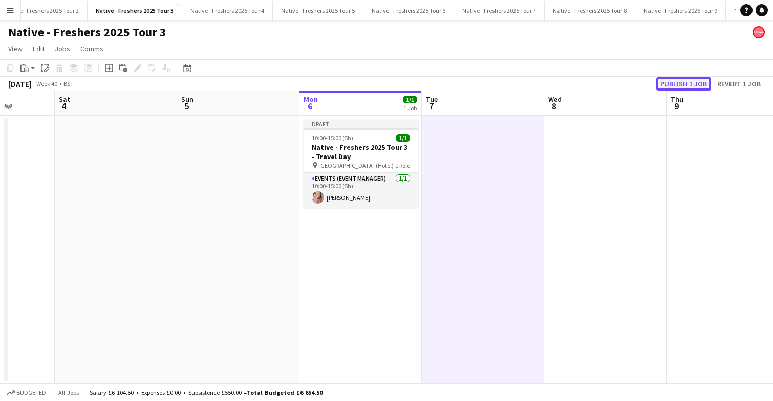
click at [671, 82] on button "Publish 1 job" at bounding box center [683, 83] width 55 height 13
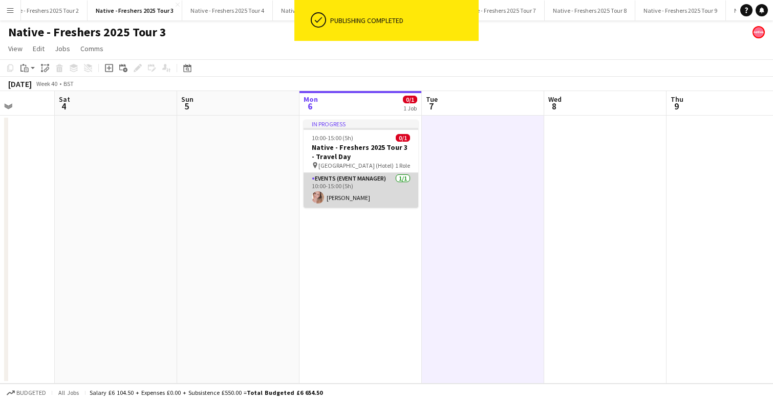
click at [376, 197] on app-card-role "Events (Event Manager) [DATE] 10:00-15:00 (5h) [PERSON_NAME]" at bounding box center [361, 190] width 115 height 35
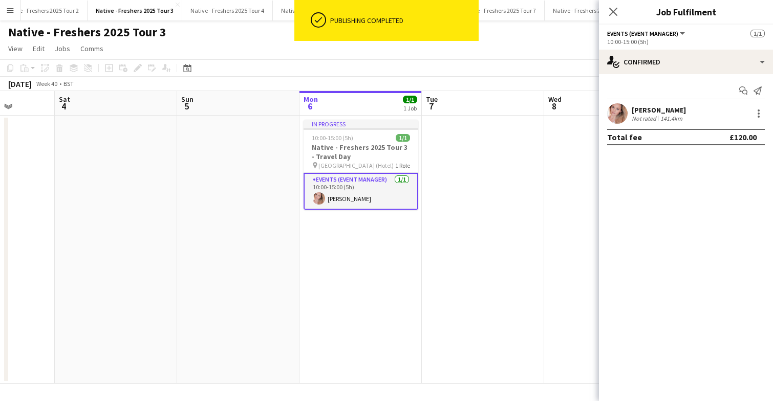
click at [486, 182] on app-date-cell at bounding box center [483, 250] width 122 height 268
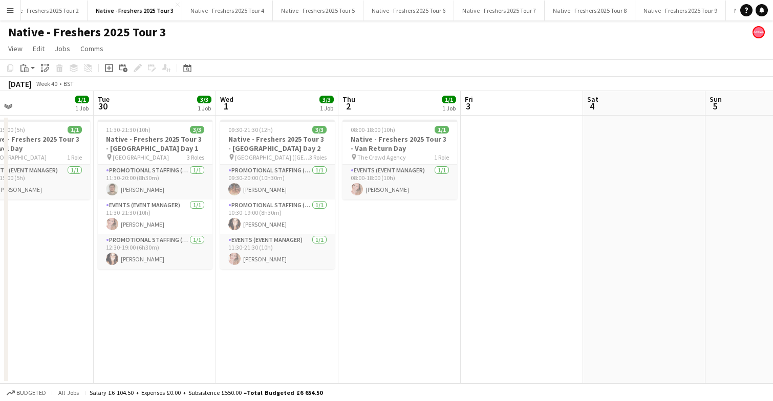
scroll to position [0, 273]
click at [156, 135] on h3 "Native - Freshers 2025 Tour 3 - [GEOGRAPHIC_DATA] Day 1" at bounding box center [155, 144] width 115 height 18
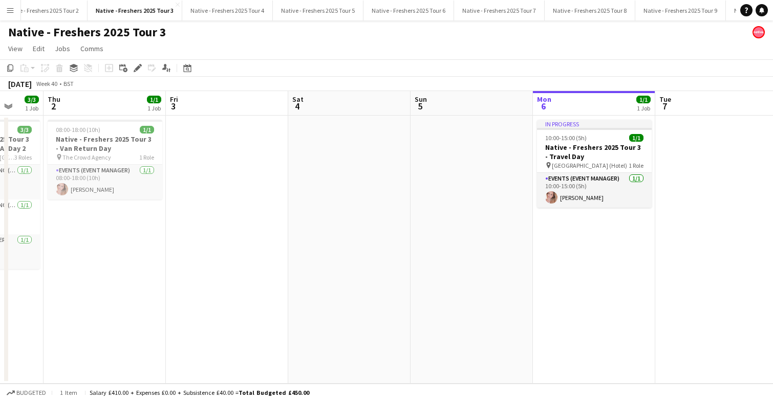
scroll to position [0, 348]
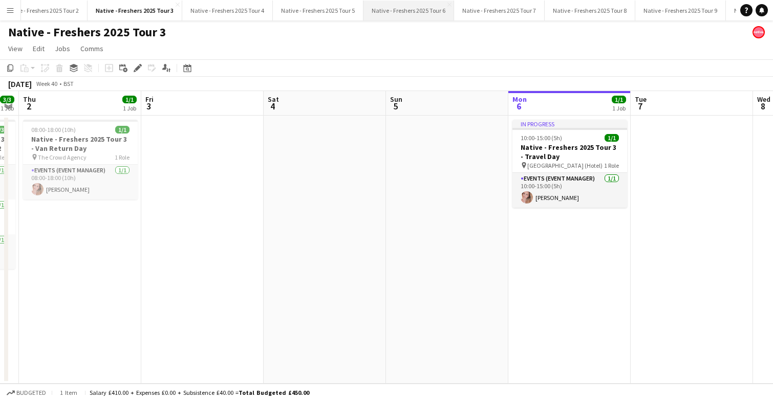
click at [409, 11] on button "Native - Freshers 2025 Tour 6 Close" at bounding box center [408, 11] width 91 height 20
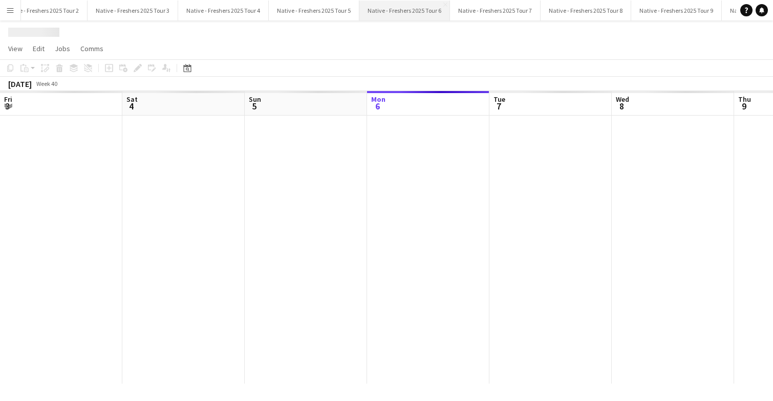
scroll to position [0, 245]
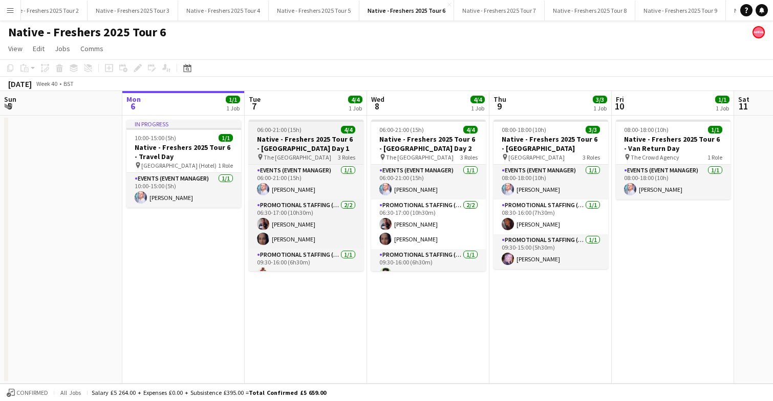
click at [316, 135] on h3 "Native - Freshers 2025 Tour 6 - [GEOGRAPHIC_DATA] Day 1" at bounding box center [306, 144] width 115 height 18
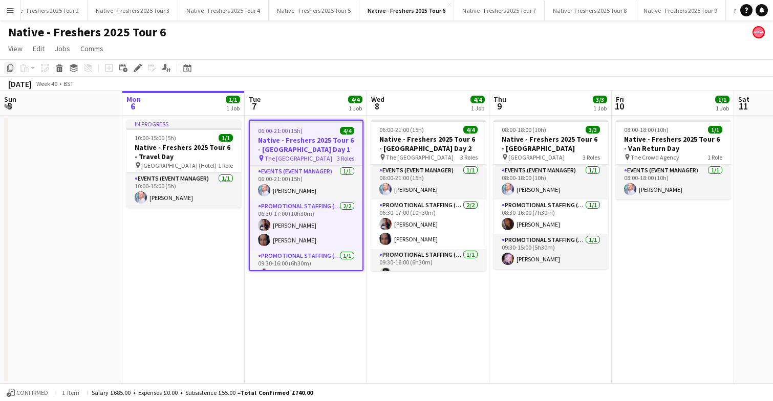
click at [9, 66] on icon "Copy" at bounding box center [10, 68] width 8 height 8
click at [147, 8] on button "Native - Freshers 2025 Tour 3 Close" at bounding box center [133, 11] width 91 height 20
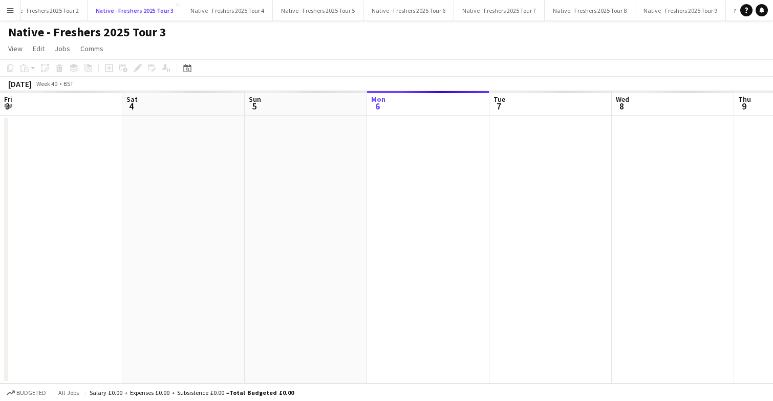
scroll to position [0, 245]
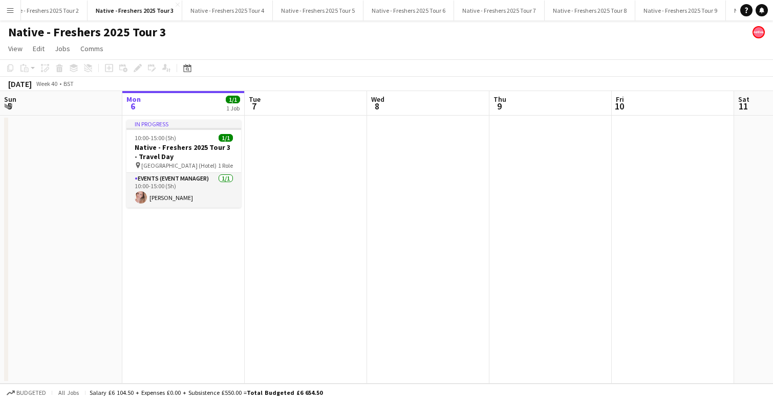
click at [317, 164] on app-date-cell at bounding box center [306, 250] width 122 height 268
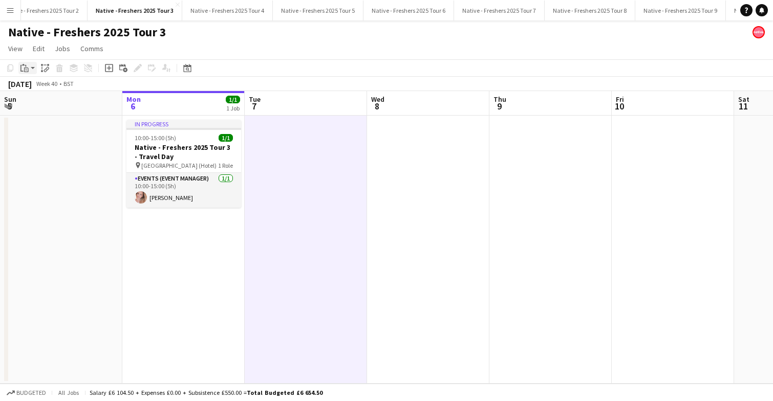
click at [28, 67] on icon "Paste" at bounding box center [24, 68] width 8 height 8
click at [49, 90] on link "Paste Command V" at bounding box center [67, 87] width 81 height 9
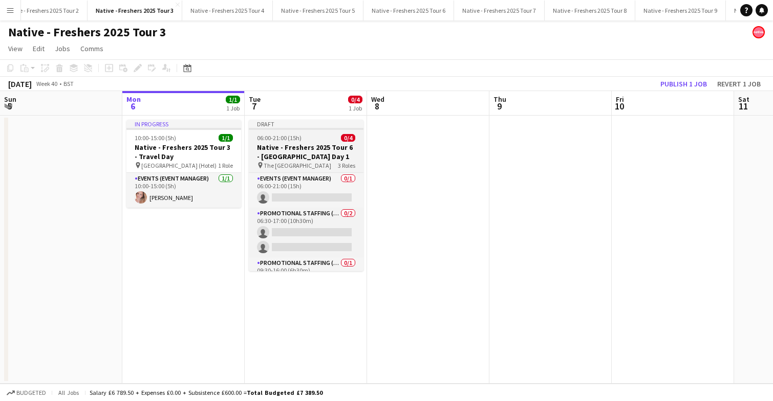
click at [322, 138] on div "06:00-21:00 (15h) 0/4" at bounding box center [306, 138] width 115 height 8
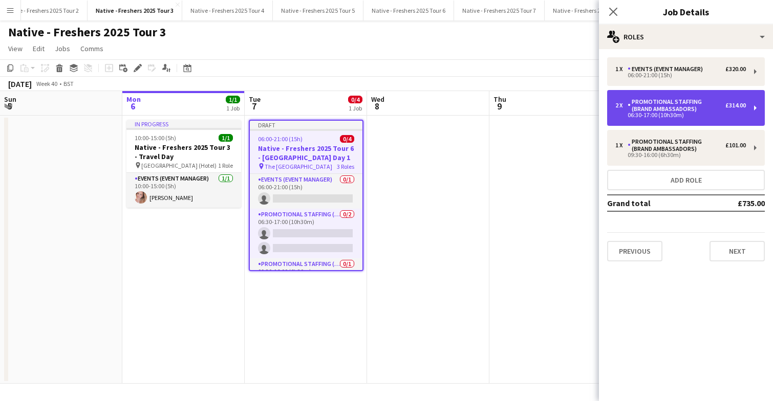
click at [697, 104] on div "Promotional Staffing (Brand Ambassadors)" at bounding box center [677, 105] width 98 height 14
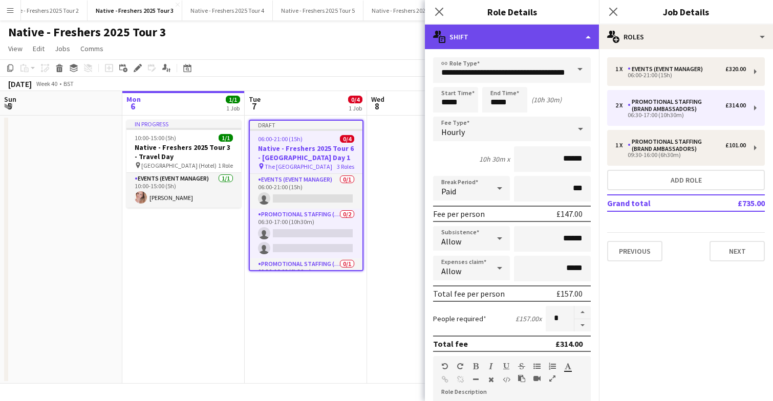
click at [525, 39] on div "multiple-actions-text Shift" at bounding box center [512, 37] width 174 height 25
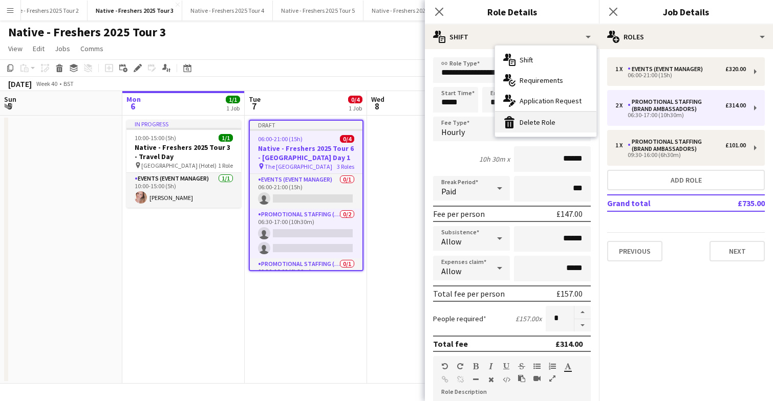
click at [545, 129] on div "bin-2 Delete Role" at bounding box center [545, 122] width 101 height 20
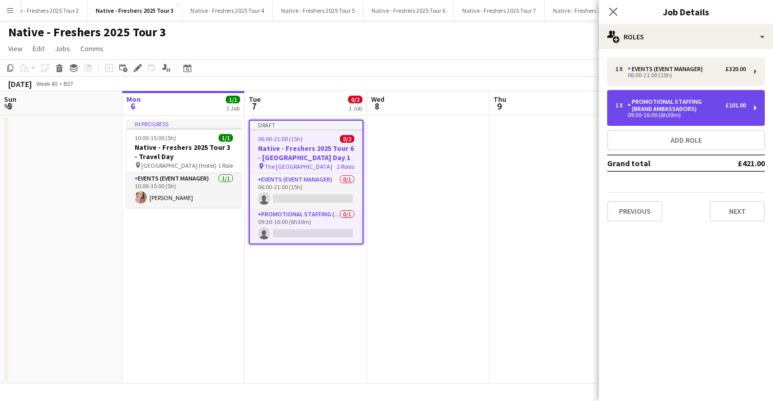
click at [682, 101] on div "Promotional Staffing (Brand Ambassadors)" at bounding box center [677, 105] width 98 height 14
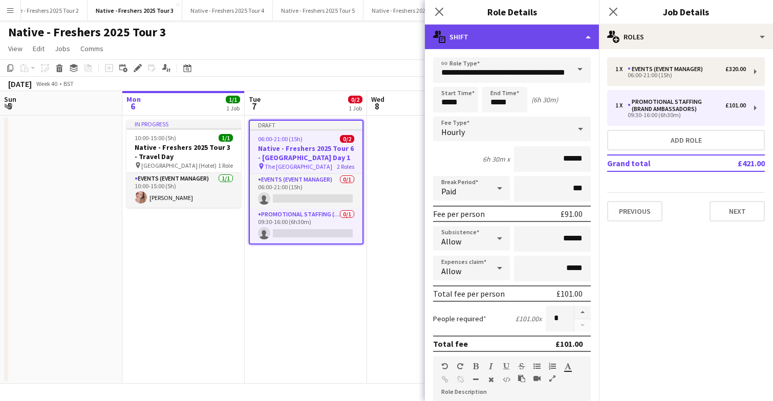
click at [518, 37] on div "multiple-actions-text Shift" at bounding box center [512, 37] width 174 height 25
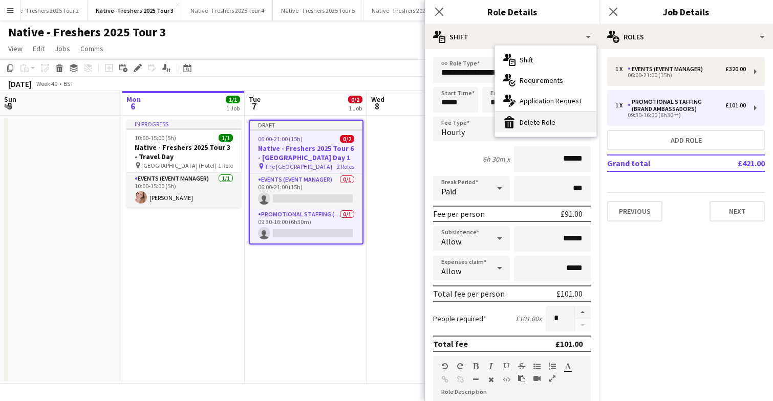
click at [534, 120] on div "bin-2 Delete Role" at bounding box center [545, 122] width 101 height 20
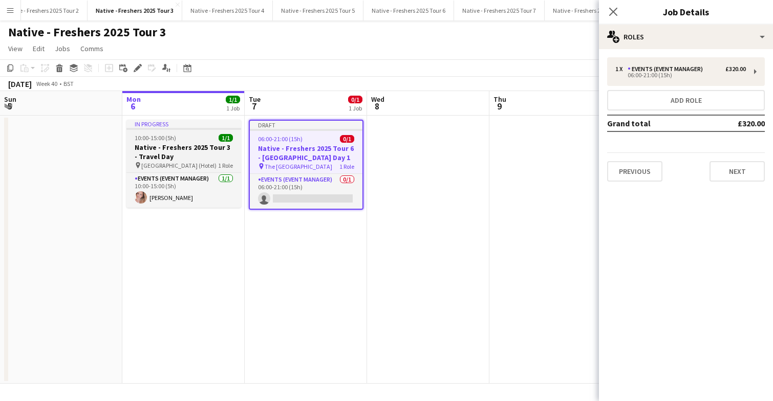
click at [185, 139] on div "10:00-15:00 (5h) 1/1" at bounding box center [183, 138] width 115 height 8
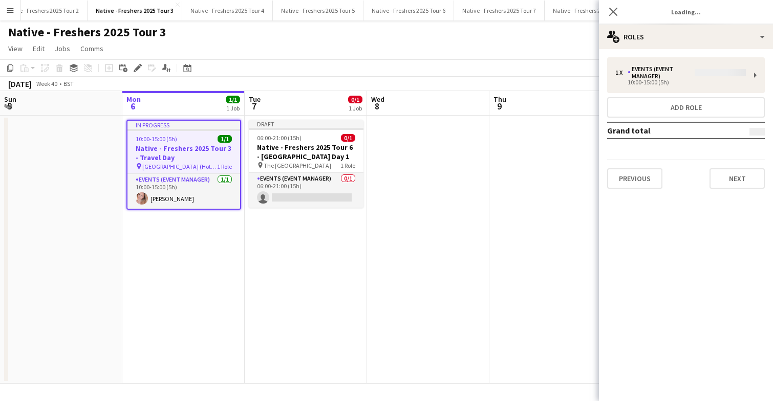
click at [185, 139] on div "10:00-15:00 (5h) 1/1" at bounding box center [183, 139] width 113 height 8
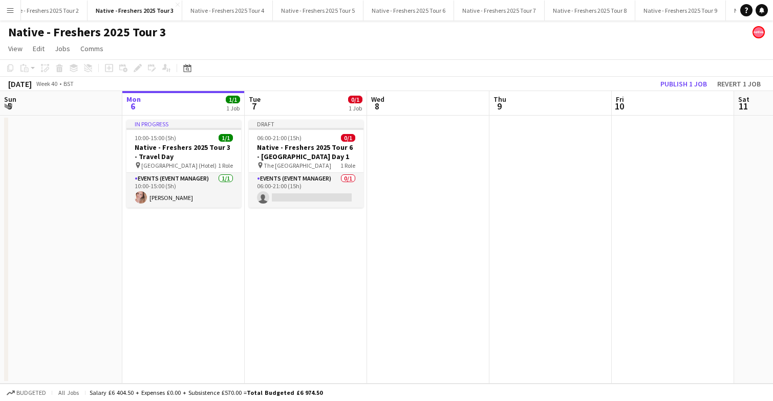
click at [365, 154] on app-date-cell "Draft 06:00-21:00 (15h) 0/1 Native - Freshers 2025 Tour 6 - University of Cambr…" at bounding box center [306, 250] width 122 height 268
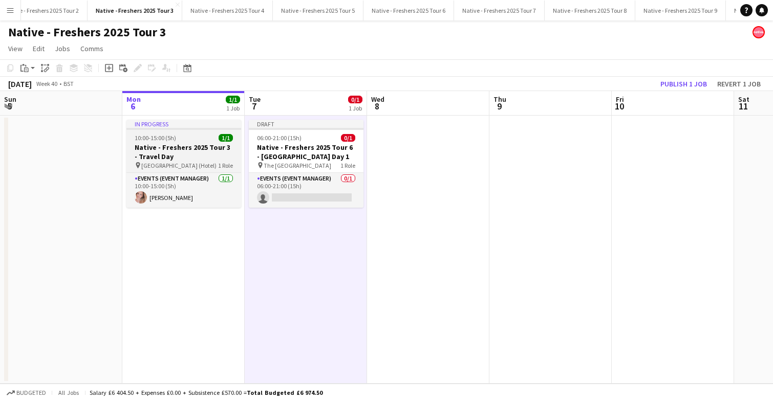
click at [219, 144] on h3 "Native - Freshers 2025 Tour 3 - Travel Day" at bounding box center [183, 152] width 115 height 18
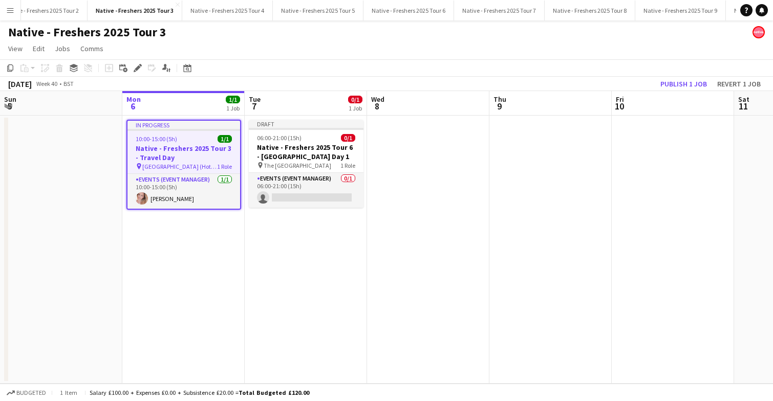
click at [219, 144] on h3 "Native - Freshers 2025 Tour 3 - Travel Day" at bounding box center [183, 153] width 113 height 18
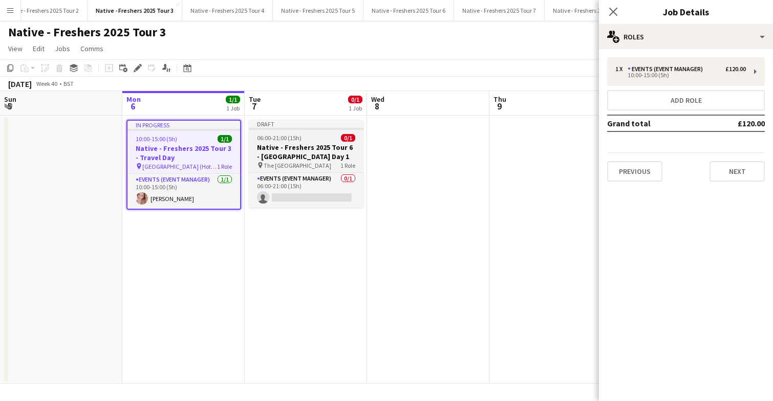
click at [317, 142] on app-job-card "Draft 06:00-21:00 (15h) 0/1 Native - Freshers 2025 Tour 6 - University of Cambr…" at bounding box center [306, 164] width 115 height 88
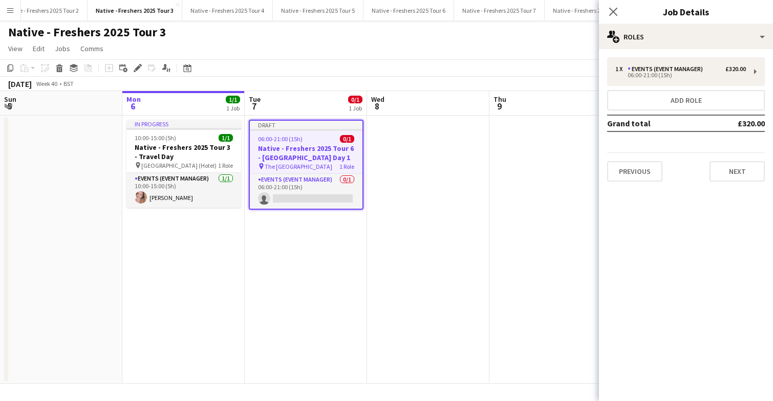
click at [433, 140] on app-date-cell at bounding box center [428, 250] width 122 height 268
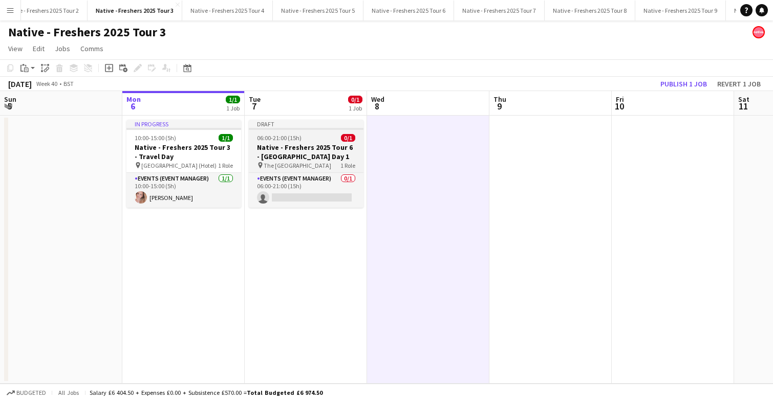
click at [300, 146] on h3 "Native - Freshers 2025 Tour 6 - University of Cambridge Day 1" at bounding box center [306, 152] width 115 height 18
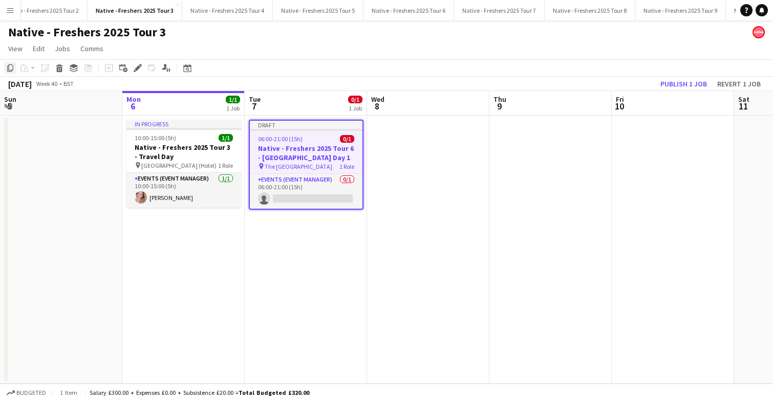
click at [7, 69] on icon at bounding box center [10, 68] width 6 height 7
click at [418, 141] on app-date-cell at bounding box center [428, 250] width 122 height 268
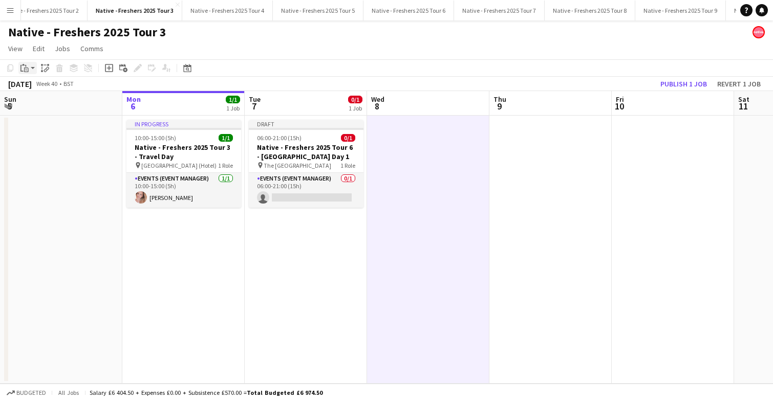
click at [24, 64] on icon "Paste" at bounding box center [24, 68] width 8 height 8
click at [60, 88] on link "Paste Command V" at bounding box center [67, 87] width 81 height 9
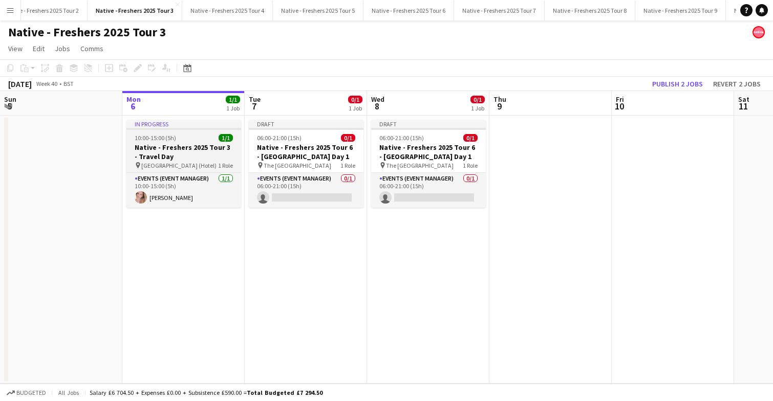
click at [178, 138] on div "10:00-15:00 (5h) 1/1" at bounding box center [183, 138] width 115 height 8
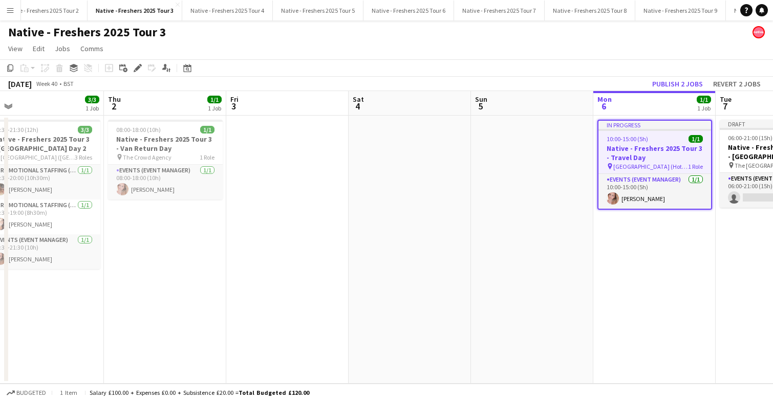
scroll to position [0, 253]
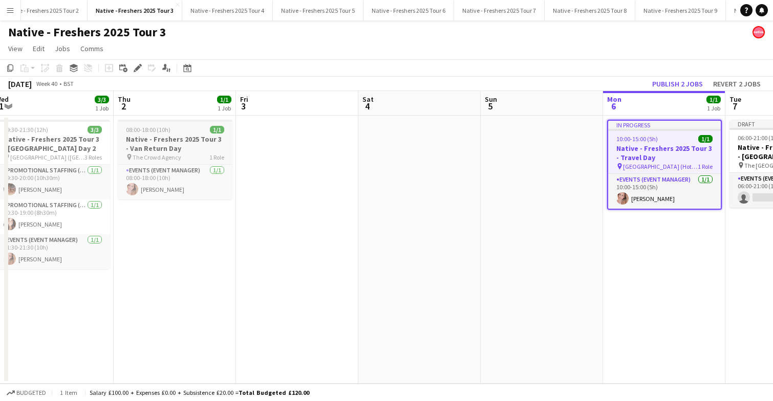
click at [182, 138] on h3 "Native - Freshers 2025 Tour 3 - Van Return Day" at bounding box center [175, 144] width 115 height 18
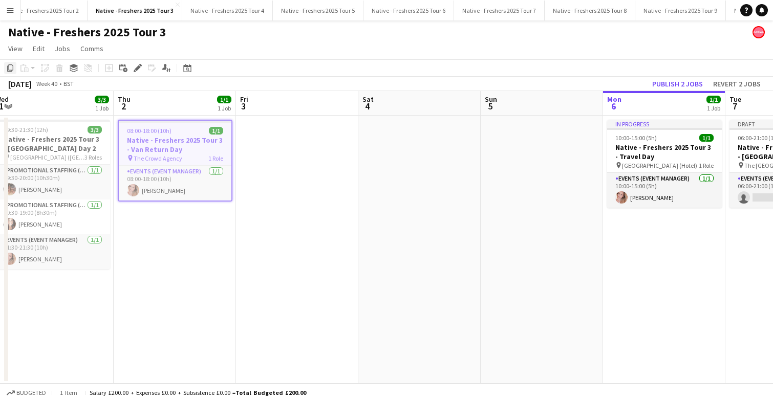
click at [12, 70] on icon "Copy" at bounding box center [10, 68] width 8 height 8
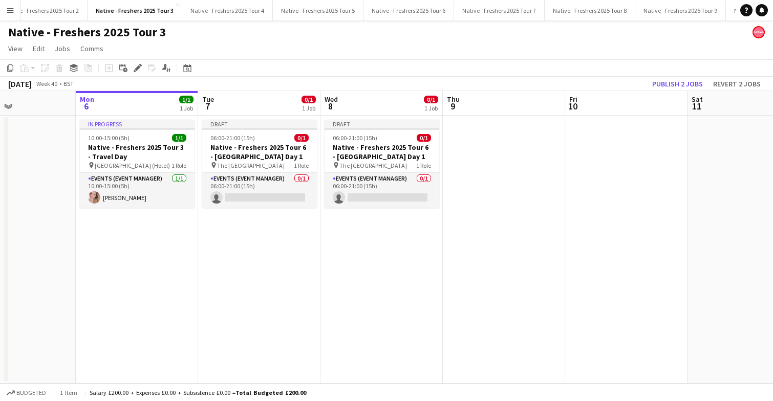
scroll to position [0, 299]
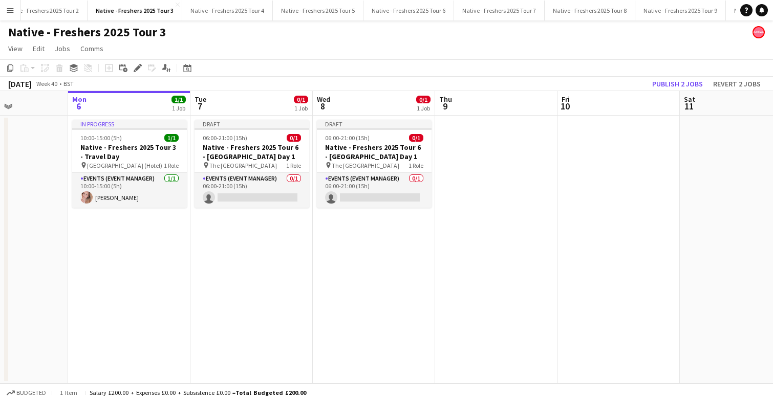
click at [499, 146] on app-date-cell at bounding box center [496, 250] width 122 height 268
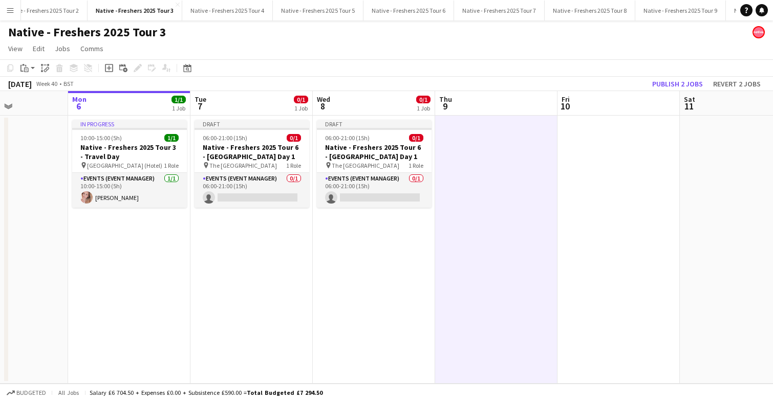
click at [499, 146] on app-date-cell at bounding box center [496, 250] width 122 height 268
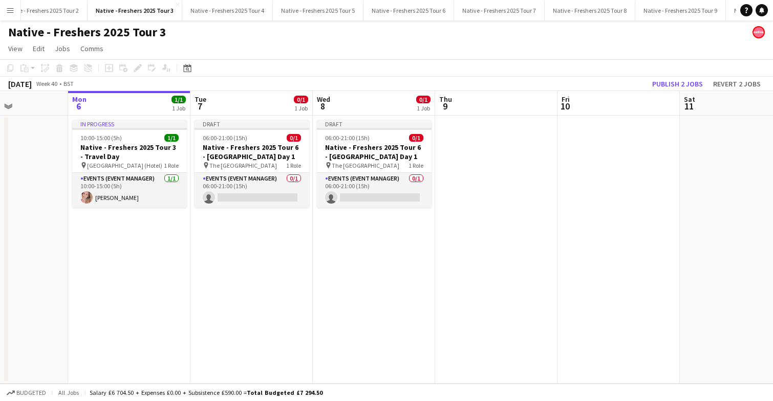
click at [499, 146] on app-date-cell at bounding box center [496, 250] width 122 height 268
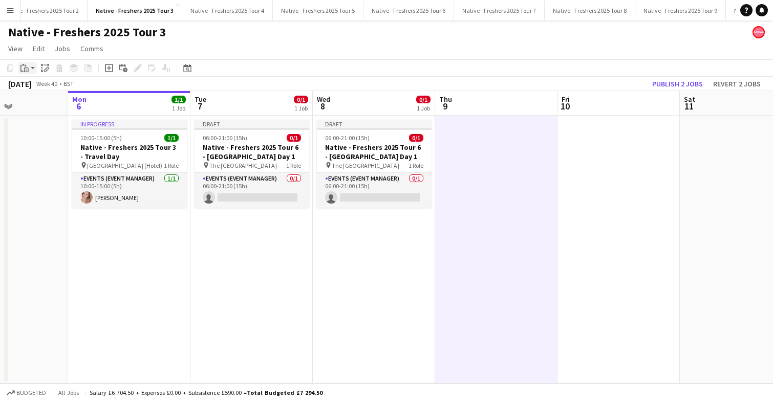
click at [26, 68] on icon "Paste" at bounding box center [24, 68] width 8 height 8
click at [53, 93] on div "Paste Command V Paste with crew Command Shift V" at bounding box center [67, 96] width 97 height 43
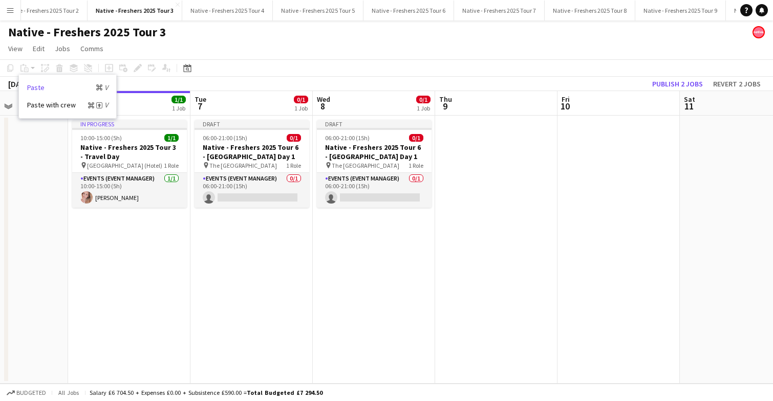
click at [48, 88] on link "Paste Command V" at bounding box center [67, 87] width 81 height 9
click at [472, 148] on app-date-cell at bounding box center [496, 250] width 122 height 268
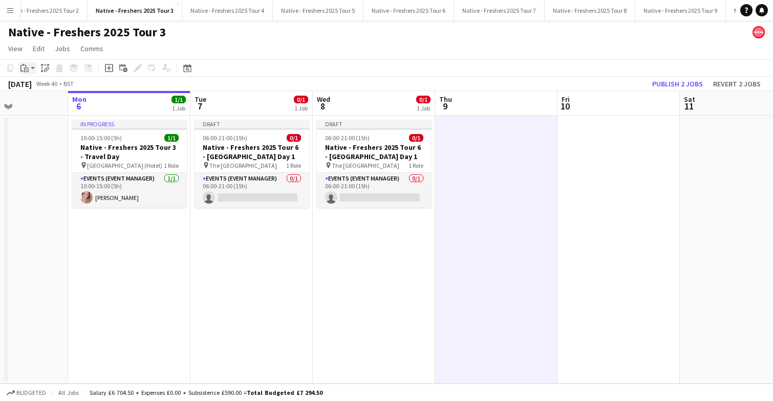
click at [24, 67] on icon "Paste" at bounding box center [24, 68] width 8 height 8
click at [45, 89] on link "Paste Command V" at bounding box center [67, 87] width 81 height 9
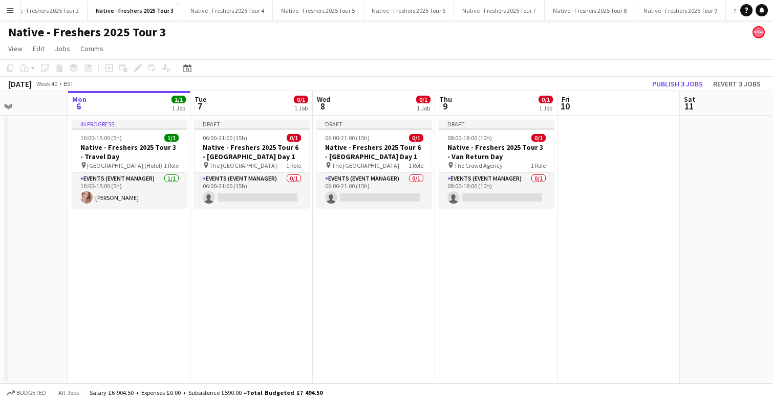
click at [100, 264] on app-date-cell "In progress 10:00-15:00 (5h) 1/1 Native - Freshers 2025 Tour 3 - Travel Day pin…" at bounding box center [129, 250] width 122 height 268
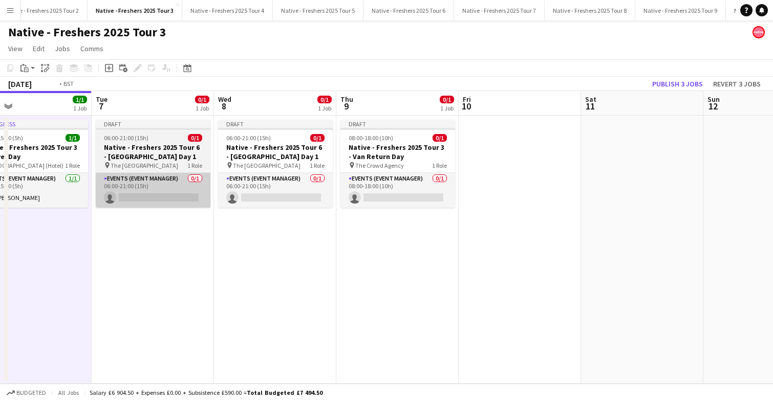
scroll to position [0, 404]
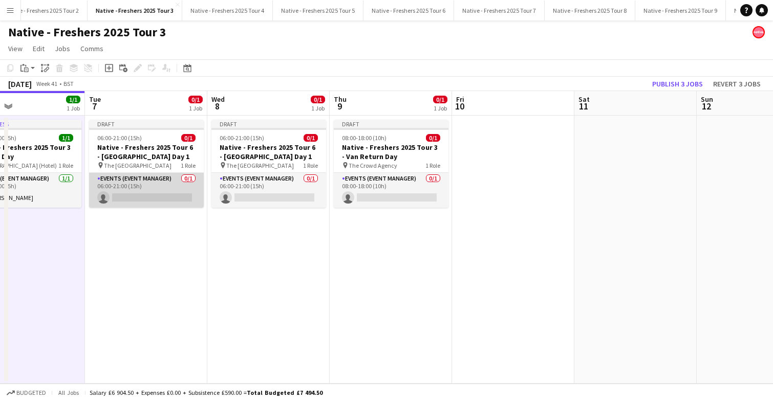
click at [155, 190] on app-card-role "Events (Event Manager) 0/1 06:00-21:00 (15h) single-neutral-actions" at bounding box center [146, 190] width 115 height 35
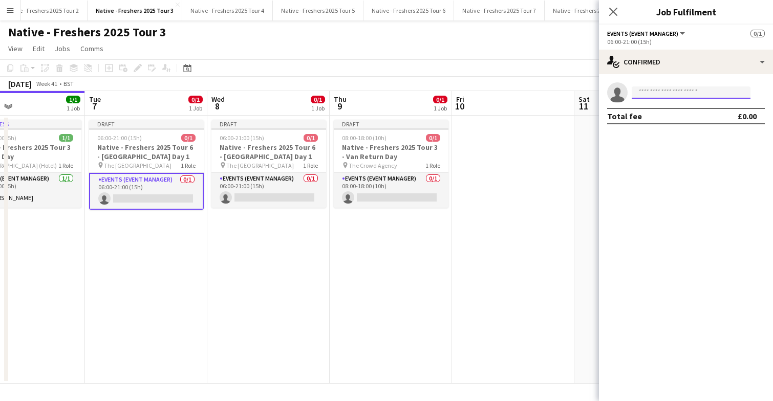
click at [678, 92] on input at bounding box center [691, 93] width 119 height 12
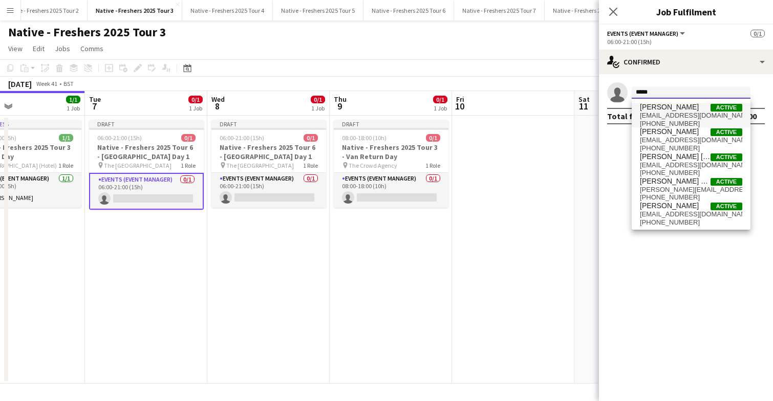
type input "*****"
click at [682, 112] on span "hollybanks@btinternet.com" at bounding box center [691, 116] width 102 height 8
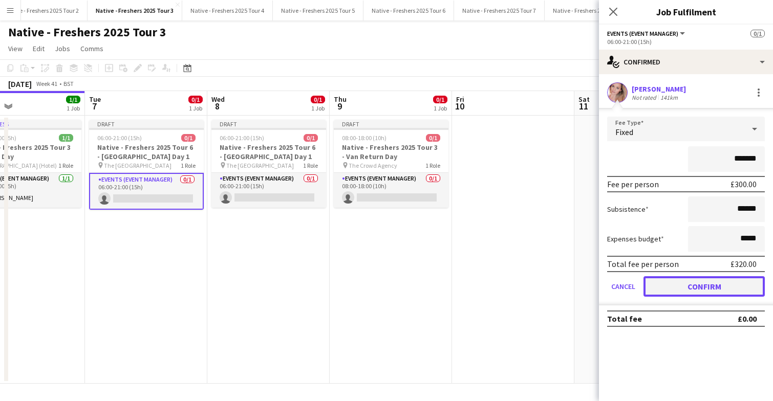
click at [680, 288] on button "Confirm" at bounding box center [704, 286] width 121 height 20
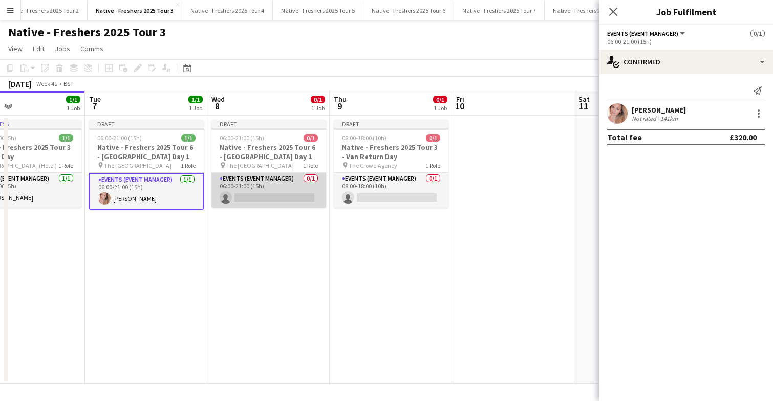
click at [279, 199] on app-card-role "Events (Event Manager) 0/1 06:00-21:00 (15h) single-neutral-actions" at bounding box center [268, 190] width 115 height 35
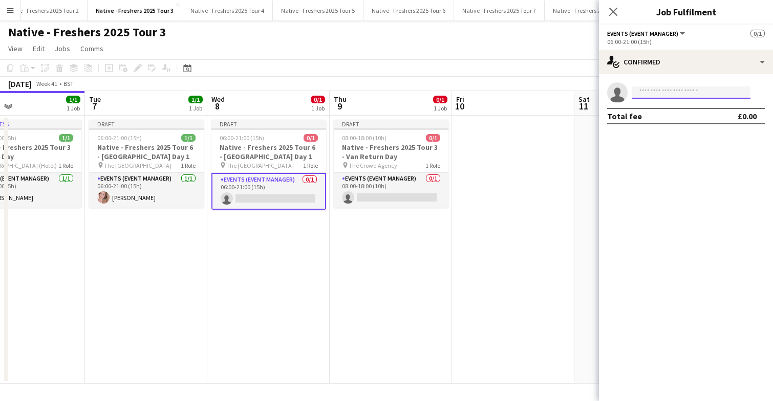
click at [670, 93] on input at bounding box center [691, 93] width 119 height 12
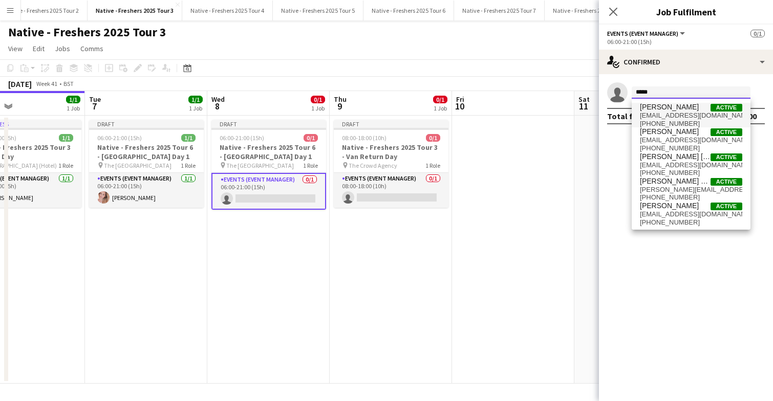
type input "*****"
click at [672, 109] on span "Holly Banks" at bounding box center [669, 107] width 59 height 9
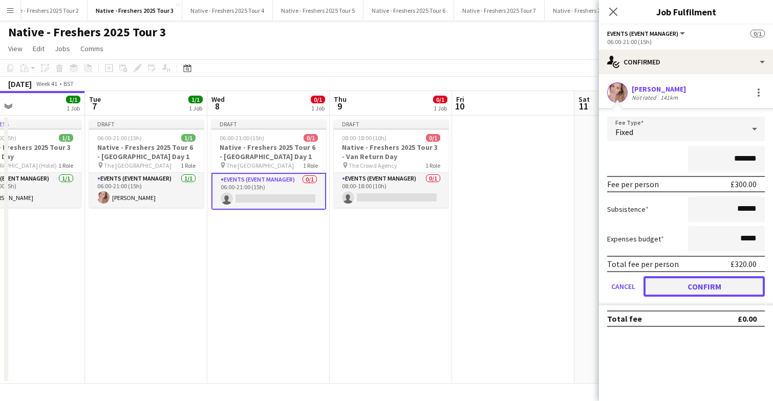
click at [702, 288] on button "Confirm" at bounding box center [704, 286] width 121 height 20
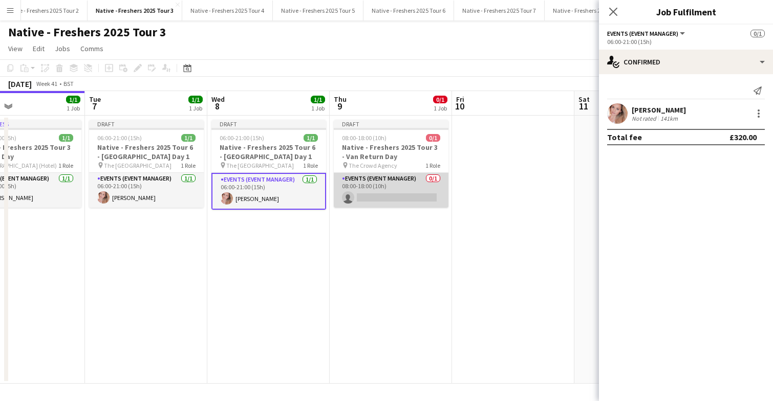
click at [403, 186] on app-card-role "Events (Event Manager) 0/1 08:00-18:00 (10h) single-neutral-actions" at bounding box center [391, 190] width 115 height 35
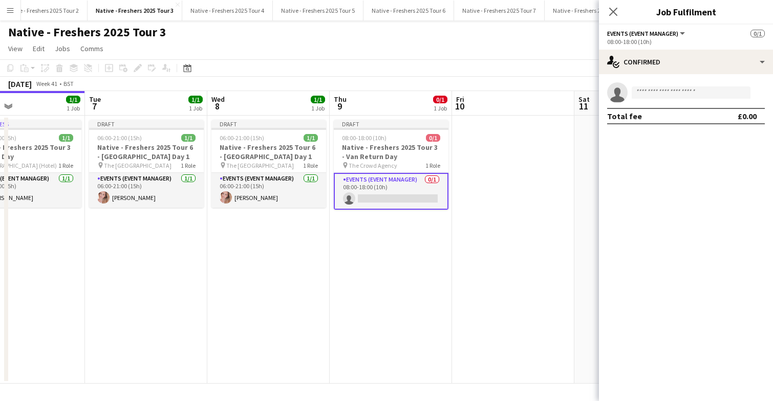
click at [670, 100] on app-invite-slot "single-neutral-actions" at bounding box center [686, 92] width 174 height 20
click at [670, 93] on input at bounding box center [691, 93] width 119 height 12
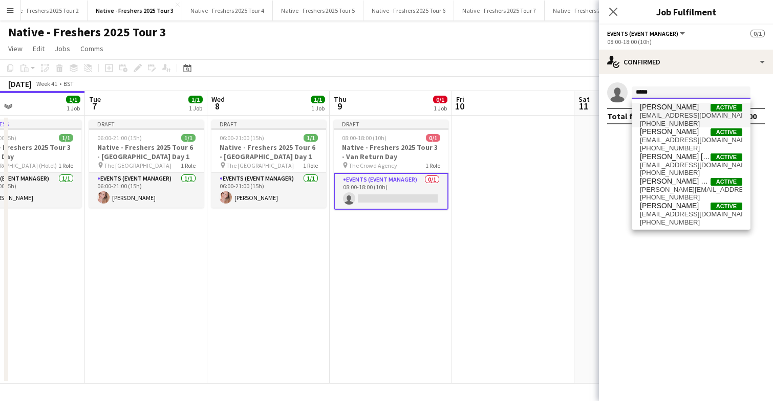
type input "*****"
click at [675, 112] on span "hollybanks@btinternet.com" at bounding box center [691, 116] width 102 height 8
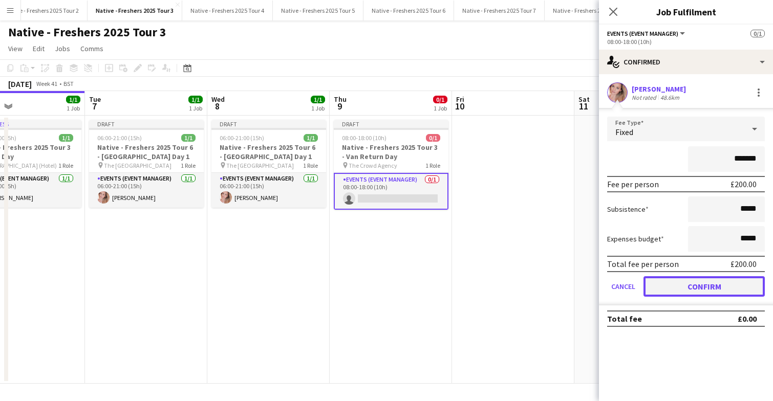
click at [691, 289] on button "Confirm" at bounding box center [704, 286] width 121 height 20
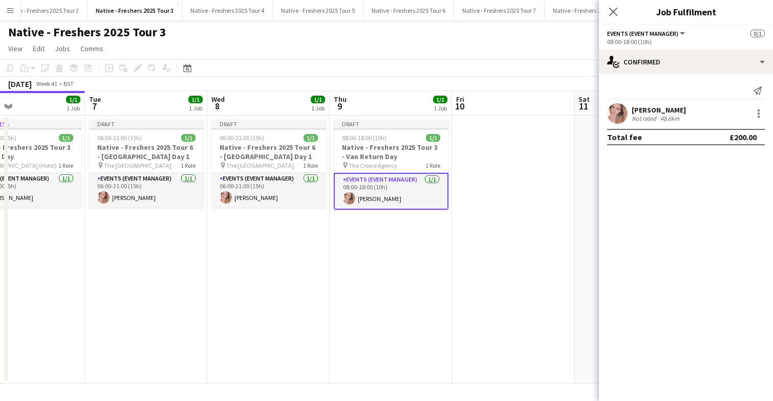
click at [348, 240] on app-date-cell "Draft 08:00-18:00 (10h) 1/1 Native - Freshers 2025 Tour 3 - Van Return Day pin …" at bounding box center [391, 250] width 122 height 268
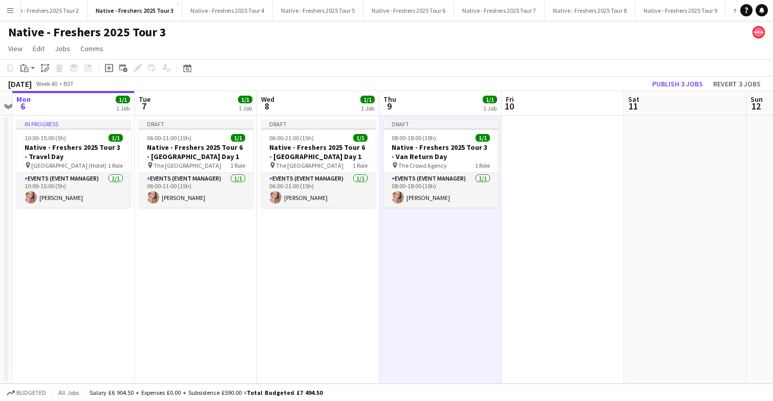
scroll to position [0, 354]
click at [677, 83] on button "Publish 3 jobs" at bounding box center [677, 83] width 59 height 13
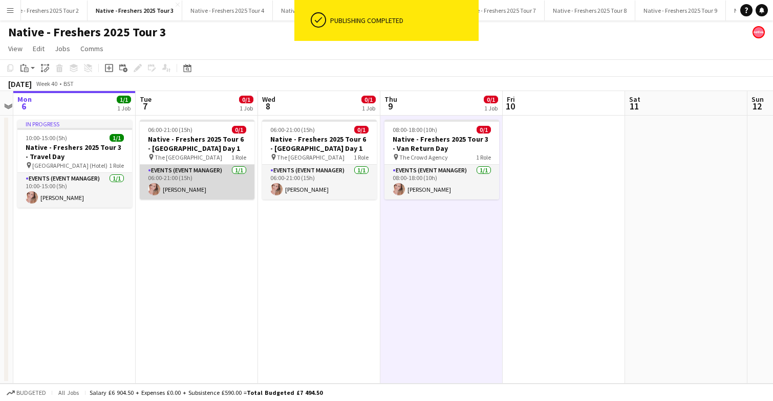
click at [233, 182] on app-card-role "Events (Event Manager) 1/1 06:00-21:00 (15h) Holly Banks" at bounding box center [197, 182] width 115 height 35
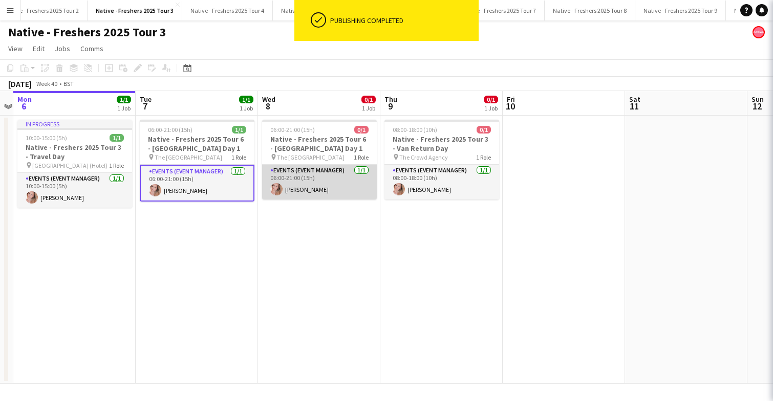
scroll to position [0, 353]
click at [341, 178] on app-card-role "Events (Event Manager) 1/1 06:00-21:00 (15h) Holly Banks" at bounding box center [320, 182] width 115 height 35
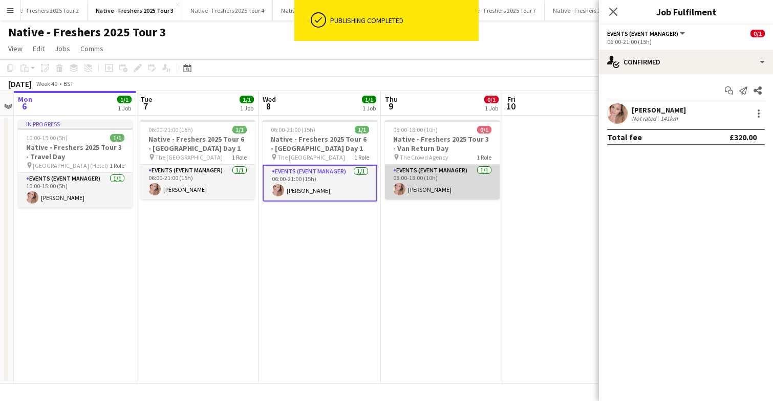
click at [435, 186] on app-card-role "Events (Event Manager) 1/1 08:00-18:00 (10h) Holly Banks" at bounding box center [442, 182] width 115 height 35
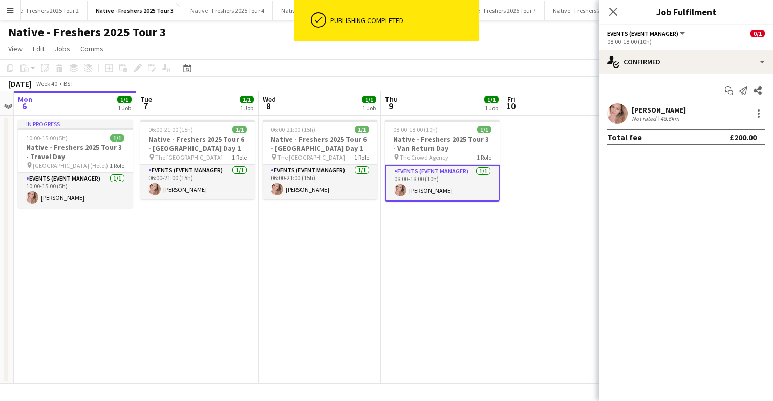
click at [445, 251] on app-date-cell "08:00-18:00 (10h) 1/1 Native - Freshers 2025 Tour 3 - Van Return Day pin The Cr…" at bounding box center [442, 250] width 122 height 268
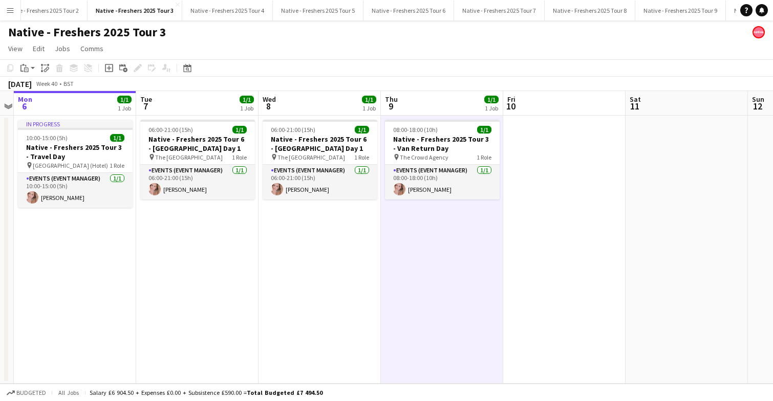
click at [213, 271] on app-date-cell "06:00-21:00 (15h) 1/1 Native - Freshers 2025 Tour 6 - University of Cambridge D…" at bounding box center [197, 250] width 122 height 268
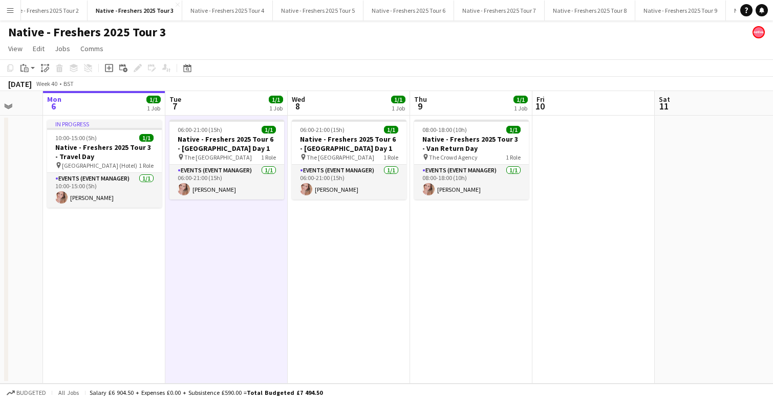
scroll to position [0, 314]
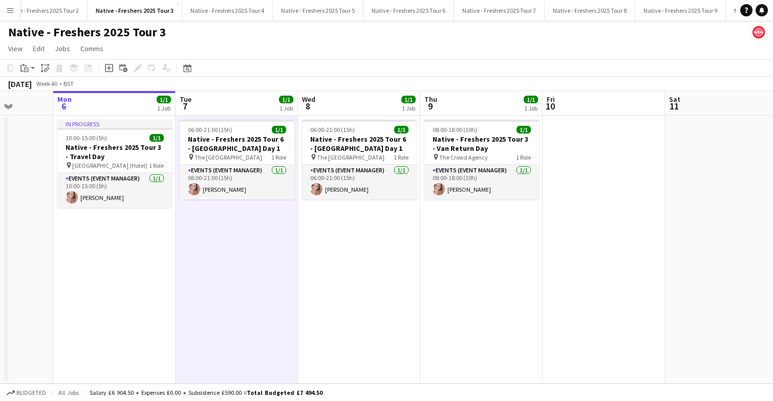
click at [375, 272] on app-date-cell "06:00-21:00 (15h) 1/1 Native - Freshers 2025 Tour 6 - University of Cambridge D…" at bounding box center [359, 250] width 122 height 268
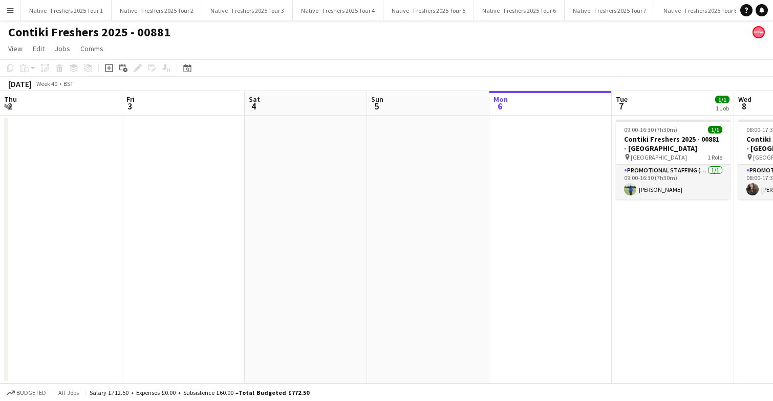
scroll to position [0, 352]
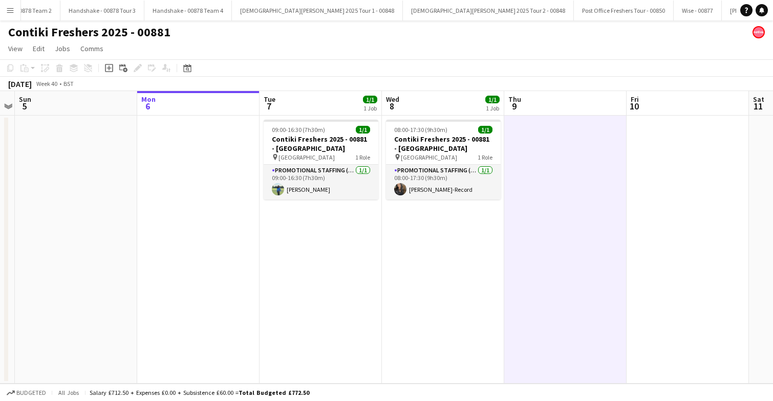
click at [344, 249] on app-date-cell "09:00-16:30 (7h30m) 1/1 Contiki Freshers 2025 - 00881 - [GEOGRAPHIC_DATA] pin U…" at bounding box center [321, 250] width 122 height 268
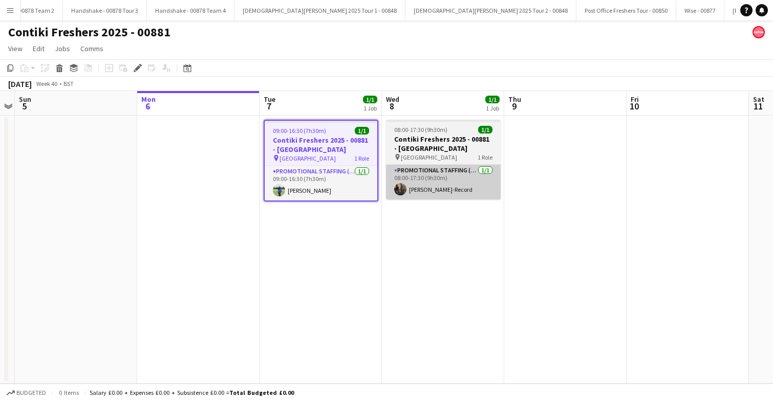
scroll to position [0, 1513]
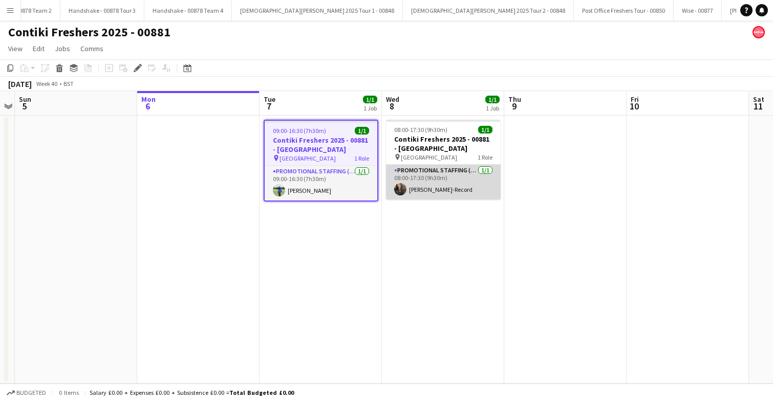
click at [474, 185] on app-card-role "Promotional Staffing (Brand Ambassadors) [DATE] 08:00-17:30 (9h30m) [PERSON_NAM…" at bounding box center [443, 182] width 115 height 35
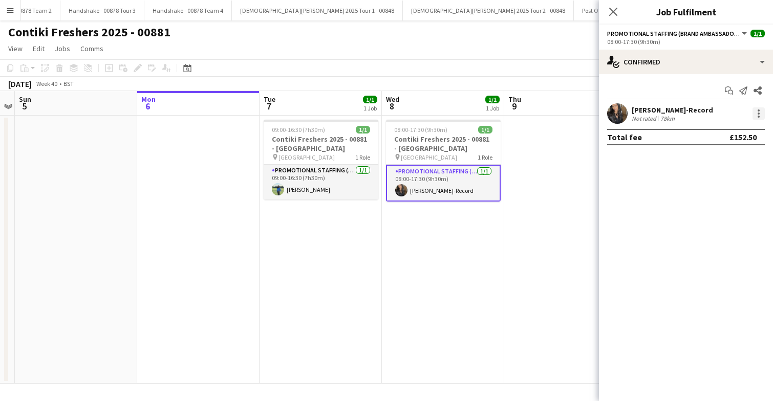
click at [761, 113] on div at bounding box center [759, 114] width 12 height 12
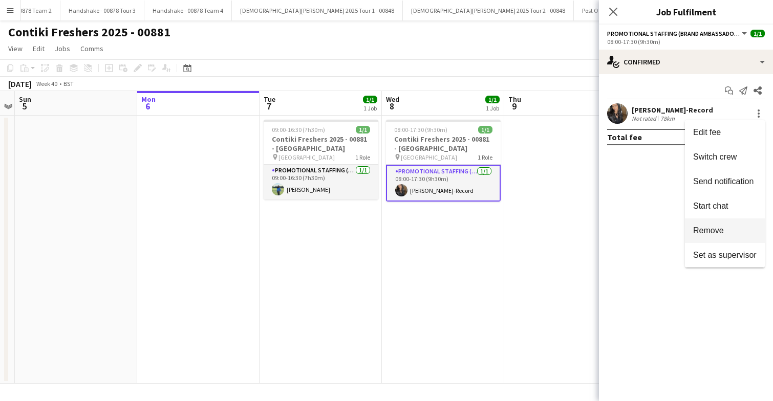
click at [717, 233] on span "Remove" at bounding box center [708, 230] width 31 height 9
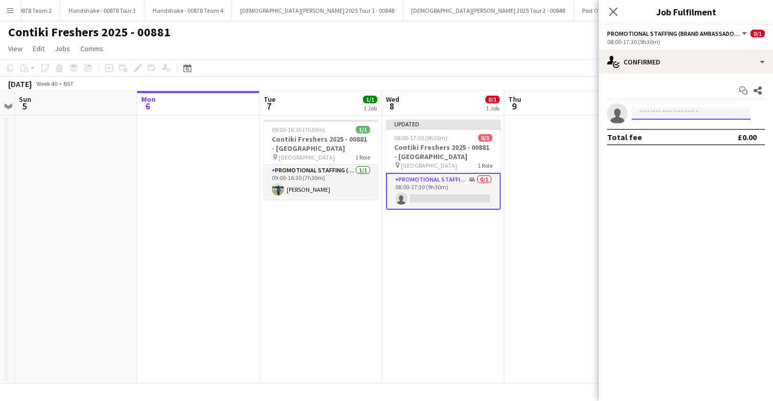
click at [676, 113] on input at bounding box center [691, 114] width 119 height 12
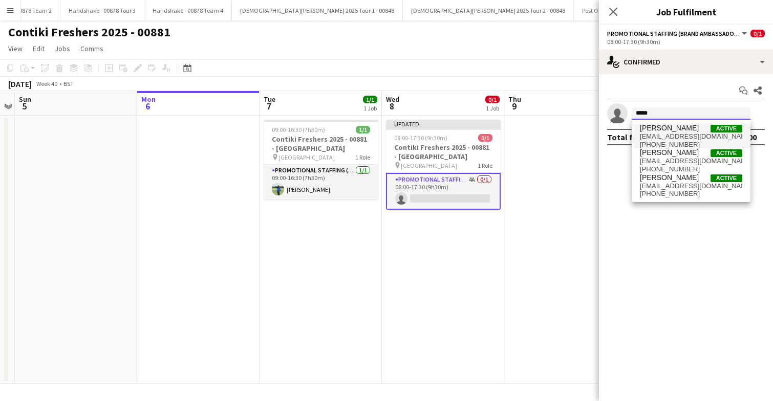
type input "*****"
click at [667, 134] on span "[EMAIL_ADDRESS][DOMAIN_NAME]" at bounding box center [691, 137] width 102 height 8
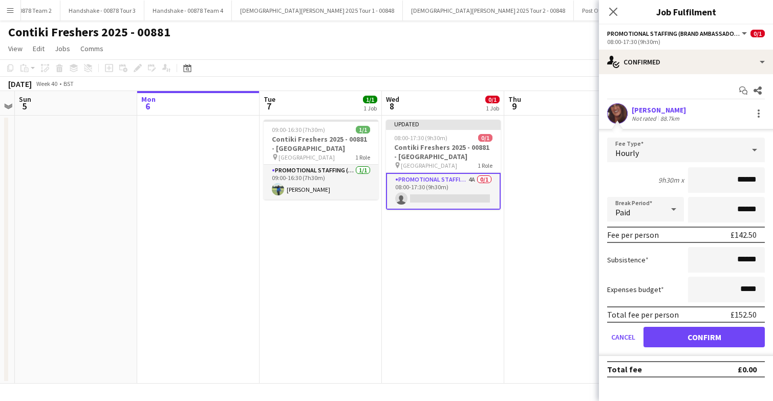
click at [540, 237] on app-date-cell at bounding box center [565, 250] width 122 height 268
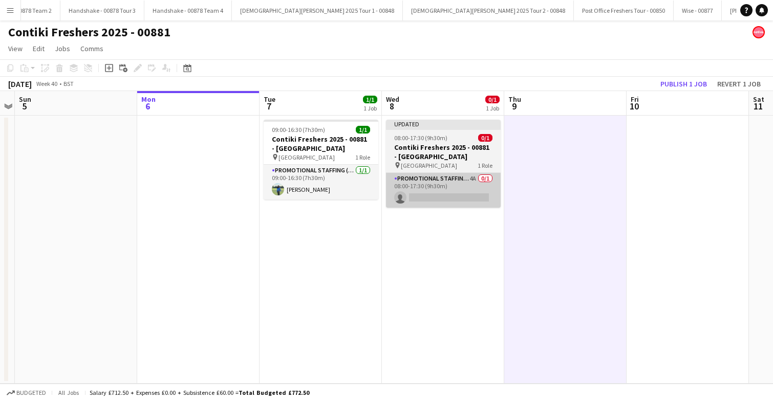
click at [476, 195] on app-card-role "Promotional Staffing (Brand Ambassadors) 4A 0/1 08:00-17:30 (9h30m) single-neut…" at bounding box center [443, 190] width 115 height 35
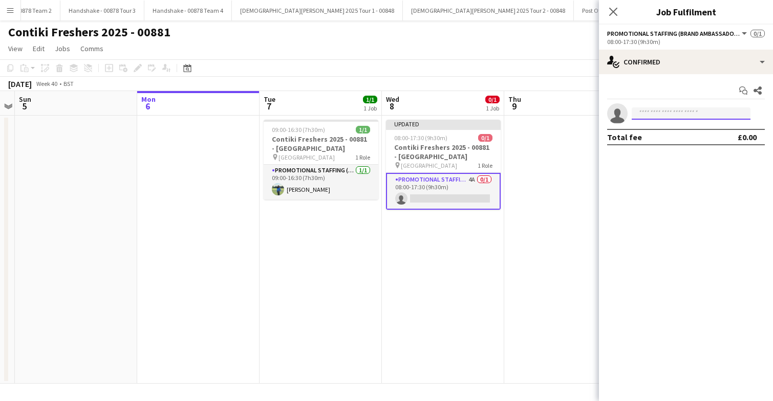
click at [676, 118] on input at bounding box center [691, 114] width 119 height 12
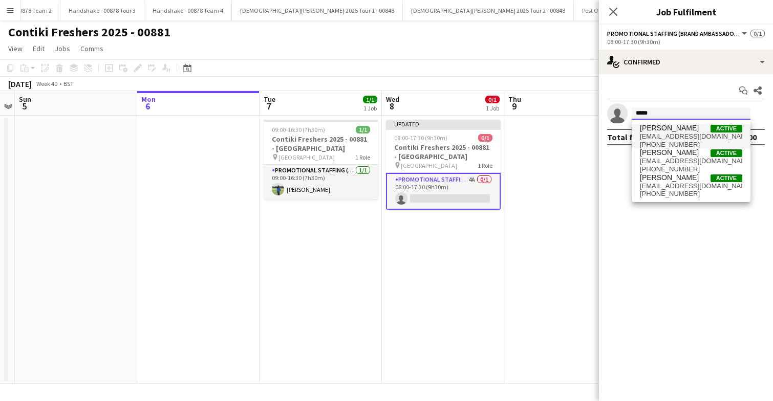
type input "*****"
click at [683, 134] on span "[EMAIL_ADDRESS][DOMAIN_NAME]" at bounding box center [691, 137] width 102 height 8
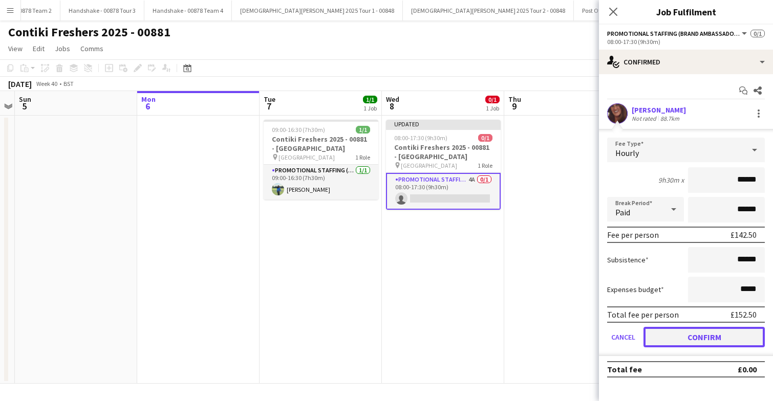
click at [678, 341] on button "Confirm" at bounding box center [704, 337] width 121 height 20
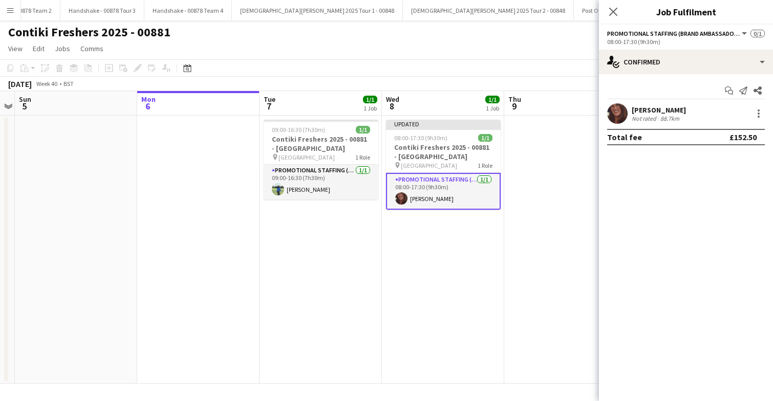
click at [529, 202] on app-date-cell at bounding box center [565, 250] width 122 height 268
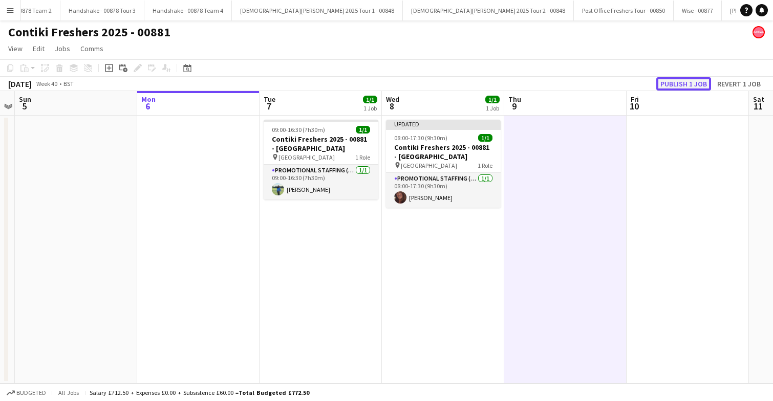
click at [684, 83] on button "Publish 1 job" at bounding box center [683, 83] width 55 height 13
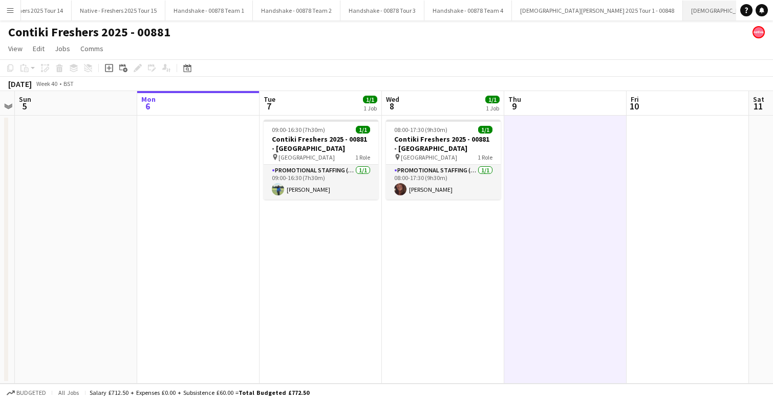
scroll to position [0, 1231]
click at [205, 9] on button "Handshake - 00878 Team 1 Close" at bounding box center [212, 11] width 88 height 20
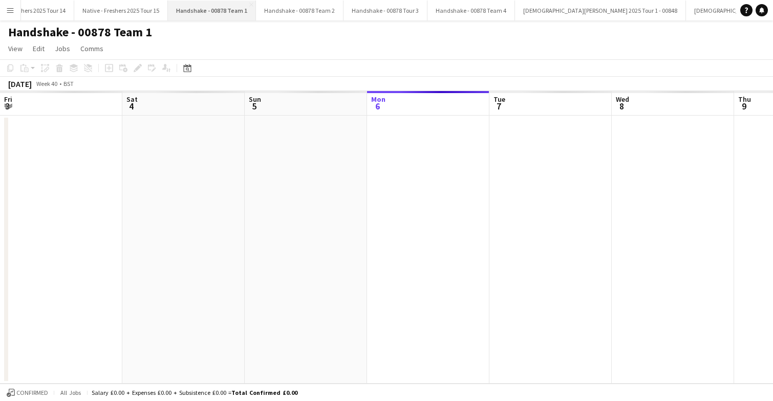
scroll to position [0, 245]
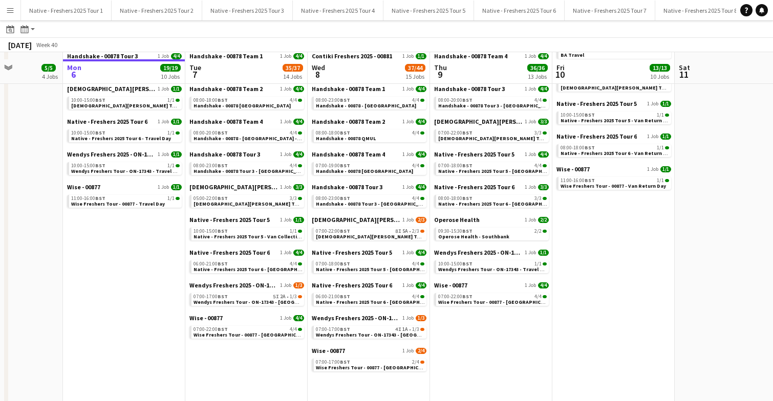
scroll to position [210, 0]
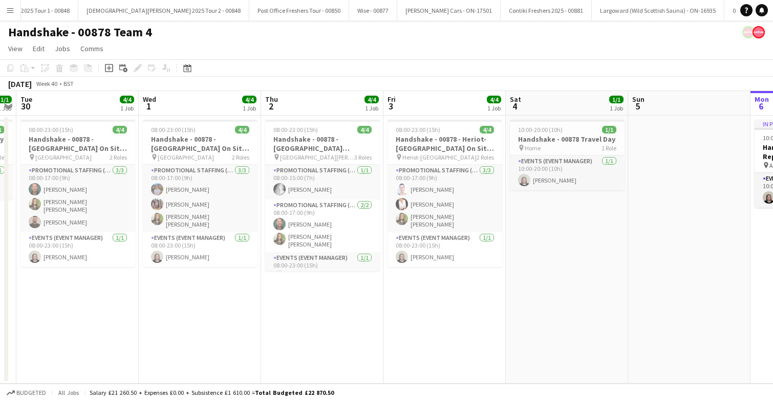
scroll to position [0, 1859]
click at [480, 10] on button "Contiki Freshers 2025 - 00881 Close" at bounding box center [525, 11] width 91 height 20
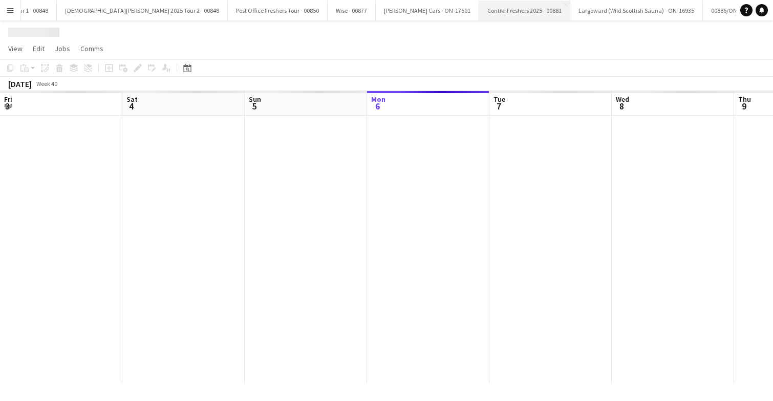
scroll to position [0, 245]
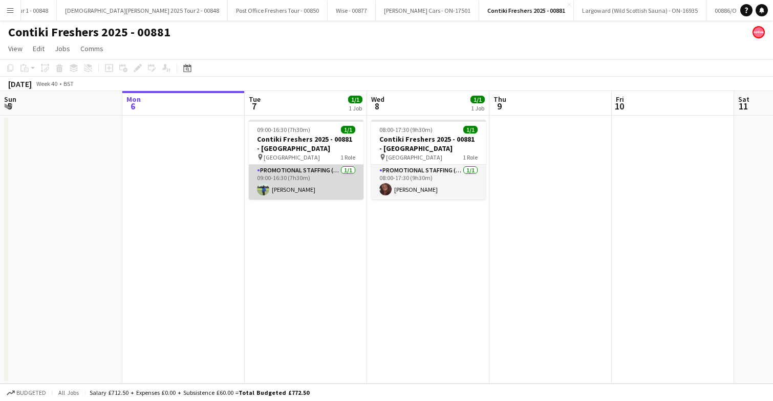
click at [334, 185] on app-card-role "Promotional Staffing (Brand Ambassadors) 1/1 09:00-16:30 (7h30m) Vishaka Chhabr…" at bounding box center [306, 182] width 115 height 35
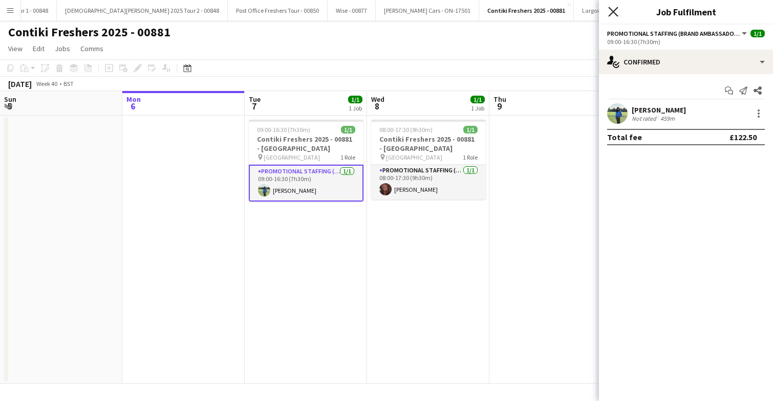
click at [615, 10] on icon at bounding box center [613, 12] width 10 height 10
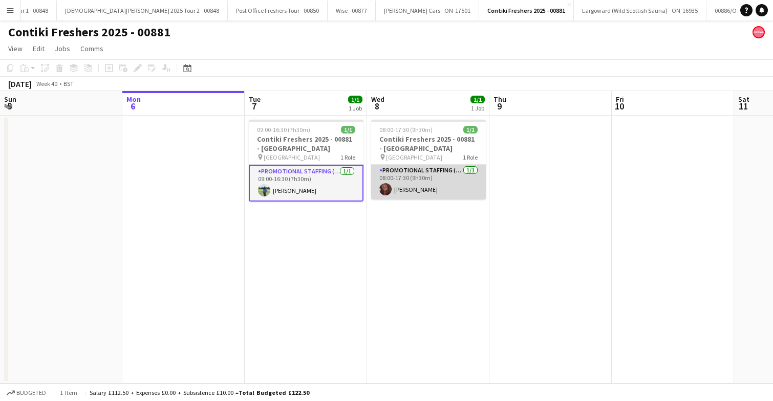
click at [447, 189] on app-card-role "Promotional Staffing (Brand Ambassadors) 1/1 08:00-17:30 (9h30m) Rosie Farnell" at bounding box center [428, 182] width 115 height 35
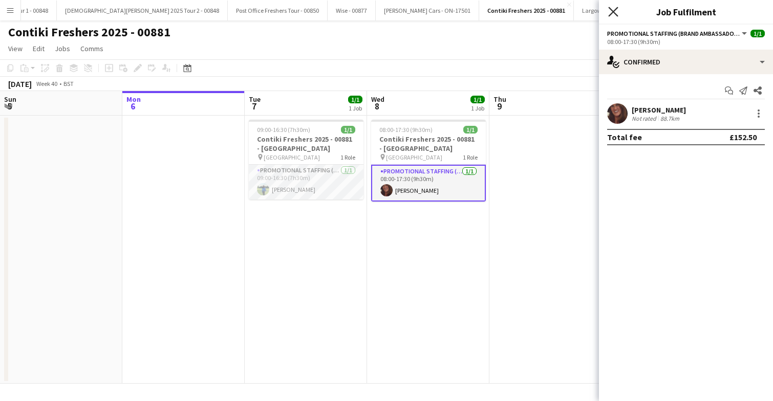
click at [612, 10] on icon at bounding box center [613, 12] width 10 height 10
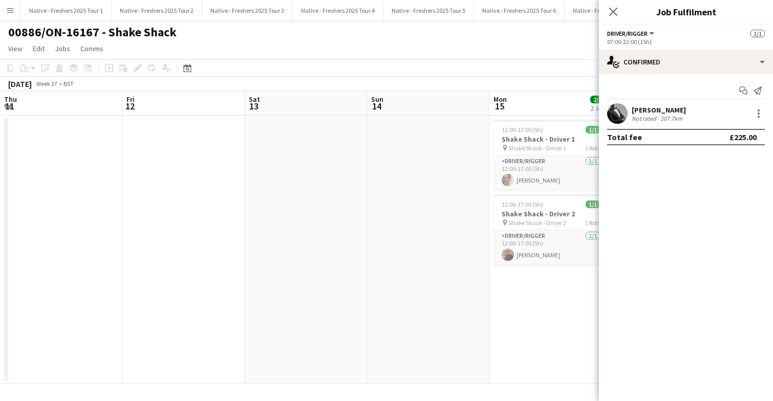
scroll to position [0, 446]
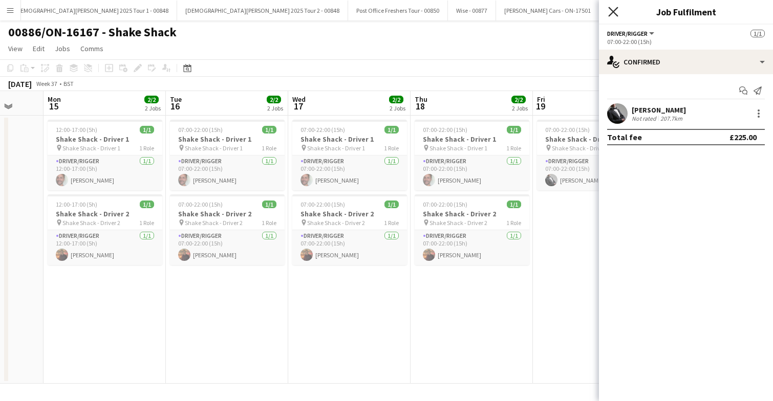
click at [615, 8] on icon "Close pop-in" at bounding box center [613, 12] width 10 height 10
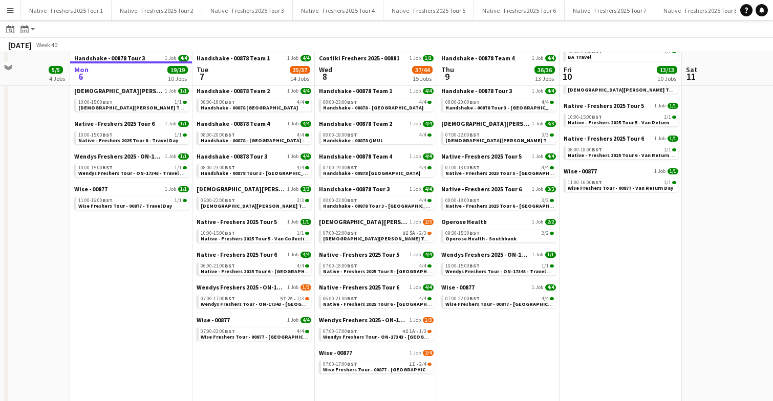
scroll to position [210, 0]
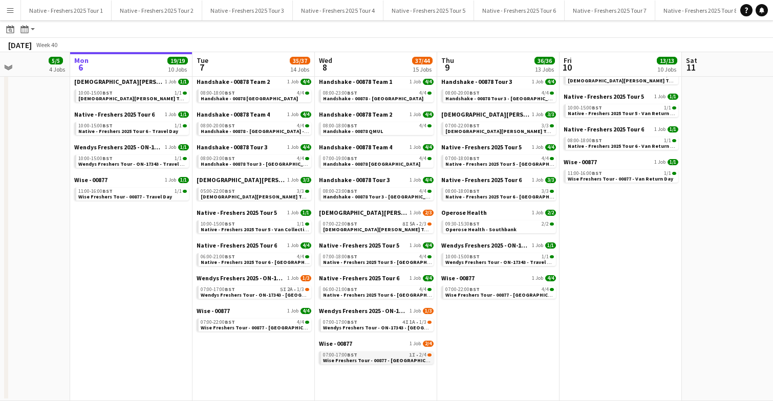
click at [373, 361] on span "Wise Freshers Tour - 00877 - [GEOGRAPHIC_DATA]" at bounding box center [382, 360] width 119 height 7
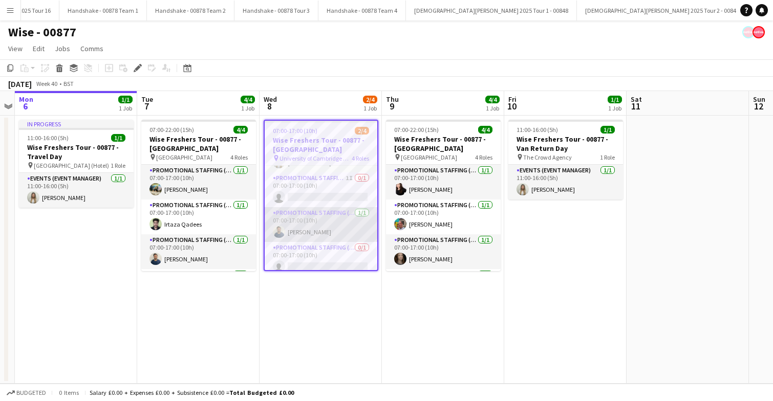
scroll to position [35, 0]
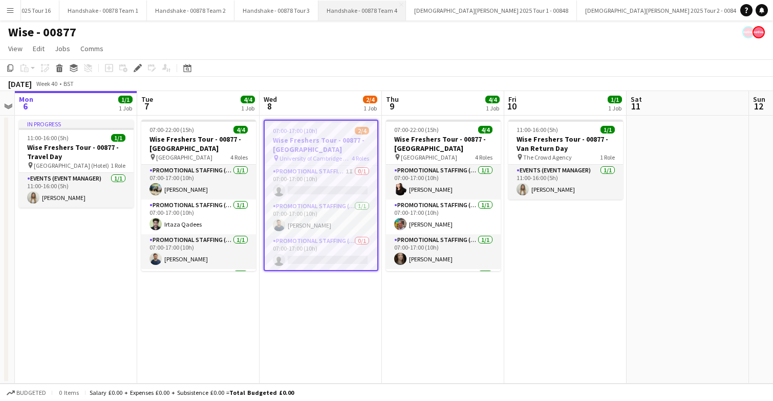
click at [348, 8] on button "Handshake - 00878 Team 4 Close" at bounding box center [362, 11] width 88 height 20
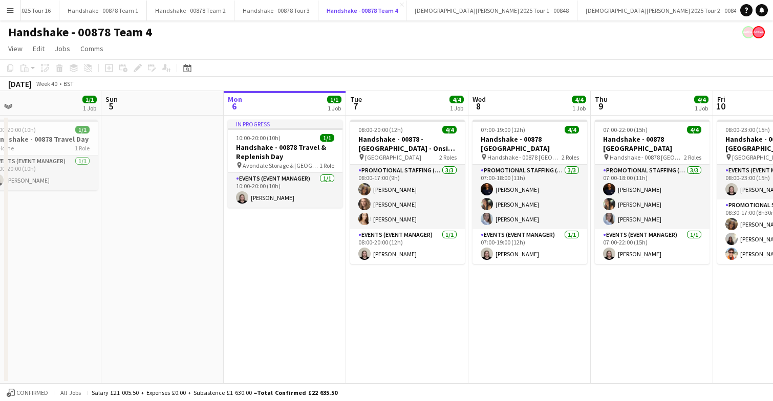
scroll to position [0, 267]
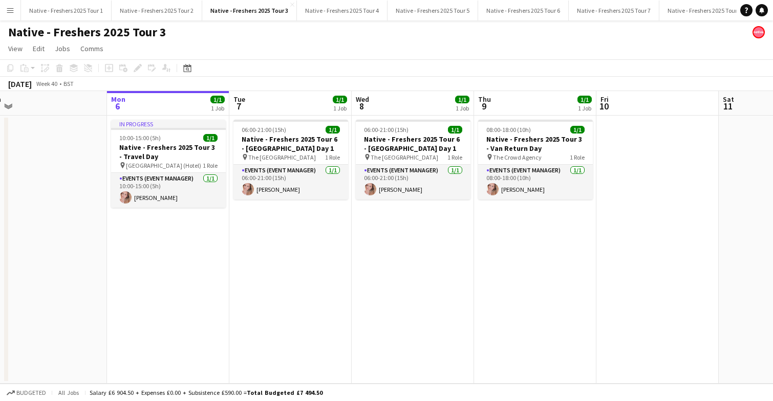
scroll to position [0, 260]
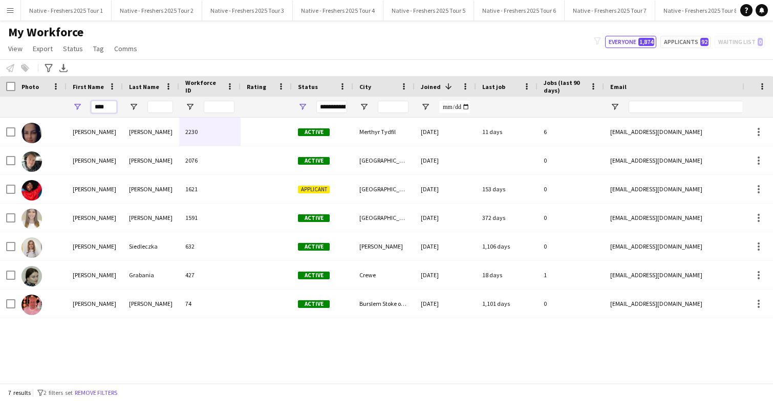
click at [110, 108] on input "****" at bounding box center [104, 107] width 26 height 12
type input "*"
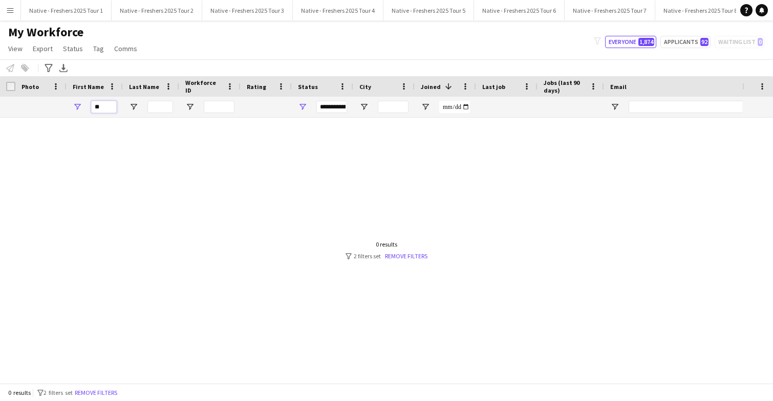
type input "*"
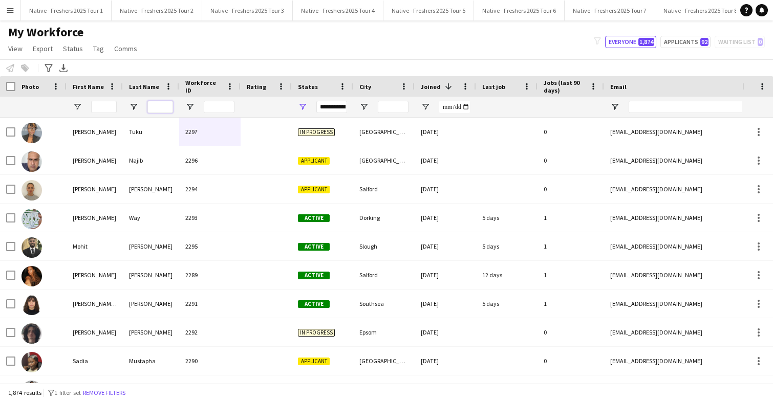
click at [156, 109] on input "Last Name Filter Input" at bounding box center [160, 107] width 26 height 12
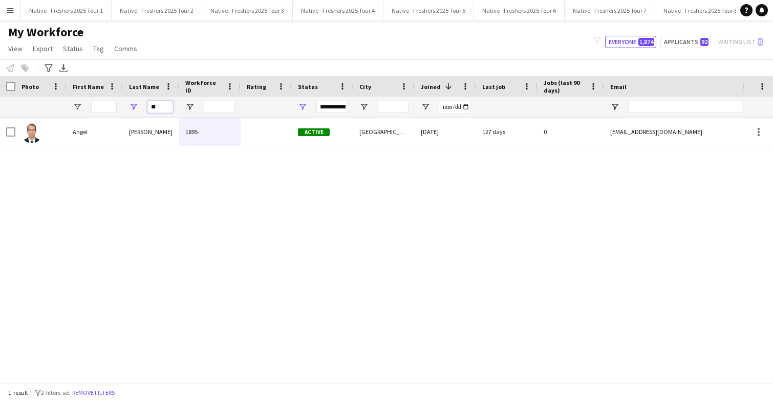
type input "*"
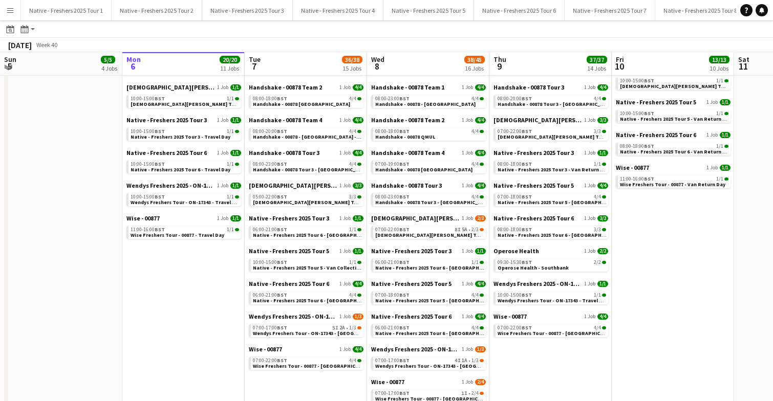
scroll to position [202, 0]
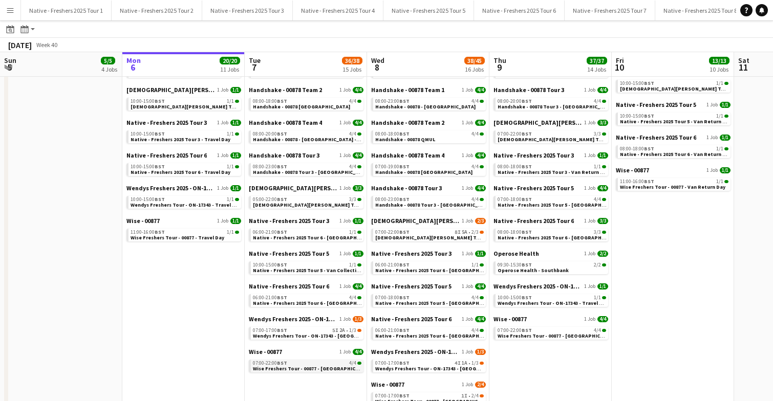
click at [318, 367] on span "Wise Freshers Tour - 00877 - [GEOGRAPHIC_DATA]" at bounding box center [312, 369] width 119 height 7
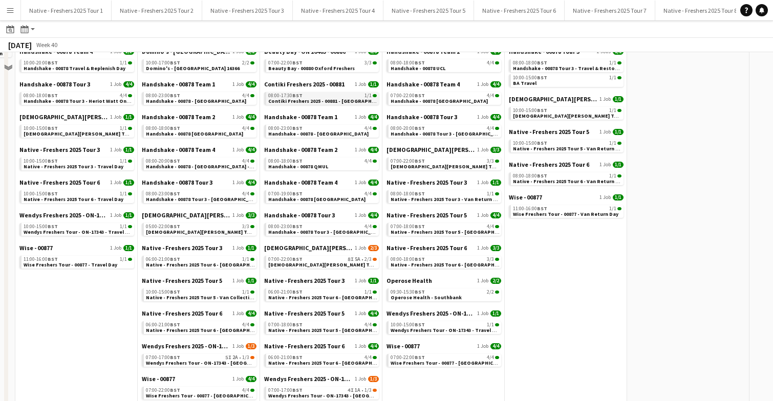
scroll to position [245, 0]
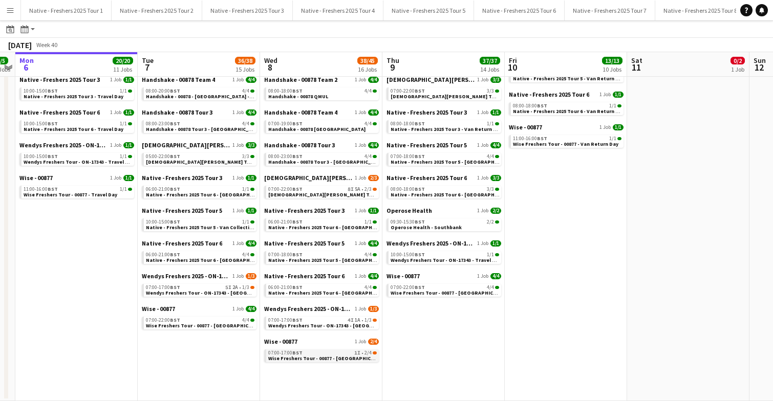
click at [332, 356] on span "Wise Freshers Tour - 00877 - [GEOGRAPHIC_DATA]" at bounding box center [327, 358] width 119 height 7
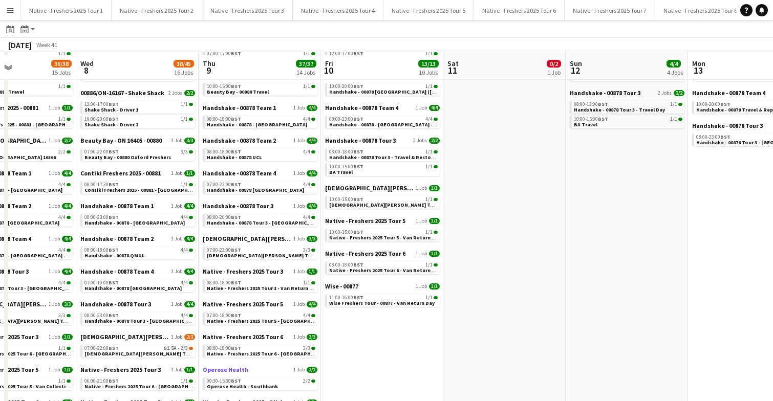
scroll to position [0, 0]
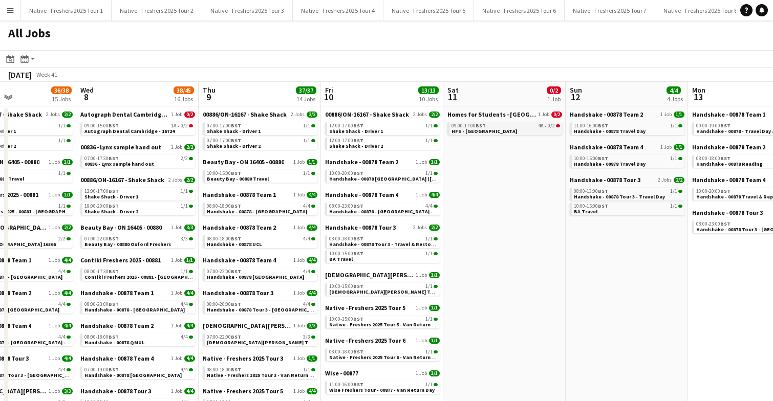
click at [500, 127] on div "09:00-17:00 BST 4A • 0/2" at bounding box center [506, 125] width 109 height 5
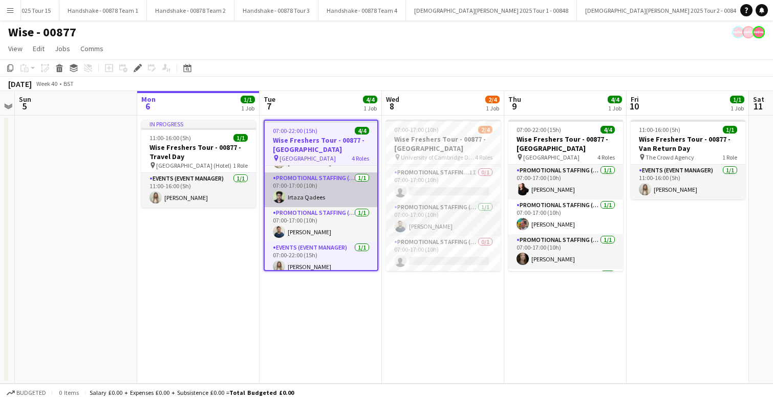
scroll to position [35, 0]
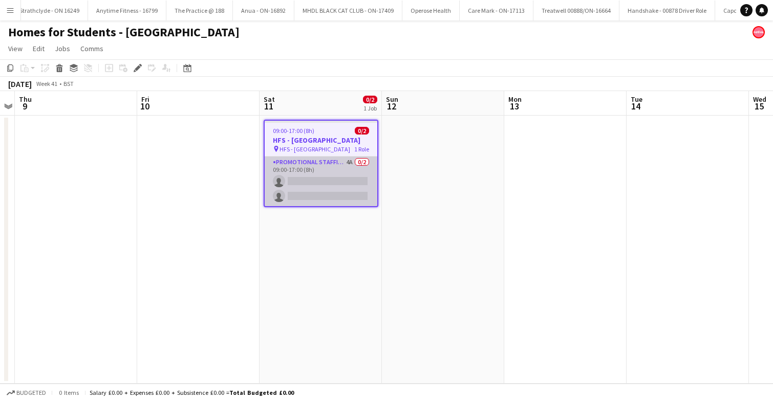
click at [334, 174] on app-card-role "Promotional Staffing (Brand Ambassadors) 4A 0/2 09:00-17:00 (8h) single-neutral…" at bounding box center [321, 182] width 113 height 50
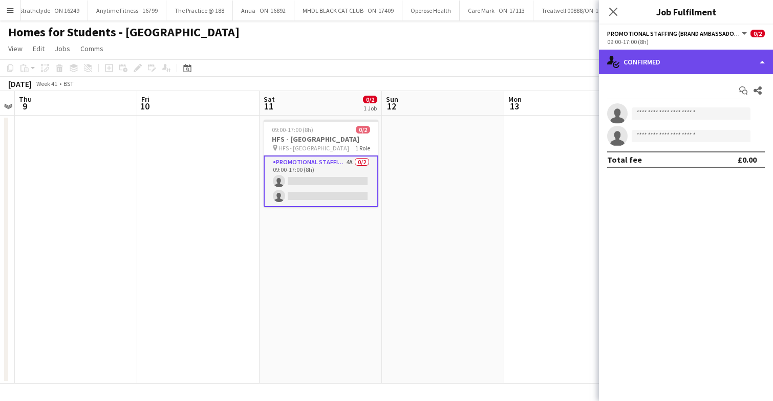
click at [698, 63] on div "single-neutral-actions-check-2 Confirmed" at bounding box center [686, 62] width 174 height 25
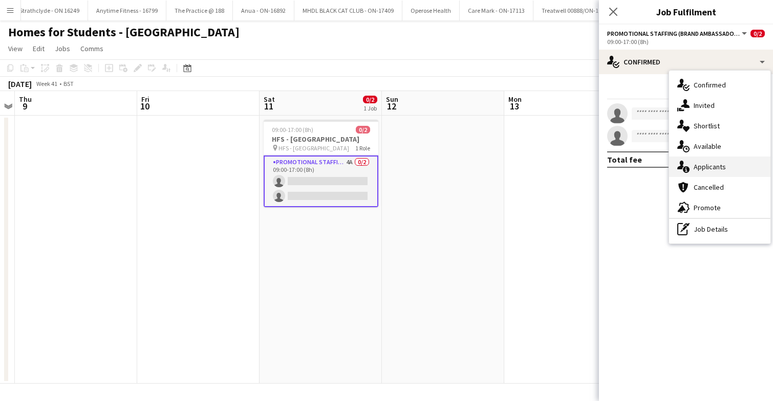
click at [725, 170] on div "single-neutral-actions-information Applicants" at bounding box center [719, 167] width 101 height 20
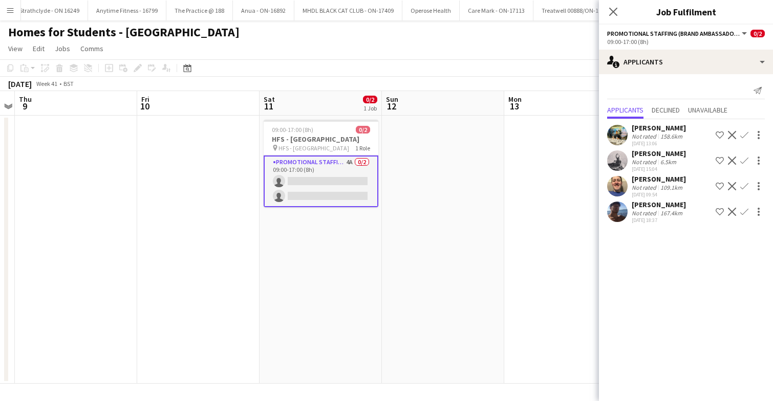
click at [617, 213] on app-user-avatar at bounding box center [617, 212] width 20 height 20
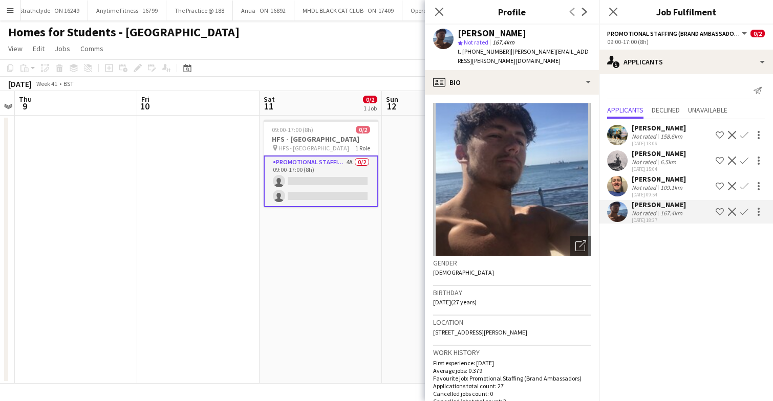
click at [745, 212] on app-icon "Confirm" at bounding box center [744, 212] width 8 height 8
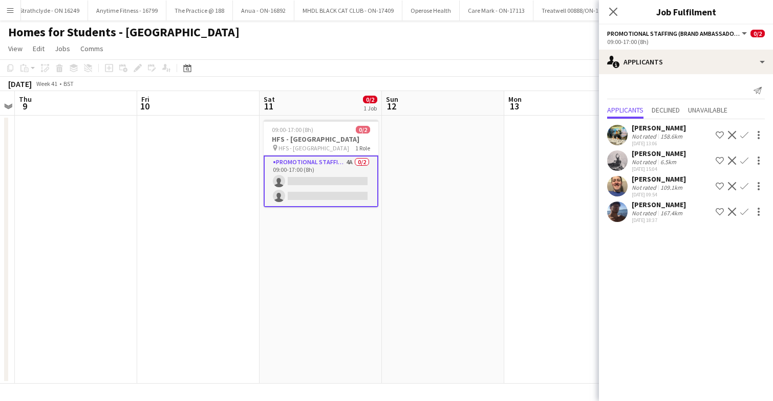
click at [747, 212] on app-icon "Confirm" at bounding box center [744, 212] width 8 height 8
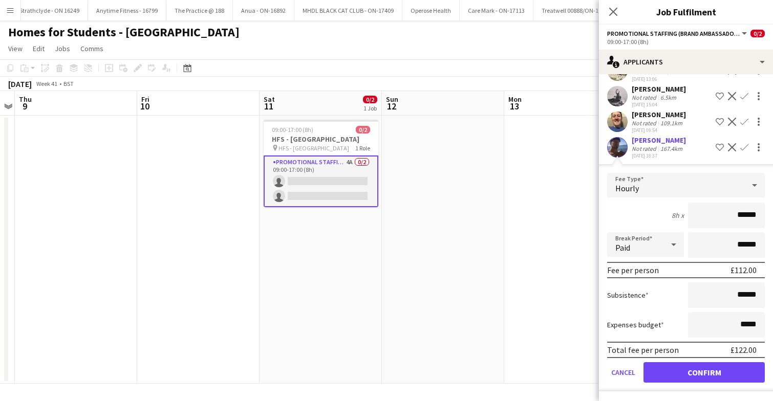
scroll to position [65, 0]
click at [705, 371] on button "Confirm" at bounding box center [704, 372] width 121 height 20
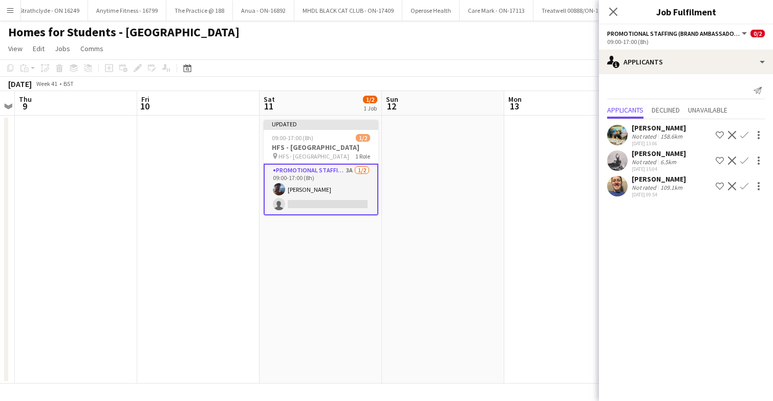
scroll to position [0, 0]
click at [744, 161] on app-icon "Confirm" at bounding box center [744, 161] width 8 height 8
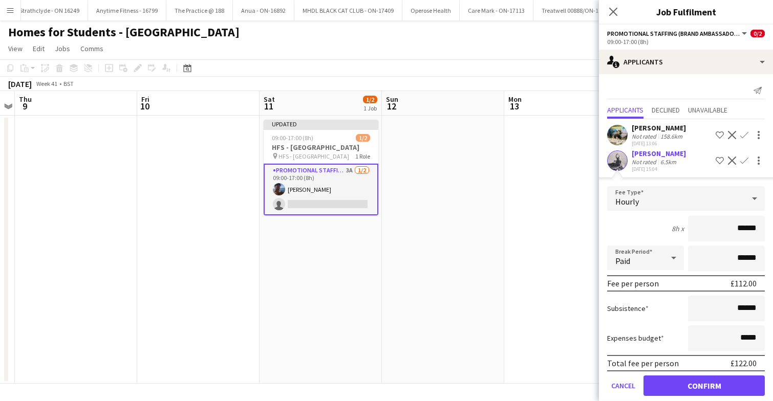
scroll to position [39, 0]
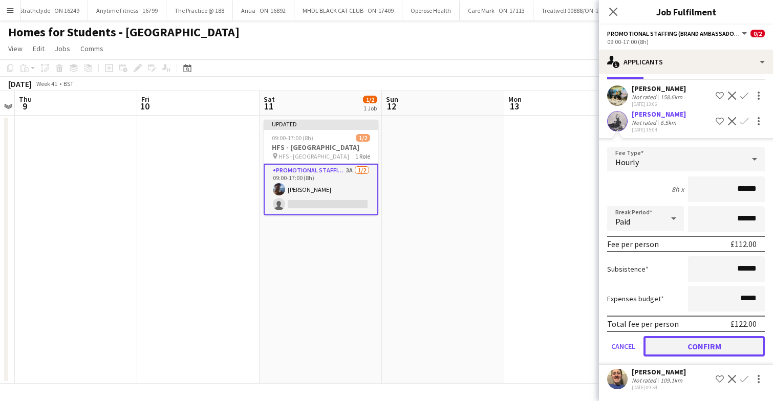
click at [685, 347] on button "Confirm" at bounding box center [704, 346] width 121 height 20
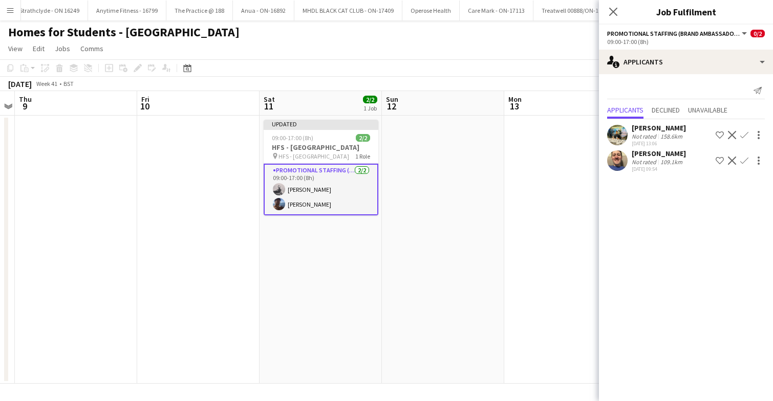
click at [474, 216] on app-date-cell at bounding box center [443, 250] width 122 height 268
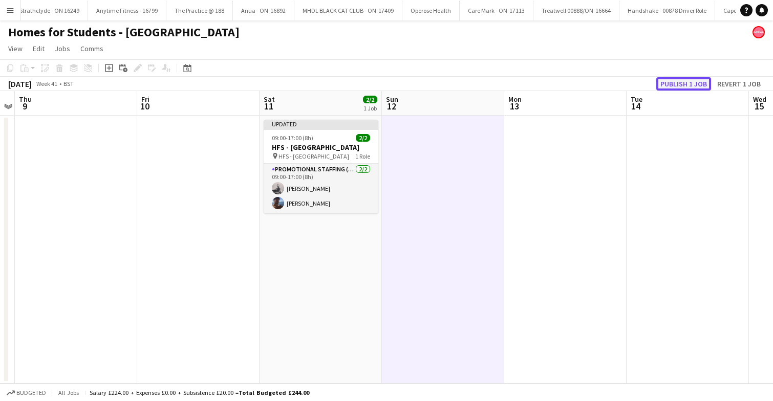
click at [676, 90] on button "Publish 1 job" at bounding box center [683, 83] width 55 height 13
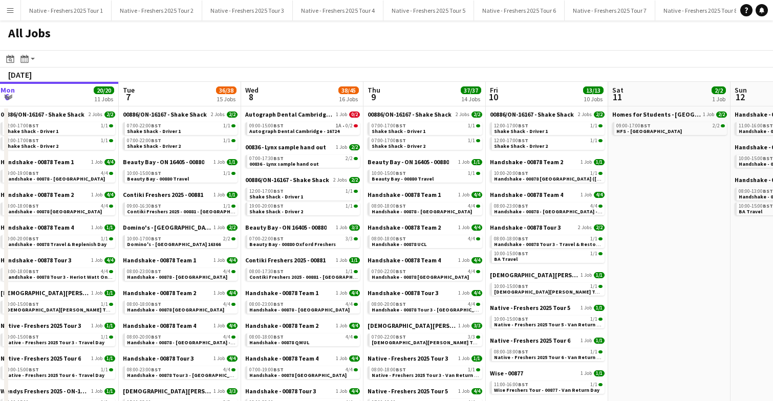
scroll to position [0, 240]
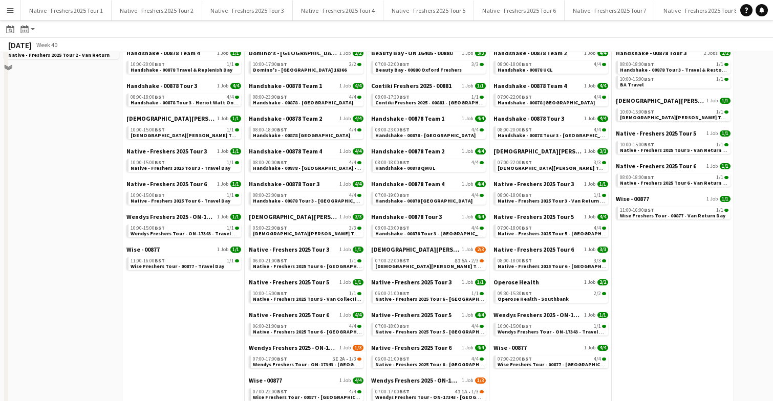
scroll to position [245, 0]
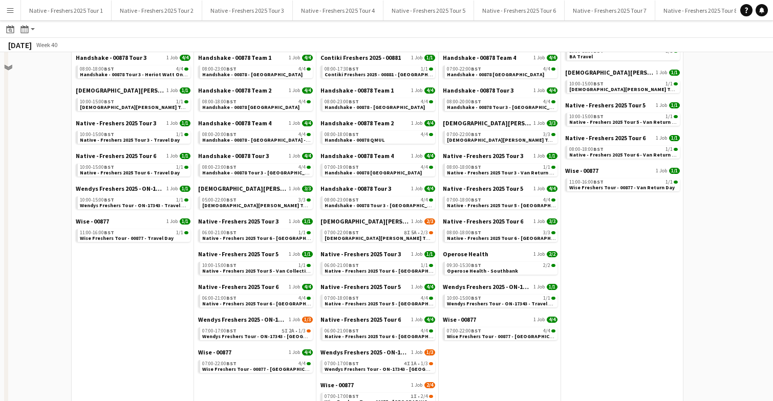
scroll to position [245, 0]
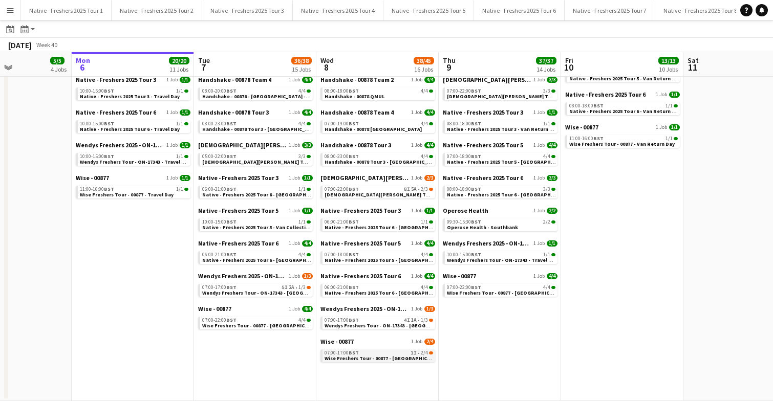
click at [375, 362] on app-brief-job-card "07:00-17:00 BST 1I • 2/4 Wise Freshers Tour - 00877 - [GEOGRAPHIC_DATA]" at bounding box center [377, 356] width 115 height 13
click at [368, 359] on span "Wise Freshers Tour - 00877 - [GEOGRAPHIC_DATA]" at bounding box center [384, 358] width 119 height 7
